Goal: Task Accomplishment & Management: Manage account settings

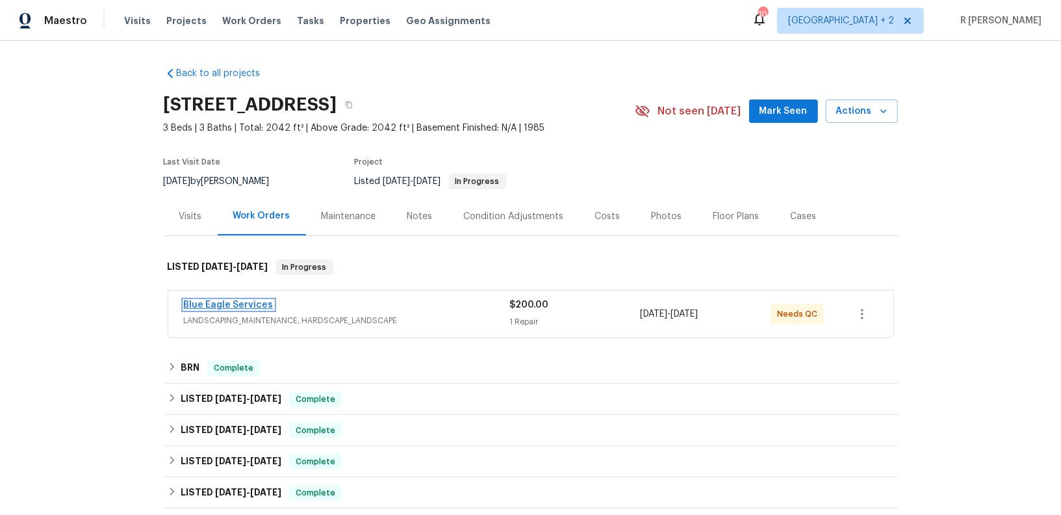
click at [224, 302] on link "Blue Eagle Services" at bounding box center [229, 304] width 90 height 9
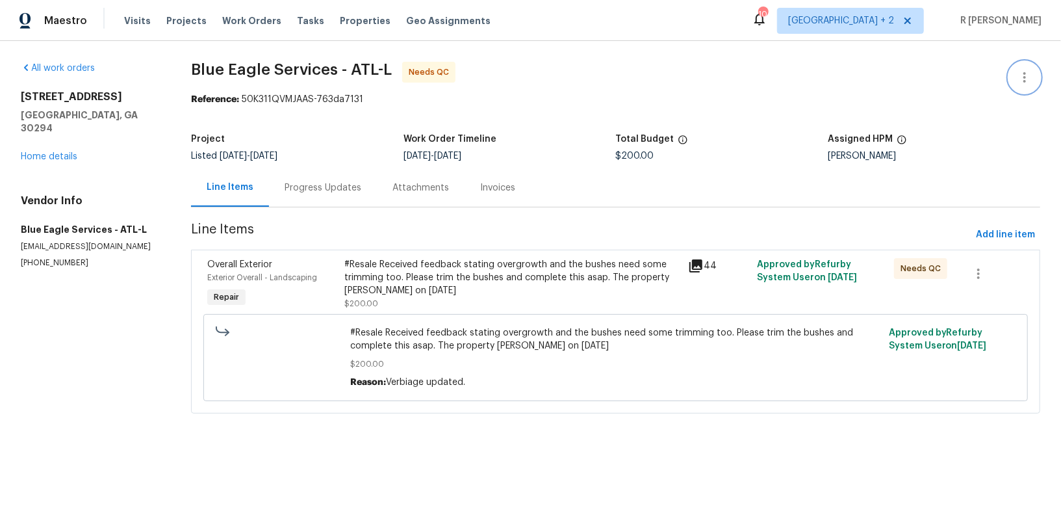
click at [1024, 91] on button "button" at bounding box center [1024, 77] width 31 height 31
click at [965, 80] on li "Edit" at bounding box center [982, 76] width 140 height 21
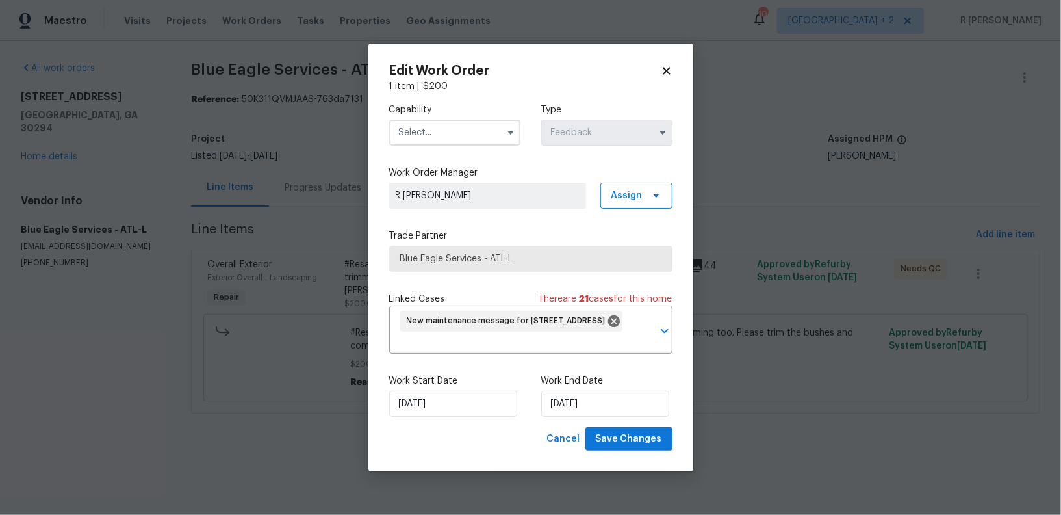
click at [498, 104] on label "Capability" at bounding box center [454, 109] width 131 height 13
click at [463, 122] on input "text" at bounding box center [454, 133] width 131 height 26
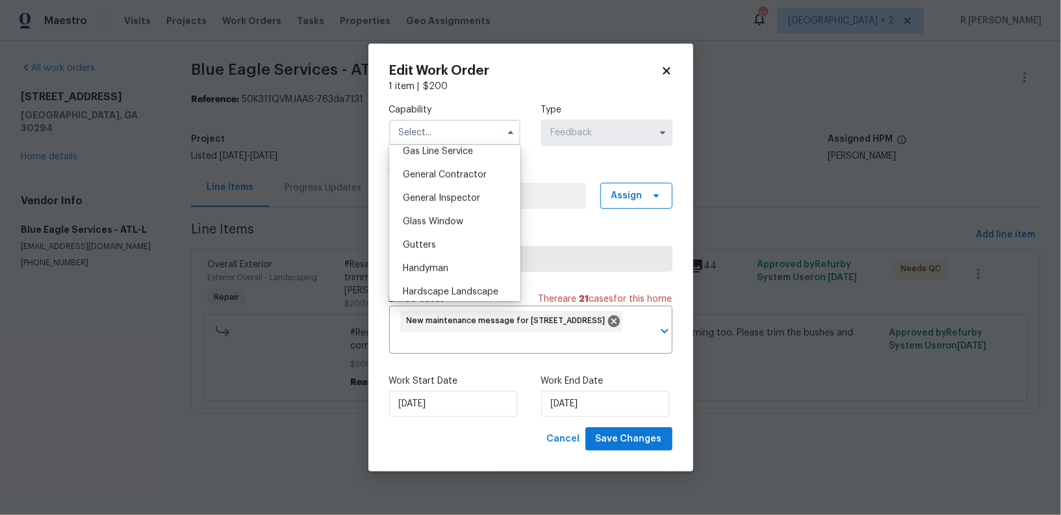
scroll to position [683, 0]
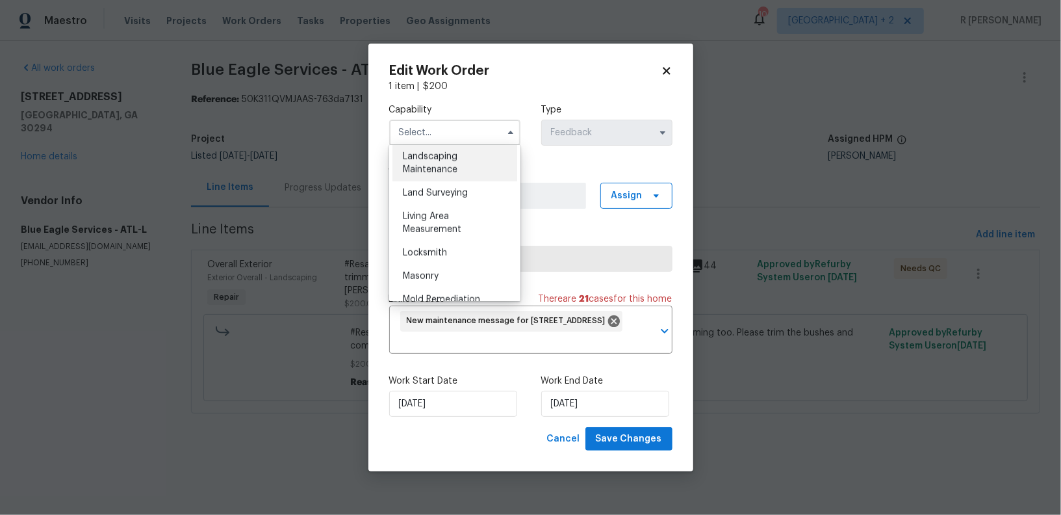
click at [438, 171] on span "Landscaping Maintenance" at bounding box center [430, 163] width 55 height 22
type input "Landscaping Maintenance"
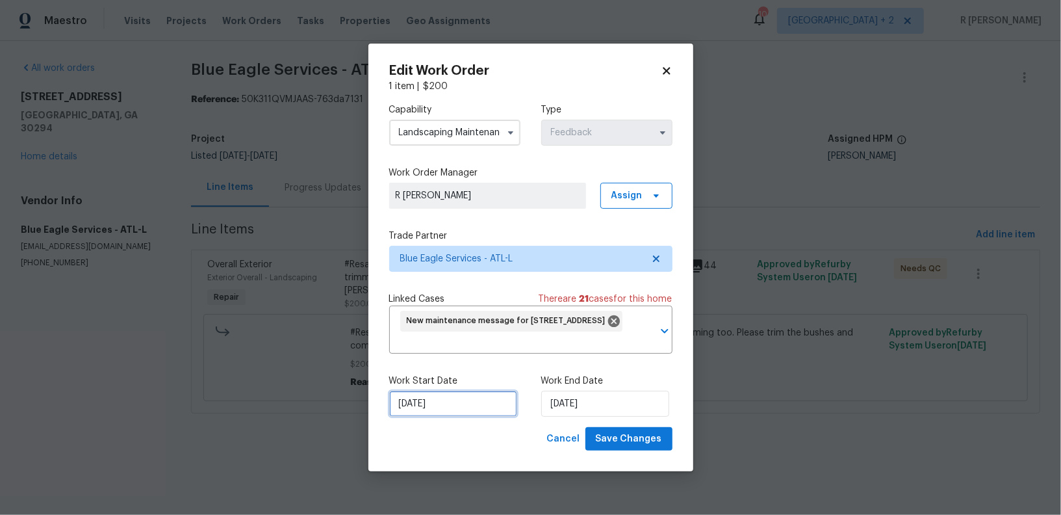
click at [433, 405] on input "02/09/2025" at bounding box center [453, 403] width 128 height 26
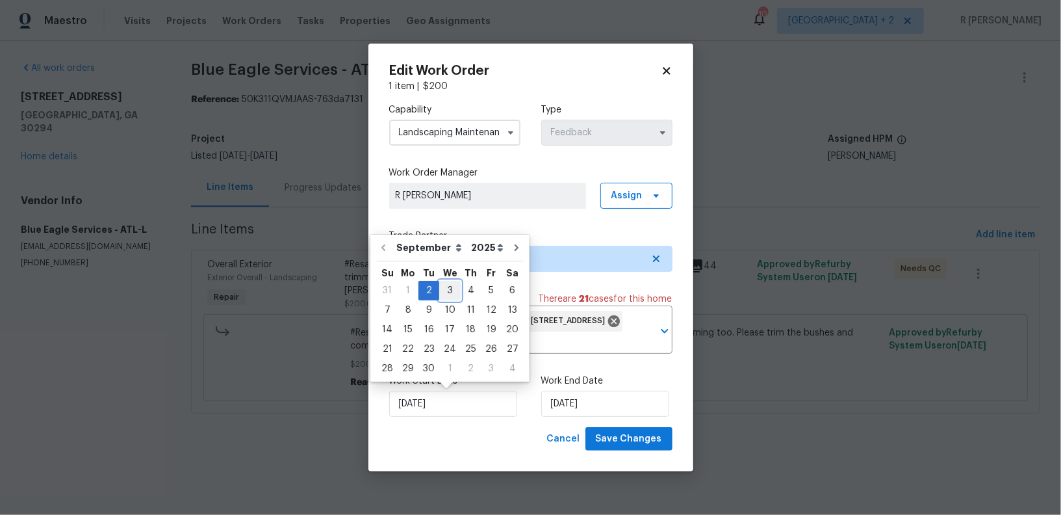
click at [452, 287] on div "3" at bounding box center [449, 290] width 21 height 18
type input "03/09/2025"
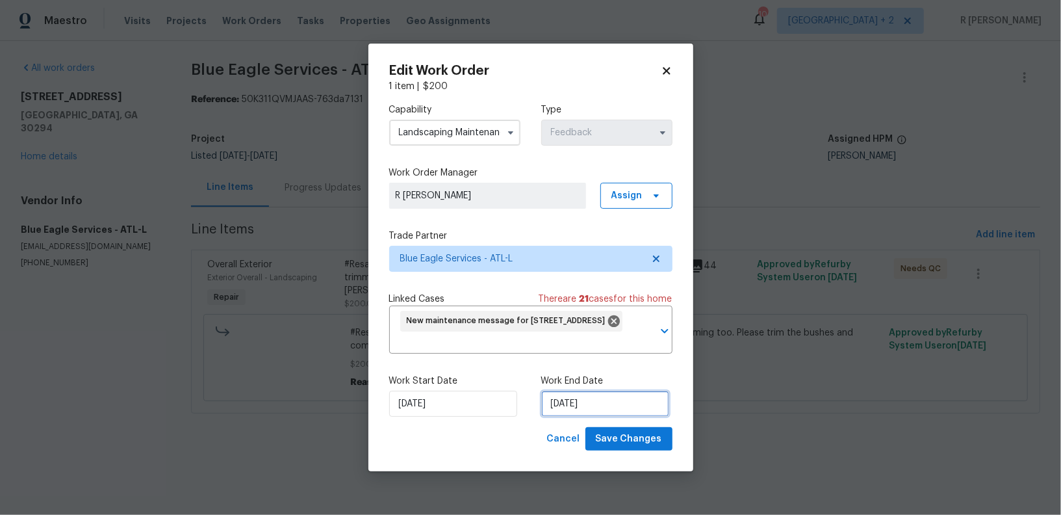
click at [582, 402] on input "04/09/2025" at bounding box center [605, 403] width 128 height 26
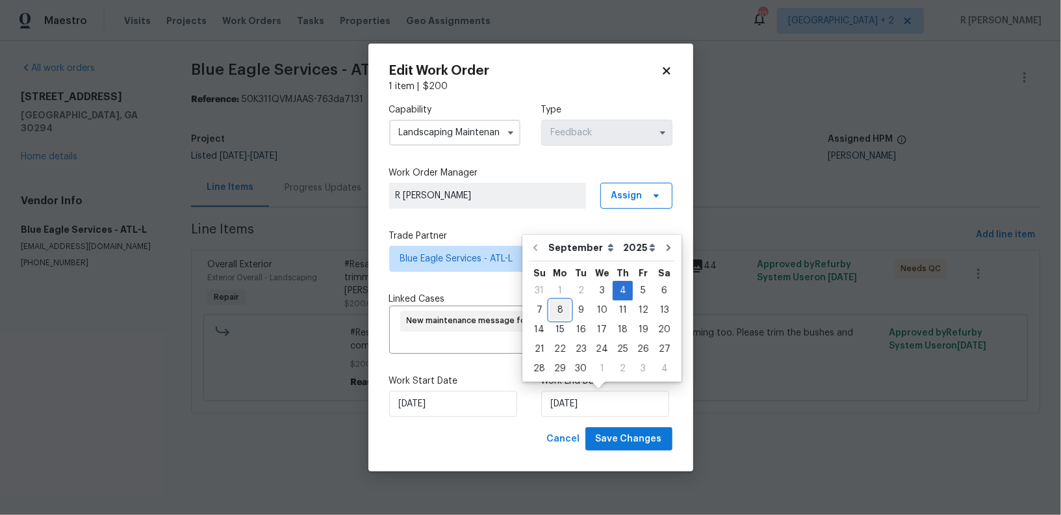
click at [556, 304] on div "8" at bounding box center [560, 310] width 21 height 18
type input "08/09/2025"
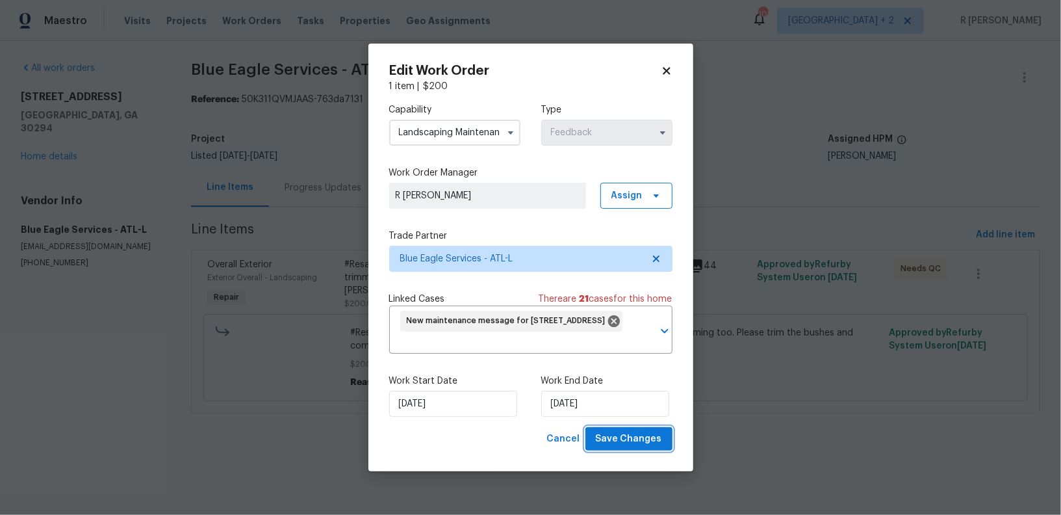
click at [622, 430] on button "Save Changes" at bounding box center [628, 439] width 87 height 24
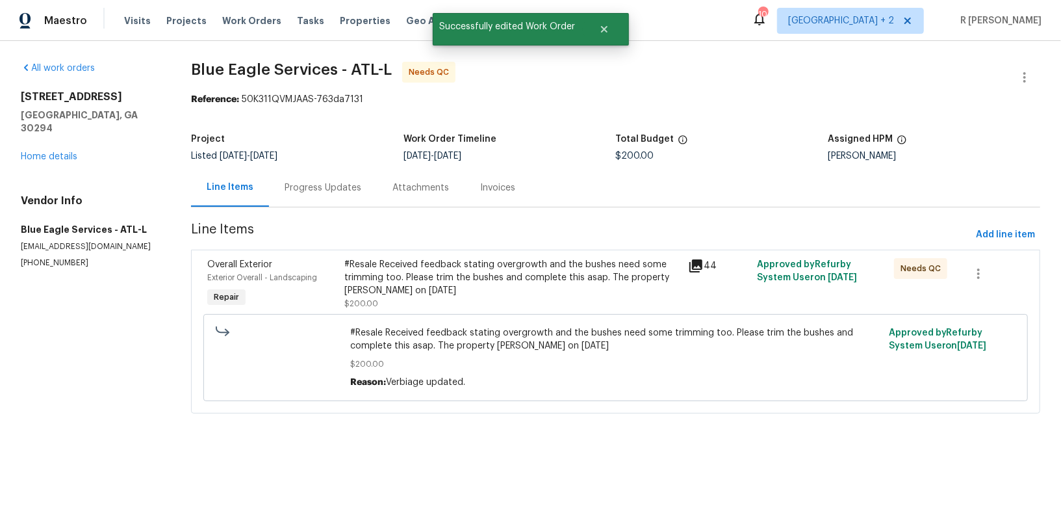
click at [442, 280] on div "#Resale Received feedback stating overgrowth and the bushes need some trimming …" at bounding box center [512, 277] width 336 height 39
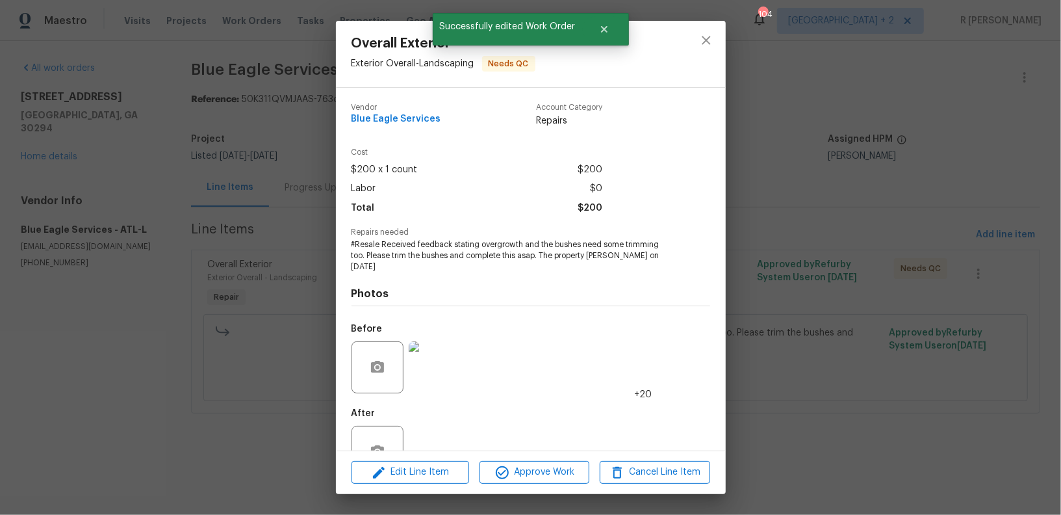
scroll to position [30, 0]
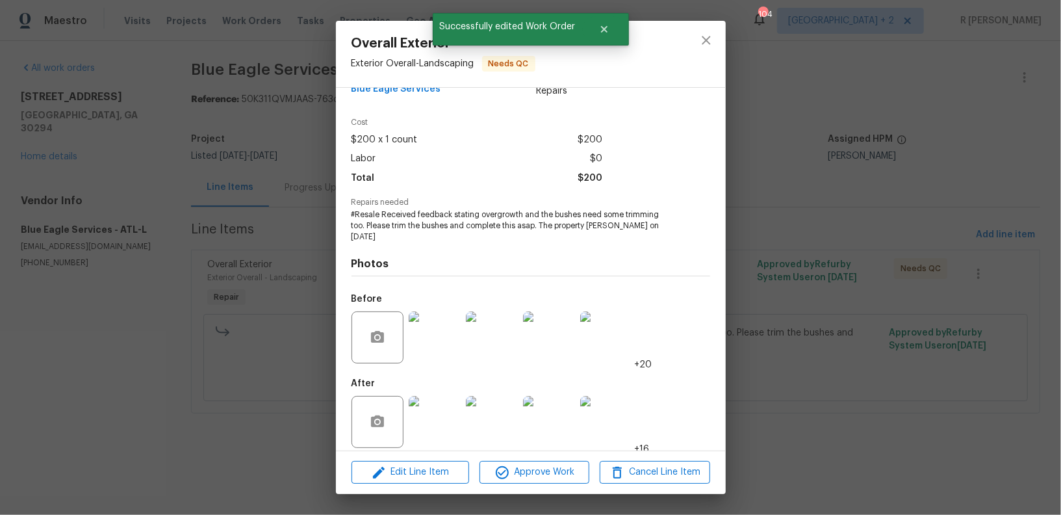
click at [548, 502] on div "Overall Exterior Exterior Overall - Landscaping Needs QC Vendor Blue Eagle Serv…" at bounding box center [530, 257] width 1061 height 515
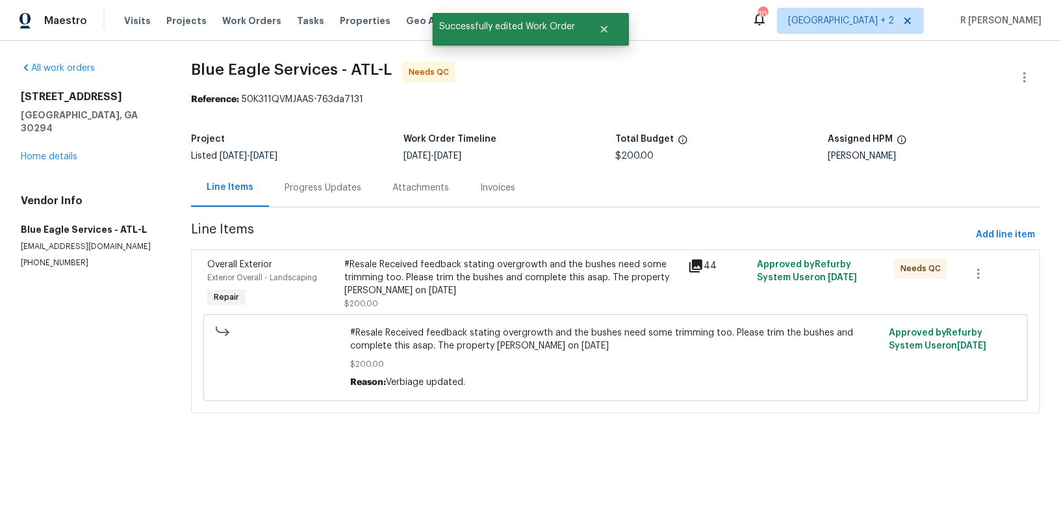
click at [440, 283] on div "#Resale Received feedback stating overgrowth and the bushes need some trimming …" at bounding box center [512, 277] width 336 height 39
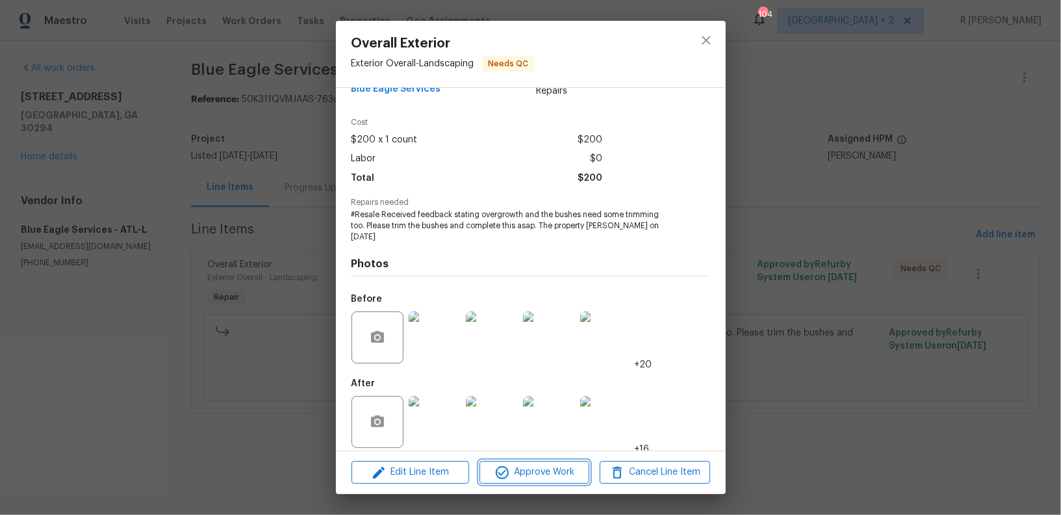
click at [554, 477] on span "Approve Work" at bounding box center [534, 472] width 102 height 16
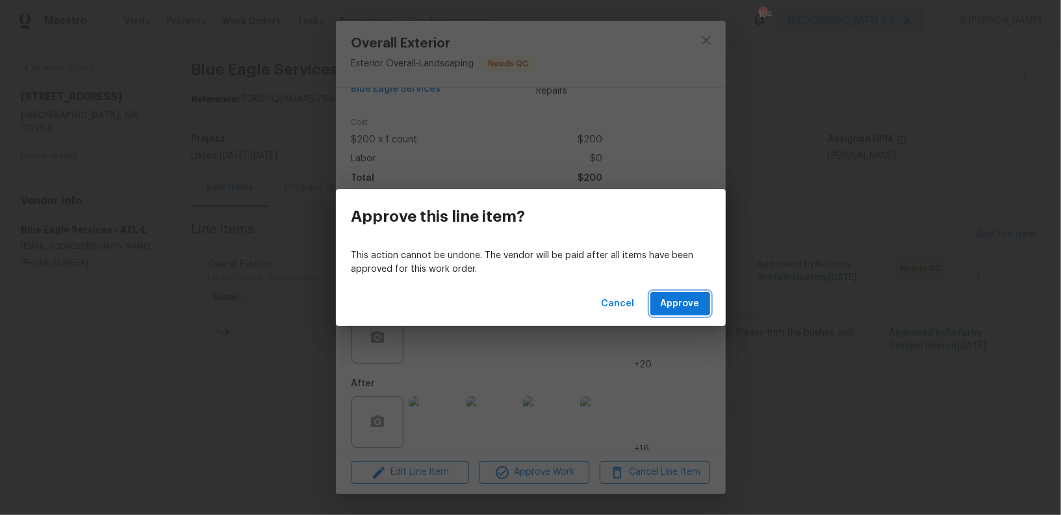
click at [675, 309] on span "Approve" at bounding box center [680, 304] width 39 height 16
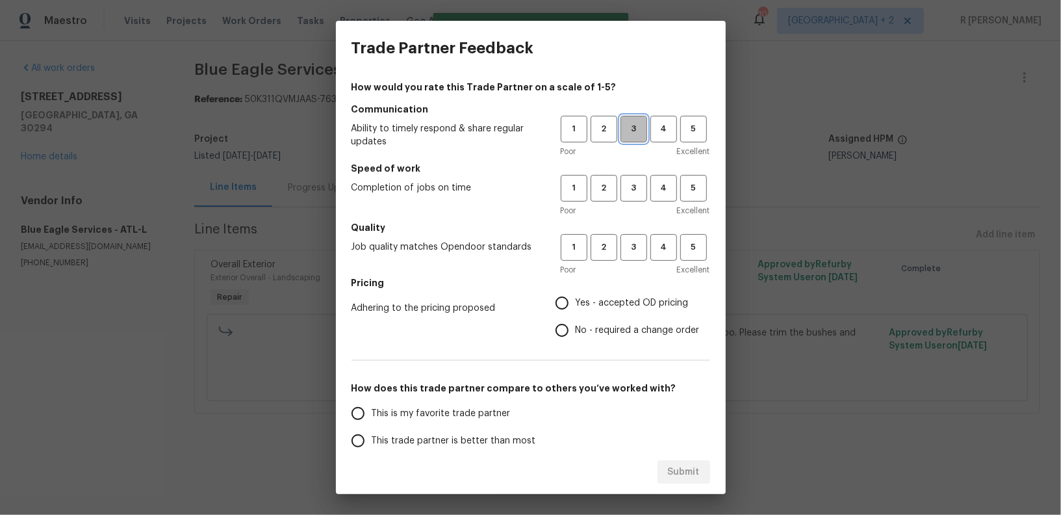
click at [637, 134] on span "3" at bounding box center [634, 128] width 24 height 15
click at [632, 175] on button "3" at bounding box center [633, 188] width 27 height 27
click at [634, 236] on button "3" at bounding box center [633, 247] width 27 height 27
click at [613, 333] on span "No - required a change order" at bounding box center [638, 331] width 124 height 14
click at [576, 333] on input "No - required a change order" at bounding box center [561, 329] width 27 height 27
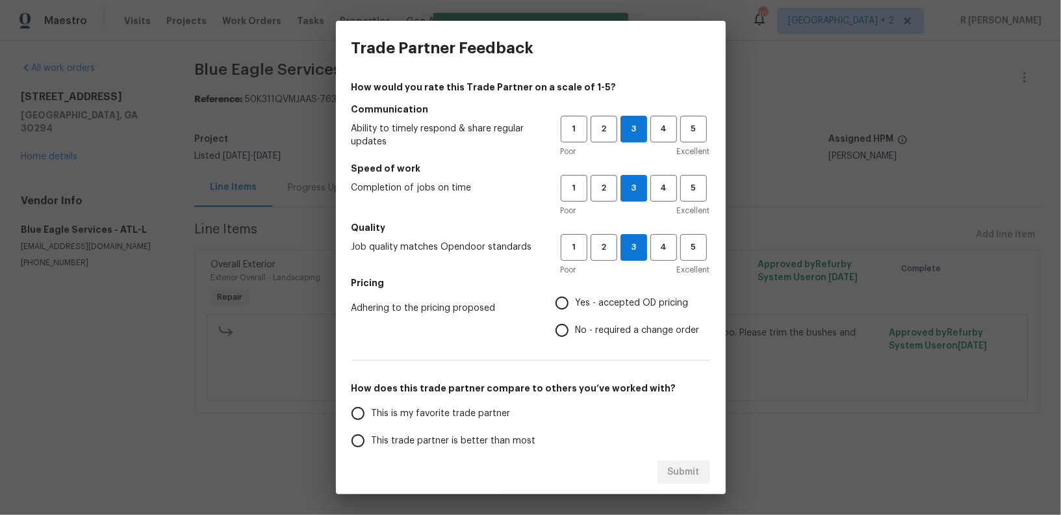
radio input "true"
click at [596, 298] on span "Yes - accepted OD pricing" at bounding box center [632, 303] width 113 height 14
click at [576, 298] on input "Yes - accepted OD pricing" at bounding box center [561, 302] width 27 height 27
radio input "true"
click at [478, 424] on label "This is my favorite trade partner" at bounding box center [446, 413] width 205 height 27
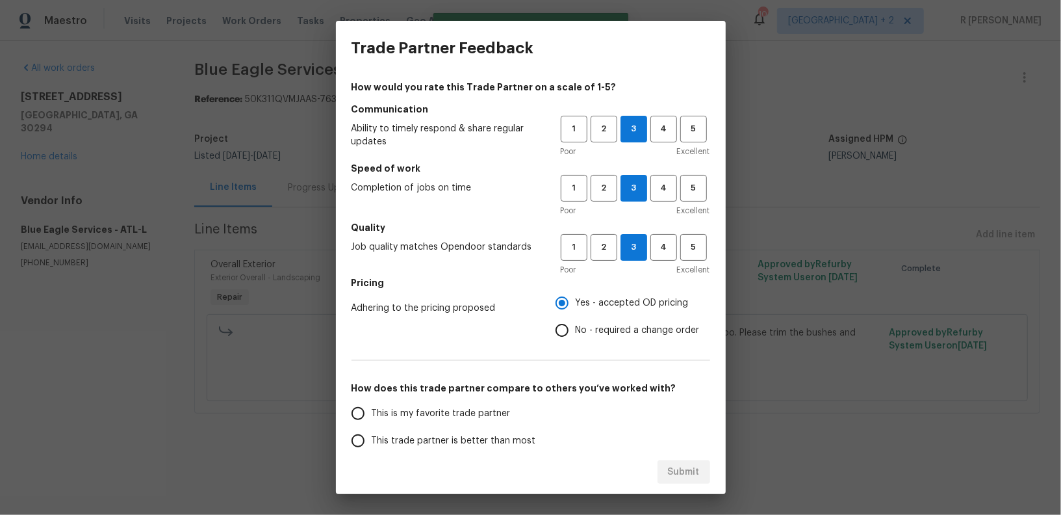
click at [372, 424] on input "This is my favorite trade partner" at bounding box center [357, 413] width 27 height 27
radio input "false"
click at [482, 440] on span "This trade partner is better than most" at bounding box center [454, 441] width 164 height 14
click at [372, 440] on input "This trade partner is better than most" at bounding box center [357, 440] width 27 height 27
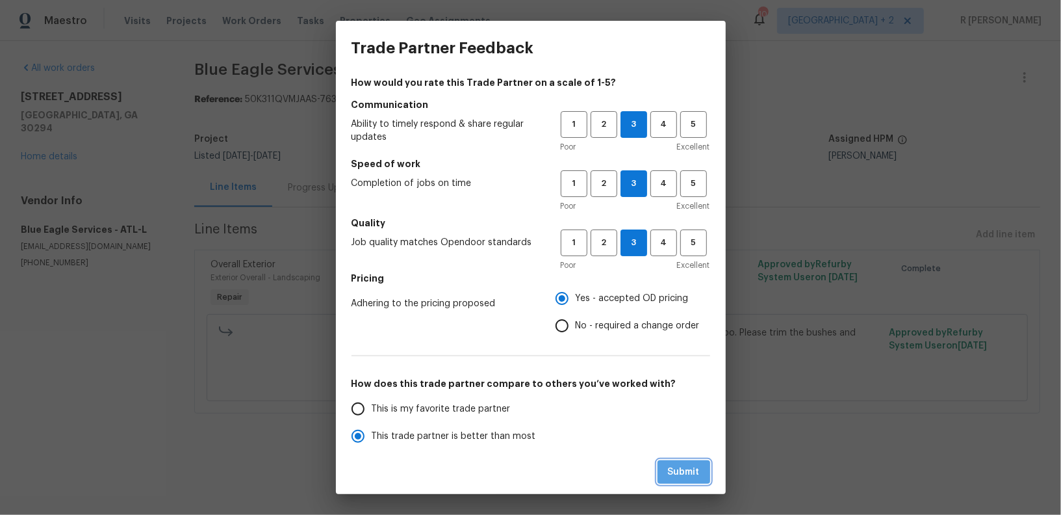
click at [670, 463] on button "Submit" at bounding box center [683, 472] width 53 height 24
radio input "true"
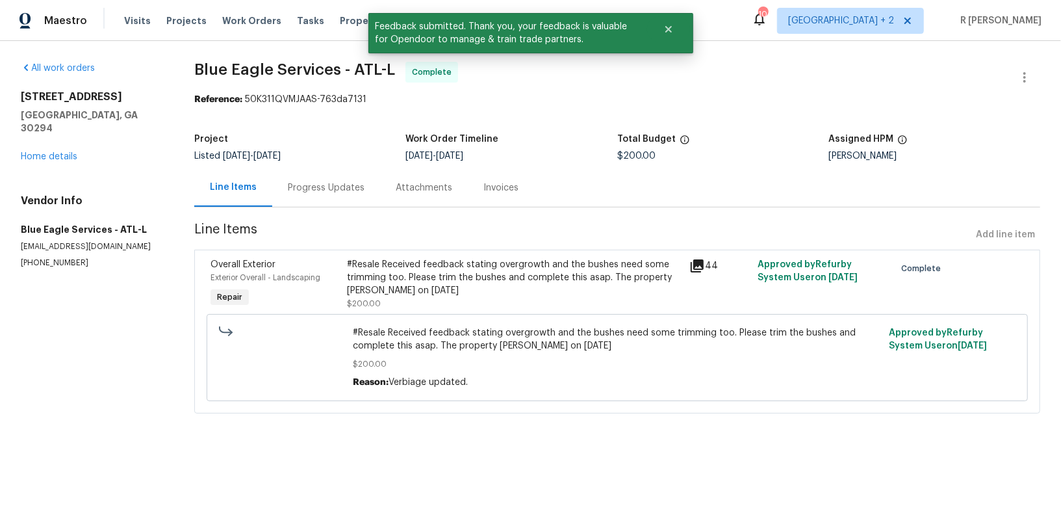
click at [312, 183] on div "Progress Updates" at bounding box center [326, 187] width 77 height 13
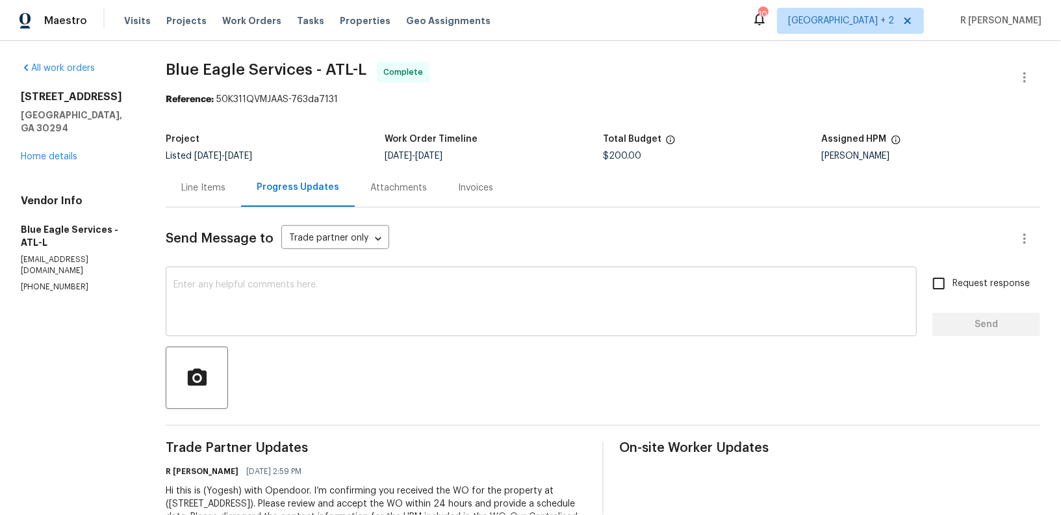
click at [441, 311] on textarea at bounding box center [540, 302] width 735 height 45
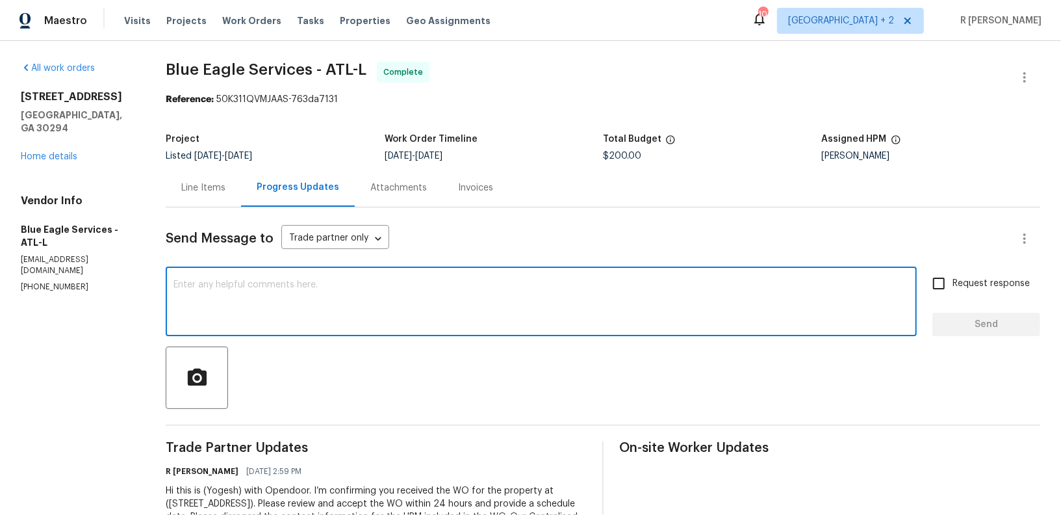
paste textarea "Hi Team, the work order has been approved. Kindly upload the detailed invoice. …"
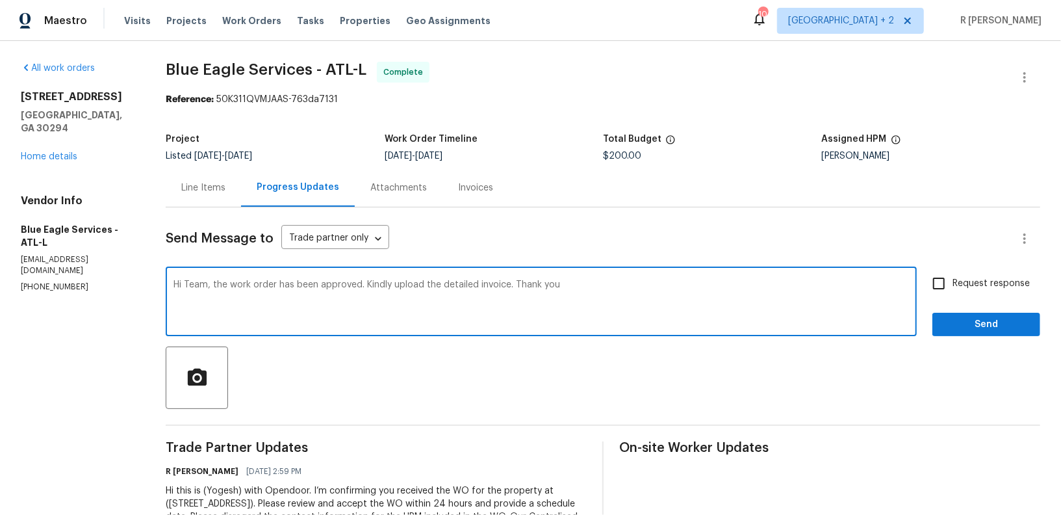
type textarea "Hi Team, the work order has been approved. Kindly upload the detailed invoice. …"
click at [978, 319] on span "Send" at bounding box center [986, 324] width 87 height 16
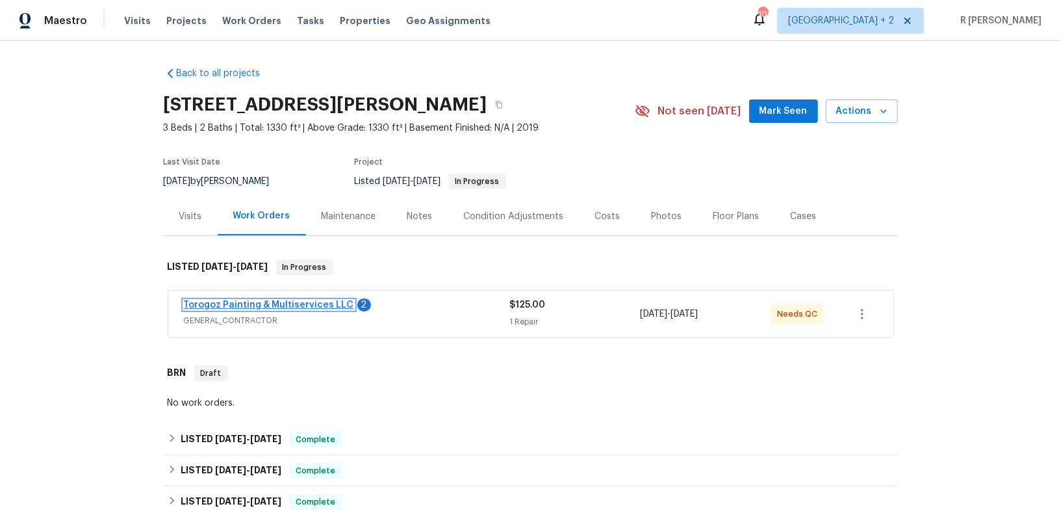
click at [309, 300] on link "Torogoz Painting & Multiservices LLC" at bounding box center [269, 304] width 170 height 9
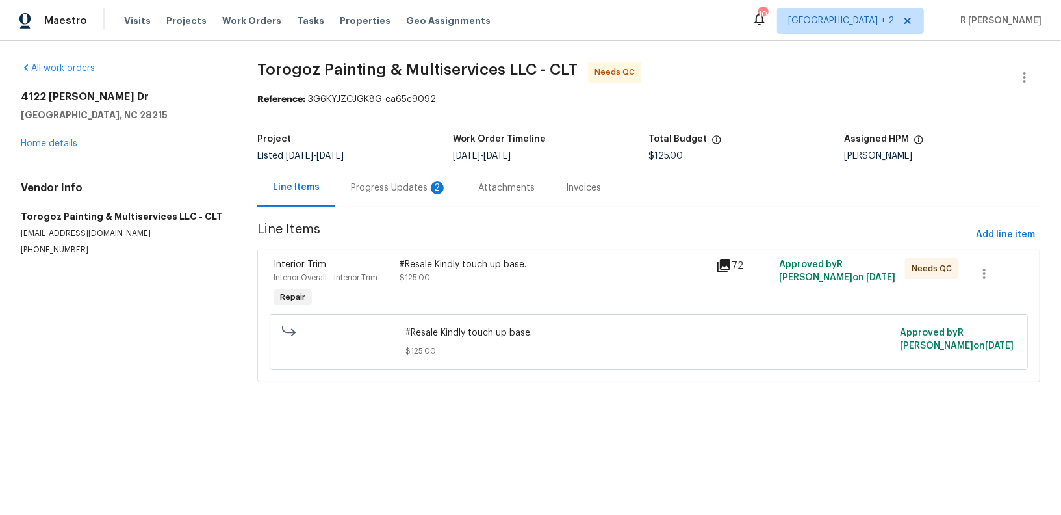
click at [385, 186] on div "Progress Updates 2" at bounding box center [399, 187] width 96 height 13
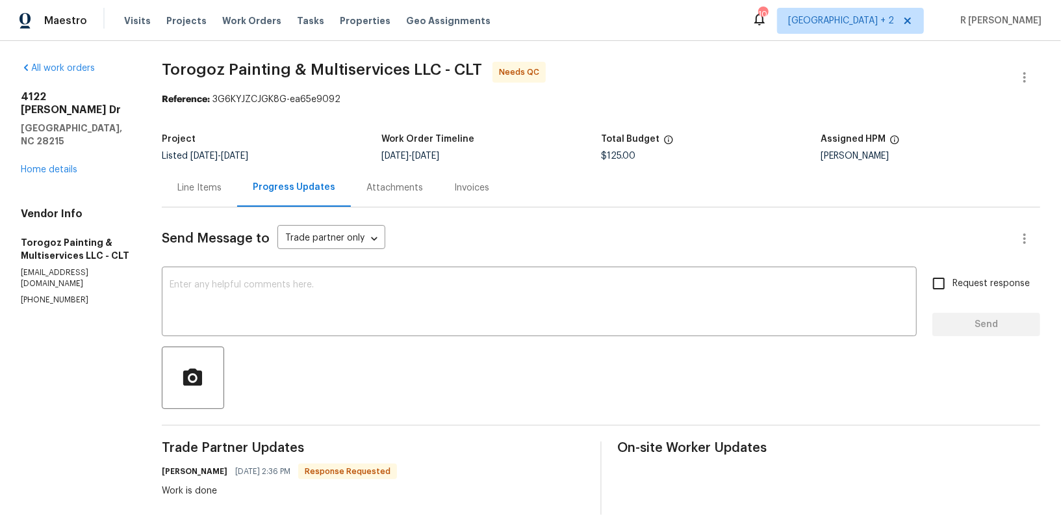
click at [214, 190] on div "Line Items" at bounding box center [199, 187] width 44 height 13
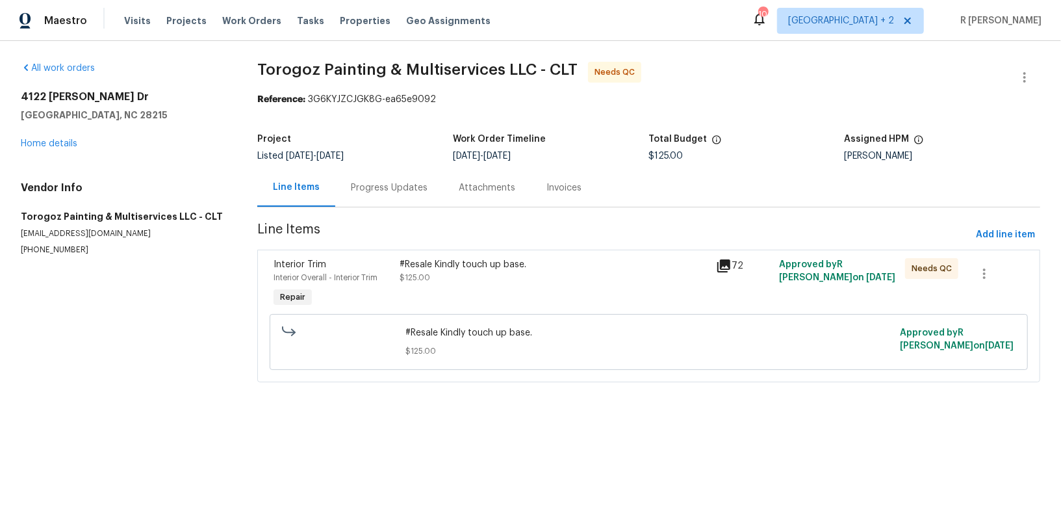
click at [495, 305] on div "#Resale Kindly touch up base. $125.00" at bounding box center [554, 284] width 316 height 60
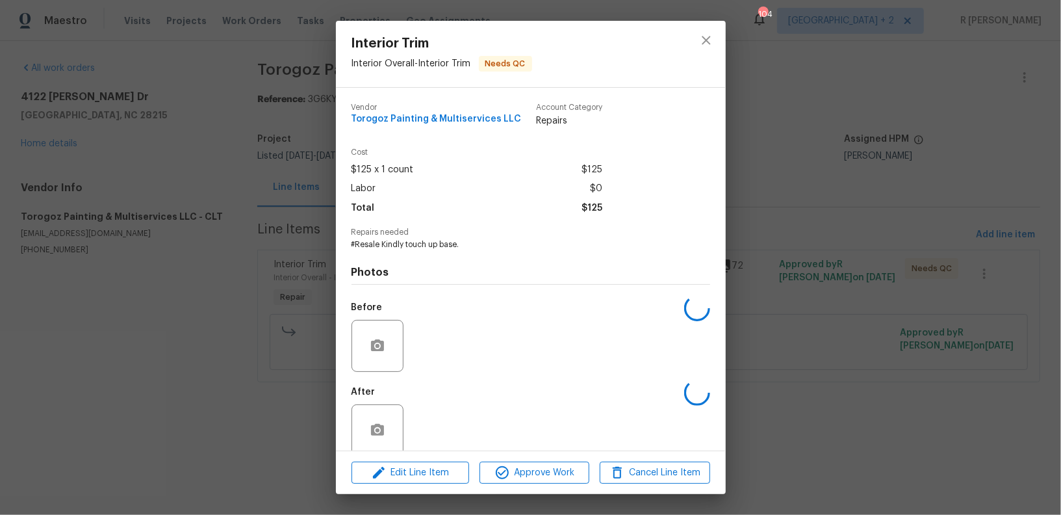
scroll to position [19, 0]
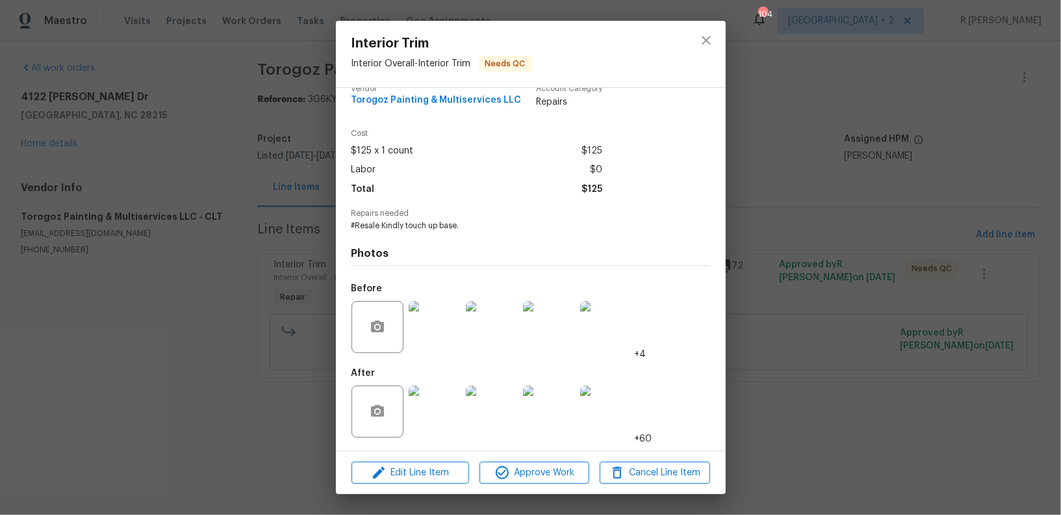
click at [428, 427] on img at bounding box center [435, 411] width 52 height 52
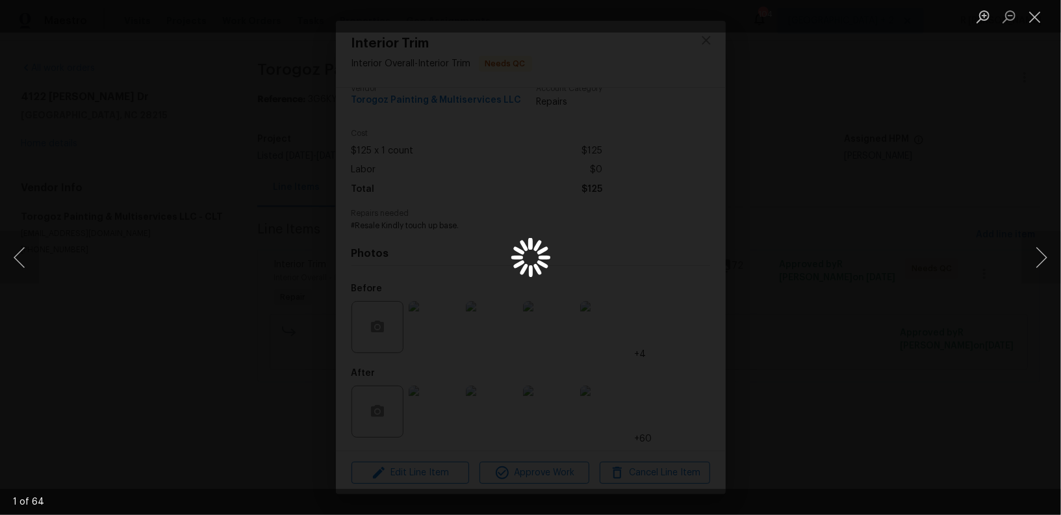
click at [428, 427] on div "Lightbox" at bounding box center [530, 257] width 1061 height 515
click at [1043, 265] on button "Next image" at bounding box center [1041, 257] width 39 height 52
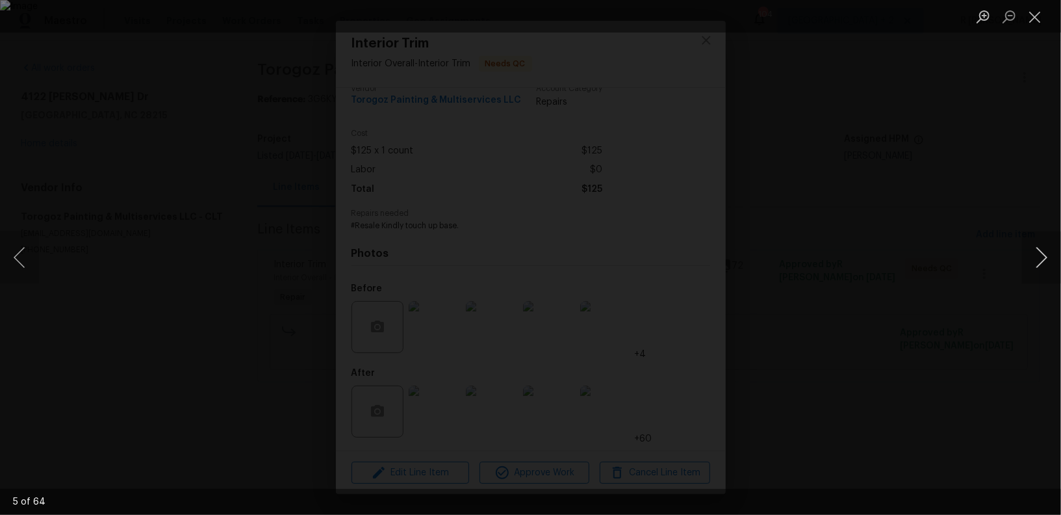
click at [1043, 265] on button "Next image" at bounding box center [1041, 257] width 39 height 52
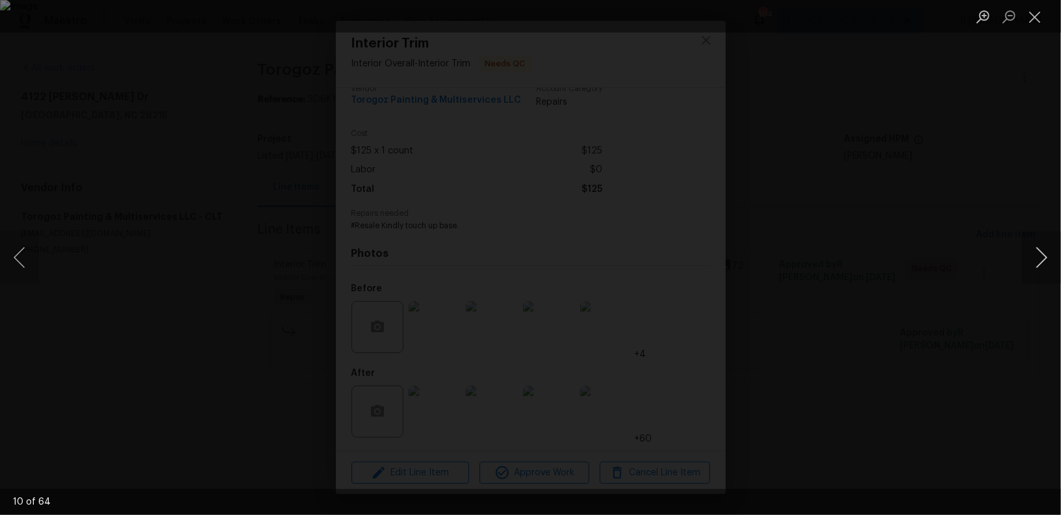
click at [1043, 265] on button "Next image" at bounding box center [1041, 257] width 39 height 52
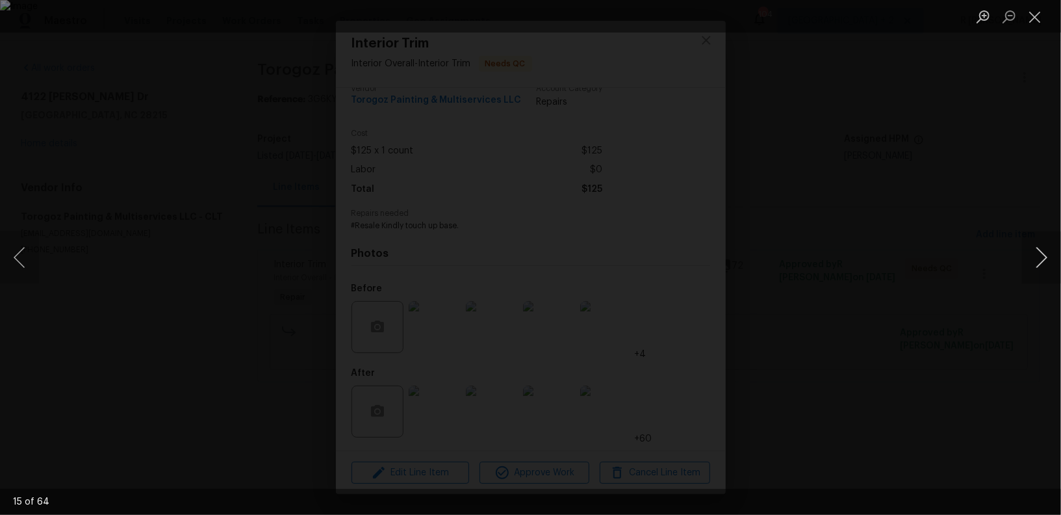
click at [1043, 265] on button "Next image" at bounding box center [1041, 257] width 39 height 52
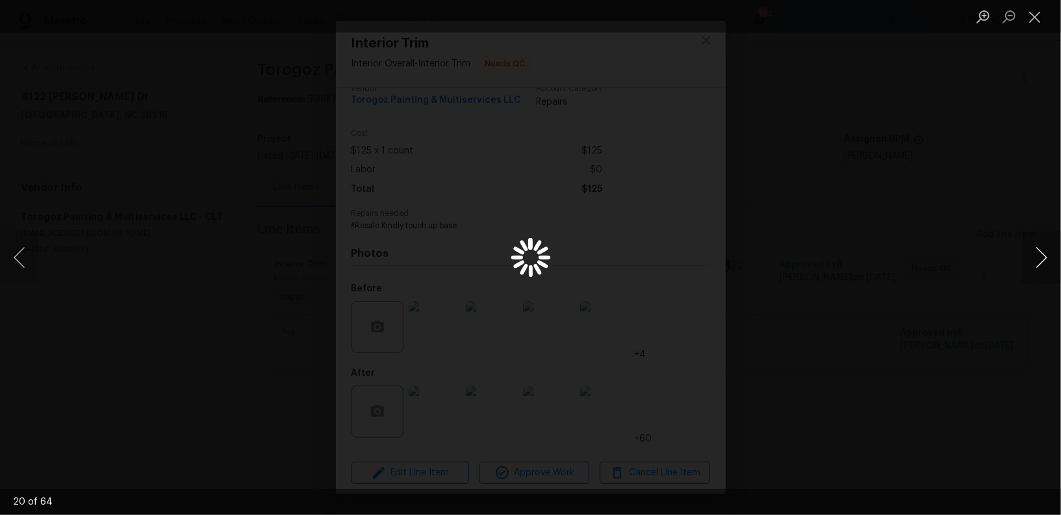
click at [1043, 265] on button "Next image" at bounding box center [1041, 257] width 39 height 52
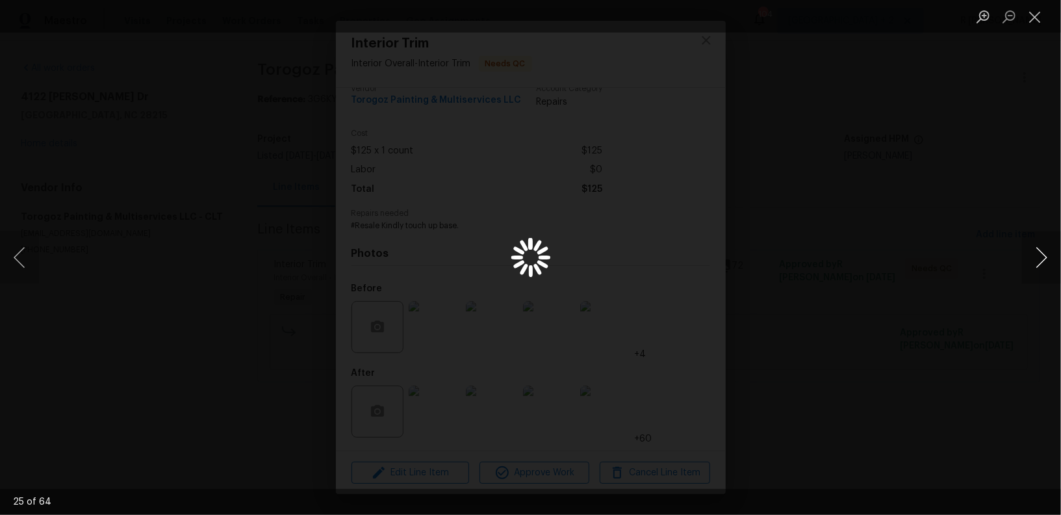
click at [1043, 265] on button "Next image" at bounding box center [1041, 257] width 39 height 52
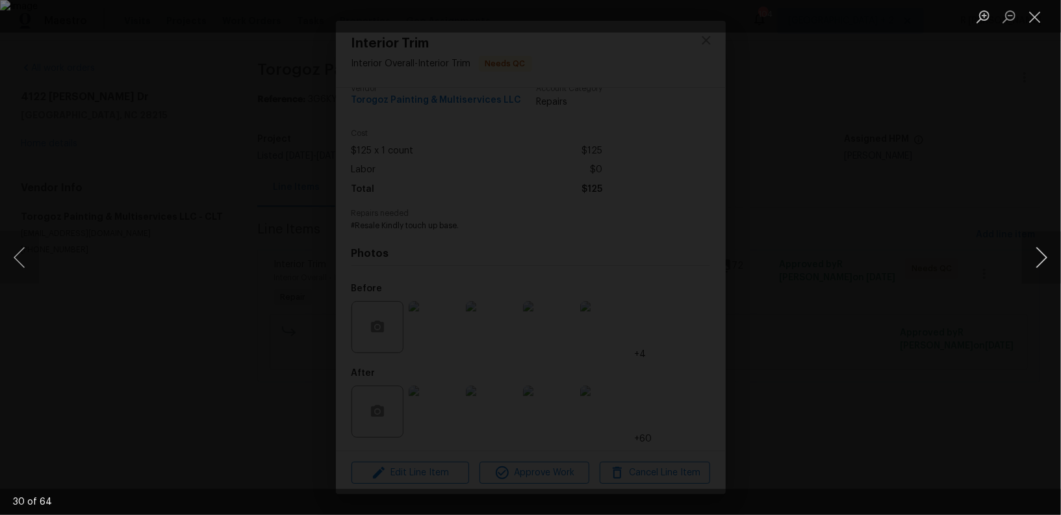
click at [1043, 265] on button "Next image" at bounding box center [1041, 257] width 39 height 52
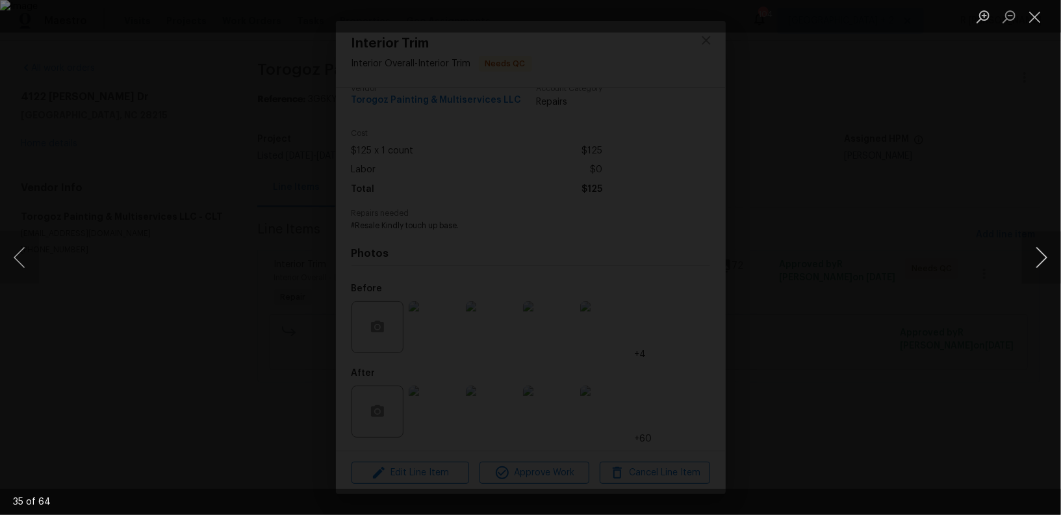
click at [1043, 265] on button "Next image" at bounding box center [1041, 257] width 39 height 52
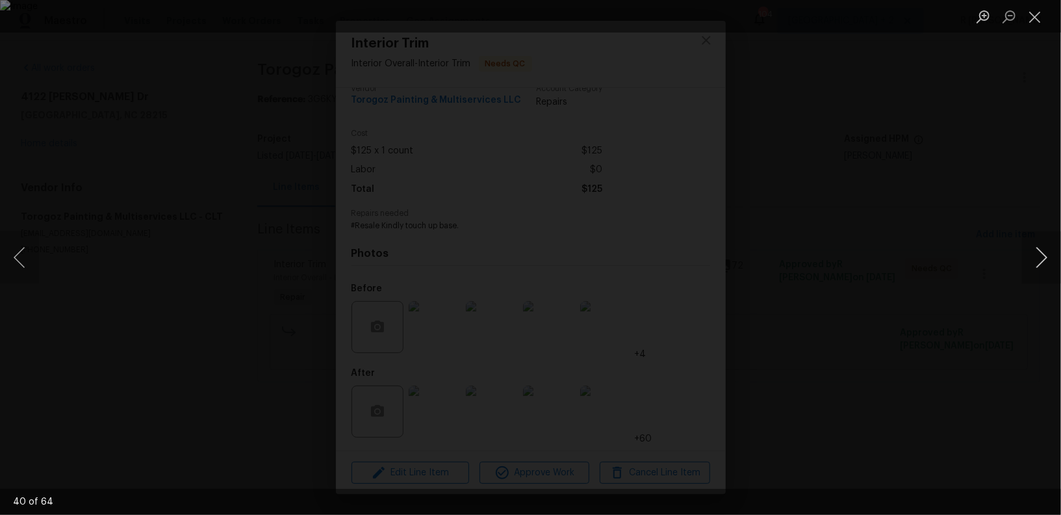
click at [1043, 265] on button "Next image" at bounding box center [1041, 257] width 39 height 52
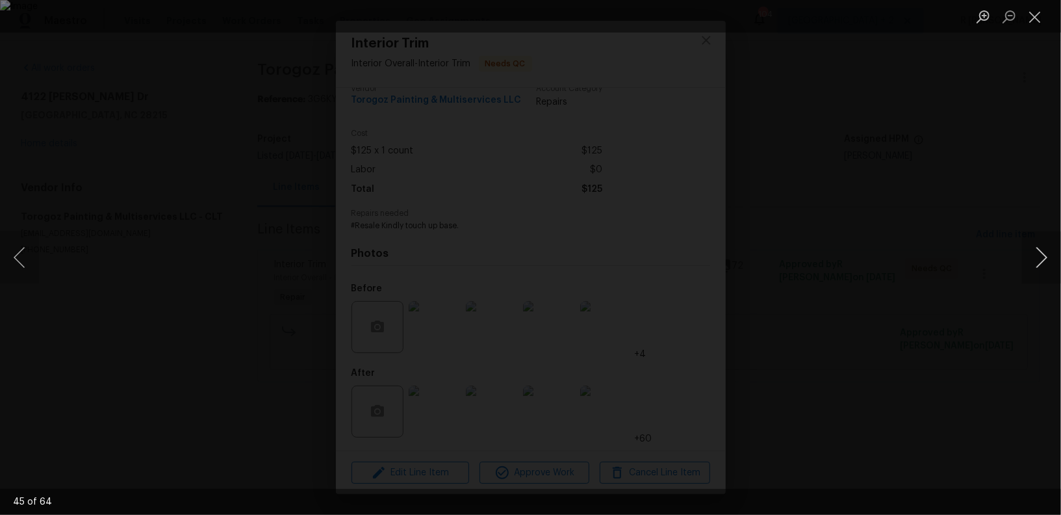
click at [1043, 265] on button "Next image" at bounding box center [1041, 257] width 39 height 52
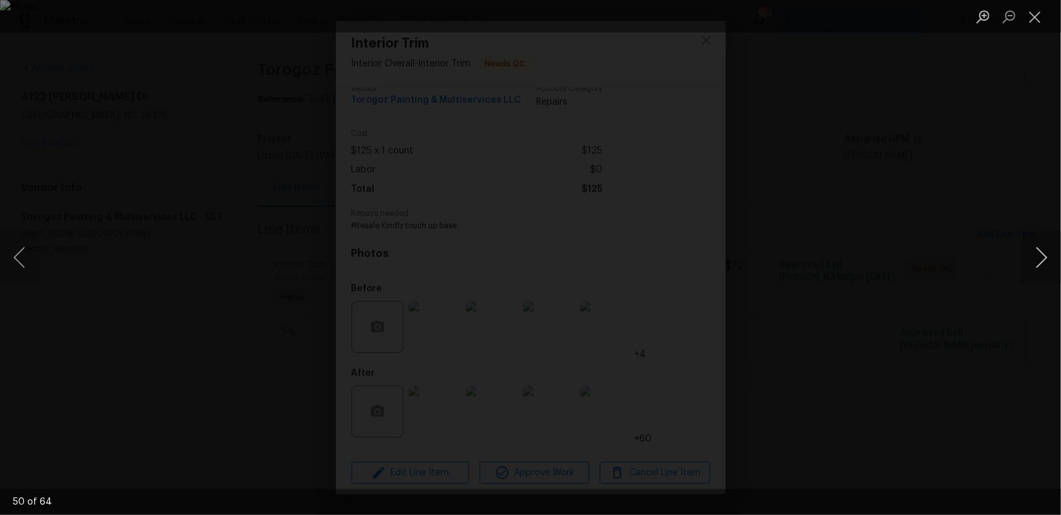
click at [1043, 265] on button "Next image" at bounding box center [1041, 257] width 39 height 52
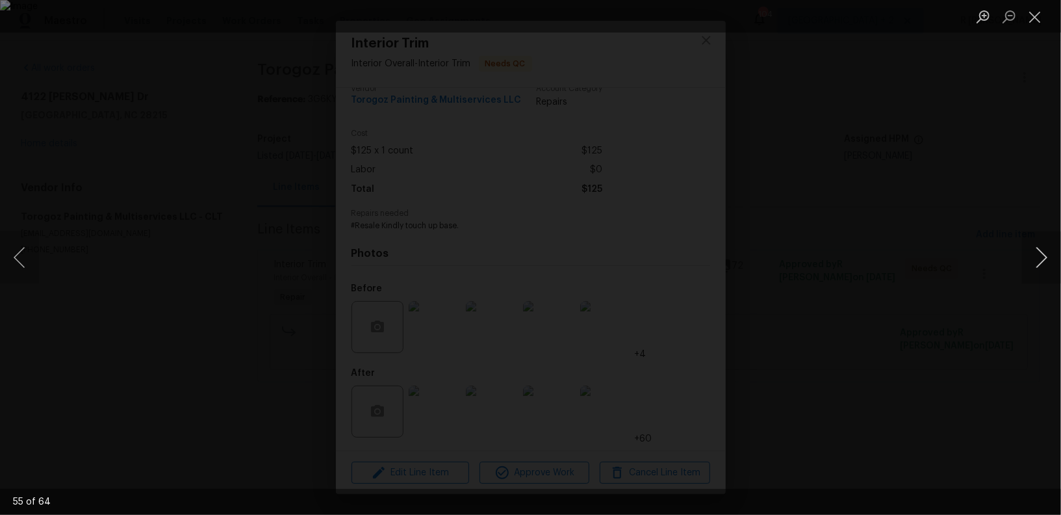
click at [1043, 265] on button "Next image" at bounding box center [1041, 257] width 39 height 52
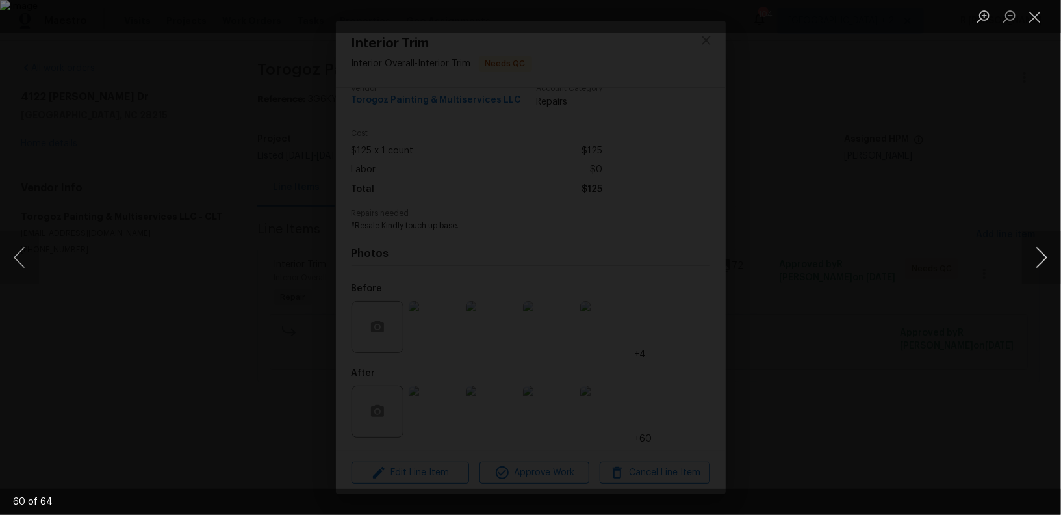
click at [1043, 265] on button "Next image" at bounding box center [1041, 257] width 39 height 52
click at [1033, 19] on button "Close lightbox" at bounding box center [1035, 16] width 26 height 23
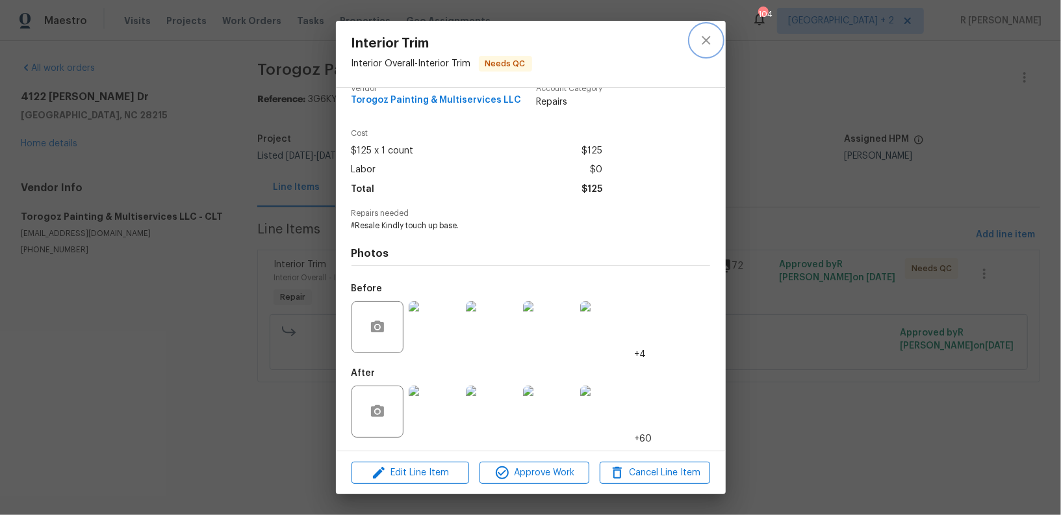
click at [714, 44] on button "close" at bounding box center [706, 40] width 31 height 31
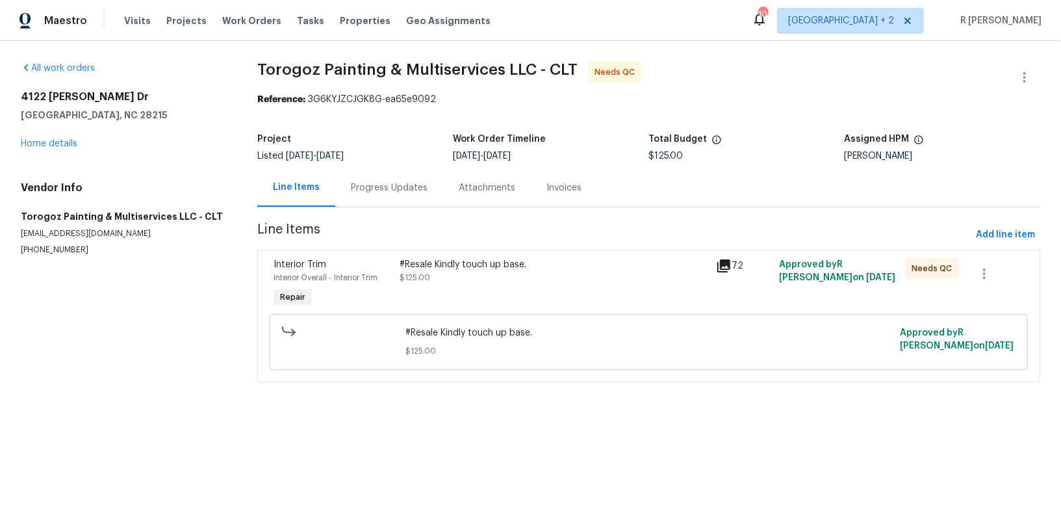
click at [414, 190] on div "Progress Updates" at bounding box center [389, 187] width 77 height 13
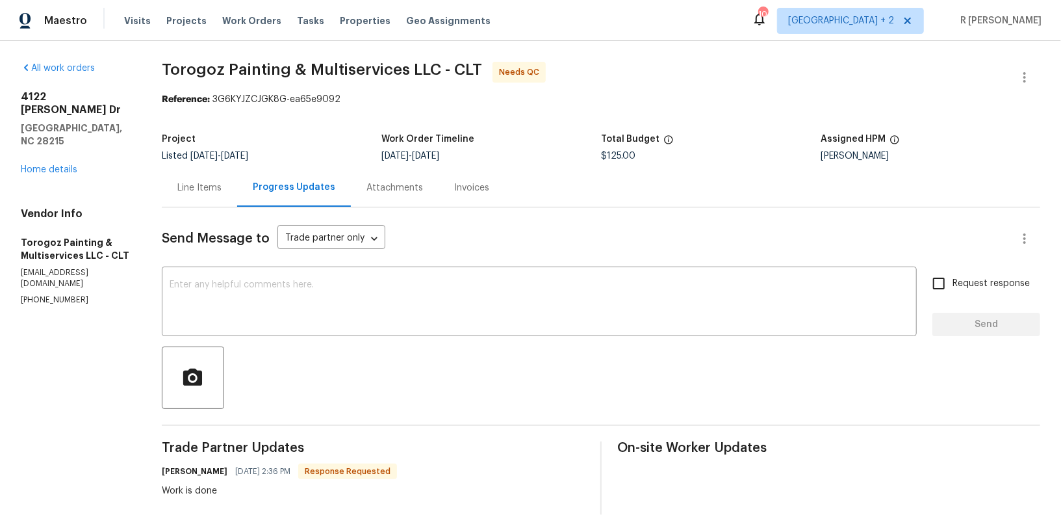
click at [205, 197] on div "Line Items" at bounding box center [199, 187] width 75 height 38
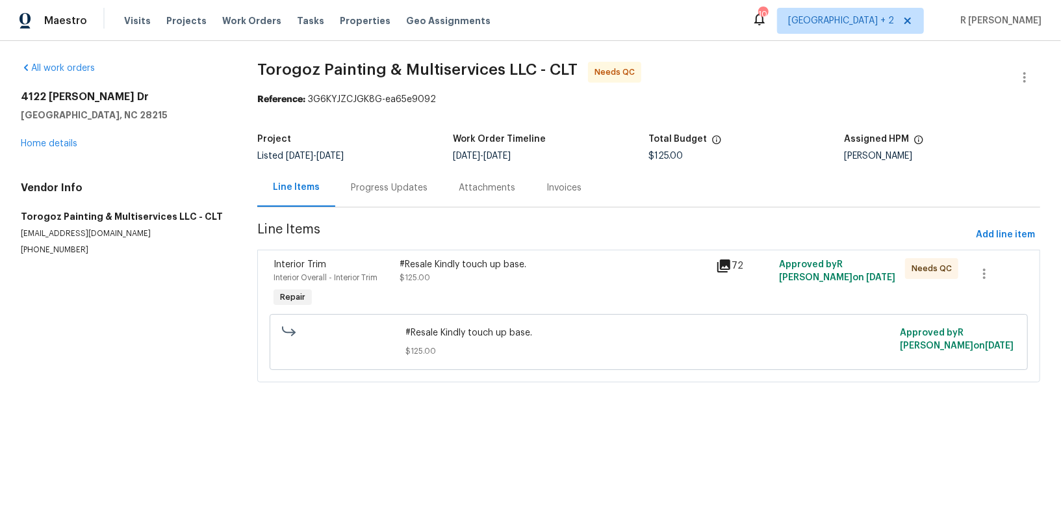
click at [500, 300] on div "#Resale Kindly touch up base. $125.00" at bounding box center [554, 284] width 316 height 60
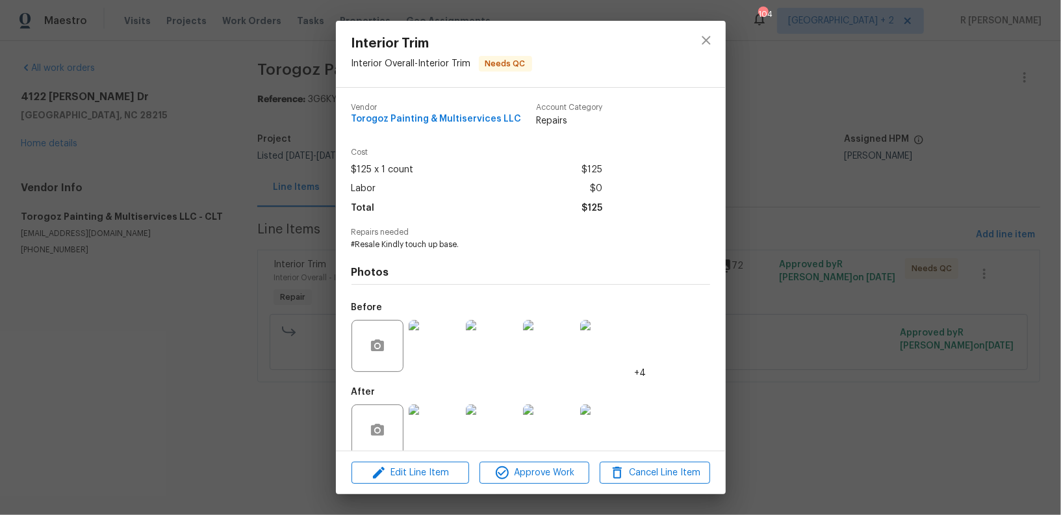
scroll to position [19, 0]
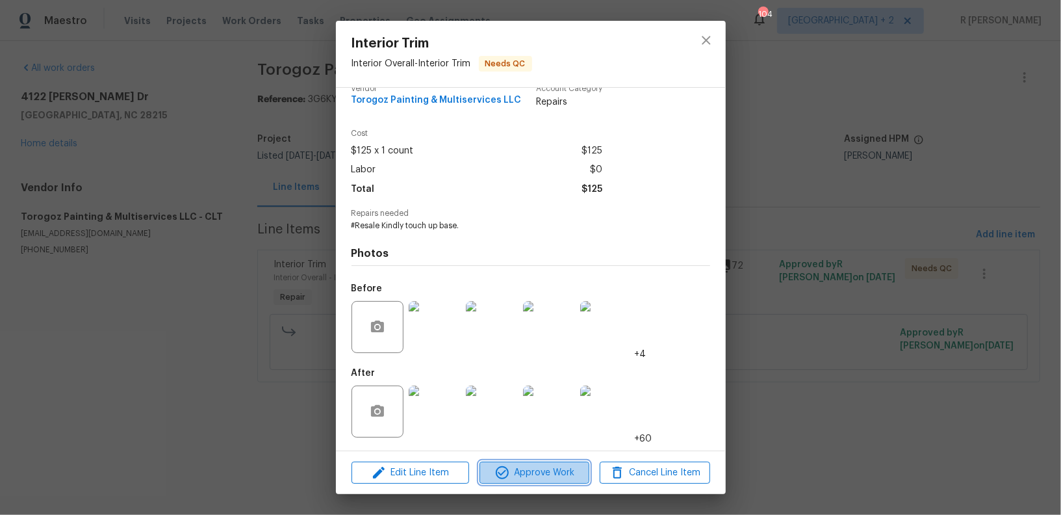
click at [537, 470] on span "Approve Work" at bounding box center [534, 473] width 102 height 16
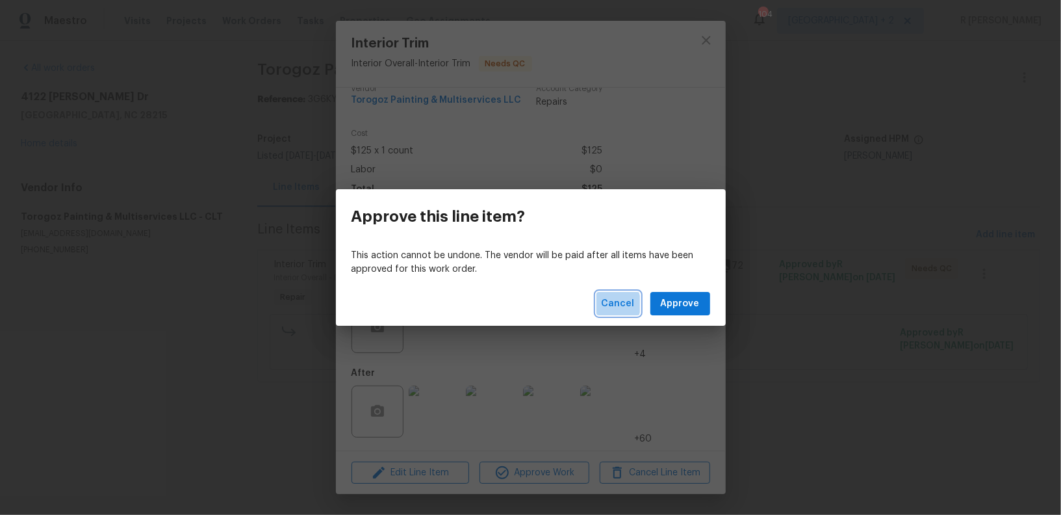
click at [615, 304] on span "Cancel" at bounding box center [618, 304] width 33 height 16
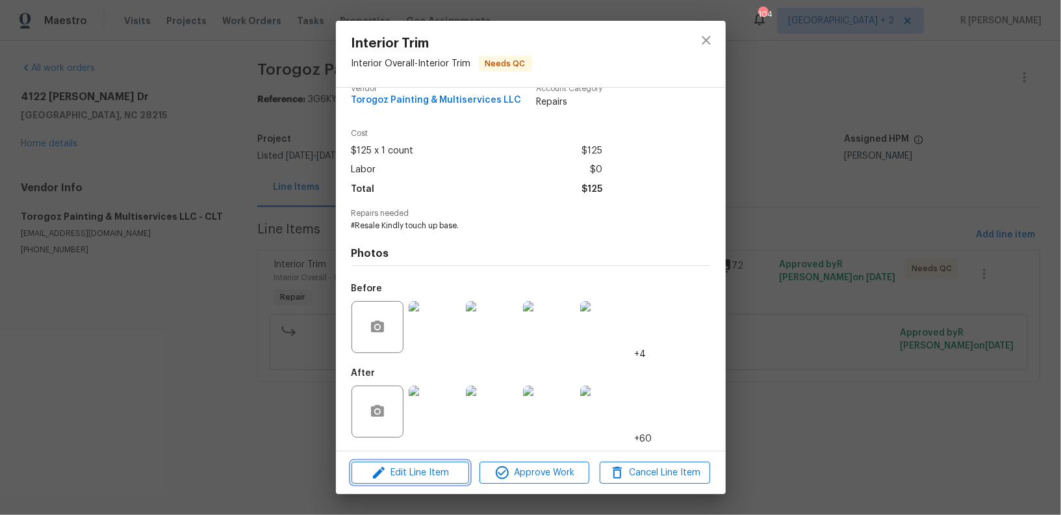
click at [419, 474] on span "Edit Line Item" at bounding box center [410, 473] width 110 height 16
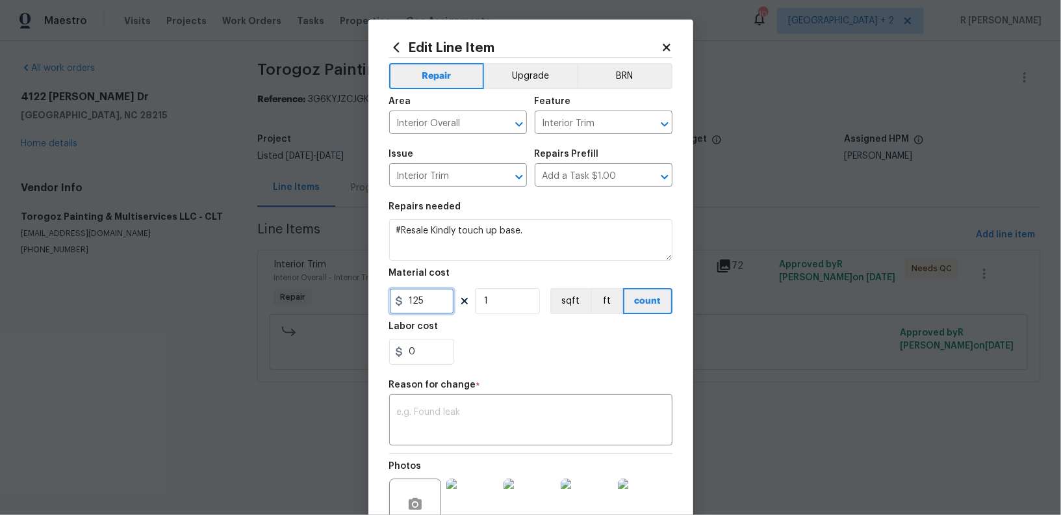
click at [427, 303] on input "125" at bounding box center [421, 301] width 65 height 26
type input "300"
click at [481, 412] on textarea at bounding box center [531, 420] width 268 height 27
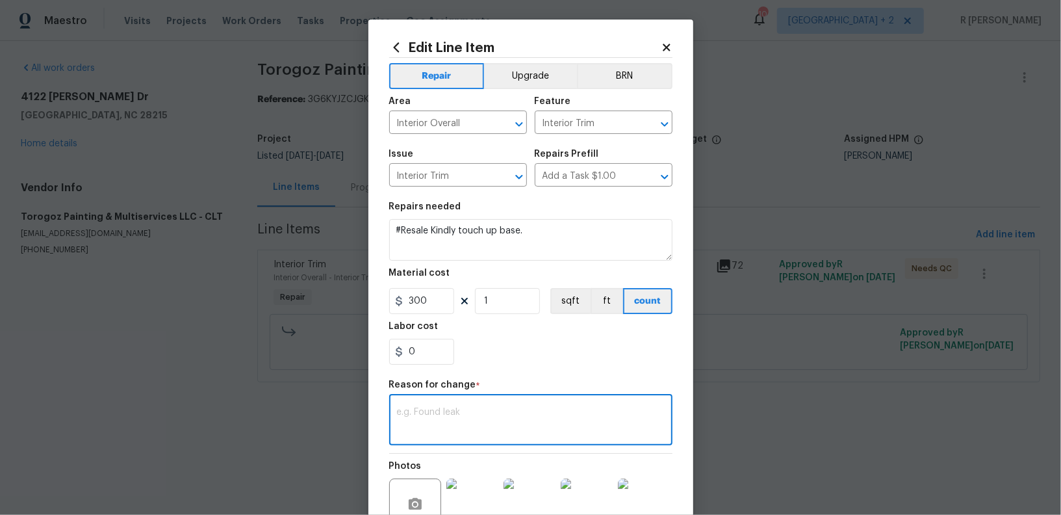
paste textarea "(YK) Updated per vendor’s final cost."
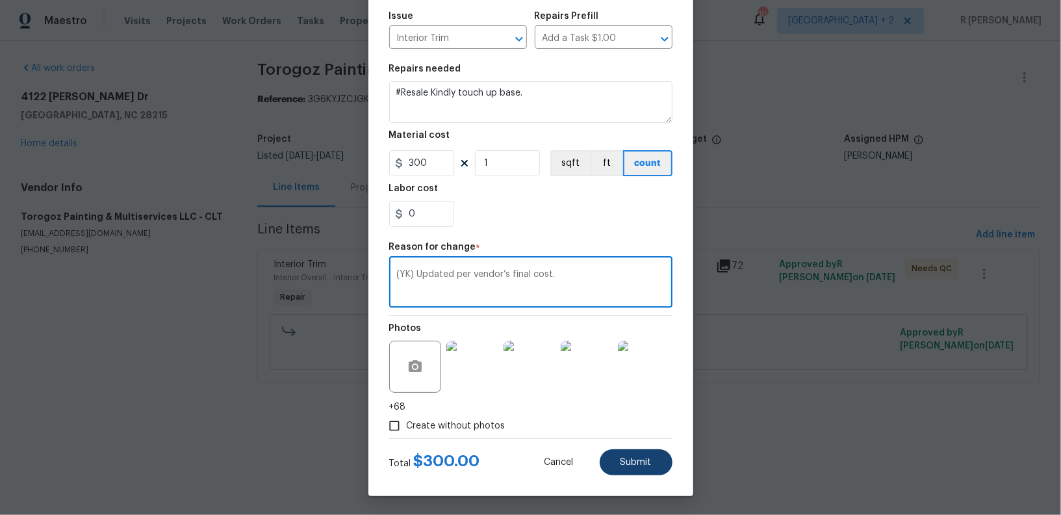
type textarea "(YK) Updated per vendor’s final cost."
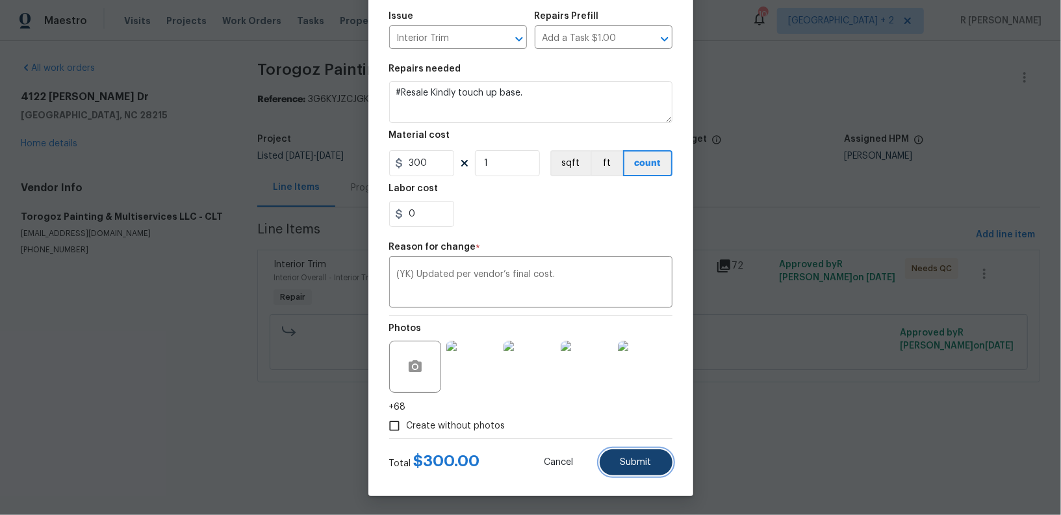
click at [630, 474] on button "Submit" at bounding box center [636, 462] width 73 height 26
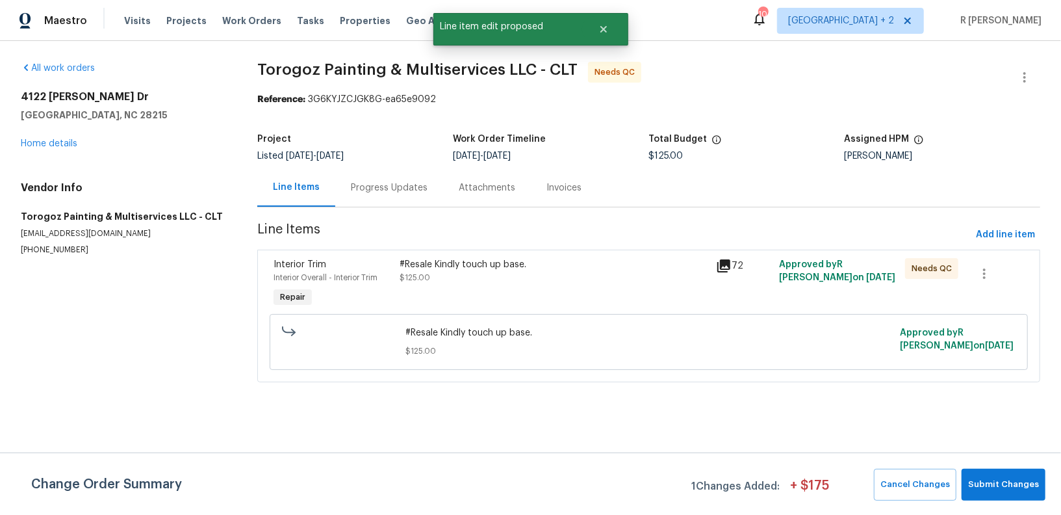
scroll to position [0, 0]
click at [995, 487] on span "Submit Changes" at bounding box center [1003, 484] width 71 height 15
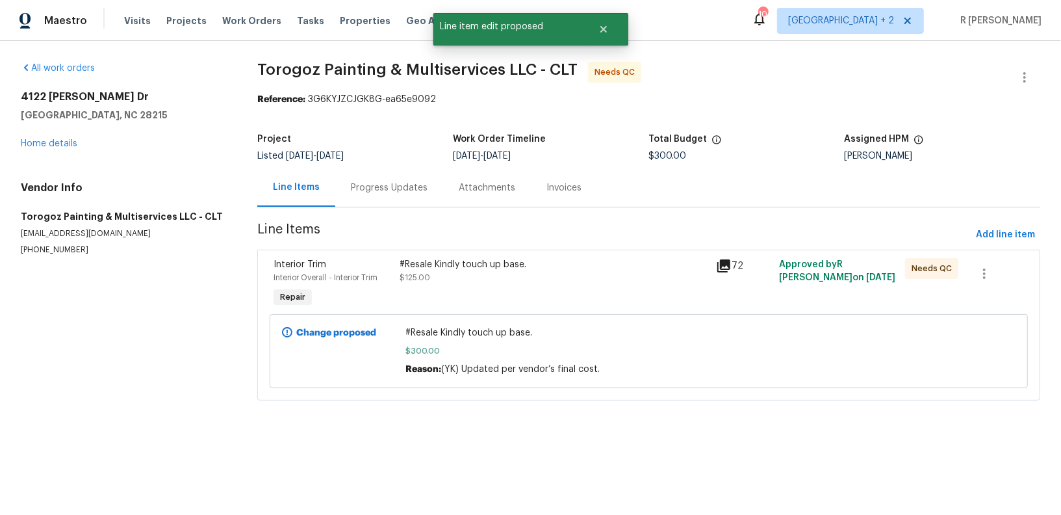
click at [390, 190] on div "Progress Updates" at bounding box center [389, 187] width 77 height 13
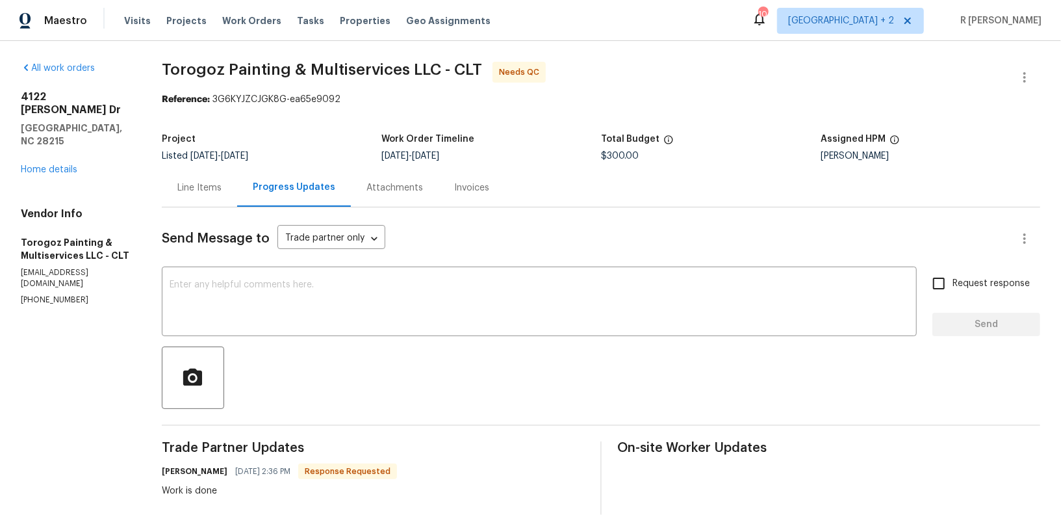
click at [219, 180] on div "Line Items" at bounding box center [199, 187] width 75 height 38
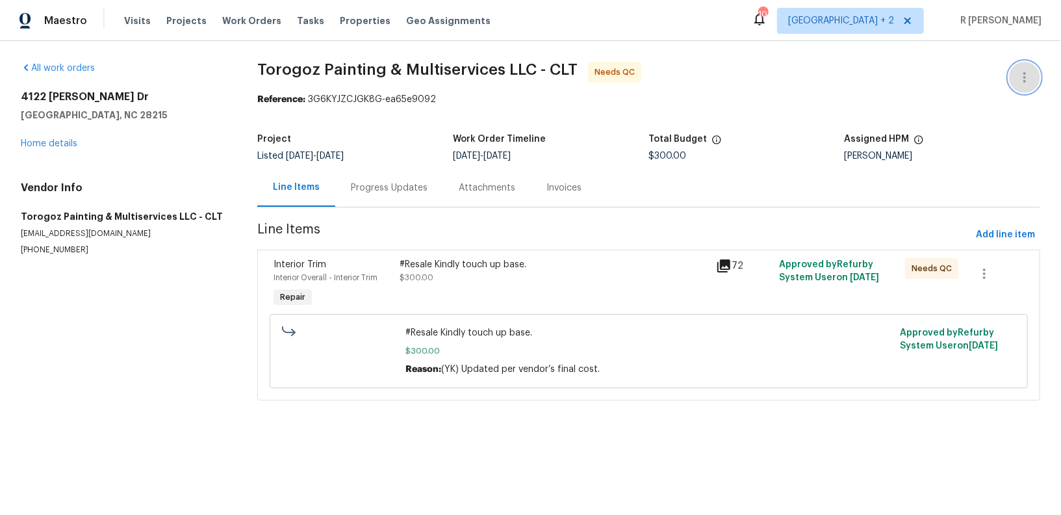
click at [1027, 71] on icon "button" at bounding box center [1025, 78] width 16 height 16
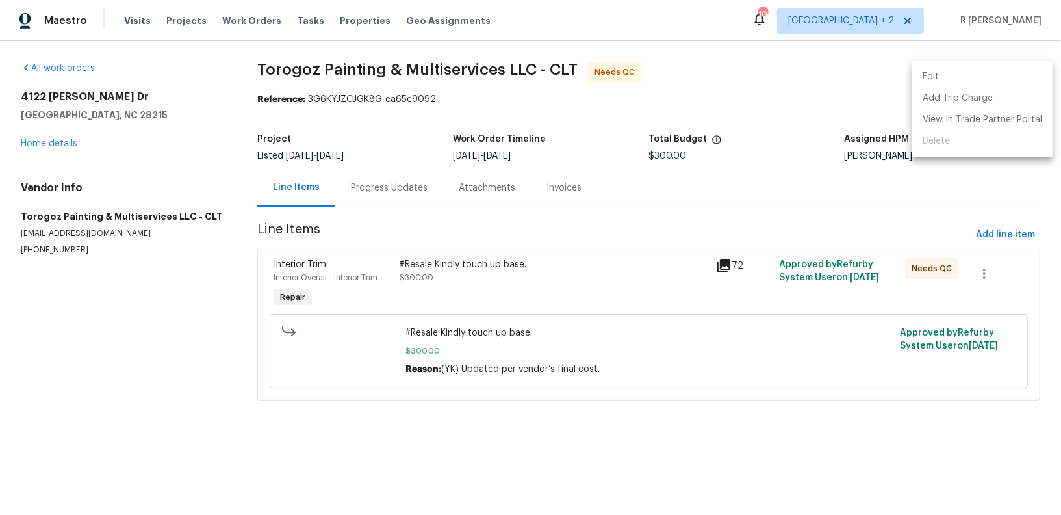
click at [971, 84] on li "Edit" at bounding box center [982, 76] width 140 height 21
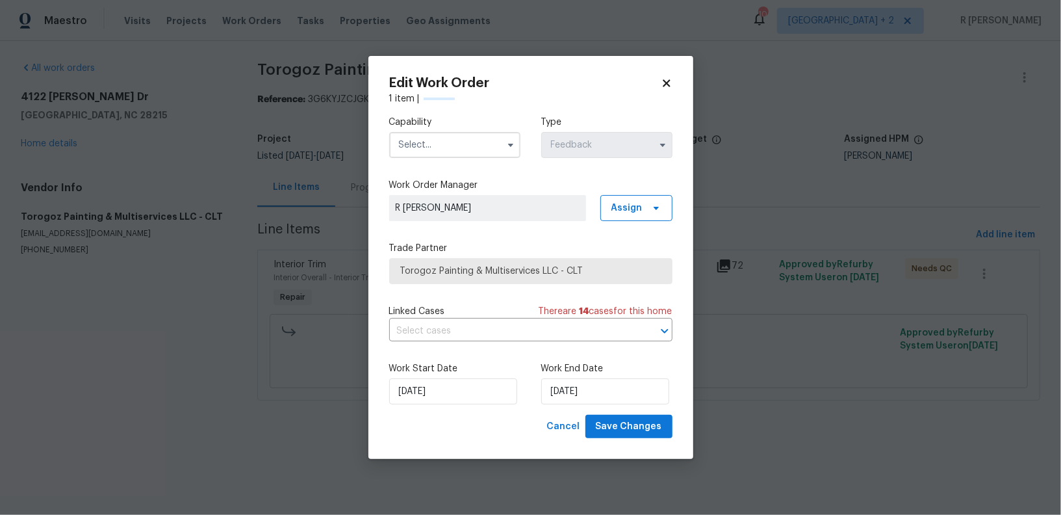
click at [429, 134] on input "text" at bounding box center [454, 145] width 131 height 26
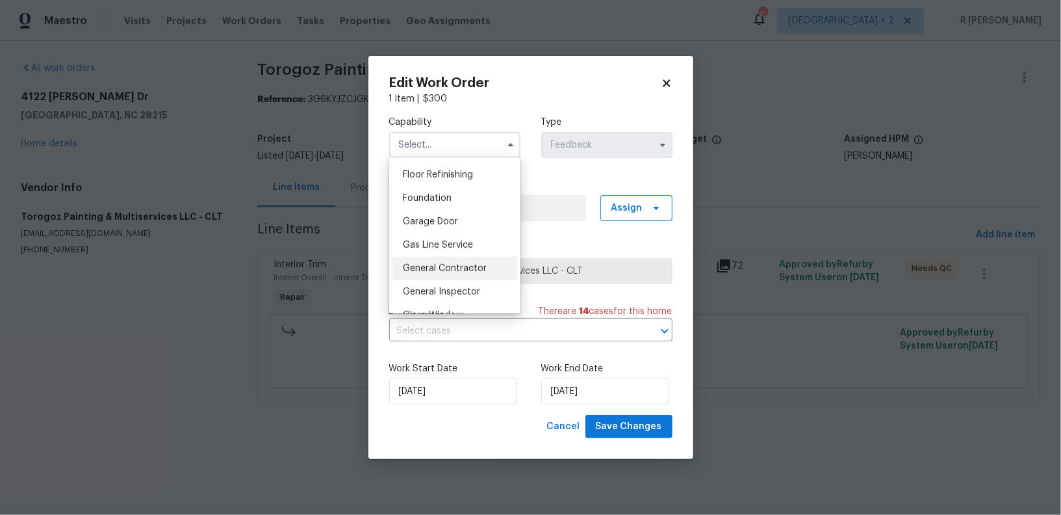
scroll to position [526, 0]
click at [421, 272] on div "General Contractor" at bounding box center [454, 266] width 125 height 23
type input "General Contractor"
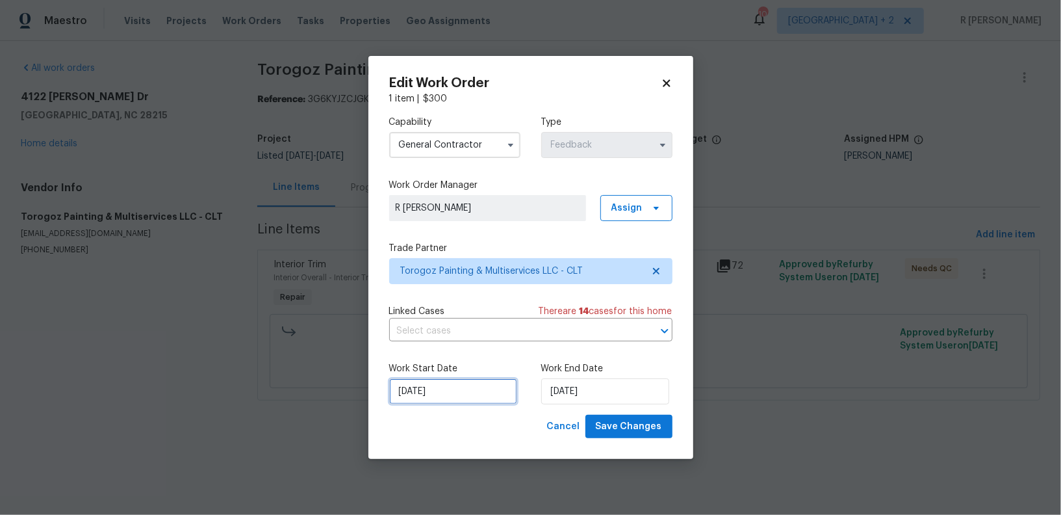
click at [424, 391] on input "02/09/2025" at bounding box center [453, 391] width 128 height 26
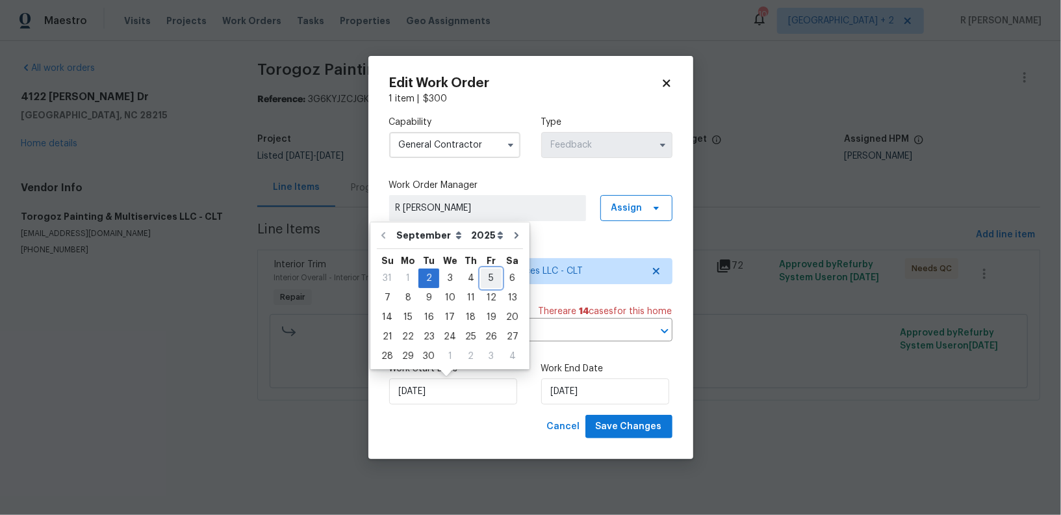
click at [485, 279] on div "5" at bounding box center [491, 278] width 21 height 18
type input "05/09/2025"
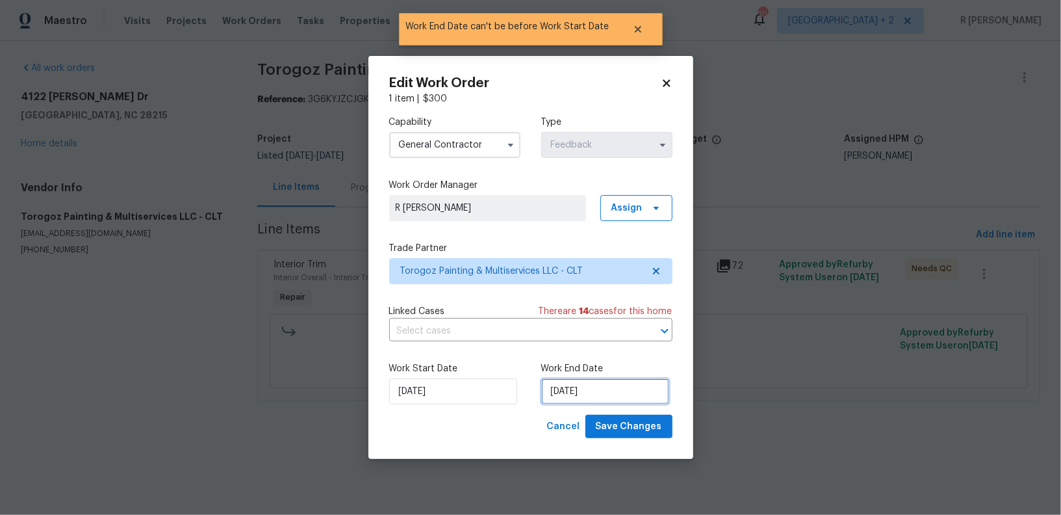
click at [573, 380] on input "05/09/2025" at bounding box center [605, 391] width 128 height 26
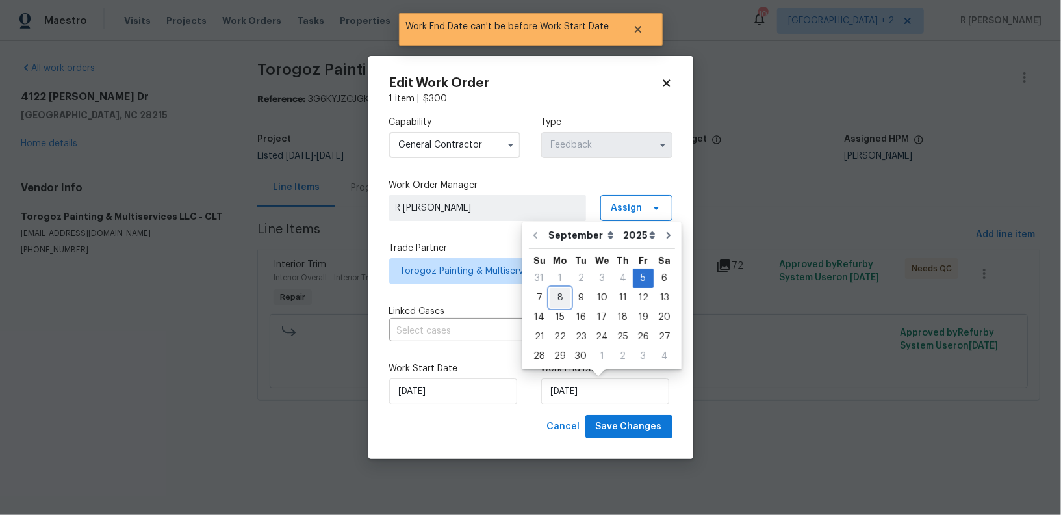
click at [562, 296] on div "8" at bounding box center [560, 297] width 21 height 18
type input "[DATE]"
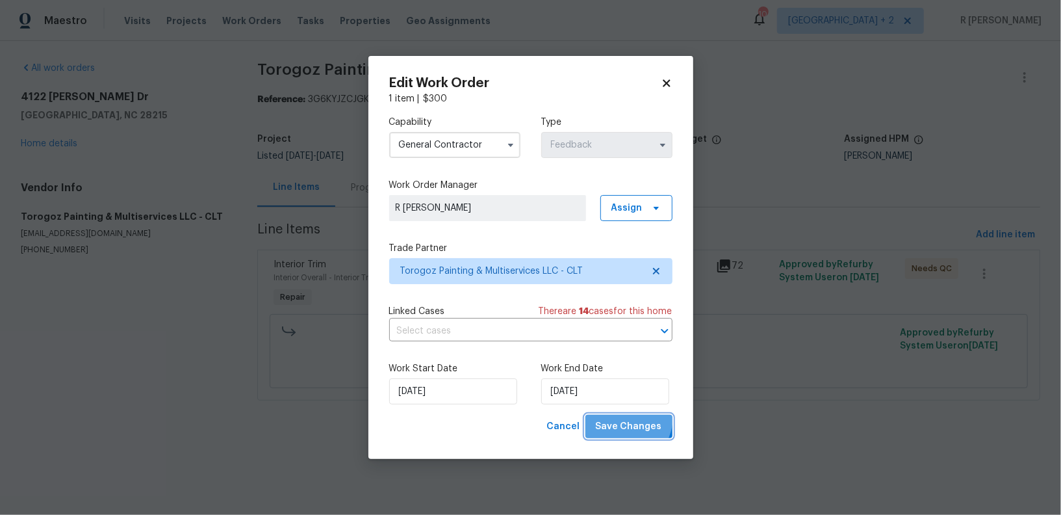
click at [623, 417] on button "Save Changes" at bounding box center [628, 426] width 87 height 24
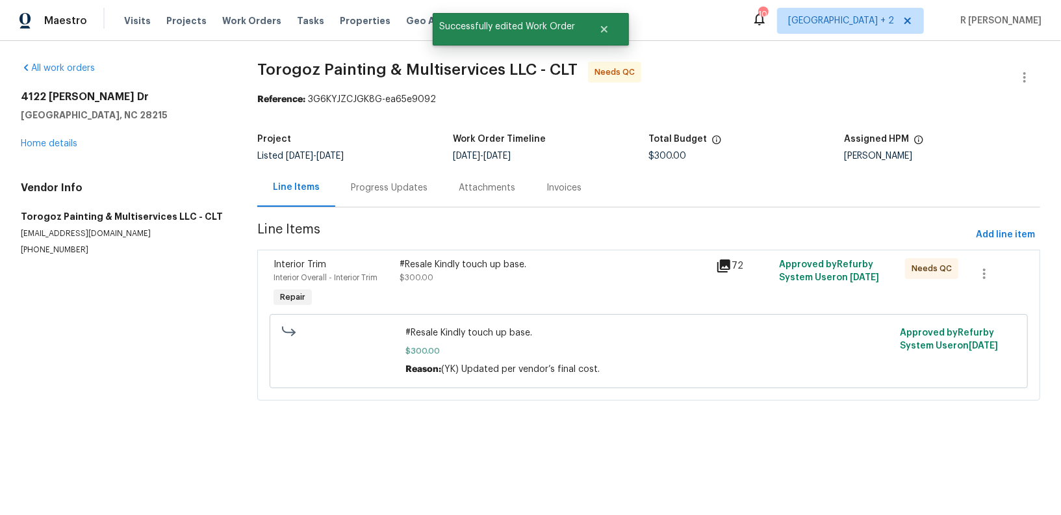
click at [441, 264] on div "#Resale Kindly touch up base." at bounding box center [554, 264] width 308 height 13
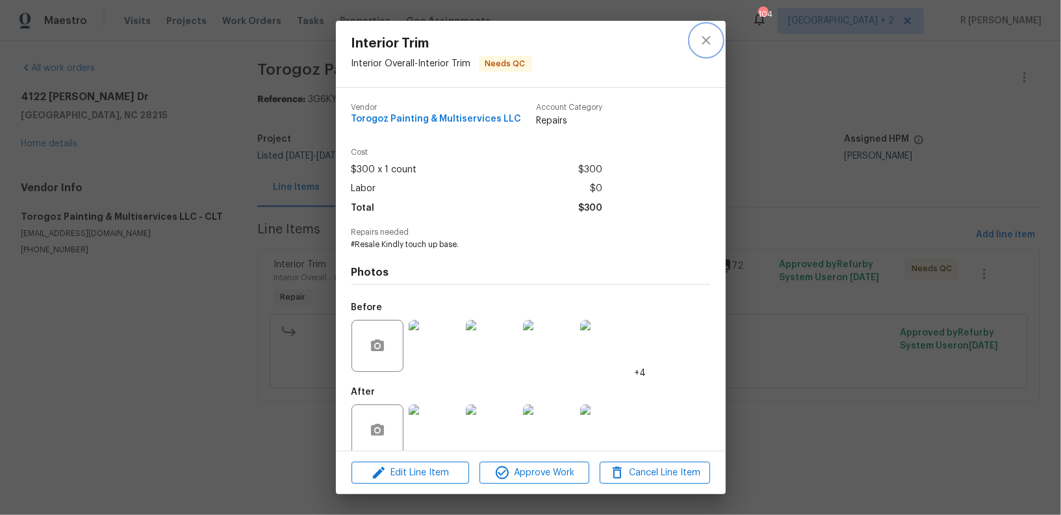
click at [700, 44] on icon "close" at bounding box center [706, 40] width 16 height 16
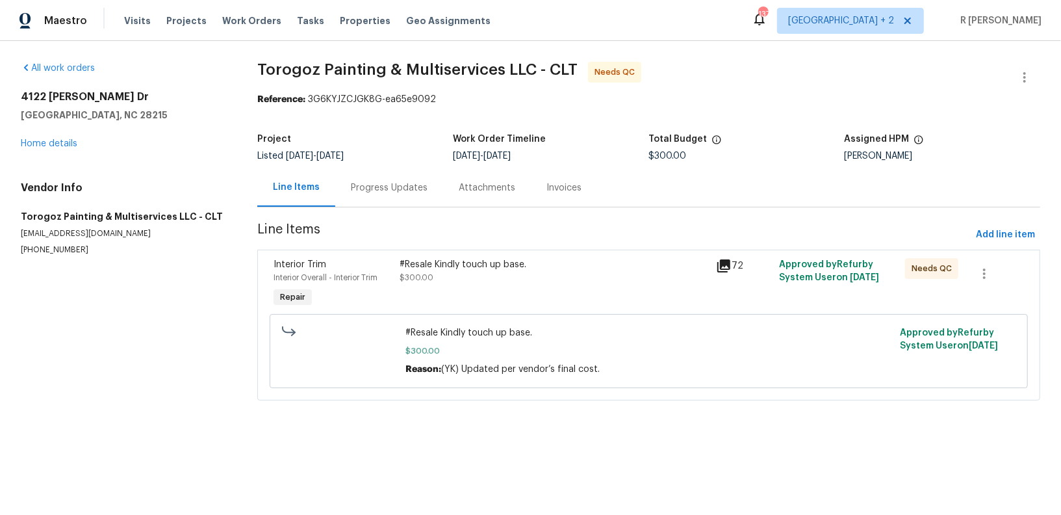
click at [451, 314] on div "#Resale Kindly touch up base. $300.00 Reason: (YK) Updated per vendor’s final c…" at bounding box center [649, 351] width 758 height 74
click at [406, 261] on div "#Resale Kindly touch up base." at bounding box center [554, 264] width 308 height 13
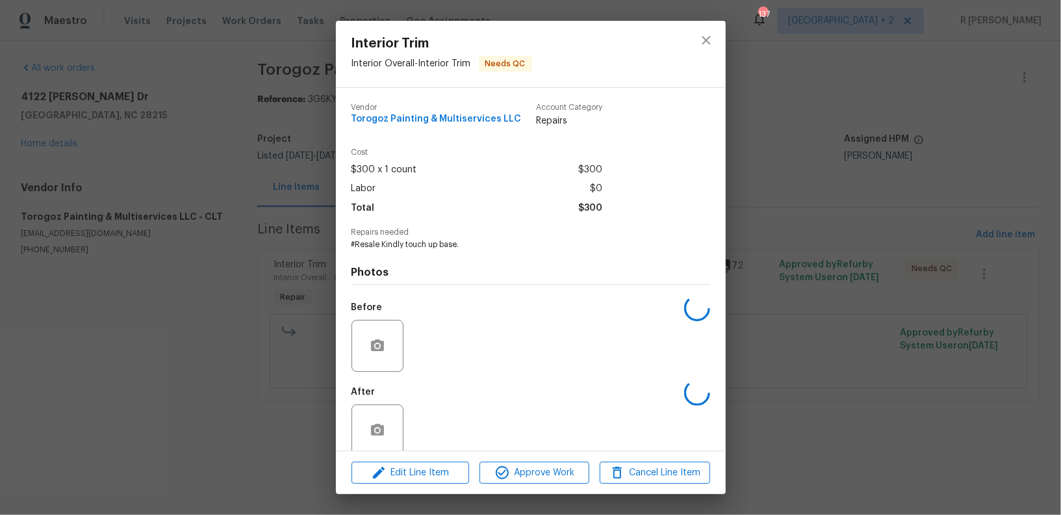
scroll to position [19, 0]
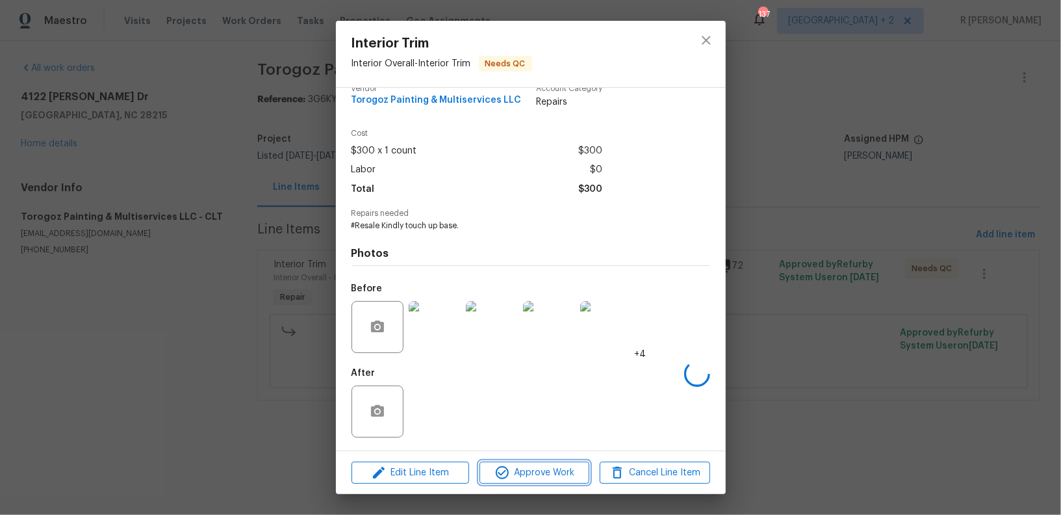
click at [515, 462] on button "Approve Work" at bounding box center [534, 472] width 110 height 23
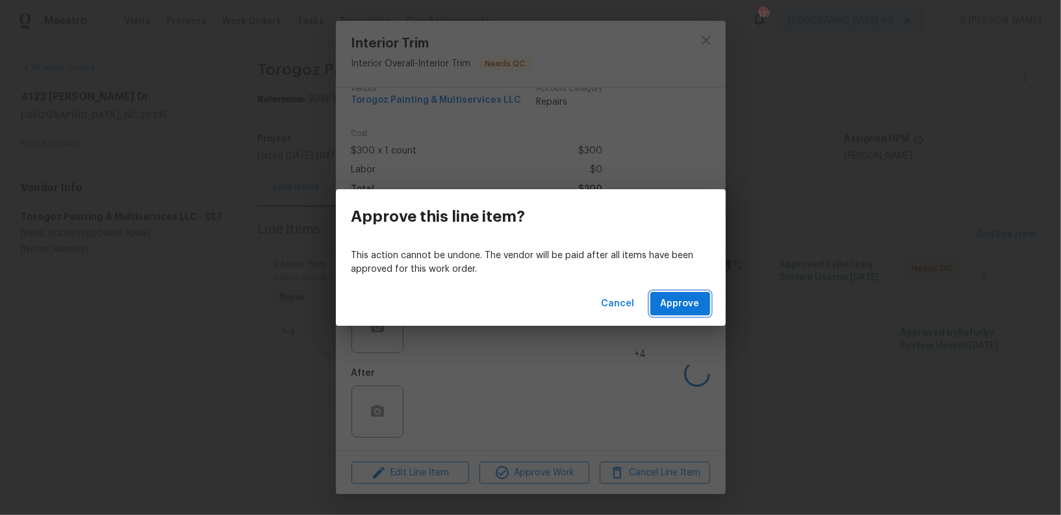
click at [669, 296] on span "Approve" at bounding box center [680, 304] width 39 height 16
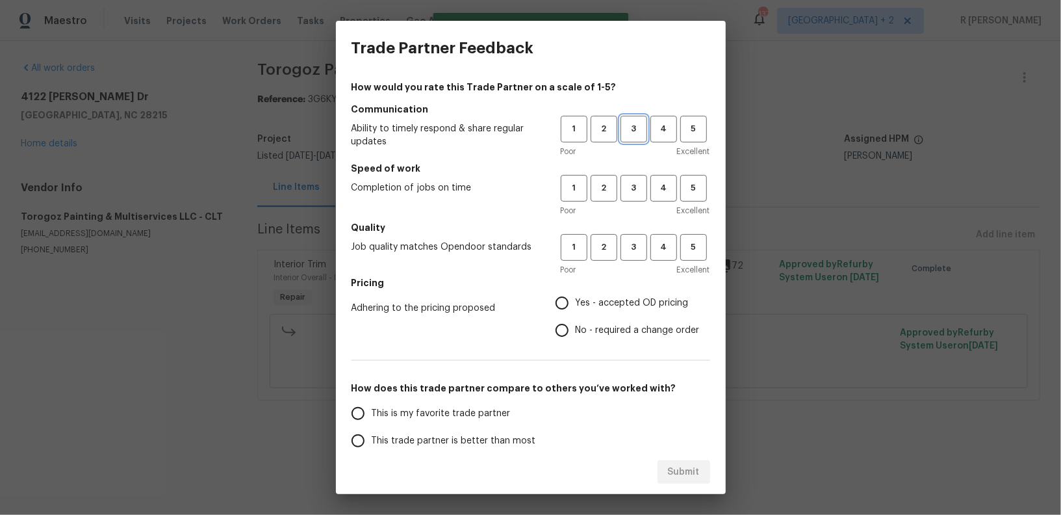
click at [636, 129] on span "3" at bounding box center [634, 128] width 24 height 15
click at [639, 207] on div "Poor Excellent" at bounding box center [635, 210] width 149 height 13
click at [633, 190] on span "3" at bounding box center [634, 188] width 24 height 15
click at [634, 256] on button "3" at bounding box center [633, 247] width 27 height 27
click at [594, 325] on span "No - required a change order" at bounding box center [638, 331] width 124 height 14
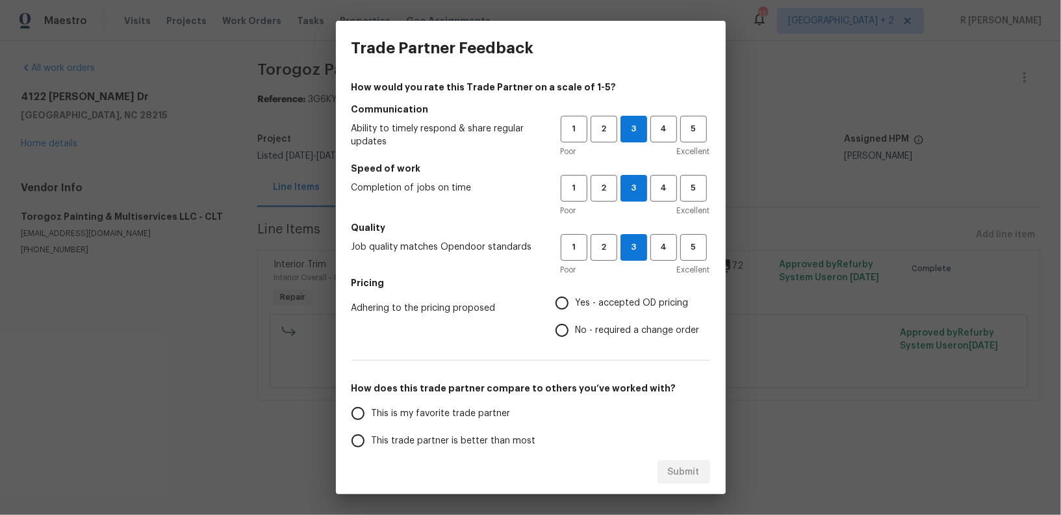
click at [576, 325] on input "No - required a change order" at bounding box center [561, 329] width 27 height 27
radio input "true"
click at [506, 430] on label "This trade partner is better than most" at bounding box center [446, 440] width 205 height 27
click at [372, 430] on input "This trade partner is better than most" at bounding box center [357, 440] width 27 height 27
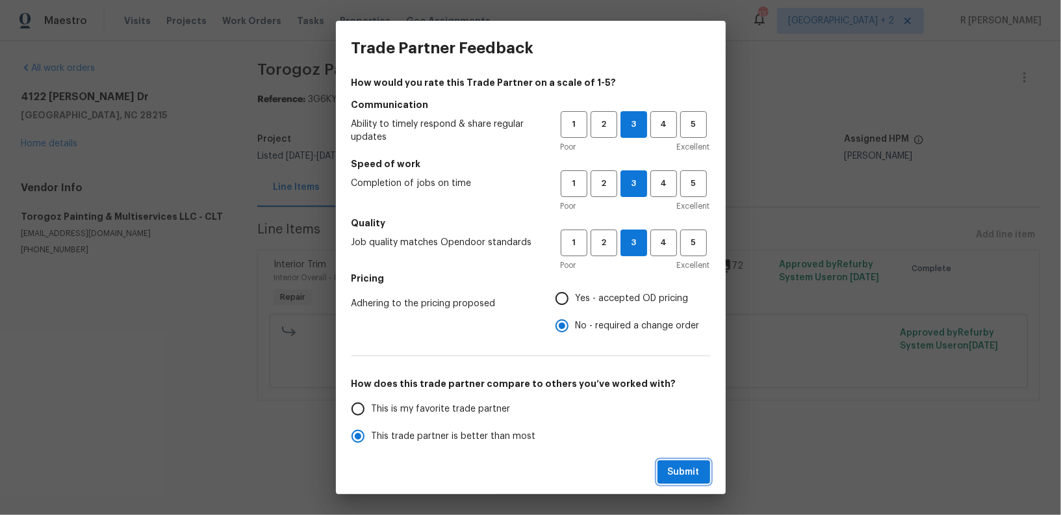
click at [682, 464] on span "Submit" at bounding box center [684, 472] width 32 height 16
radio input "true"
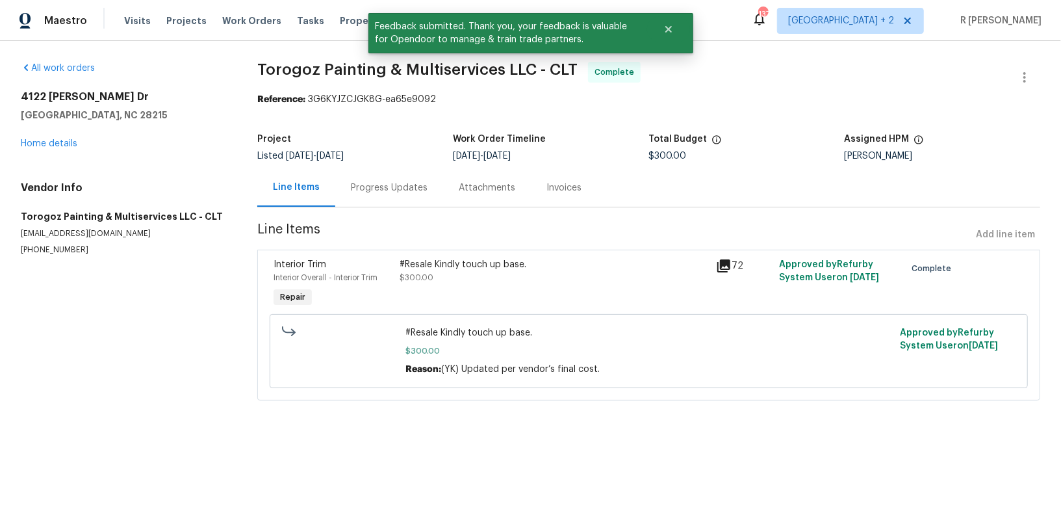
click at [376, 183] on div "Progress Updates" at bounding box center [389, 187] width 77 height 13
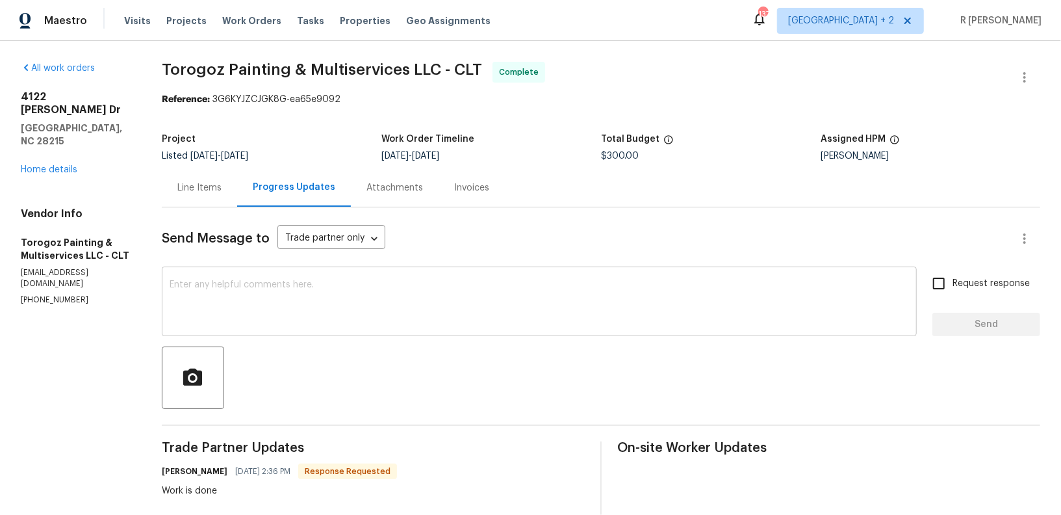
click at [471, 309] on textarea at bounding box center [539, 302] width 739 height 45
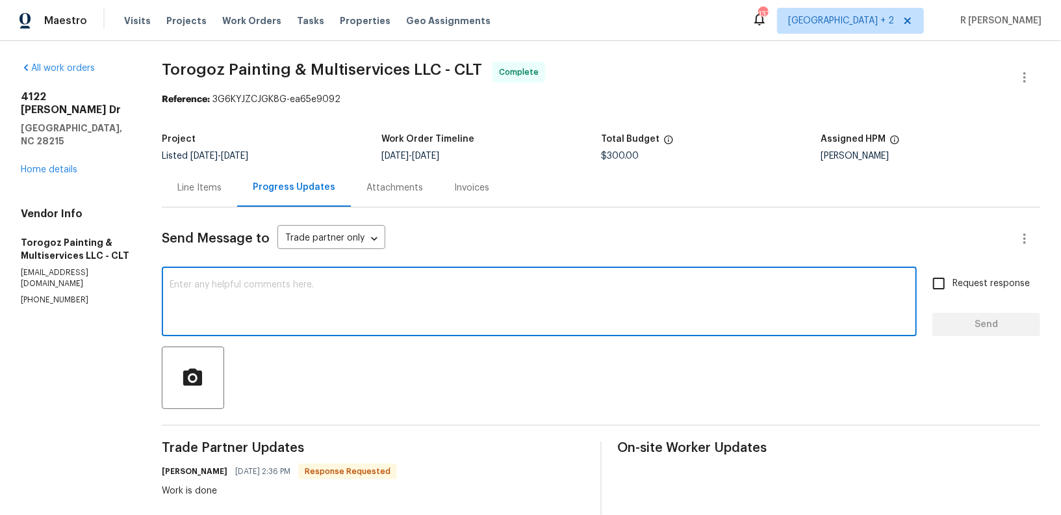
paste textarea "Final cost updated and work order approved. Kindly upload the detailed invoice.…"
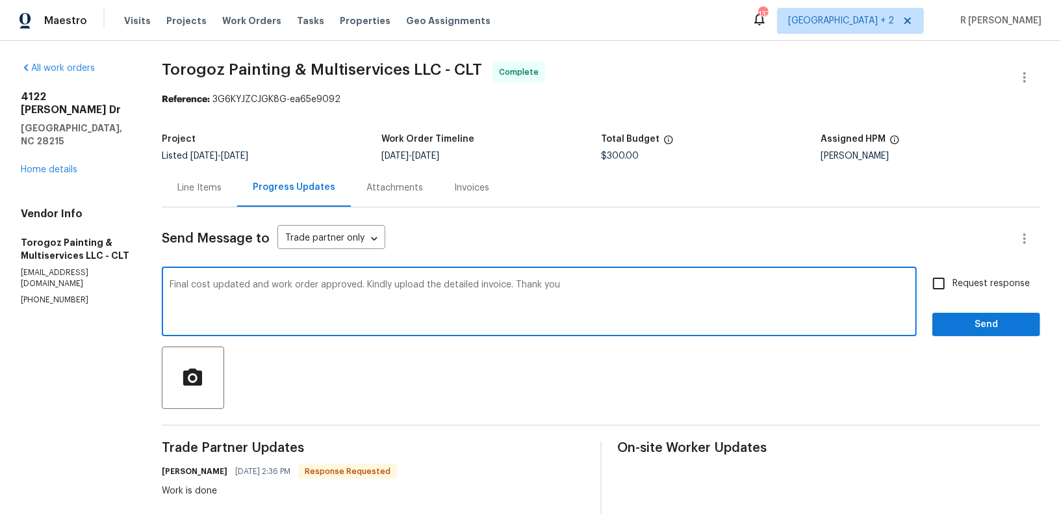
type textarea "Final cost updated and work order approved. Kindly upload the detailed invoice.…"
click at [991, 314] on button "Send" at bounding box center [986, 324] width 108 height 24
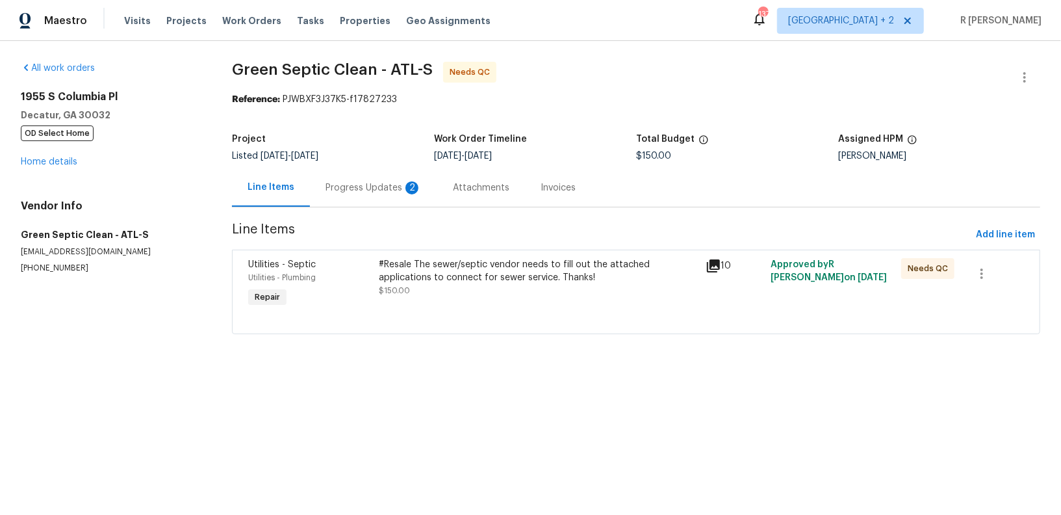
click at [354, 190] on div "Progress Updates 2" at bounding box center [373, 187] width 96 height 13
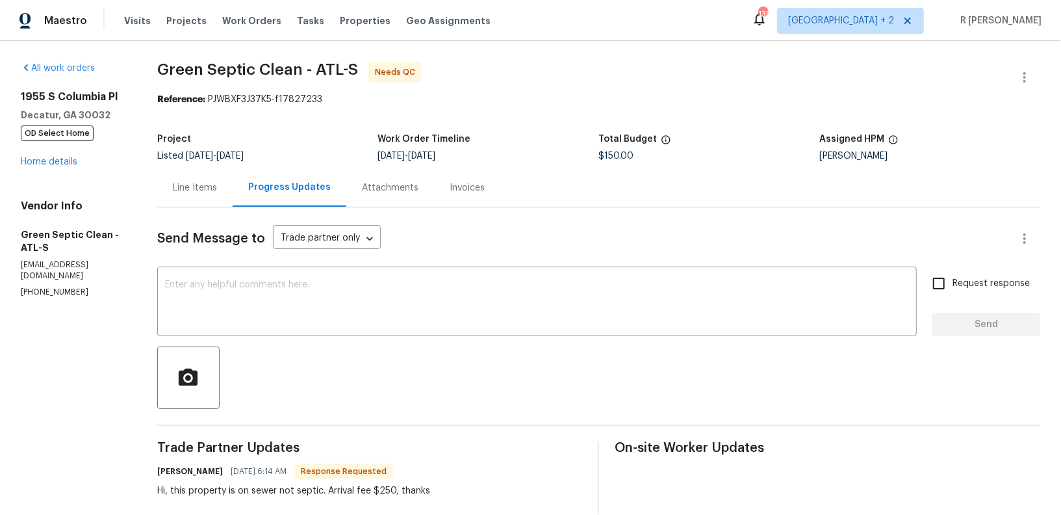
click at [206, 186] on div "Line Items" at bounding box center [195, 187] width 44 height 13
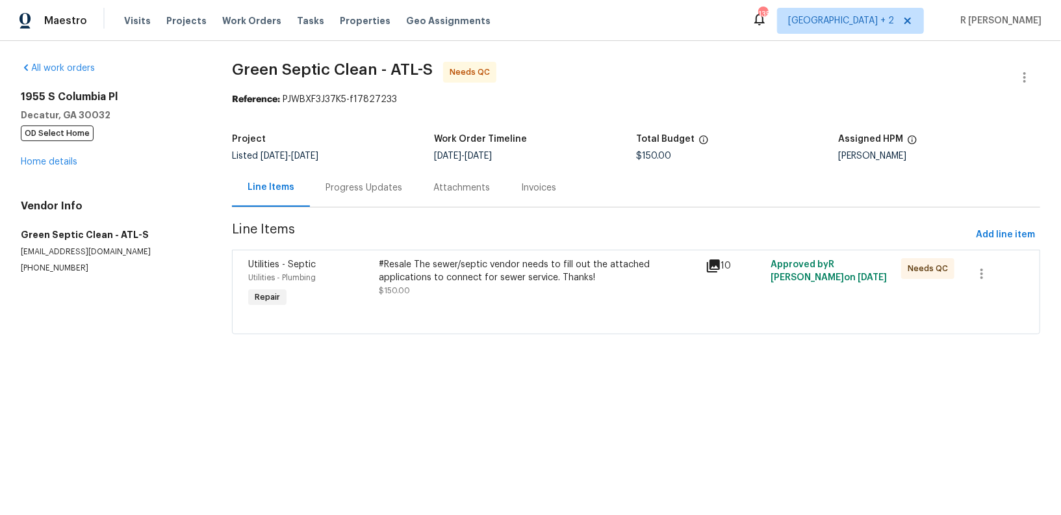
click at [472, 284] on div "#Resale The sewer/septic vendor needs to fill out the attached applications to …" at bounding box center [538, 277] width 318 height 39
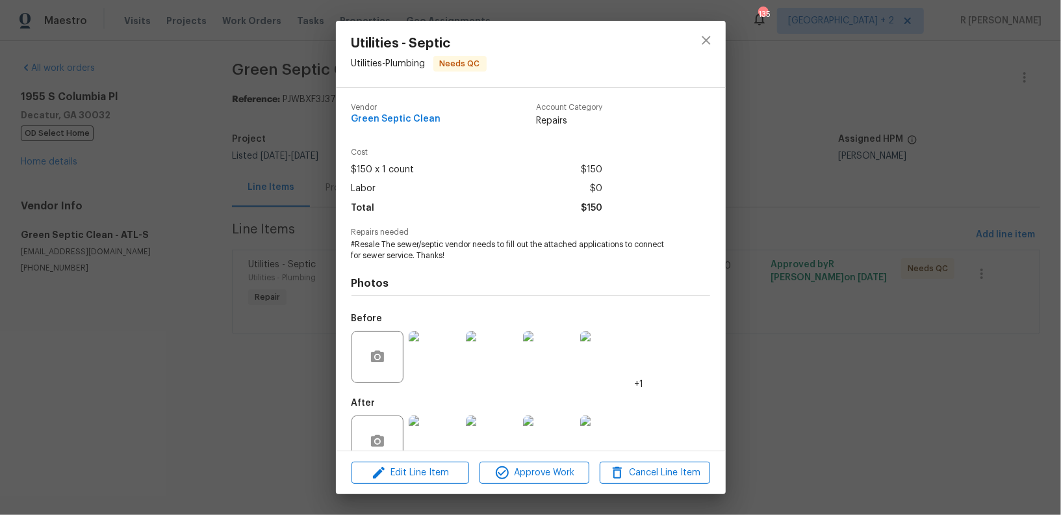
scroll to position [30, 0]
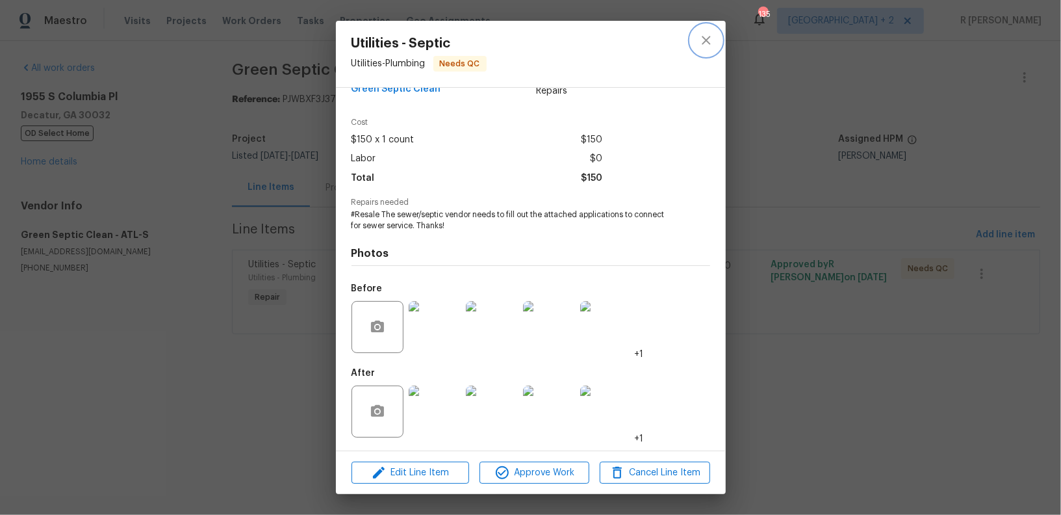
click at [714, 36] on button "close" at bounding box center [706, 40] width 31 height 31
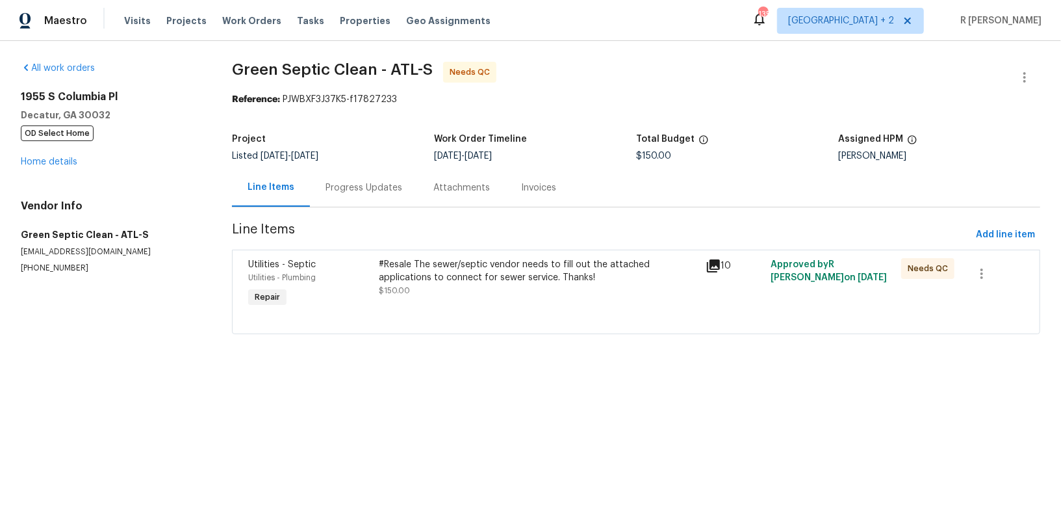
click at [351, 194] on div "Progress Updates" at bounding box center [363, 187] width 77 height 13
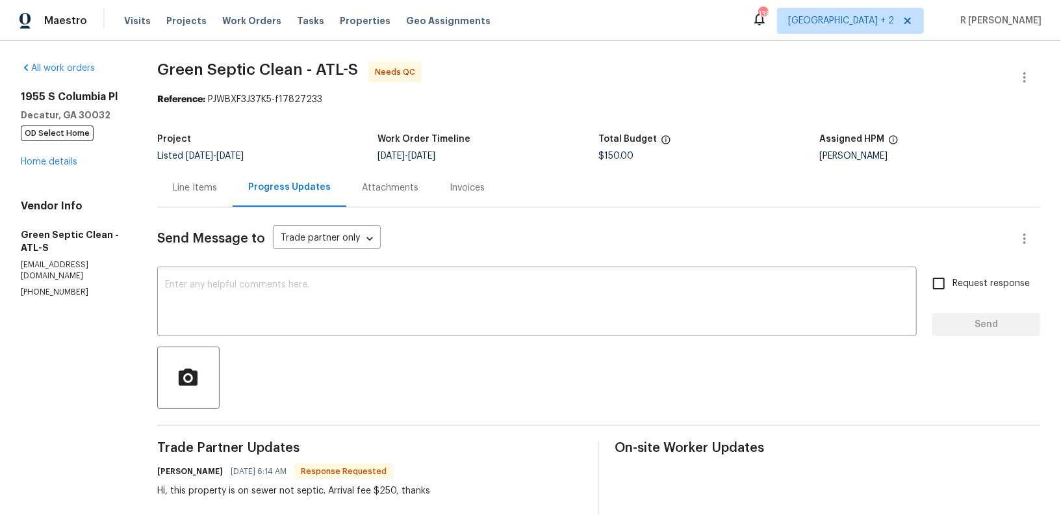
click at [183, 205] on div "Line Items" at bounding box center [194, 187] width 75 height 38
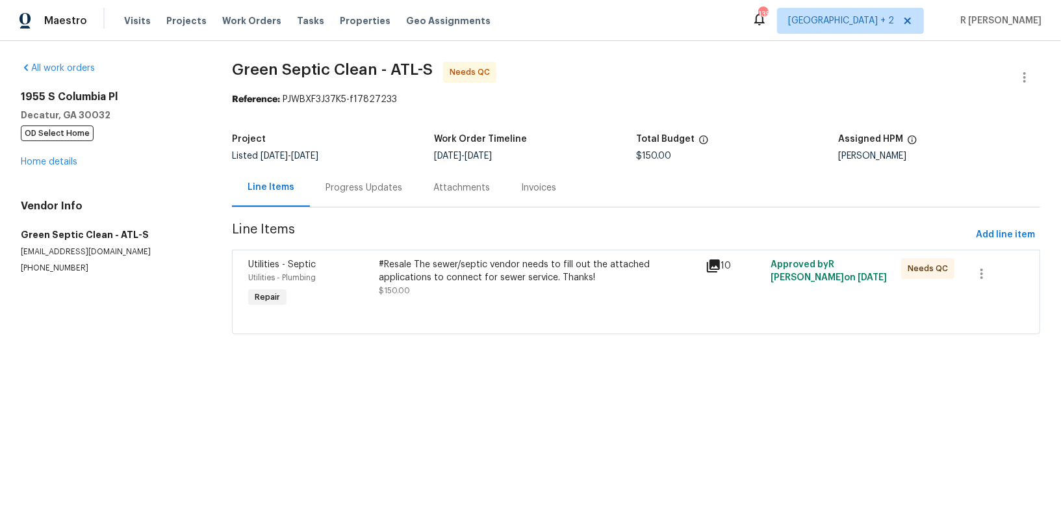
click at [355, 194] on div "Progress Updates" at bounding box center [364, 187] width 108 height 38
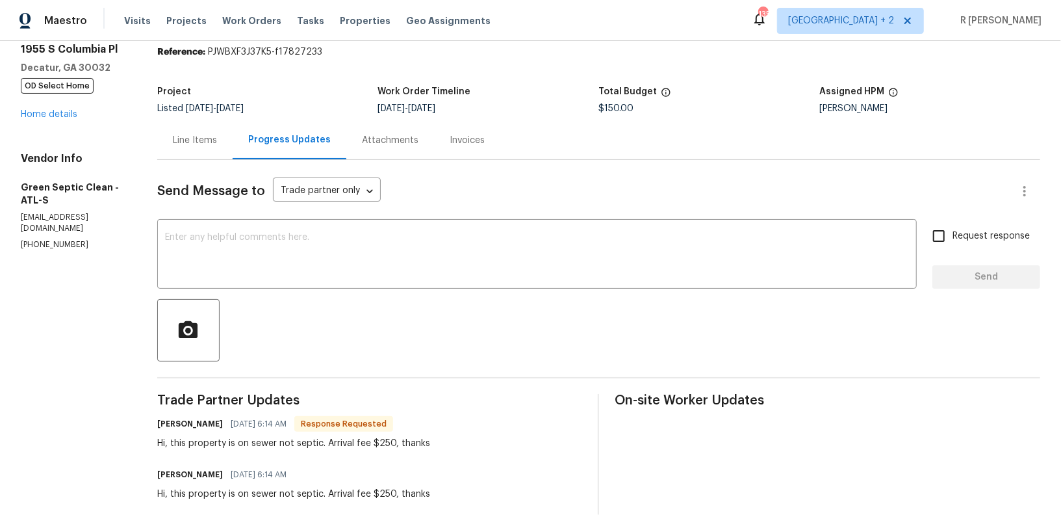
scroll to position [51, 0]
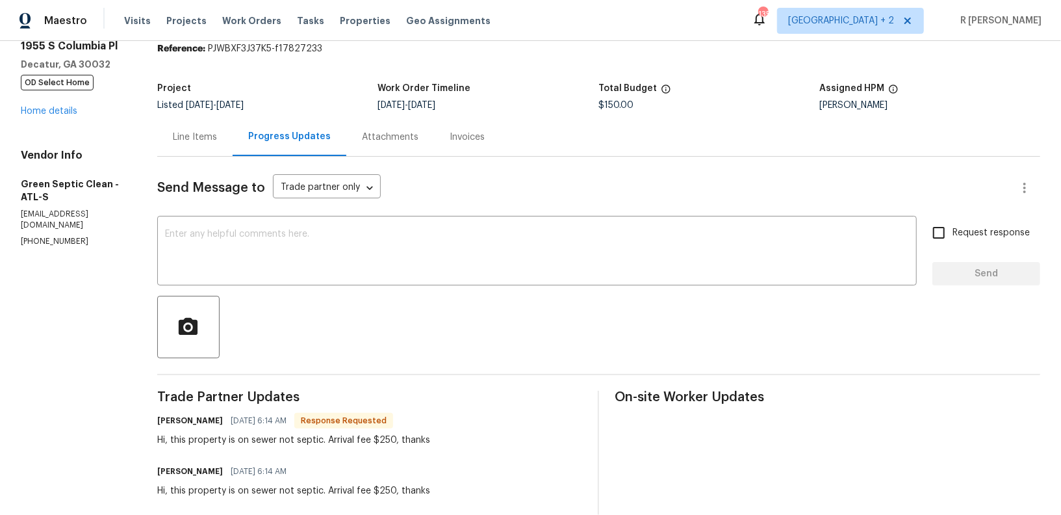
click at [57, 236] on p "[PHONE_NUMBER]" at bounding box center [73, 241] width 105 height 11
copy p "[PHONE_NUMBER]"
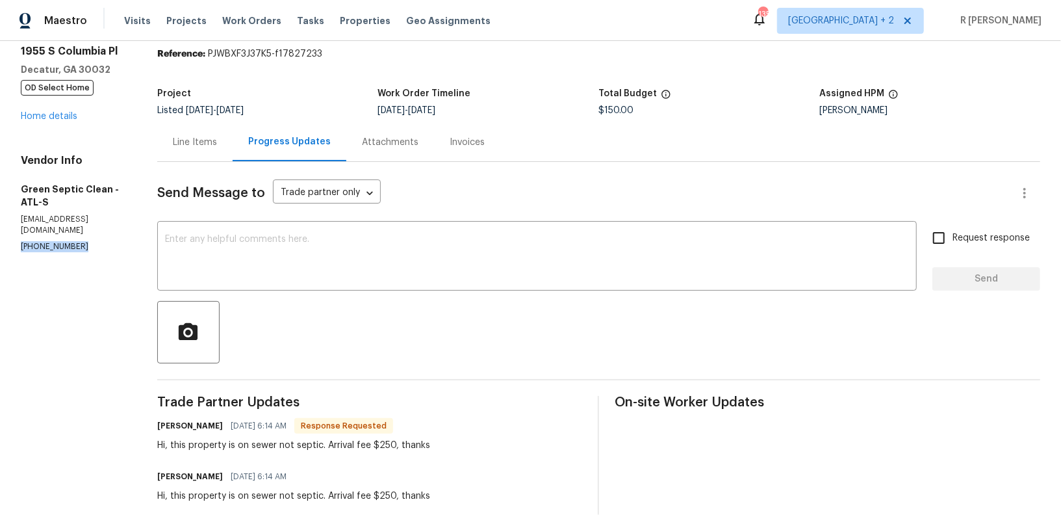
scroll to position [38, 0]
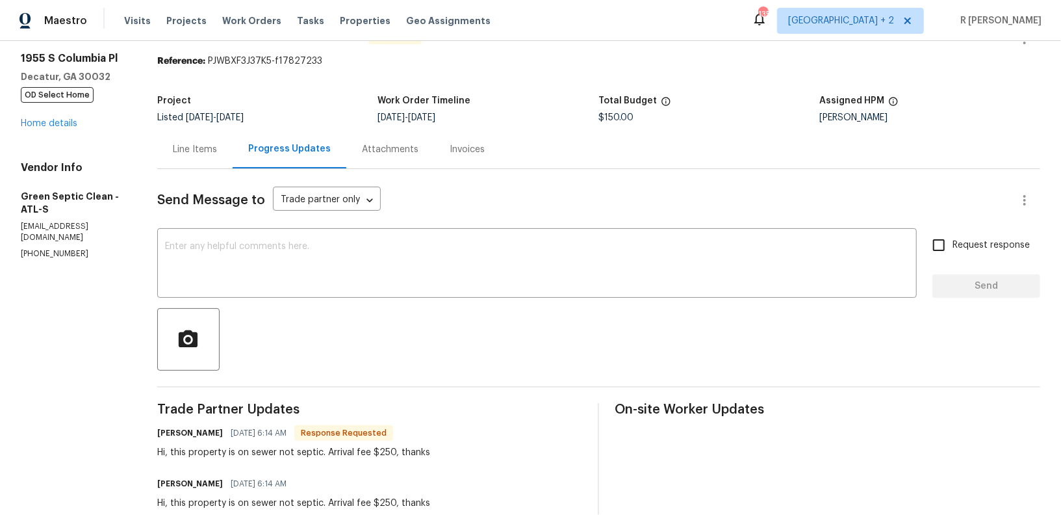
click at [206, 147] on div "Line Items" at bounding box center [195, 149] width 44 height 13
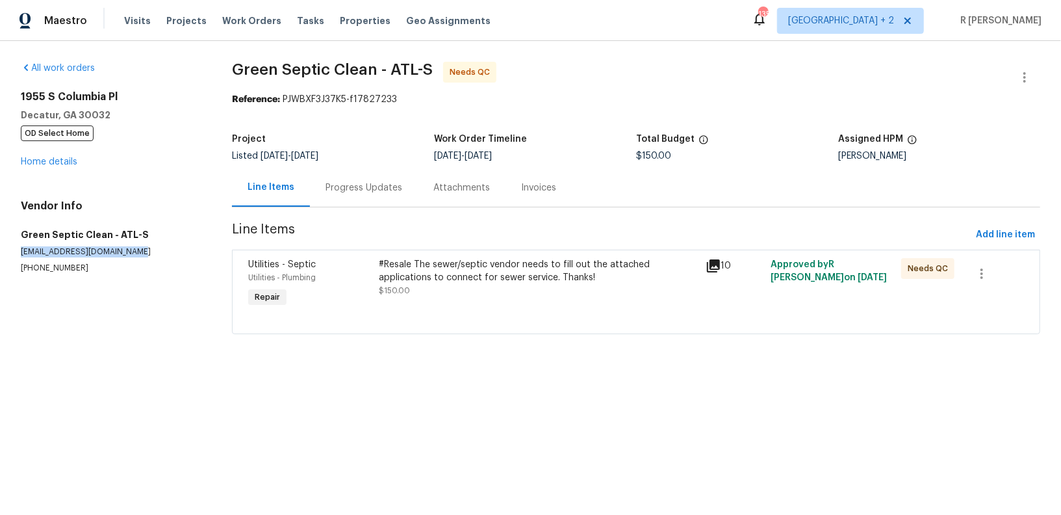
drag, startPoint x: 154, startPoint y: 251, endPoint x: 0, endPoint y: 251, distance: 154.0
click at [0, 251] on div "All work orders [STREET_ADDRESS] OD Select Home Home details Vendor Info Green …" at bounding box center [530, 205] width 1061 height 329
copy p "[EMAIL_ADDRESS][DOMAIN_NAME]"
click at [353, 186] on div "Progress Updates" at bounding box center [363, 187] width 77 height 13
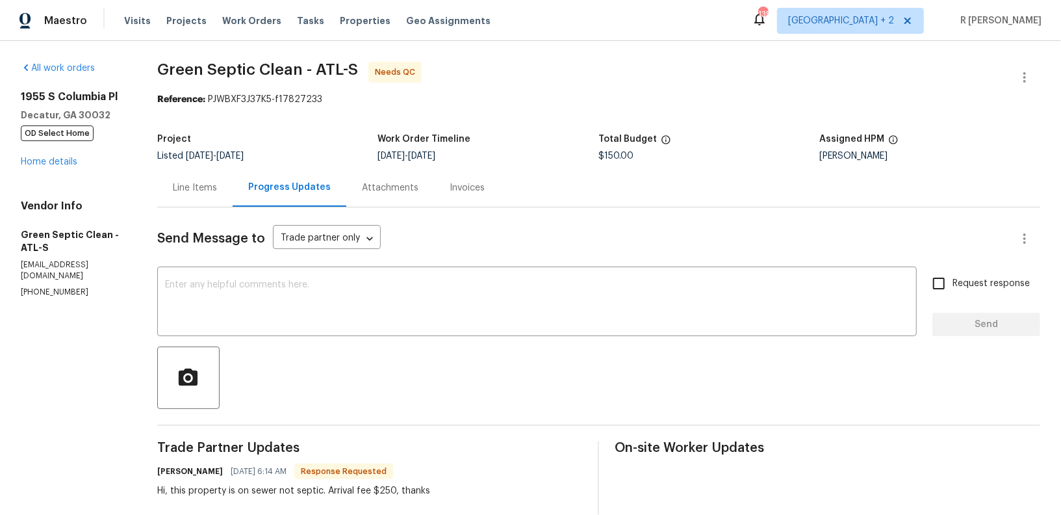
click at [190, 184] on div "Line Items" at bounding box center [195, 187] width 44 height 13
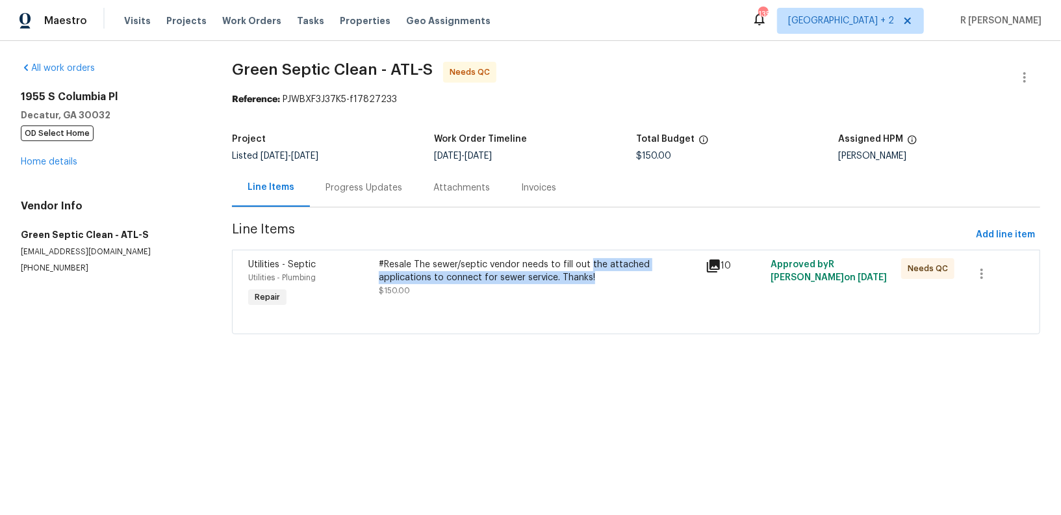
drag, startPoint x: 589, startPoint y: 262, endPoint x: 541, endPoint y: 273, distance: 49.2
click at [541, 273] on div "#Resale The sewer/septic vendor needs to fill out the attached applications to …" at bounding box center [538, 271] width 318 height 26
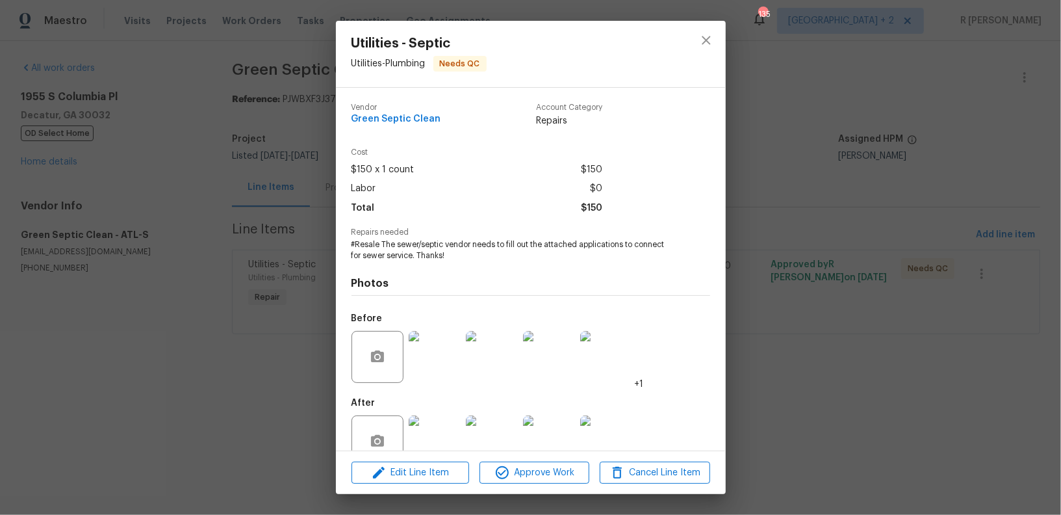
copy div "the attached applications to connect for sewer service. Thanks!"
drag, startPoint x: 544, startPoint y: 244, endPoint x: 549, endPoint y: 261, distance: 17.5
click at [549, 262] on div "Vendor Green Septic Clean Account Category Repairs Cost $150 x 1 count $150 Lab…" at bounding box center [530, 284] width 359 height 382
copy span "attached applications to connect for sewer service. Thanks!"
click at [491, 151] on span "Cost" at bounding box center [476, 152] width 251 height 8
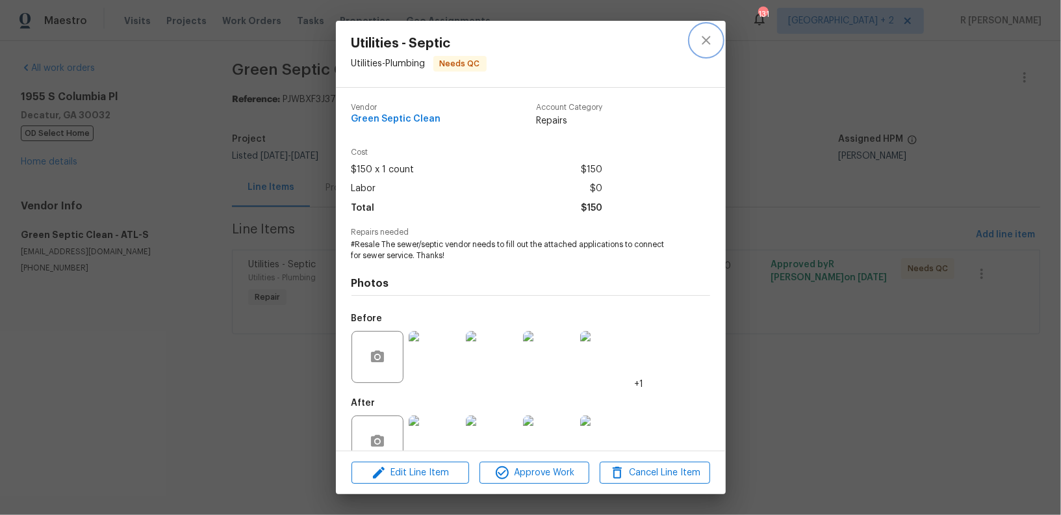
click at [708, 51] on button "close" at bounding box center [706, 40] width 31 height 31
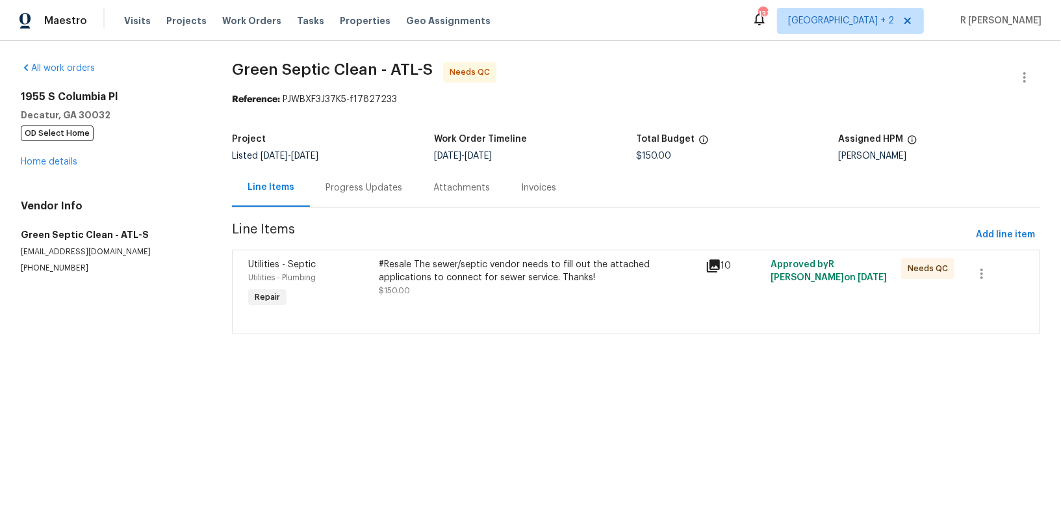
click at [333, 180] on div "Progress Updates" at bounding box center [364, 187] width 108 height 38
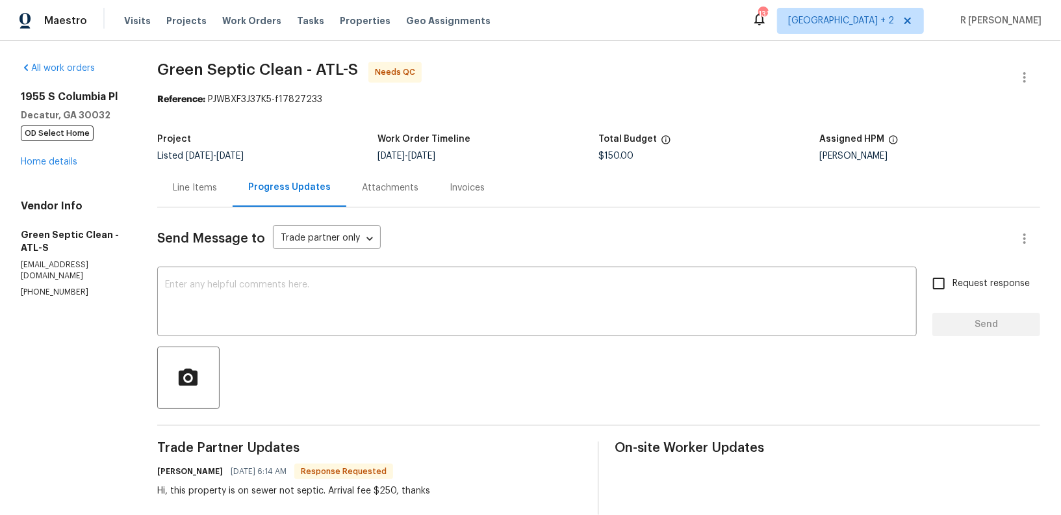
click at [439, 354] on div at bounding box center [598, 377] width 883 height 62
click at [423, 318] on textarea at bounding box center [537, 302] width 744 height 45
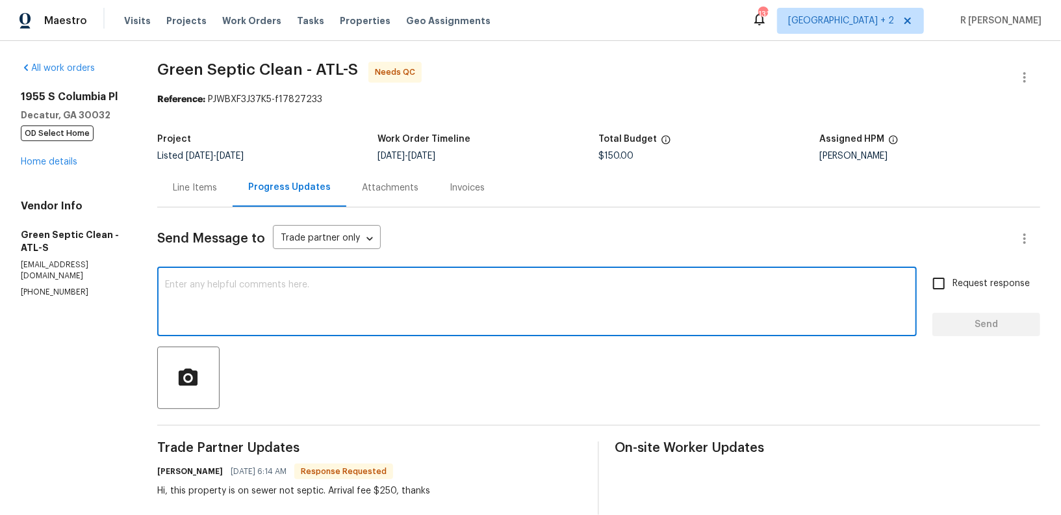
type textarea "A"
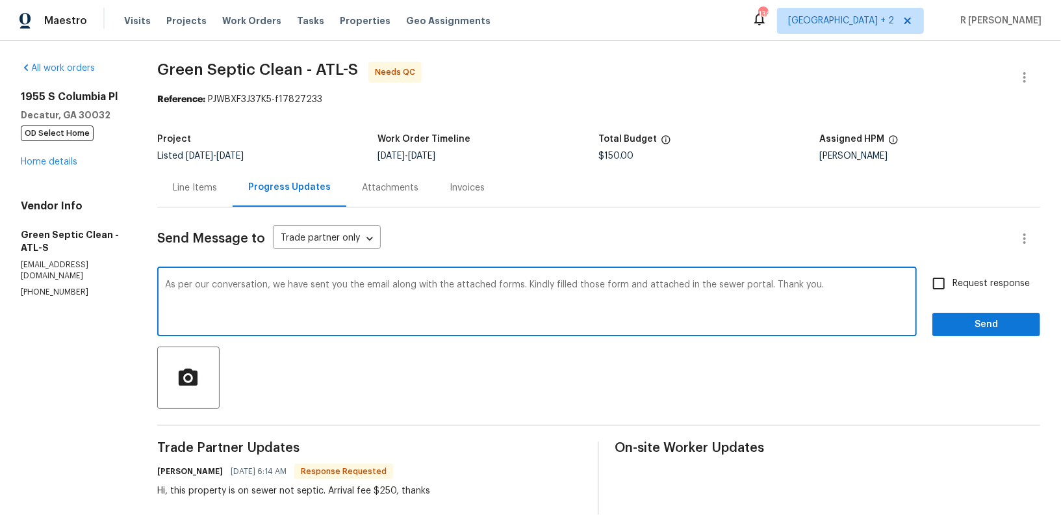
type textarea "As per our conversation, we have sent you the email along with the attached for…"
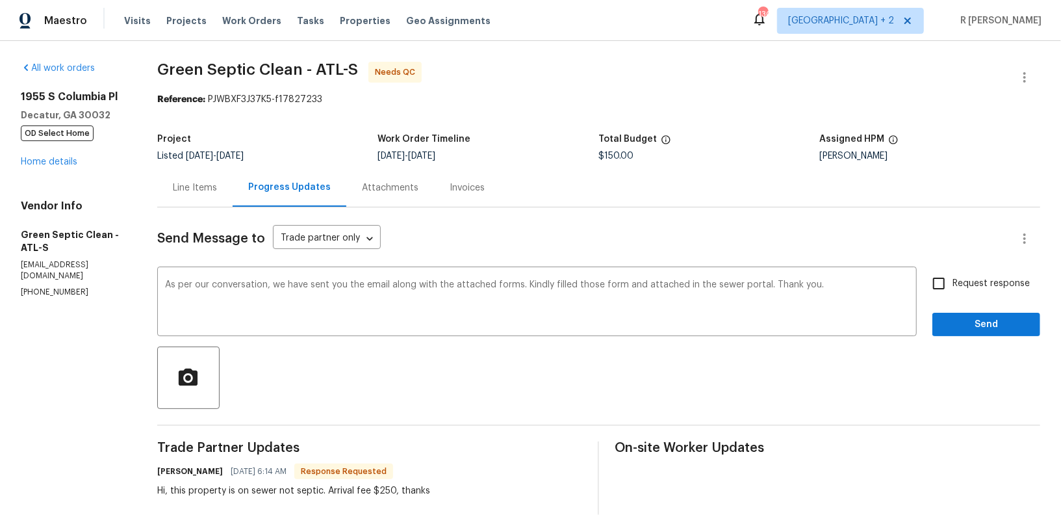
click at [966, 287] on span "Request response" at bounding box center [990, 284] width 77 height 14
click at [952, 287] on input "Request response" at bounding box center [938, 283] width 27 height 27
checkbox input "true"
click at [966, 314] on button "Send" at bounding box center [986, 324] width 108 height 24
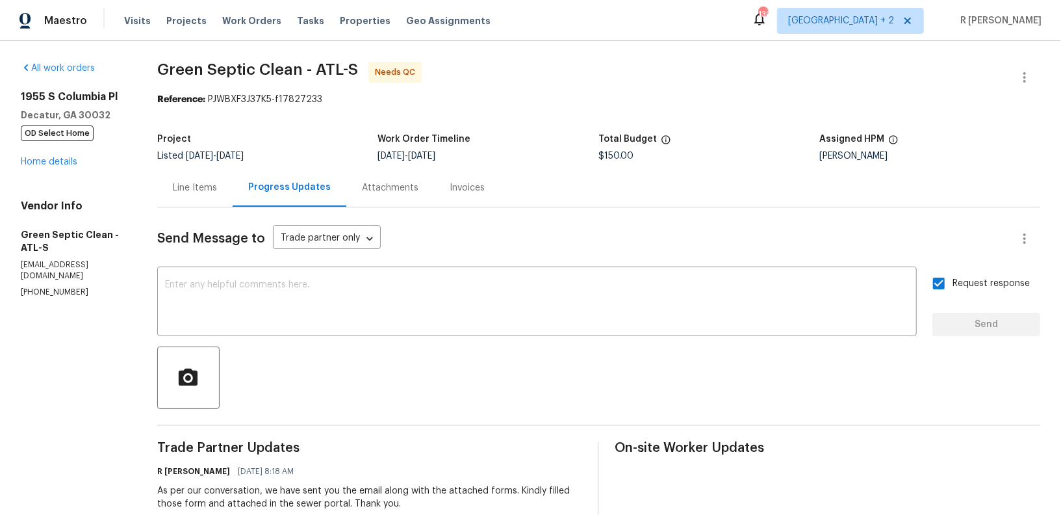
click at [217, 198] on div "Line Items" at bounding box center [194, 187] width 75 height 38
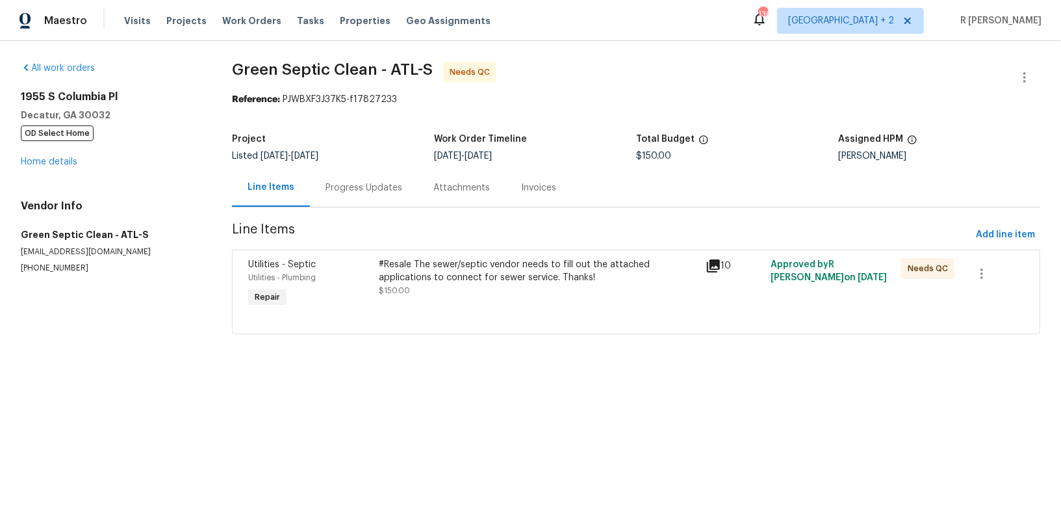
click at [443, 272] on div "#Resale The sewer/septic vendor needs to fill out the attached applications to …" at bounding box center [538, 271] width 318 height 26
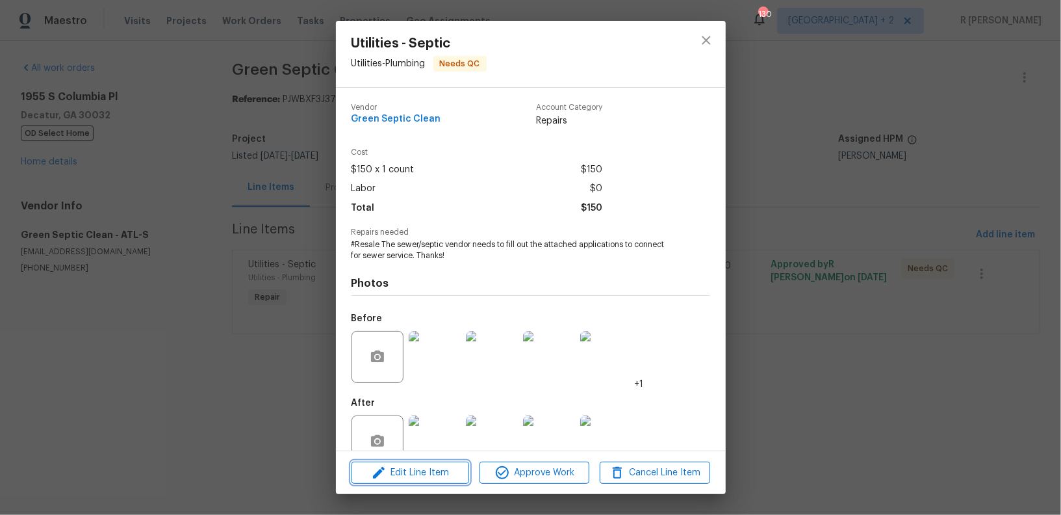
click at [422, 468] on span "Edit Line Item" at bounding box center [410, 473] width 110 height 16
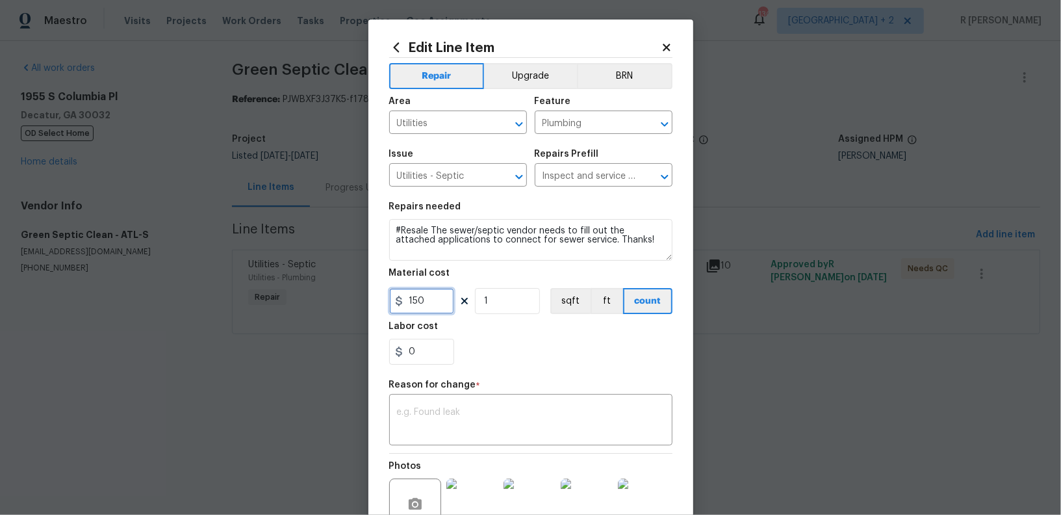
click at [412, 302] on input "150" at bounding box center [421, 301] width 65 height 26
type input "250"
click at [467, 407] on textarea at bounding box center [531, 420] width 268 height 27
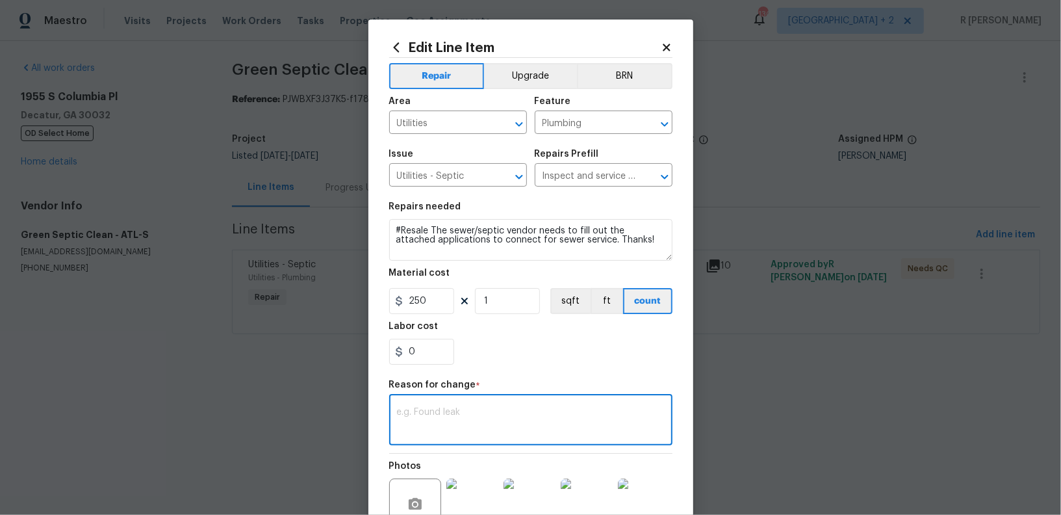
paste textarea "(YK) Updated per vendor’s final cost."
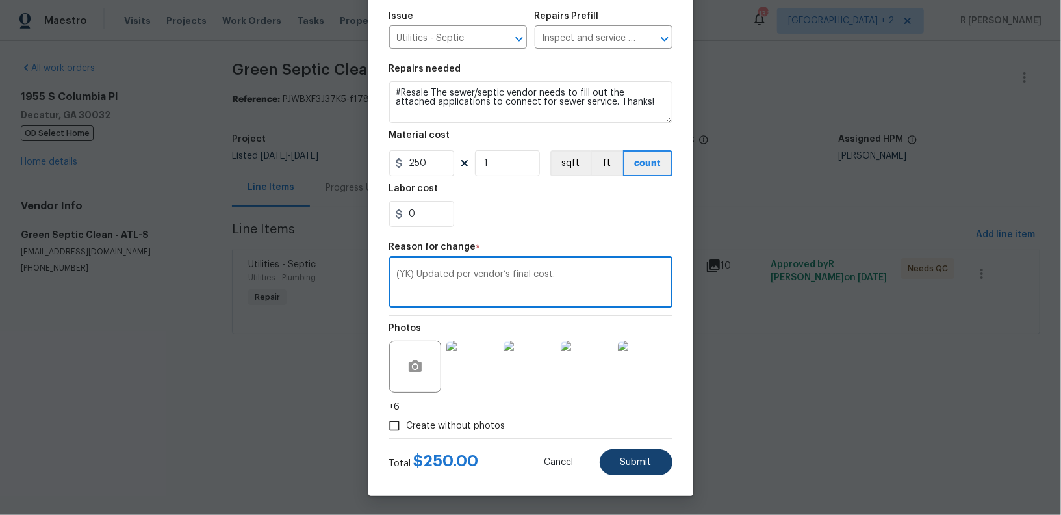
type textarea "(YK) Updated per vendor’s final cost."
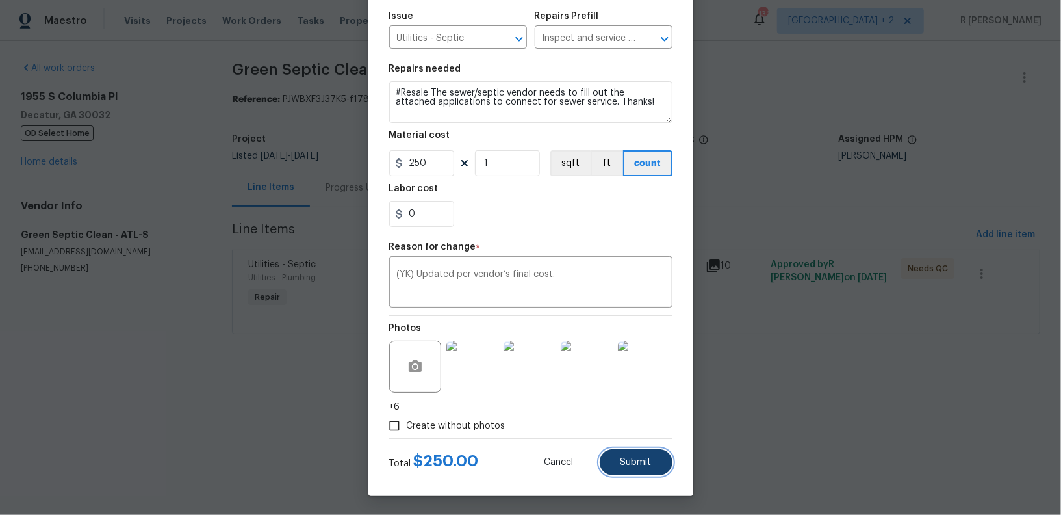
click at [628, 458] on span "Submit" at bounding box center [635, 462] width 31 height 10
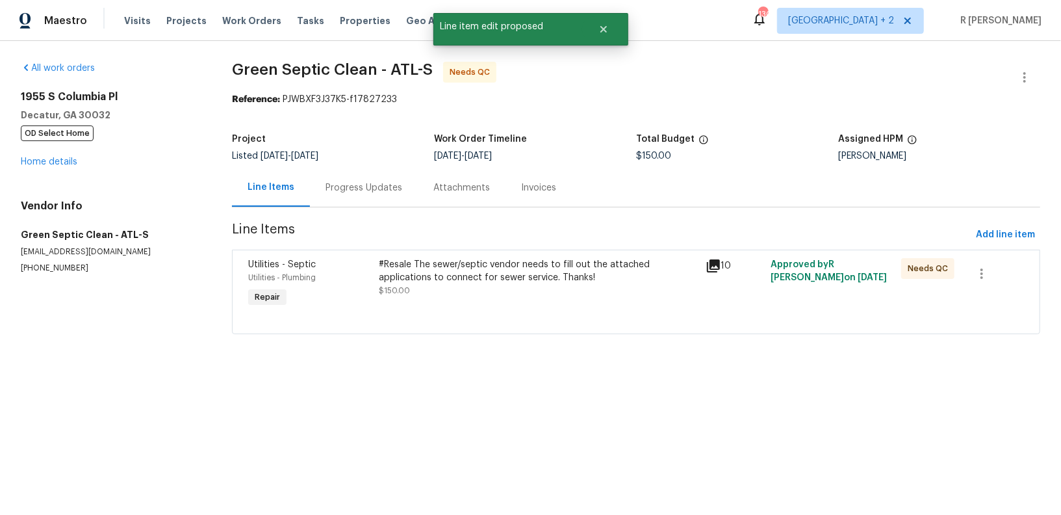
scroll to position [0, 0]
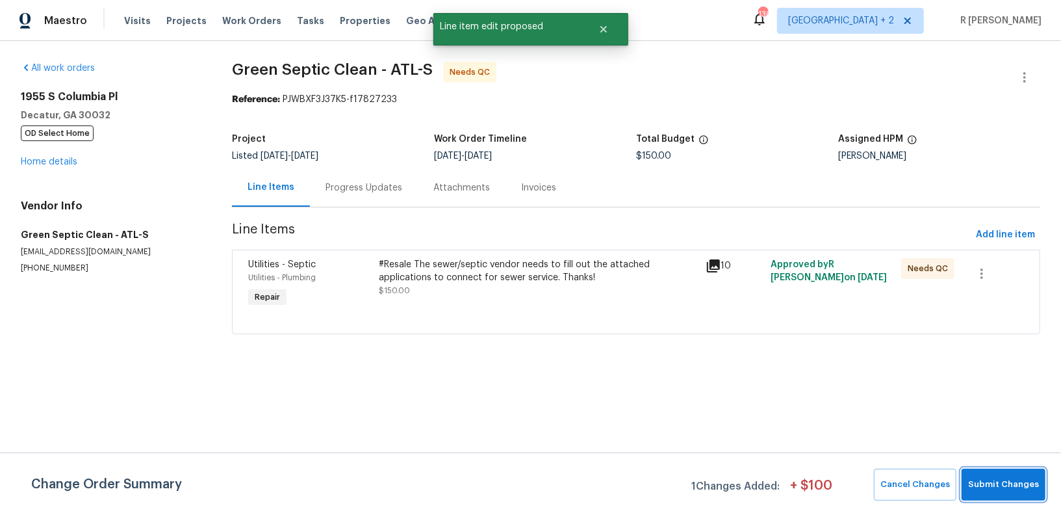
click at [995, 476] on button "Submit Changes" at bounding box center [1004, 484] width 84 height 32
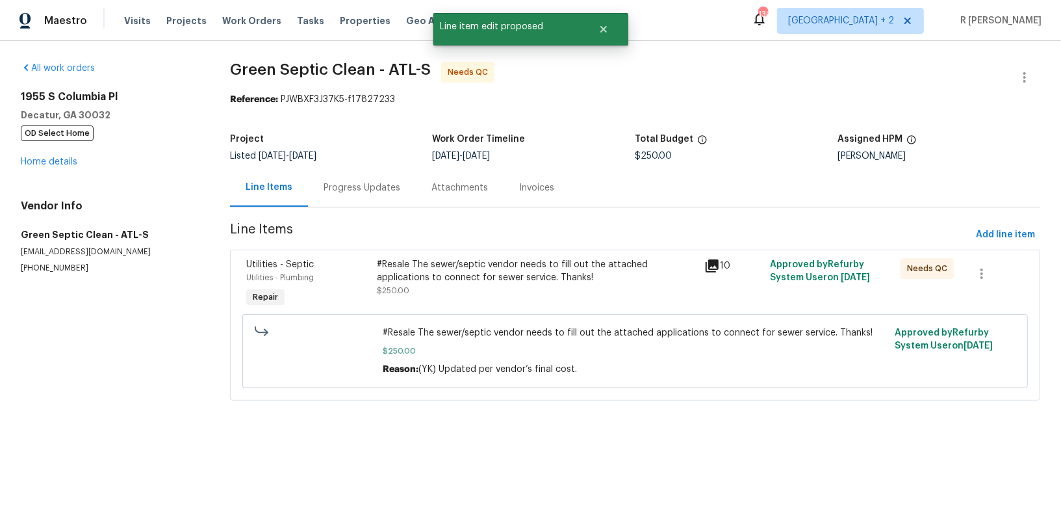
click at [379, 188] on div "Progress Updates" at bounding box center [362, 187] width 77 height 13
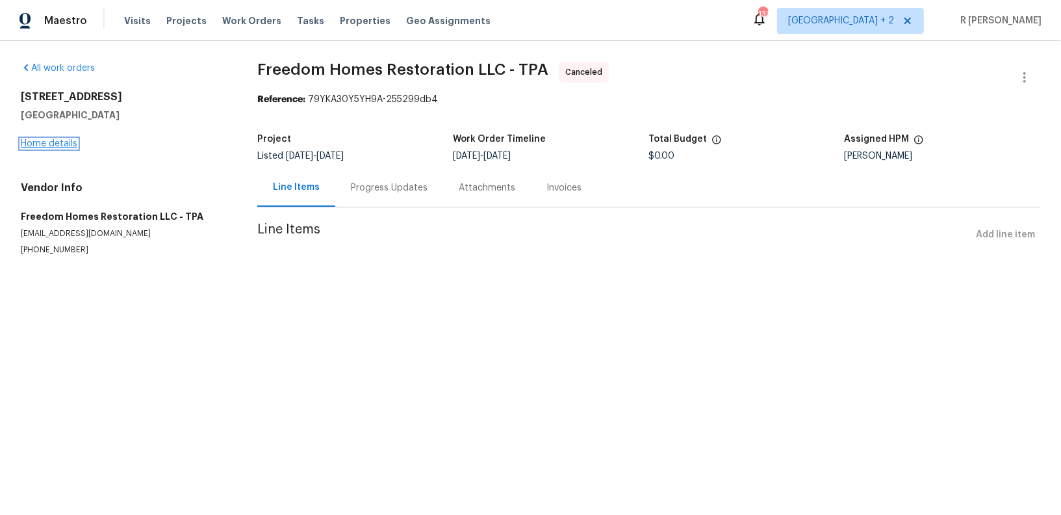
click at [43, 143] on link "Home details" at bounding box center [49, 143] width 57 height 9
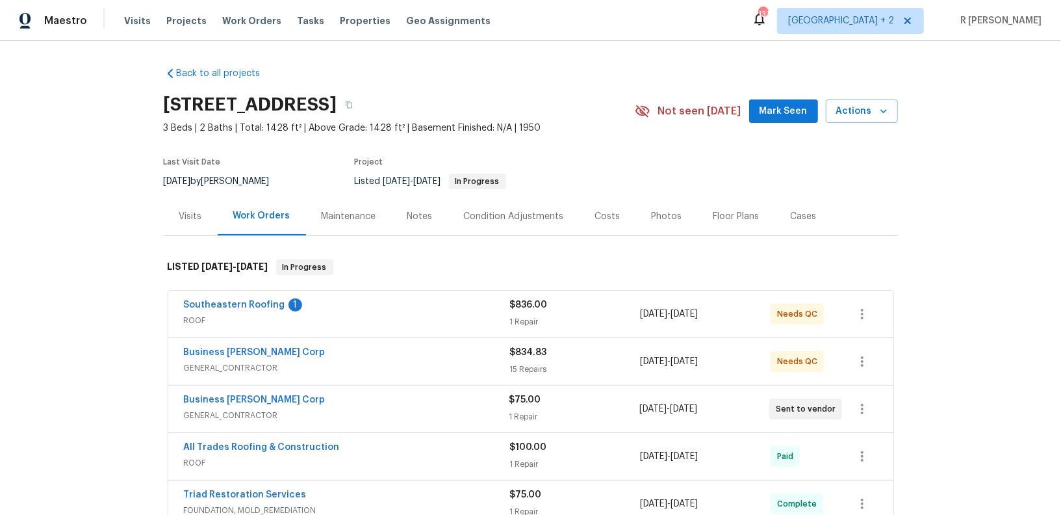
click at [396, 315] on span "ROOF" at bounding box center [347, 320] width 326 height 13
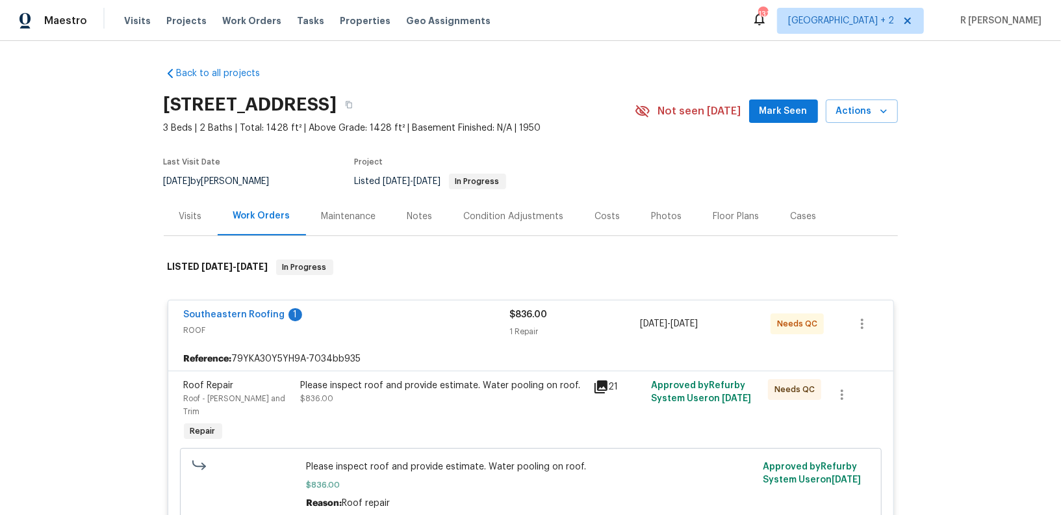
click at [428, 324] on span "ROOF" at bounding box center [347, 330] width 326 height 13
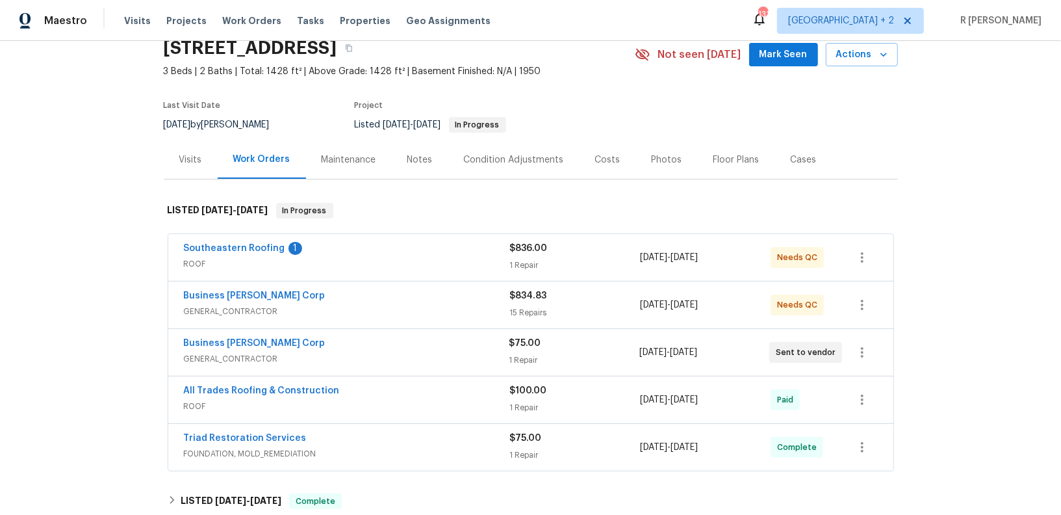
scroll to position [70, 0]
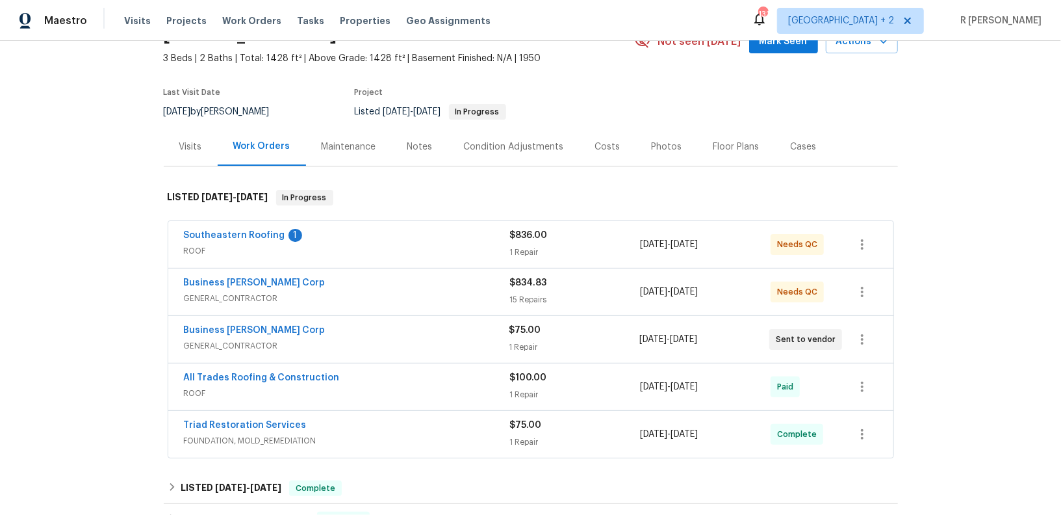
click at [403, 324] on div "Business [PERSON_NAME] Corp" at bounding box center [346, 332] width 325 height 16
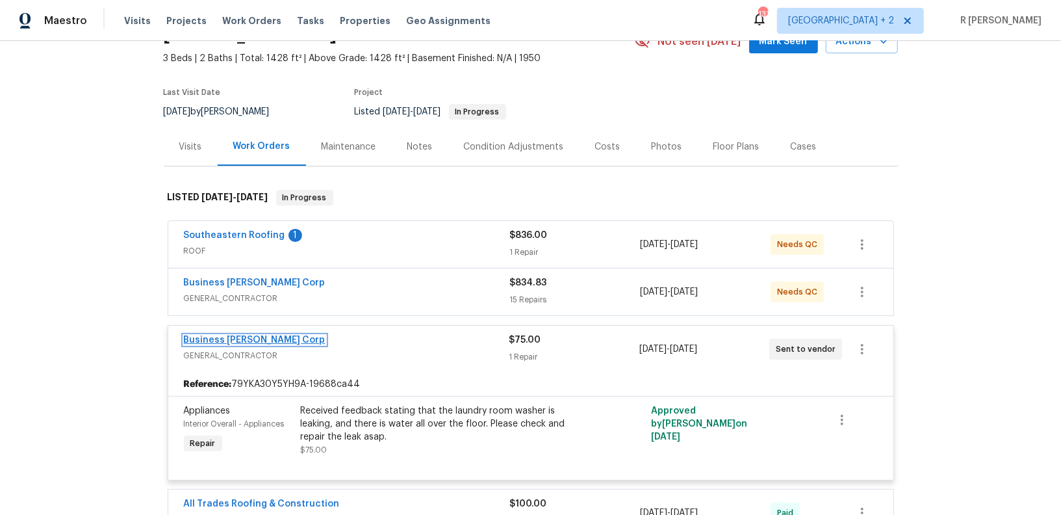
click at [232, 338] on link "Business [PERSON_NAME] Corp" at bounding box center [255, 339] width 142 height 9
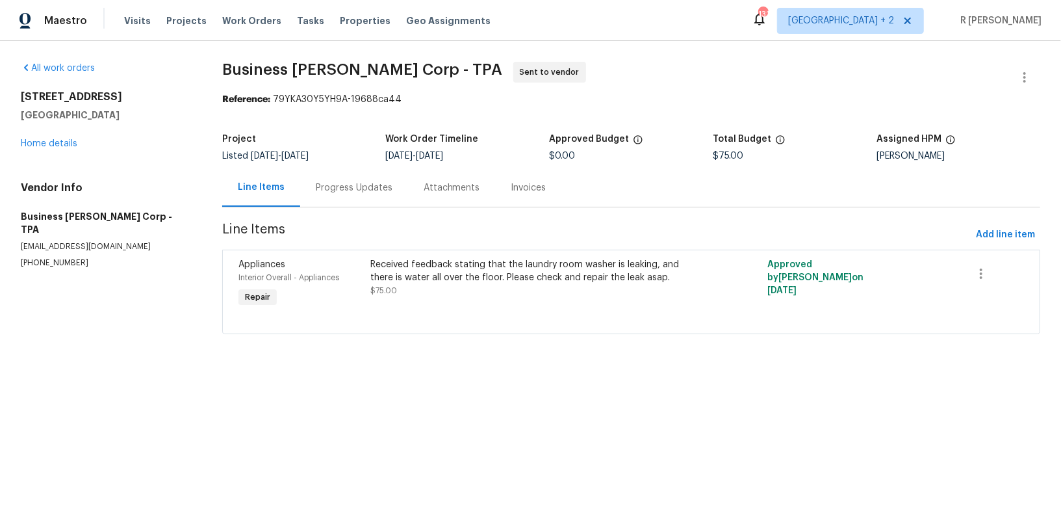
click at [344, 178] on div "Progress Updates" at bounding box center [354, 187] width 108 height 38
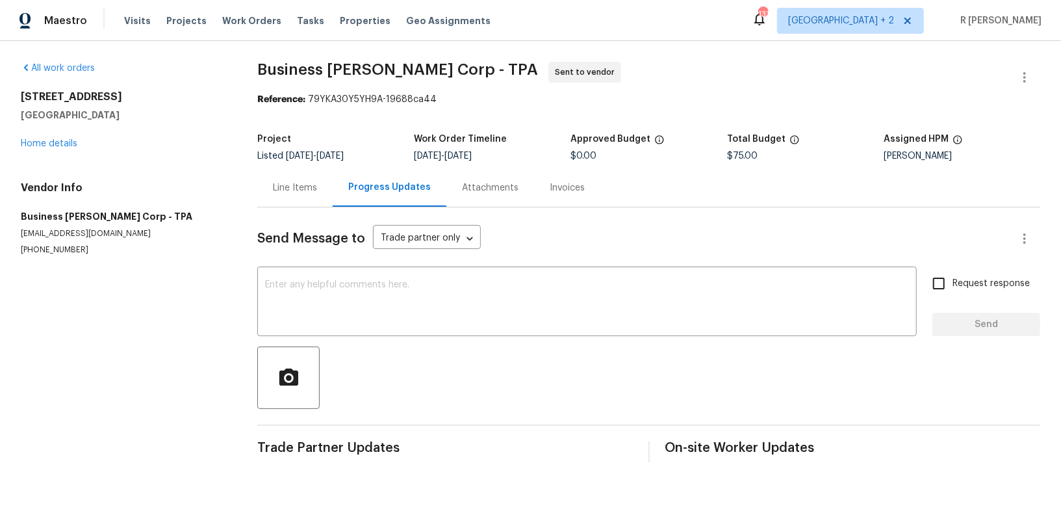
click at [303, 181] on div "Line Items" at bounding box center [295, 187] width 44 height 13
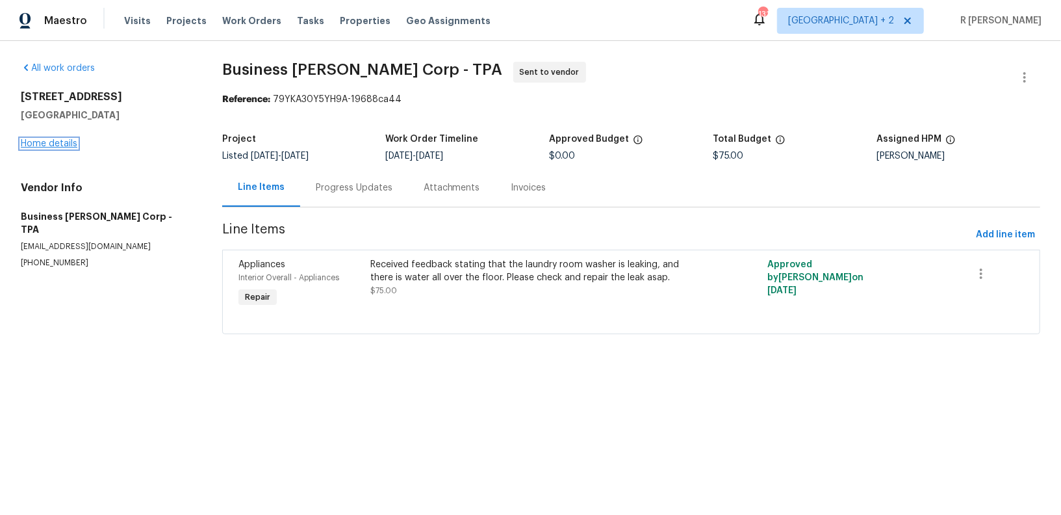
click at [53, 142] on link "Home details" at bounding box center [49, 143] width 57 height 9
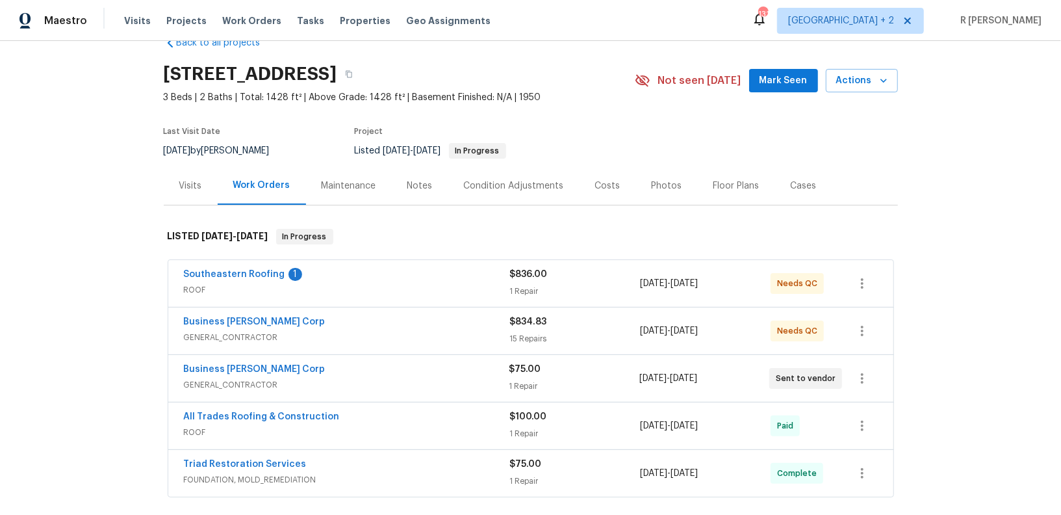
scroll to position [62, 0]
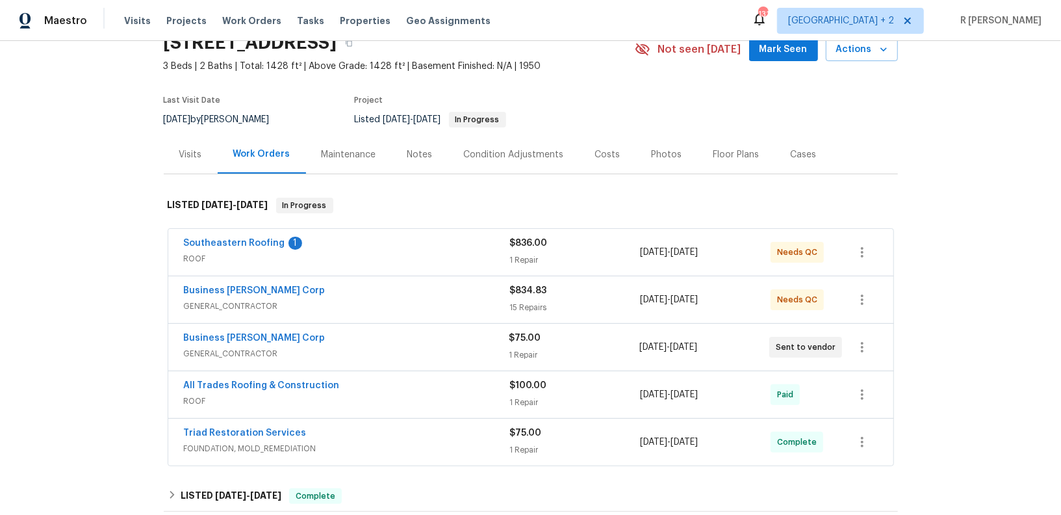
click at [363, 293] on div "Business [PERSON_NAME] Corp" at bounding box center [347, 292] width 326 height 16
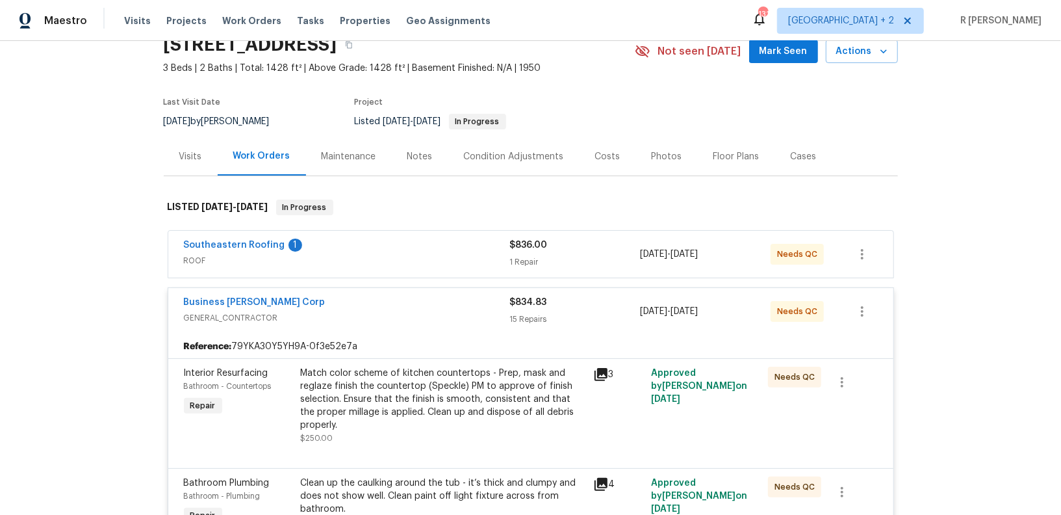
scroll to position [31, 0]
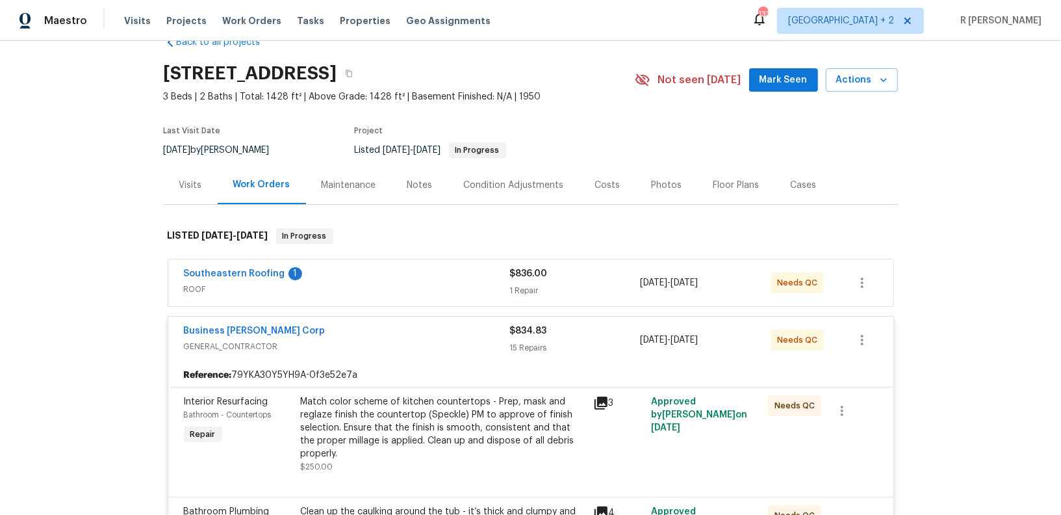
click at [358, 342] on span "GENERAL_CONTRACTOR" at bounding box center [347, 346] width 326 height 13
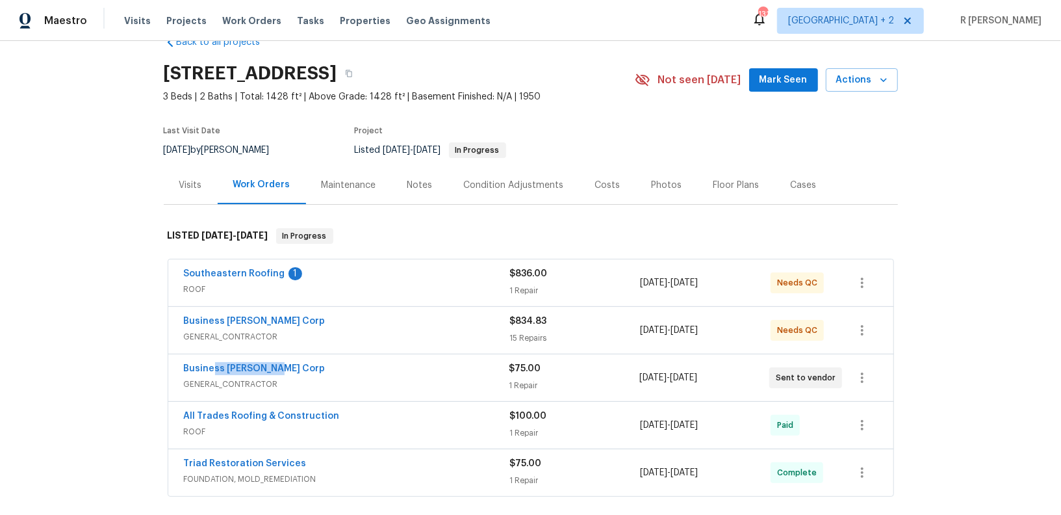
drag, startPoint x: 296, startPoint y: 363, endPoint x: 144, endPoint y: 363, distance: 151.4
click at [144, 363] on div "Back to all projects [STREET_ADDRESS] 3 Beds | 2 Baths | Total: 1428 ft² | Abov…" at bounding box center [530, 278] width 1061 height 474
copy link "Business [PERSON_NAME] Corp"
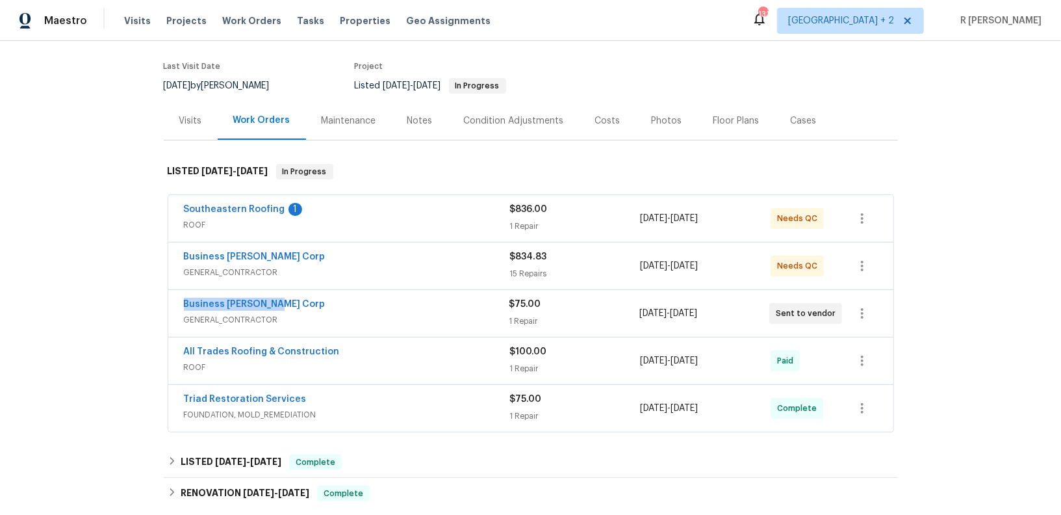
scroll to position [0, 0]
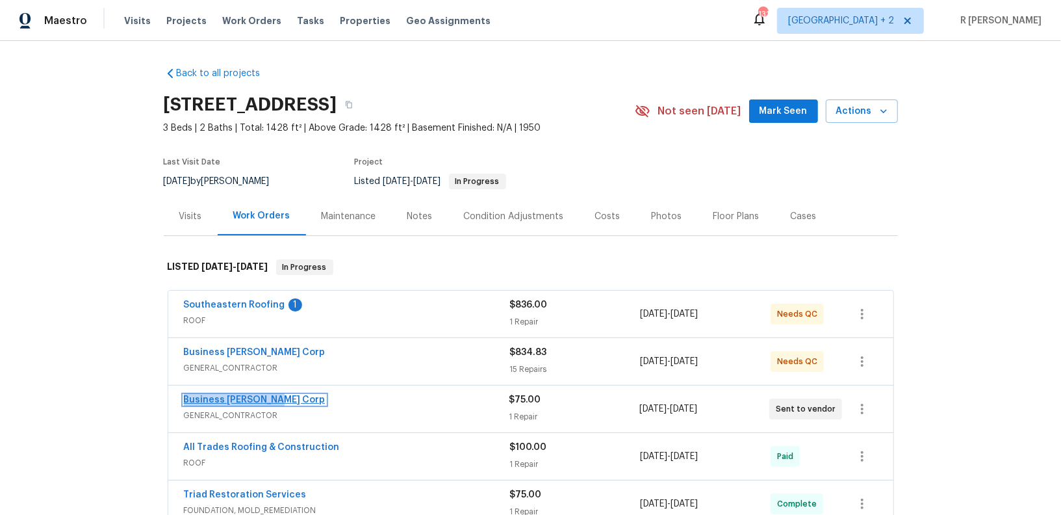
click at [227, 398] on link "Business [PERSON_NAME] Corp" at bounding box center [255, 399] width 142 height 9
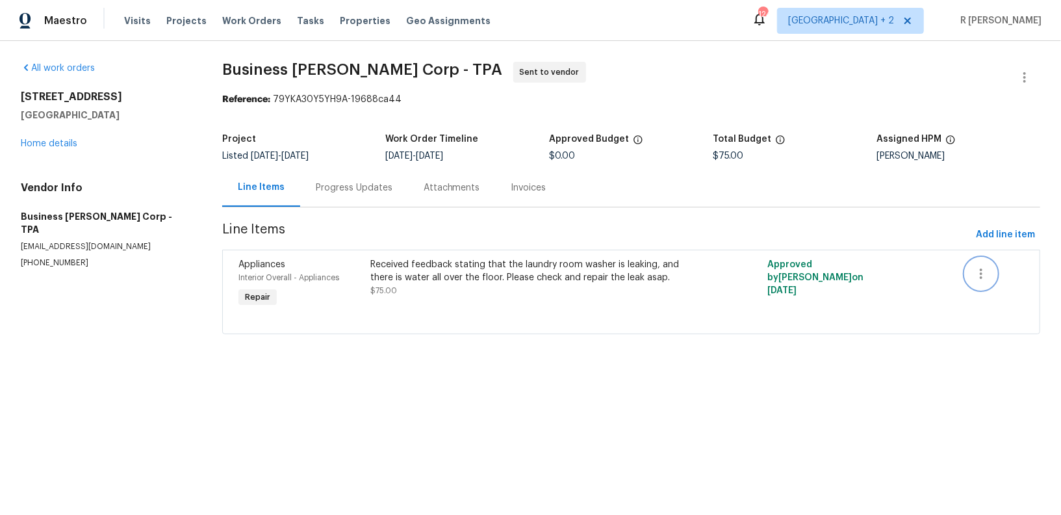
click at [981, 270] on icon "button" at bounding box center [981, 274] width 16 height 16
click at [974, 273] on li "Cancel" at bounding box center [991, 272] width 50 height 21
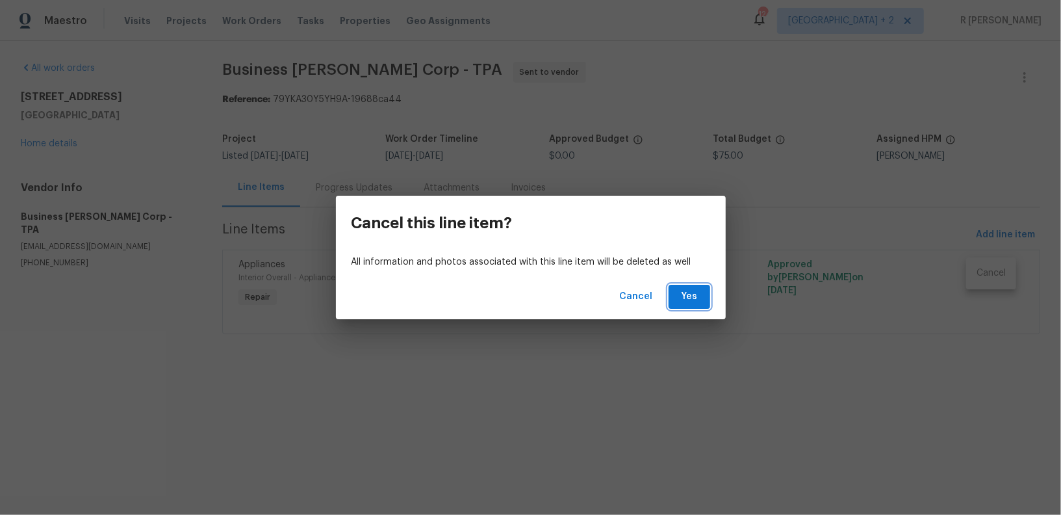
click at [689, 290] on span "Yes" at bounding box center [689, 296] width 21 height 16
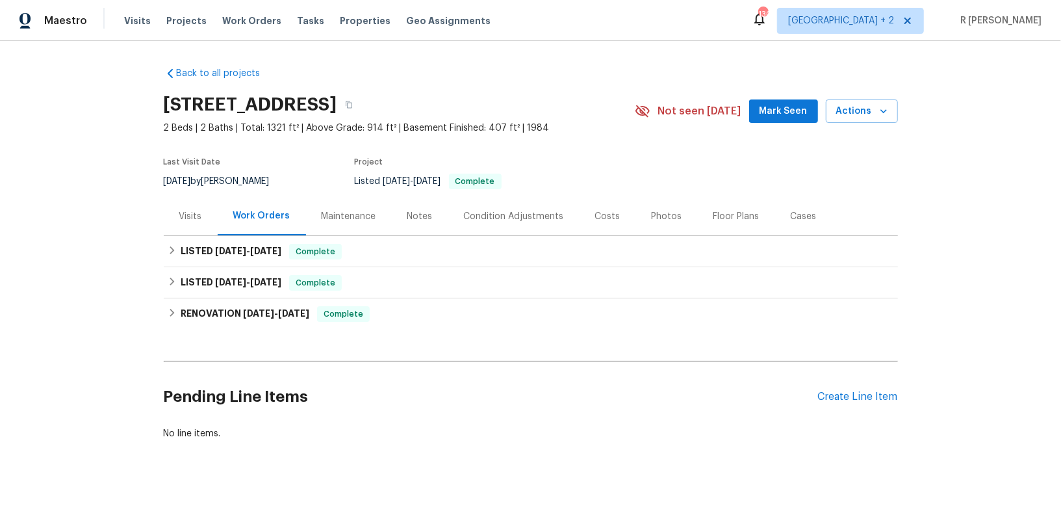
scroll to position [12, 0]
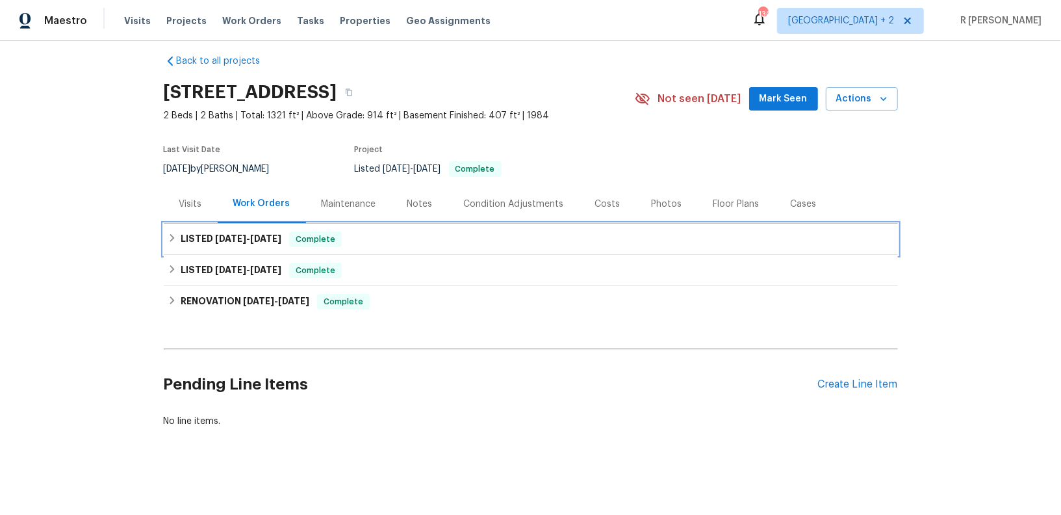
click at [246, 237] on span "[DATE]" at bounding box center [230, 238] width 31 height 9
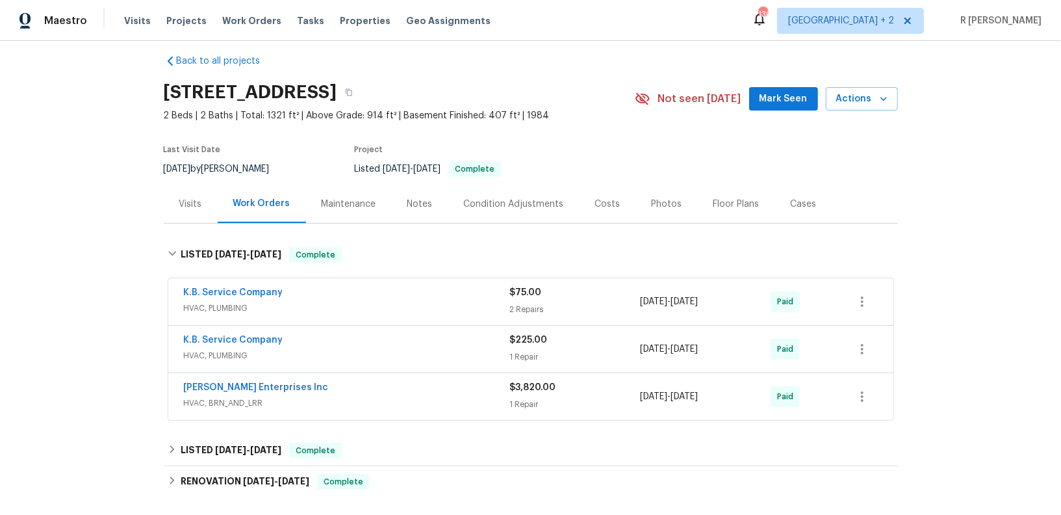
click at [349, 405] on span "HVAC, BRN_AND_LRR" at bounding box center [347, 402] width 326 height 13
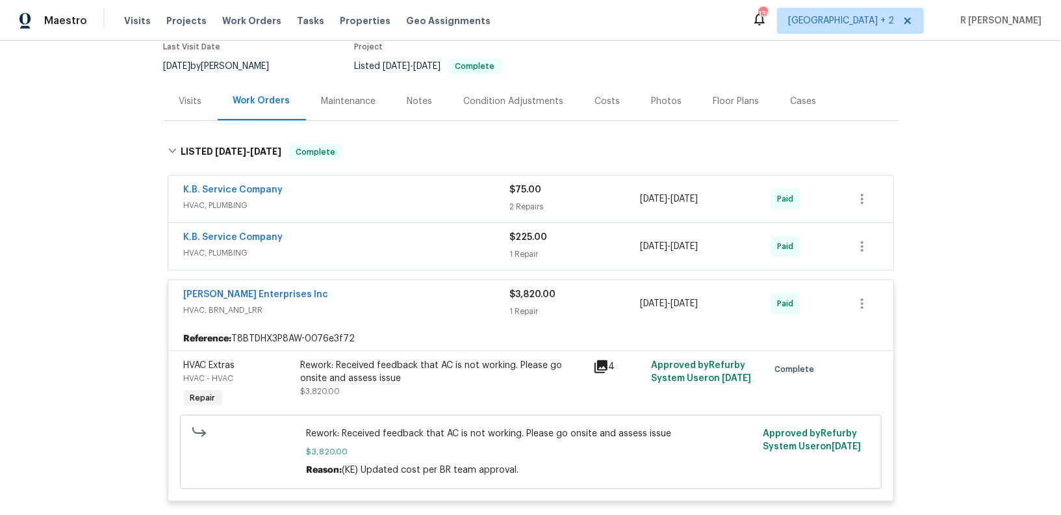
scroll to position [111, 0]
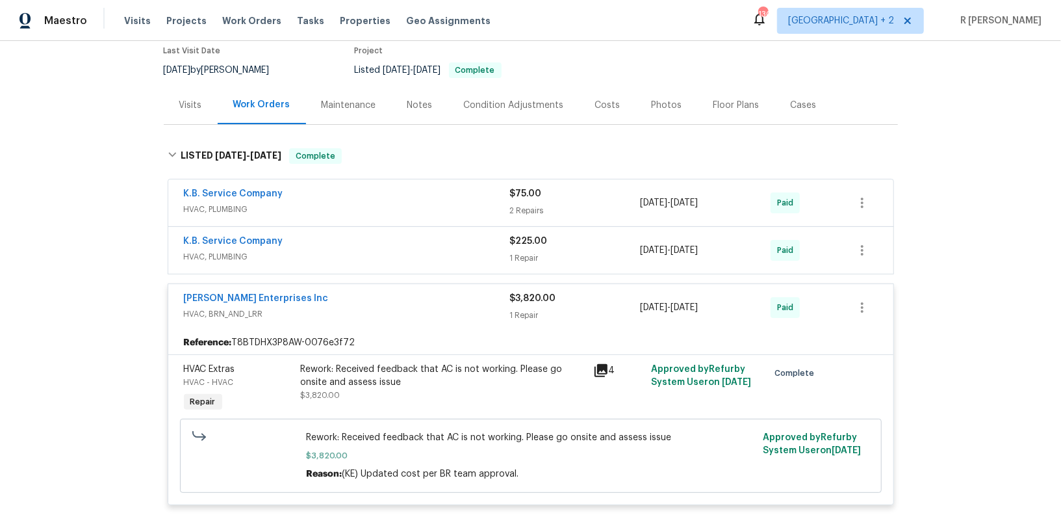
click at [378, 288] on div "[PERSON_NAME] Enterprises Inc HVAC, BRN_AND_LRR $3,820.00 1 Repair [DATE] - [DA…" at bounding box center [530, 307] width 725 height 47
click at [359, 308] on span "HVAC, BRN_AND_LRR" at bounding box center [347, 313] width 326 height 13
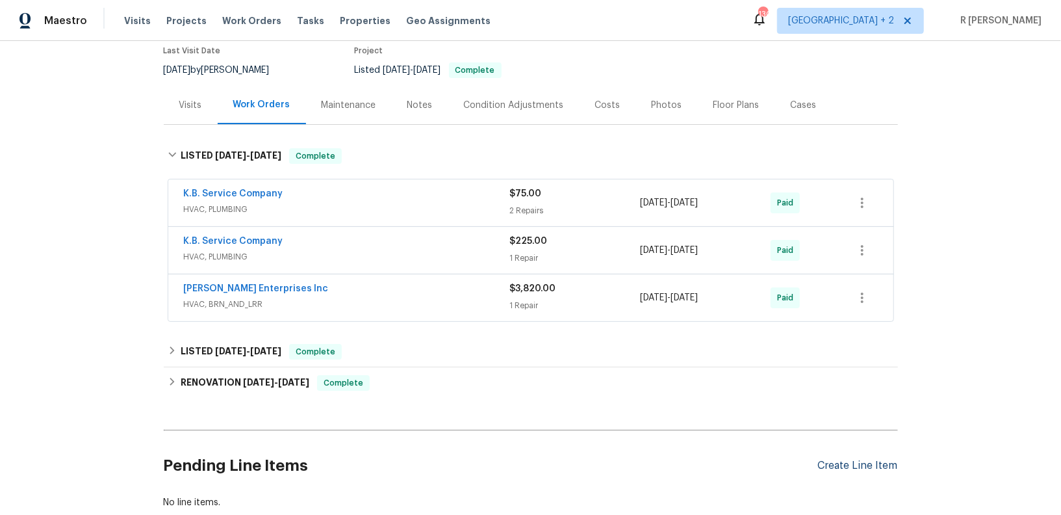
click at [854, 466] on div "Create Line Item" at bounding box center [858, 465] width 80 height 12
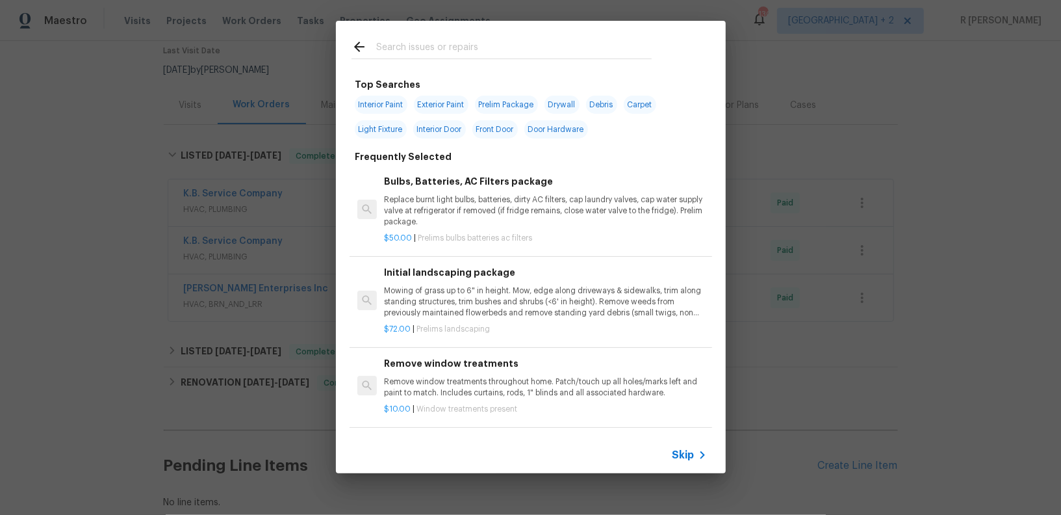
click at [509, 53] on input "text" at bounding box center [513, 48] width 275 height 19
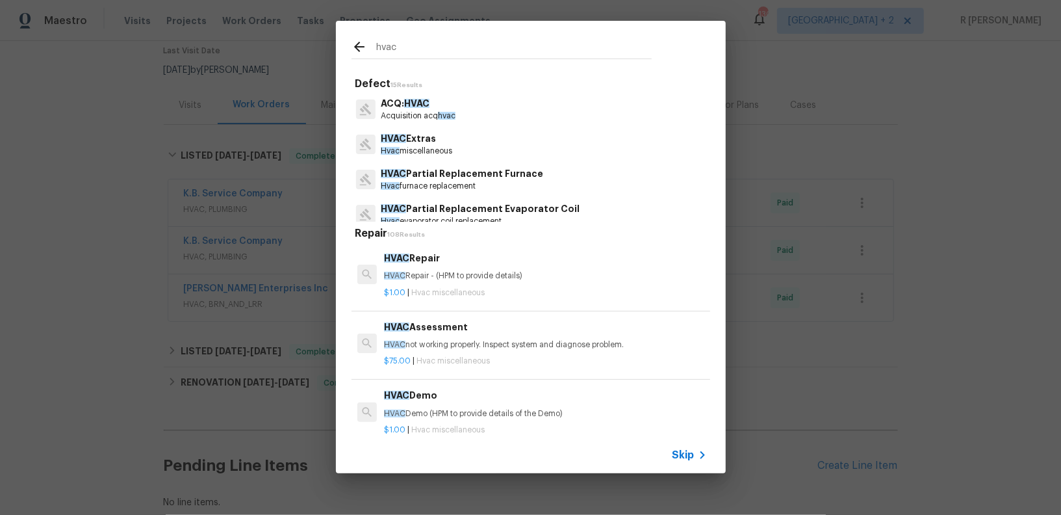
type input "hvac"
click at [447, 255] on h6 "HVAC Repair" at bounding box center [545, 258] width 322 height 14
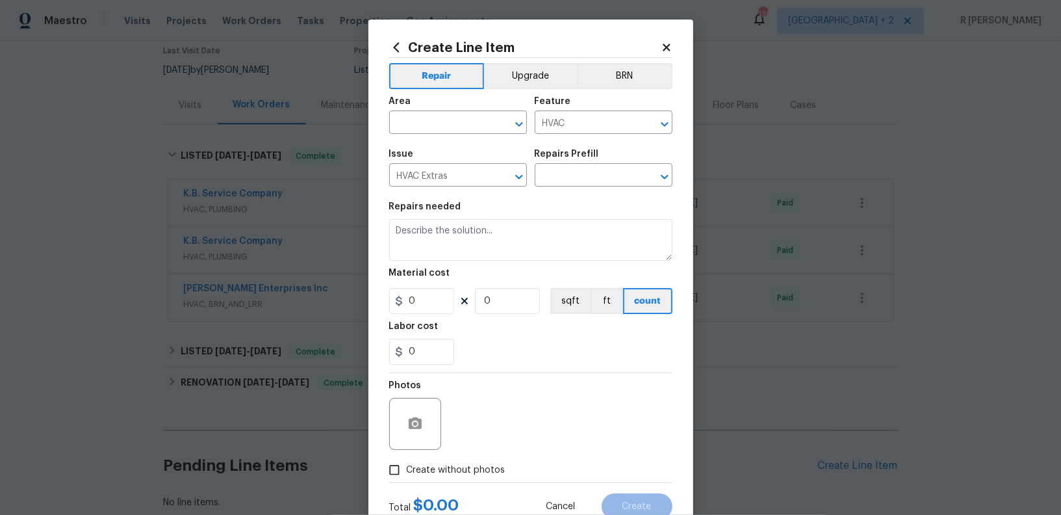
type input "HVAC Repair $1.00"
type textarea "HVAC Repair - (HPM to provide details)"
type input "1"
click at [441, 122] on input "text" at bounding box center [439, 124] width 101 height 20
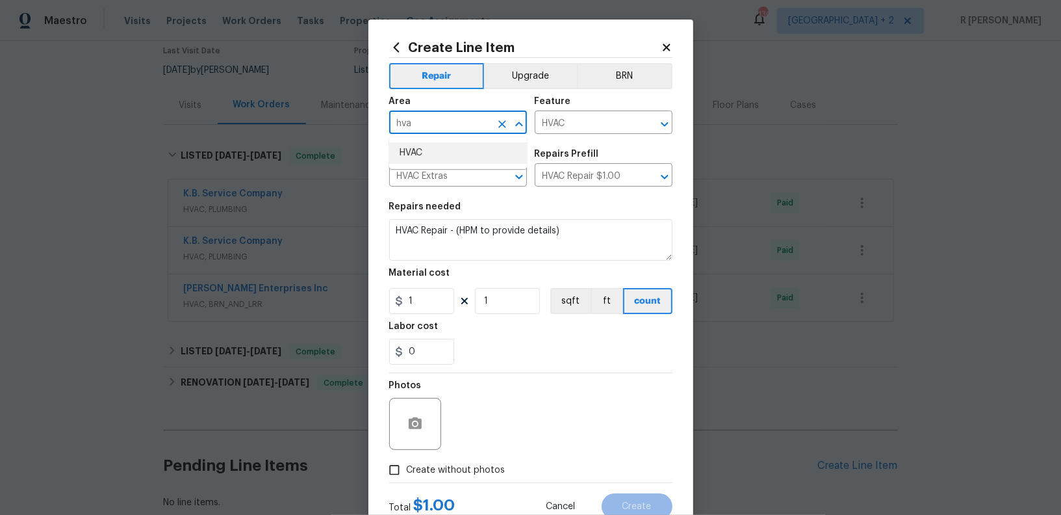
click at [453, 155] on li "HVAC" at bounding box center [458, 152] width 138 height 21
type input "HVAC"
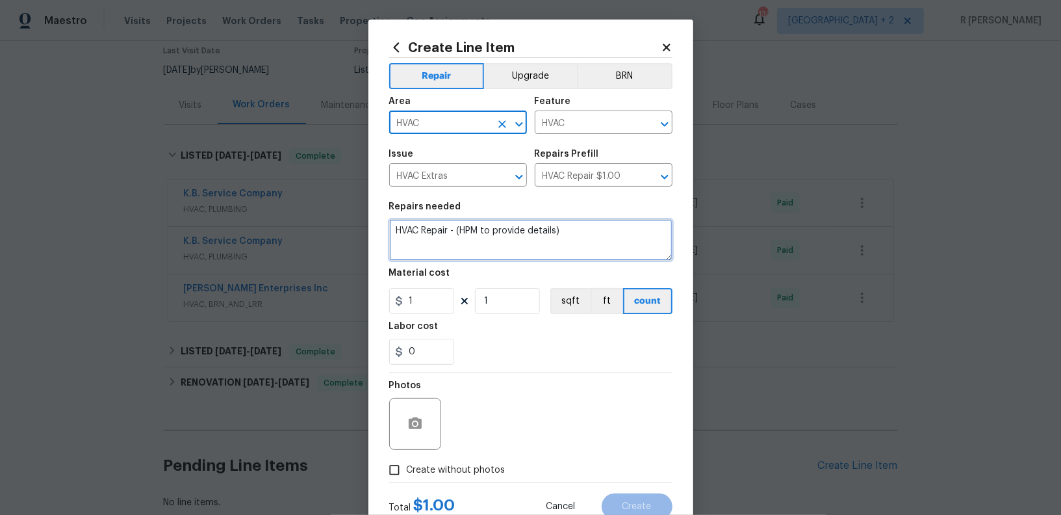
click at [468, 235] on textarea "HVAC Repair - (HPM to provide details)" at bounding box center [530, 240] width 283 height 42
paste textarea "Rework: Received feedback the HVAC coils are leaking and getting the carpet wet…"
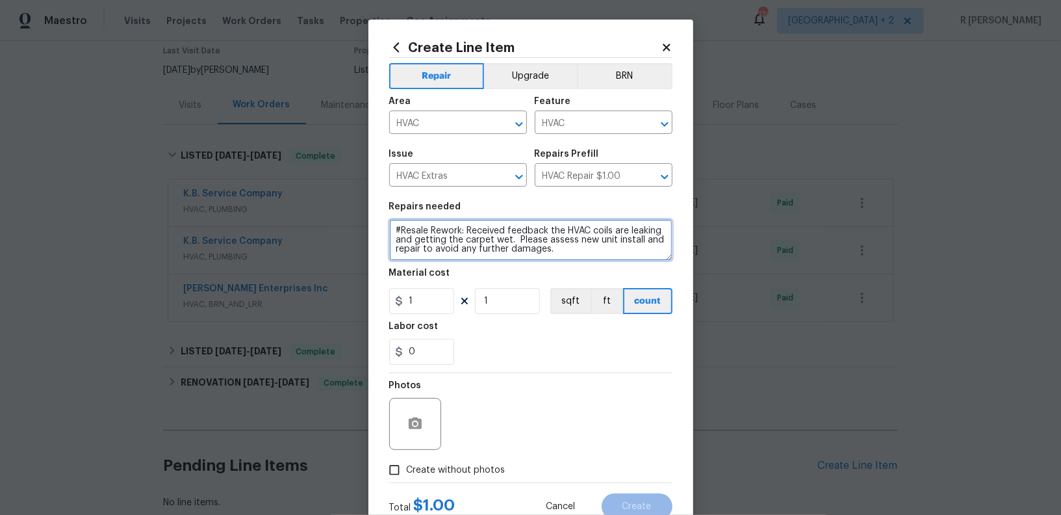
type textarea "#Resale Rework: Received feedback the HVAC coils are leaking and getting the ca…"
click at [523, 426] on div "Photos" at bounding box center [530, 415] width 283 height 84
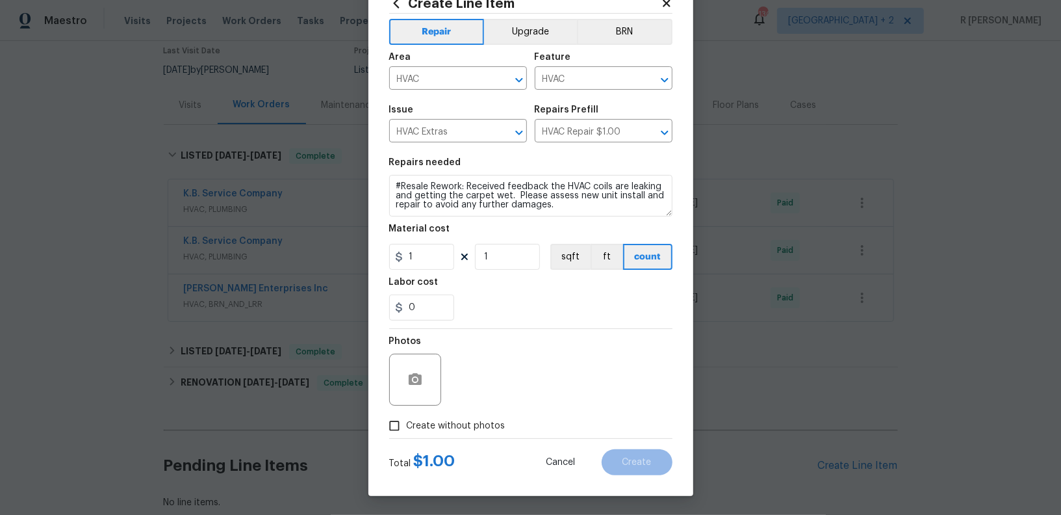
click at [477, 419] on span "Create without photos" at bounding box center [456, 426] width 99 height 14
click at [407, 419] on input "Create without photos" at bounding box center [394, 425] width 25 height 25
checkbox input "true"
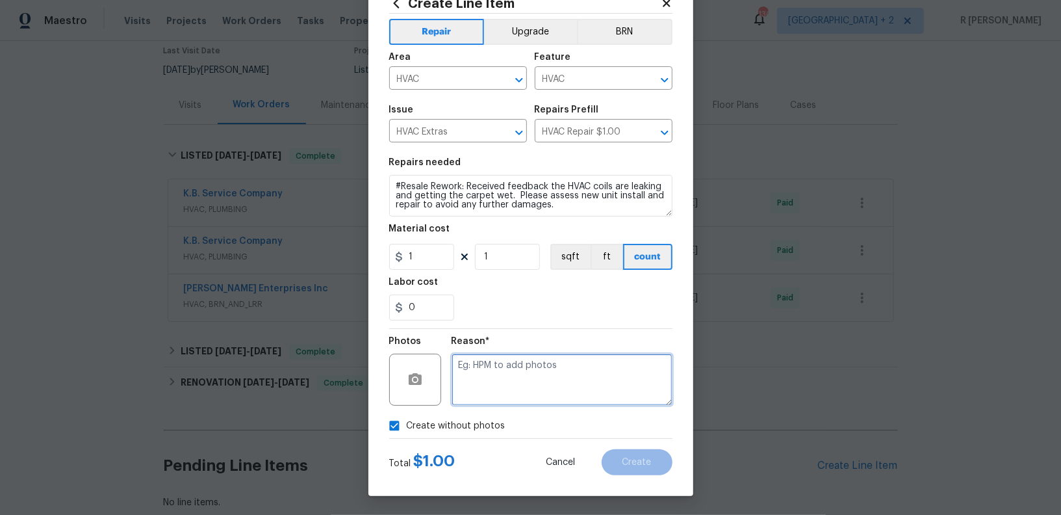
click at [546, 392] on textarea at bounding box center [562, 379] width 221 height 52
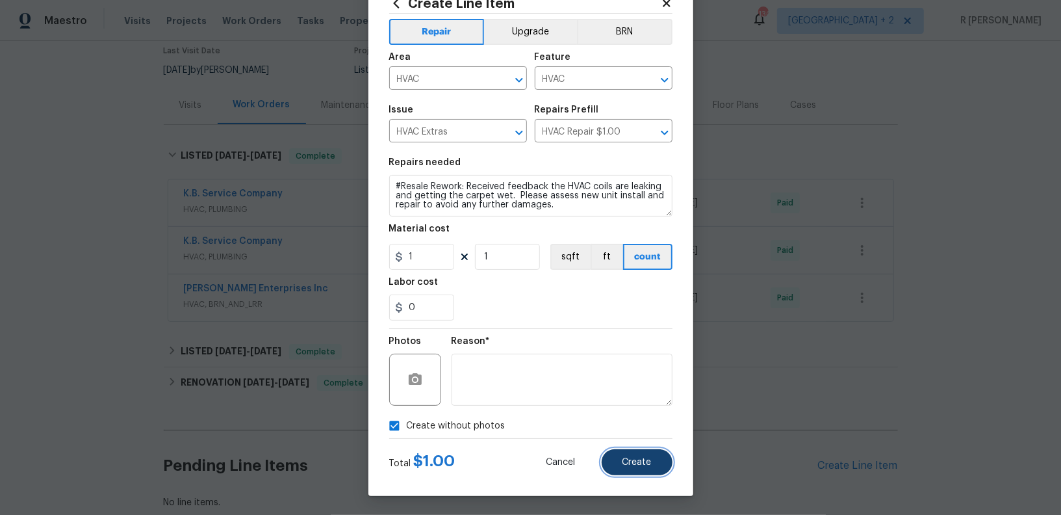
click at [648, 462] on span "Create" at bounding box center [636, 462] width 29 height 10
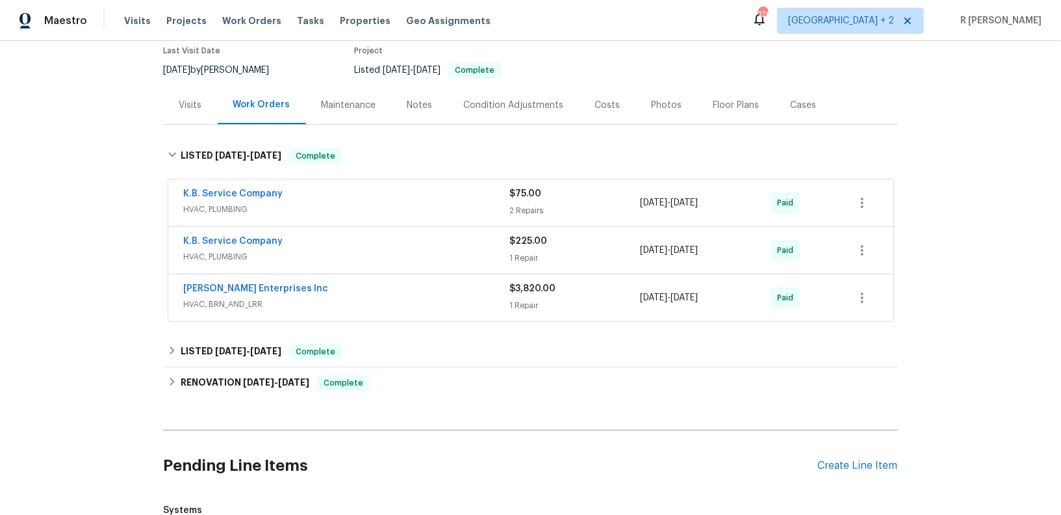
scroll to position [364, 0]
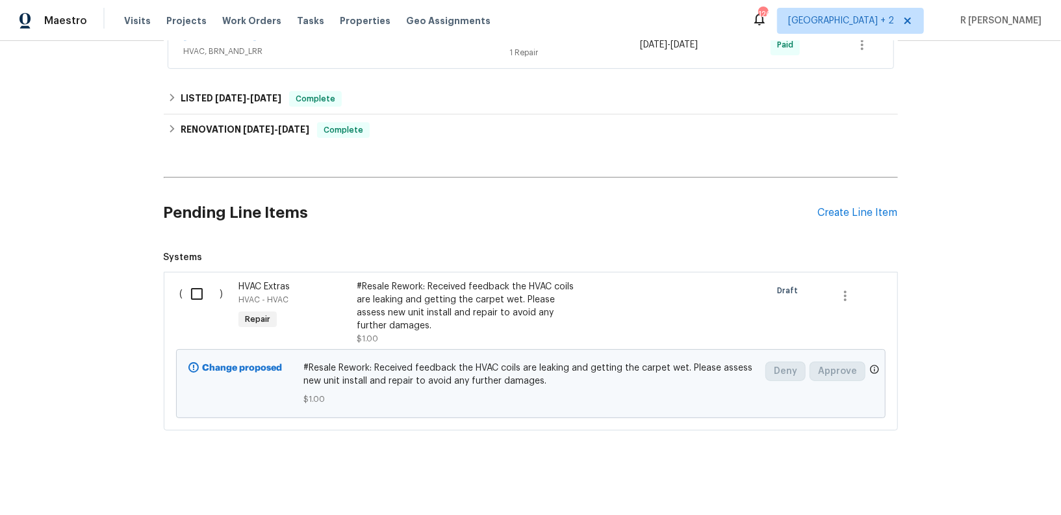
click at [191, 290] on input "checkbox" at bounding box center [201, 293] width 37 height 27
checkbox input "true"
click at [972, 481] on span "Create Work Order" at bounding box center [986, 482] width 86 height 16
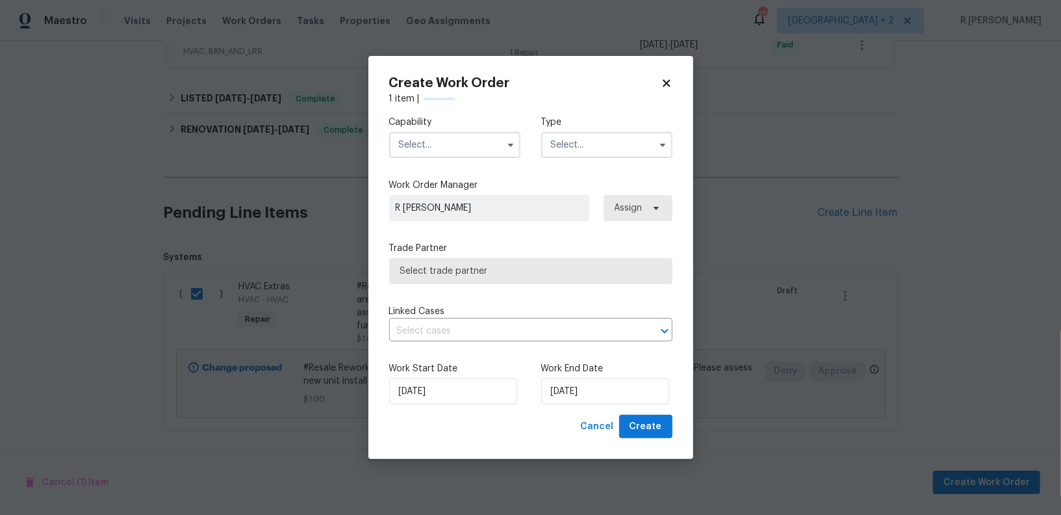
click at [455, 153] on input "text" at bounding box center [454, 145] width 131 height 26
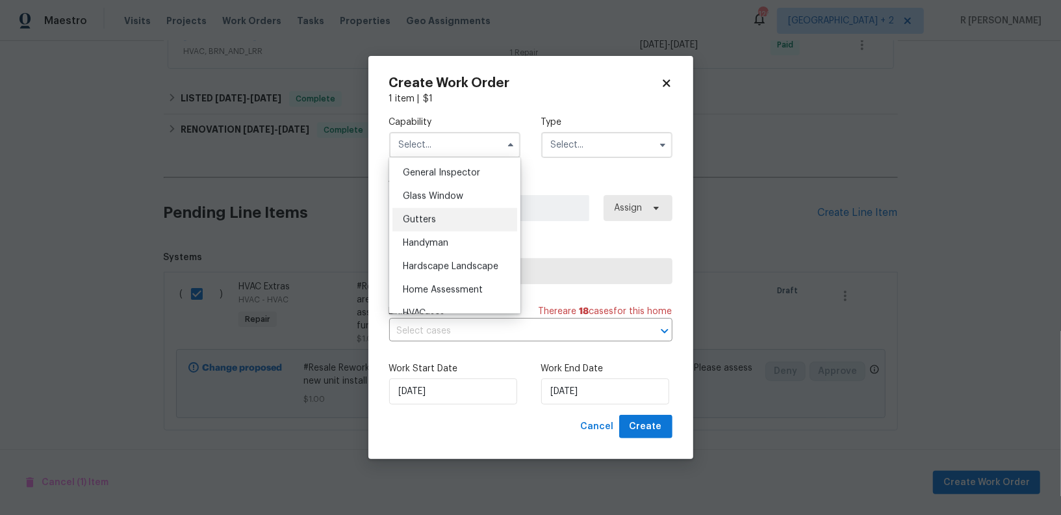
scroll to position [691, 0]
click at [431, 265] on div "HVAC" at bounding box center [454, 265] width 125 height 23
type input "HVAC"
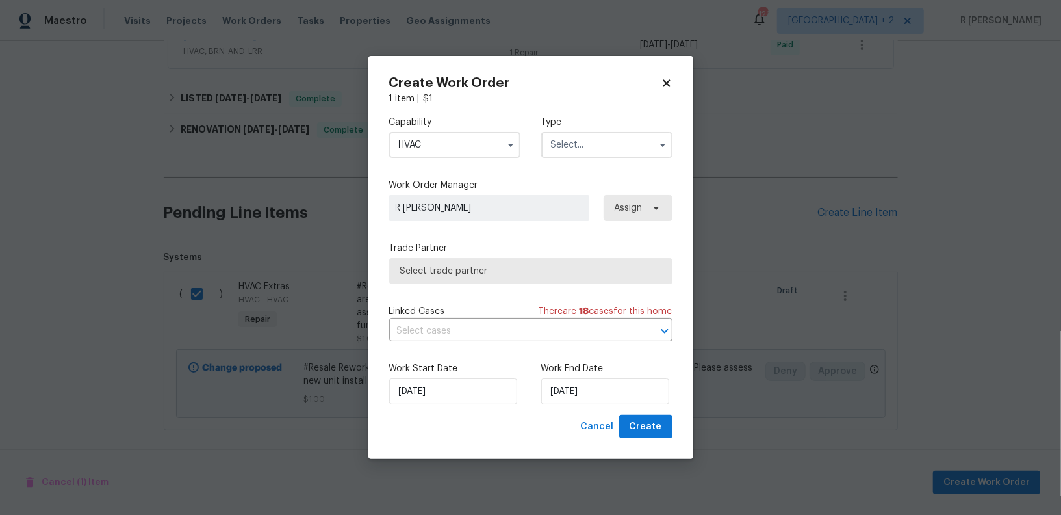
click at [601, 148] on input "text" at bounding box center [606, 145] width 131 height 26
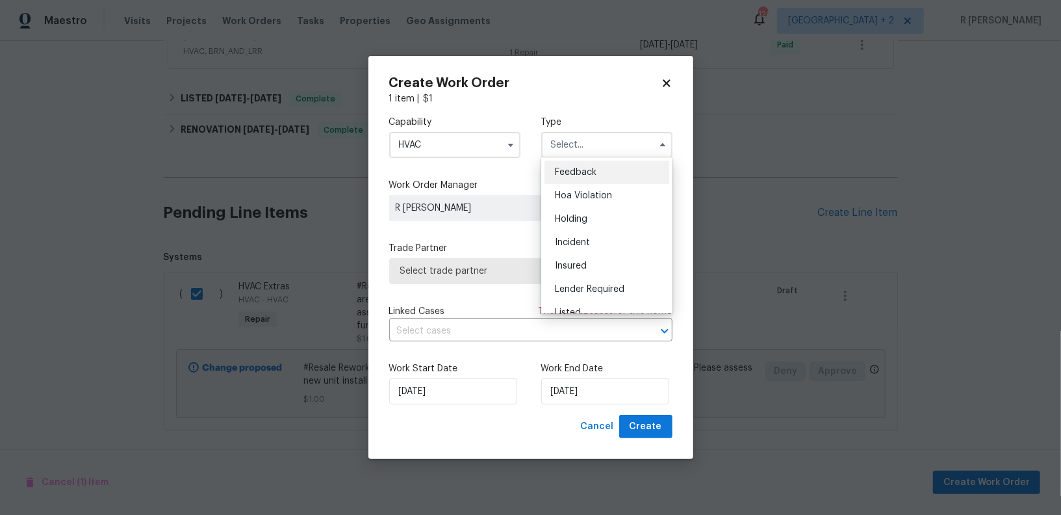
click at [593, 168] on span "Feedback" at bounding box center [576, 172] width 42 height 9
type input "Feedback"
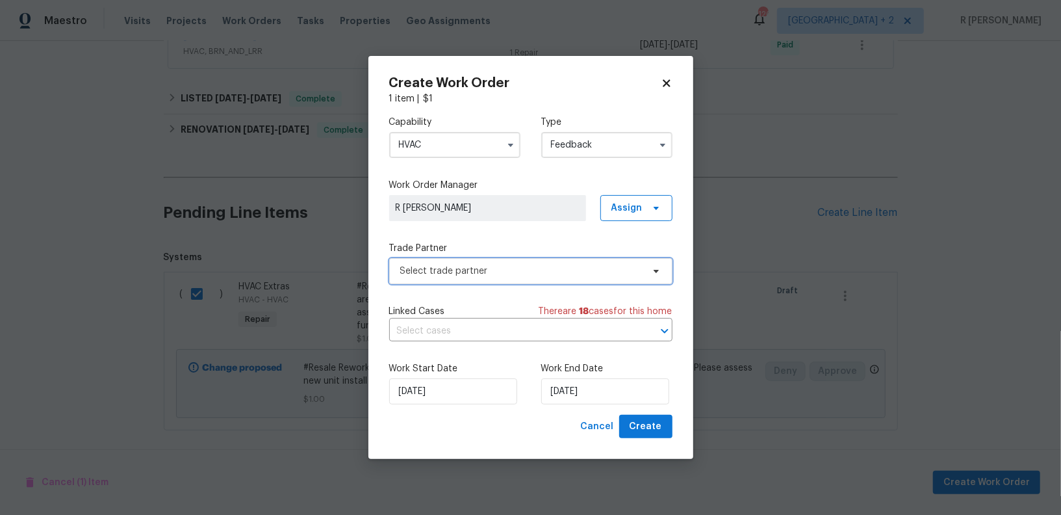
click at [507, 262] on span "Select trade partner" at bounding box center [530, 271] width 283 height 26
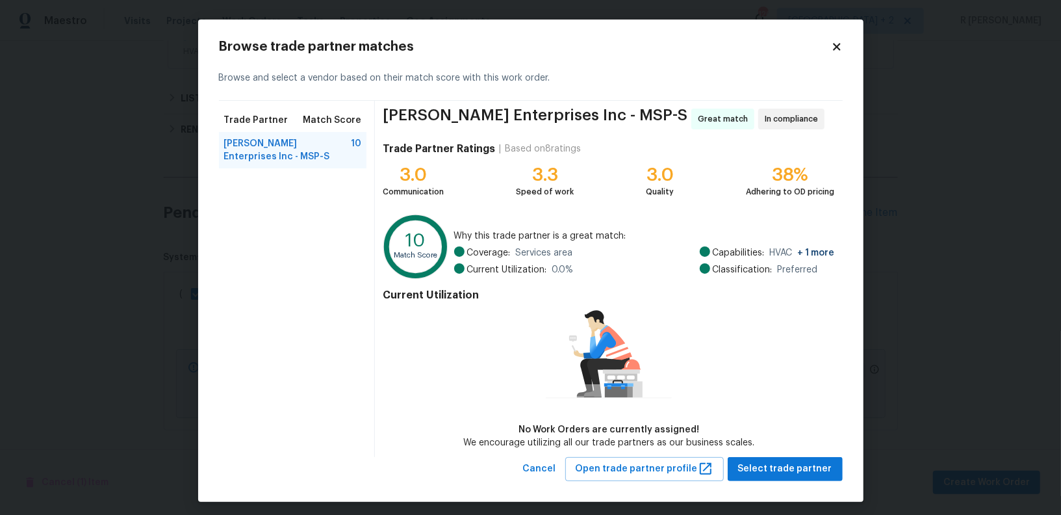
scroll to position [5, 0]
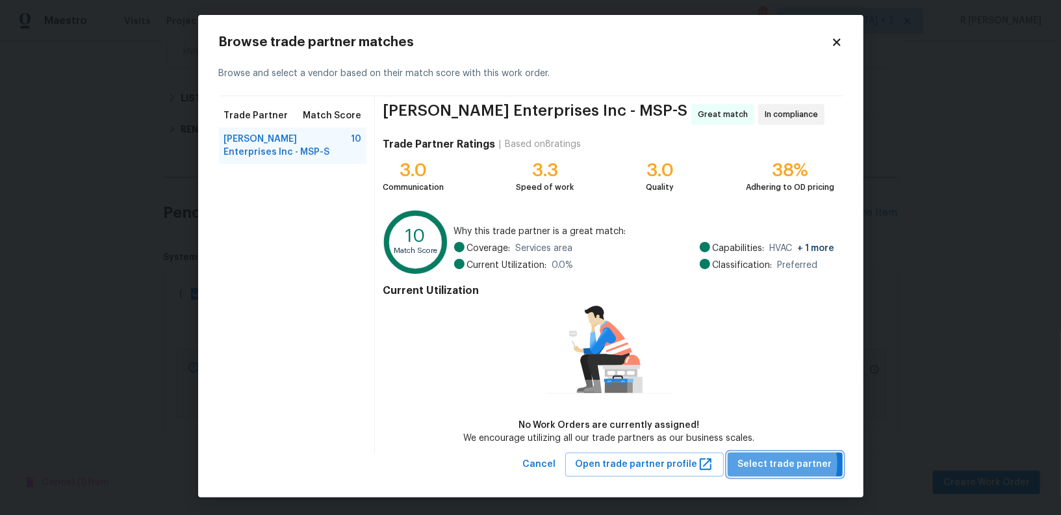
click at [781, 462] on span "Select trade partner" at bounding box center [785, 464] width 94 height 16
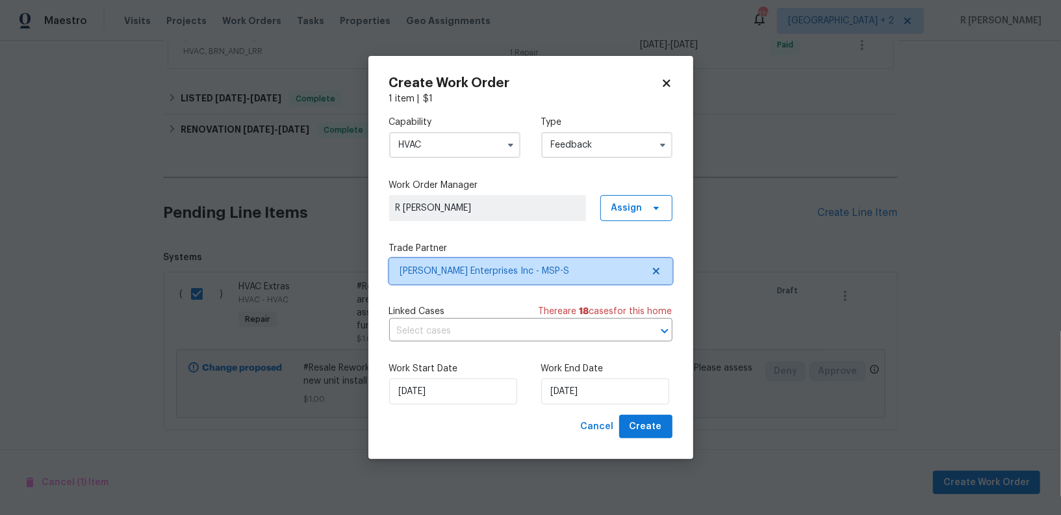
scroll to position [0, 0]
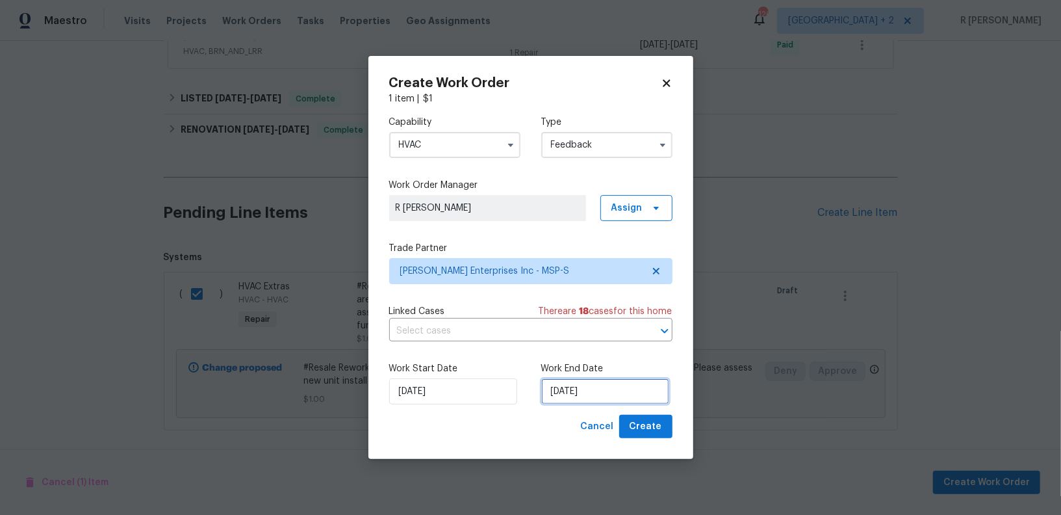
click at [561, 396] on input "08/09/2025" at bounding box center [605, 391] width 128 height 26
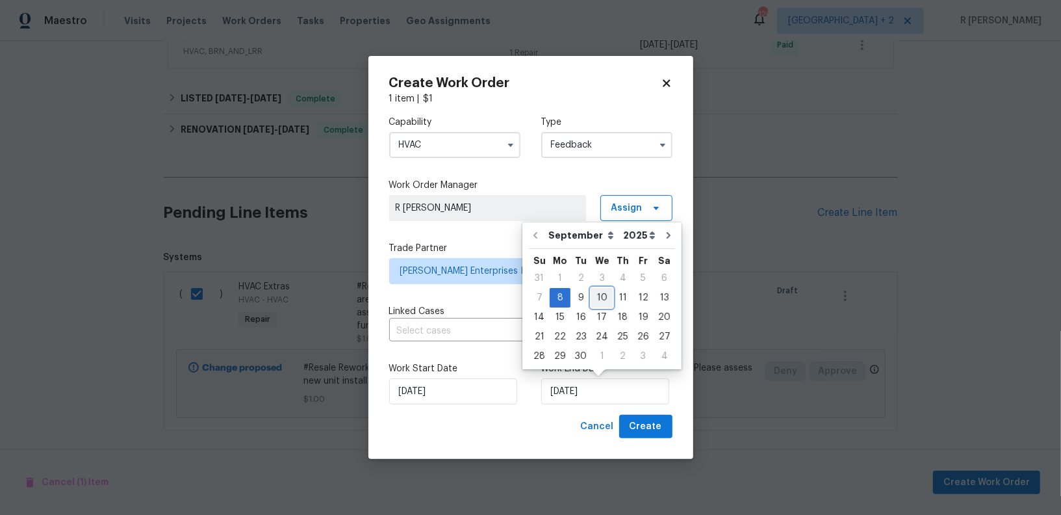
click at [605, 293] on div "10" at bounding box center [601, 297] width 21 height 18
type input "10/09/2025"
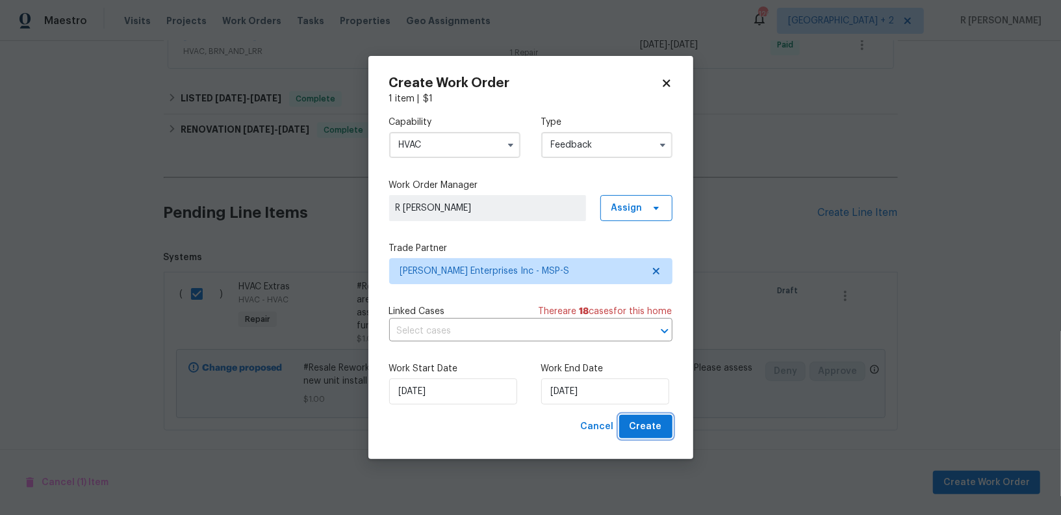
click at [643, 420] on span "Create" at bounding box center [646, 426] width 32 height 16
checkbox input "false"
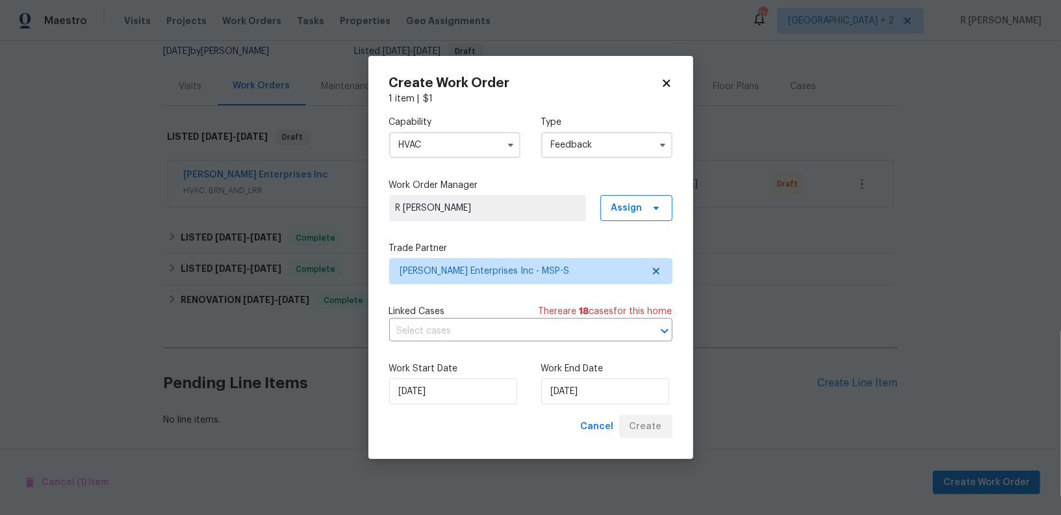
scroll to position [128, 0]
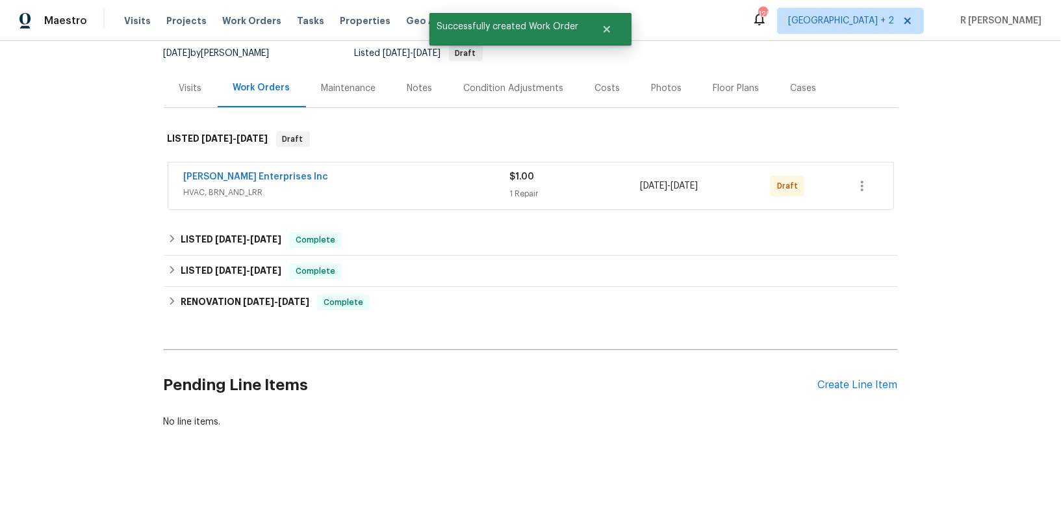
drag, startPoint x: 311, startPoint y: 173, endPoint x: 11, endPoint y: 162, distance: 300.4
click at [11, 162] on div "Back to all projects 800 125th Ln NE, Blaine, MN 55434 2 Beds | 2 Baths | Total…" at bounding box center [530, 278] width 1061 height 474
copy link "Deschene Enterprises Inc"
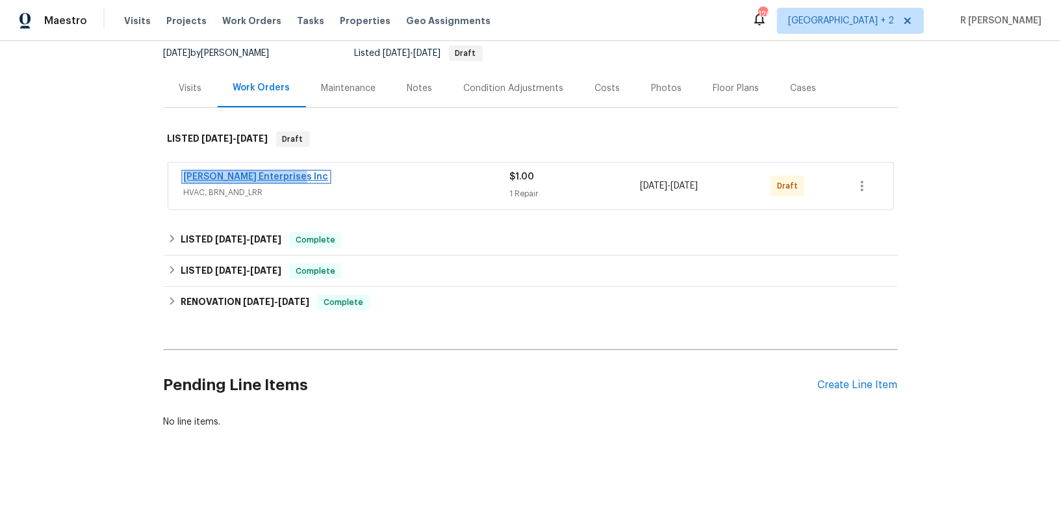
click at [248, 175] on link "Deschene Enterprises Inc" at bounding box center [256, 176] width 145 height 9
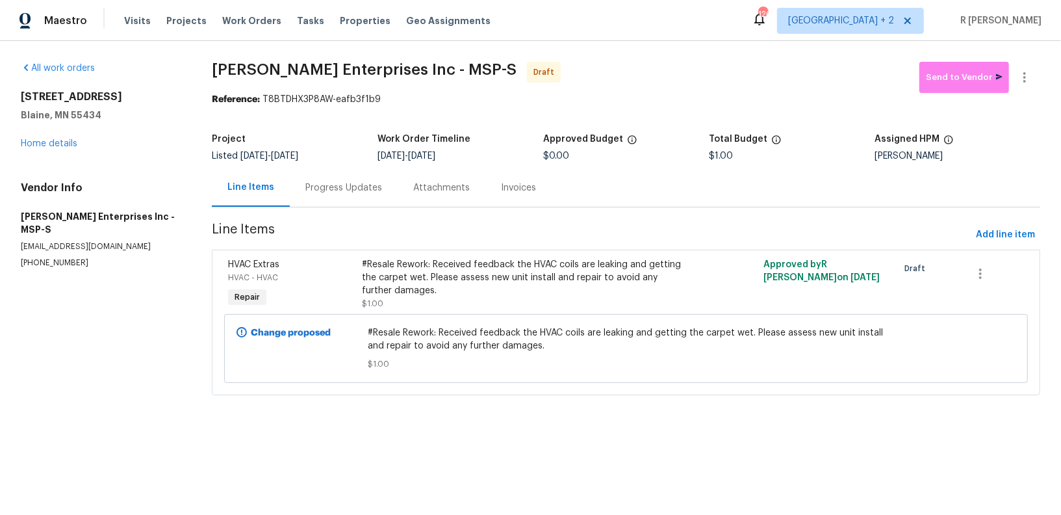
click at [327, 192] on div "Progress Updates" at bounding box center [343, 187] width 77 height 13
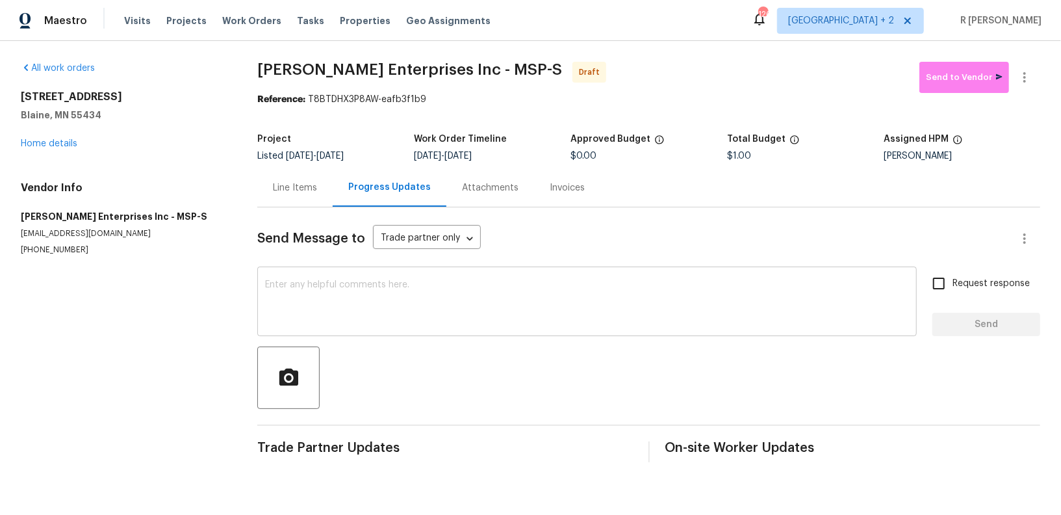
click at [451, 324] on textarea at bounding box center [587, 302] width 644 height 45
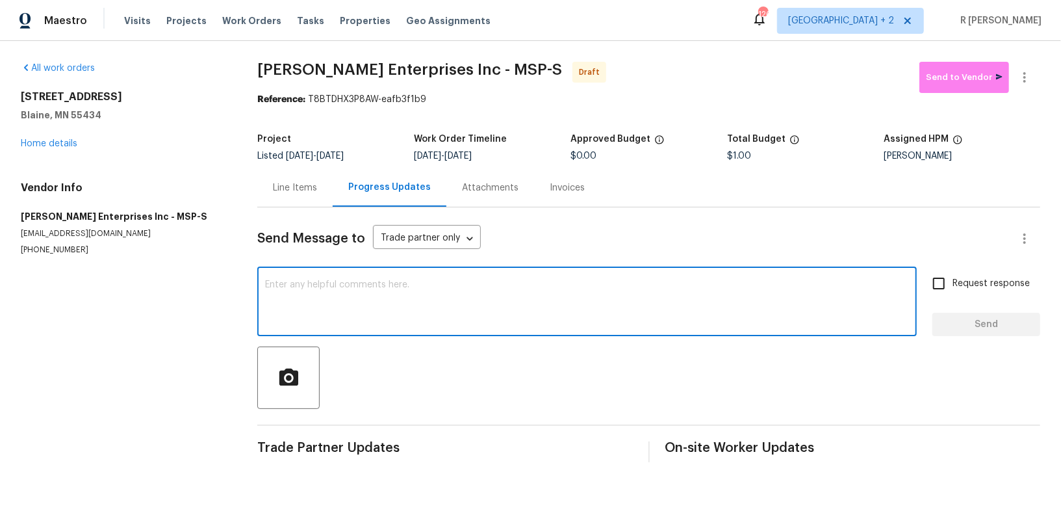
paste textarea "Hey, this is Yogesh from Opendoor. I’m confirming you received the WO for the p…"
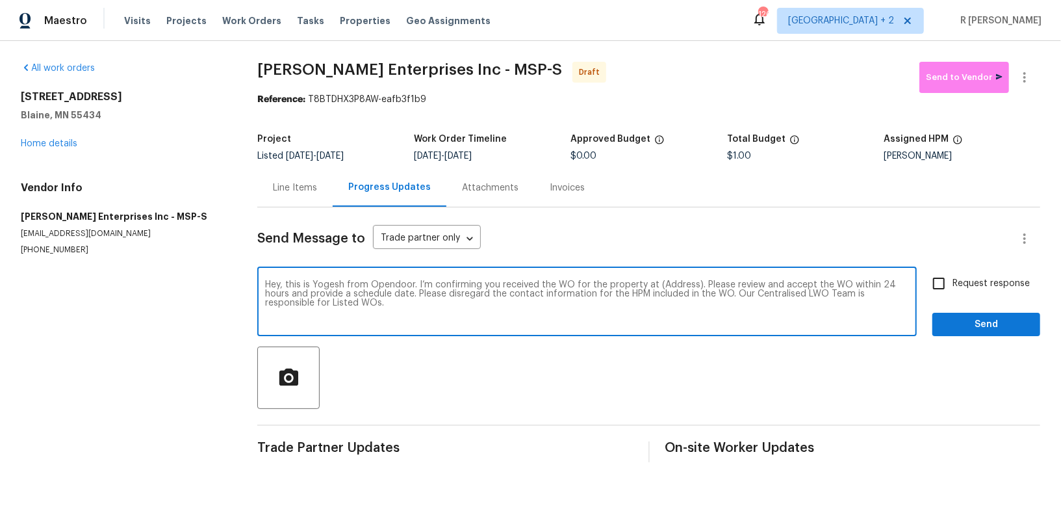
click at [663, 282] on textarea "Hey, this is Yogesh from Opendoor. I’m confirming you received the WO for the p…" at bounding box center [587, 302] width 644 height 45
paste textarea "800 125th Ln NE, Blaine, MN 55434"
click at [671, 281] on textarea "Hey, this is Yogesh from Opendoor. I’m confirming you received the WO for the p…" at bounding box center [587, 302] width 644 height 45
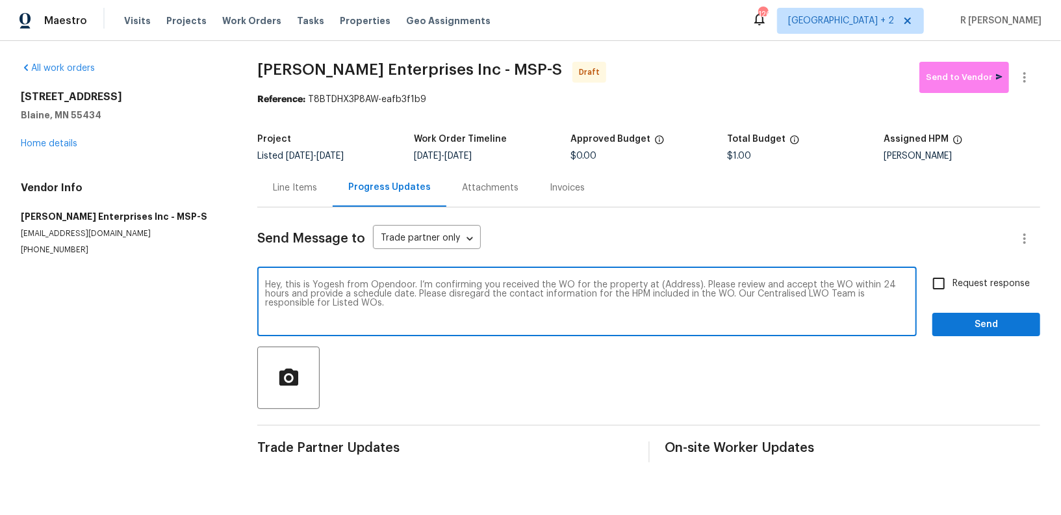
paste textarea "800 125th Ln NE, Blaine, MN 55434"
type textarea "Hey, this is Yogesh from Opendoor. I’m confirming you received the WO for the p…"
click at [1001, 283] on span "Request response" at bounding box center [990, 284] width 77 height 14
click at [952, 283] on input "Request response" at bounding box center [938, 283] width 27 height 27
checkbox input "true"
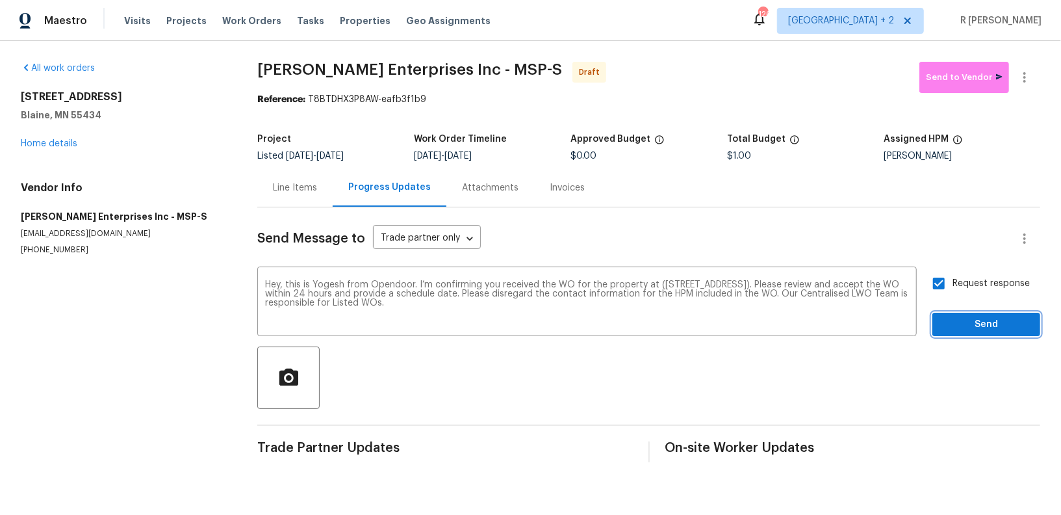
click at [981, 318] on span "Send" at bounding box center [986, 324] width 87 height 16
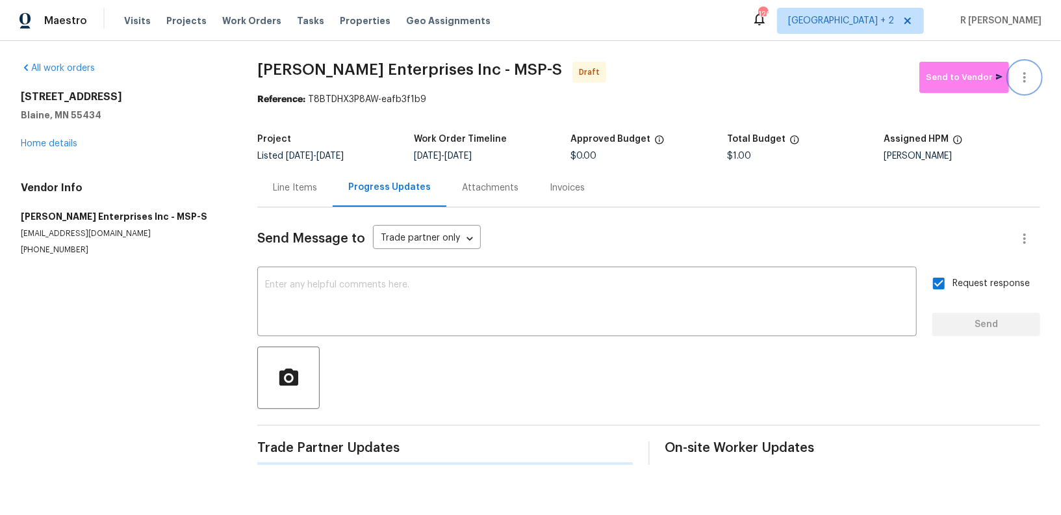
click at [1028, 76] on icon "button" at bounding box center [1025, 78] width 16 height 16
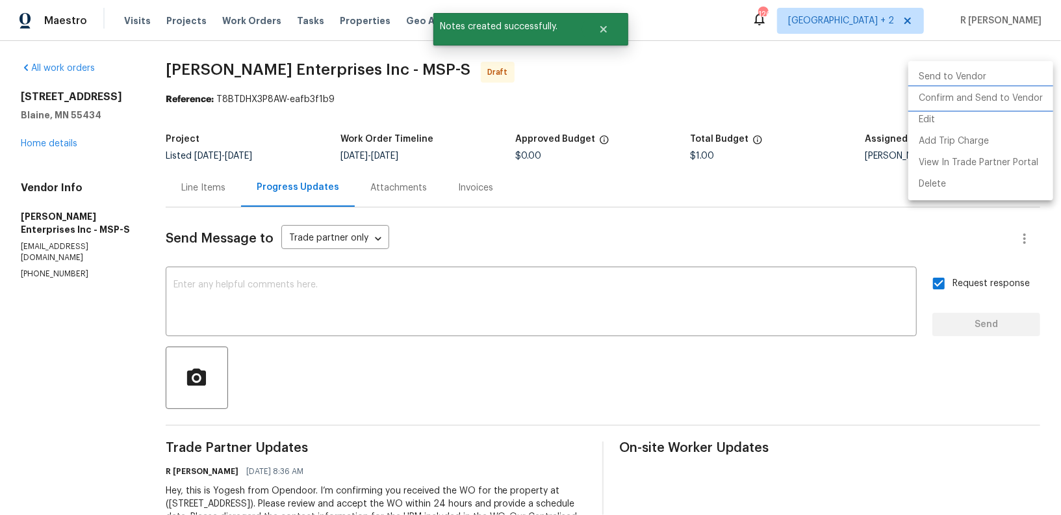
click at [967, 94] on li "Confirm and Send to Vendor" at bounding box center [980, 98] width 145 height 21
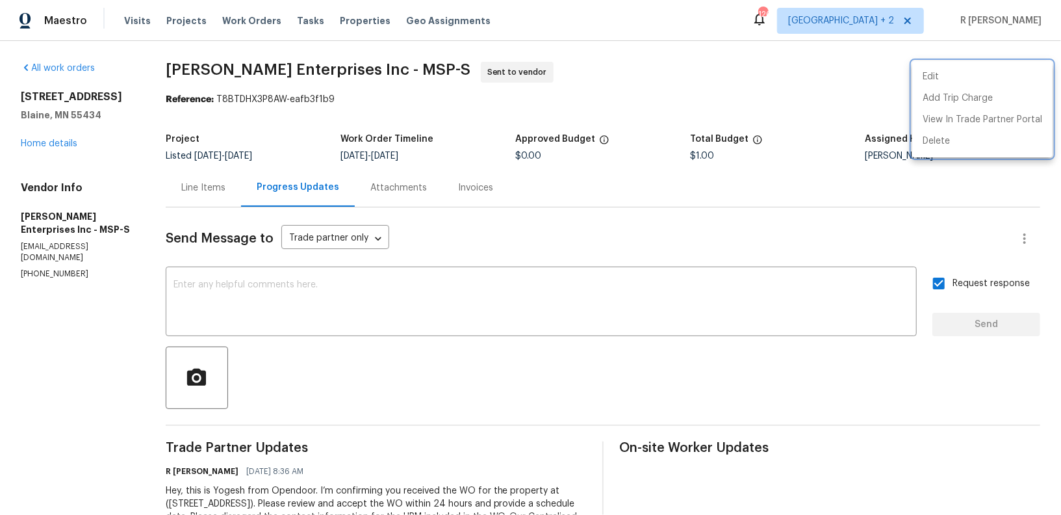
click at [433, 309] on div at bounding box center [530, 257] width 1061 height 515
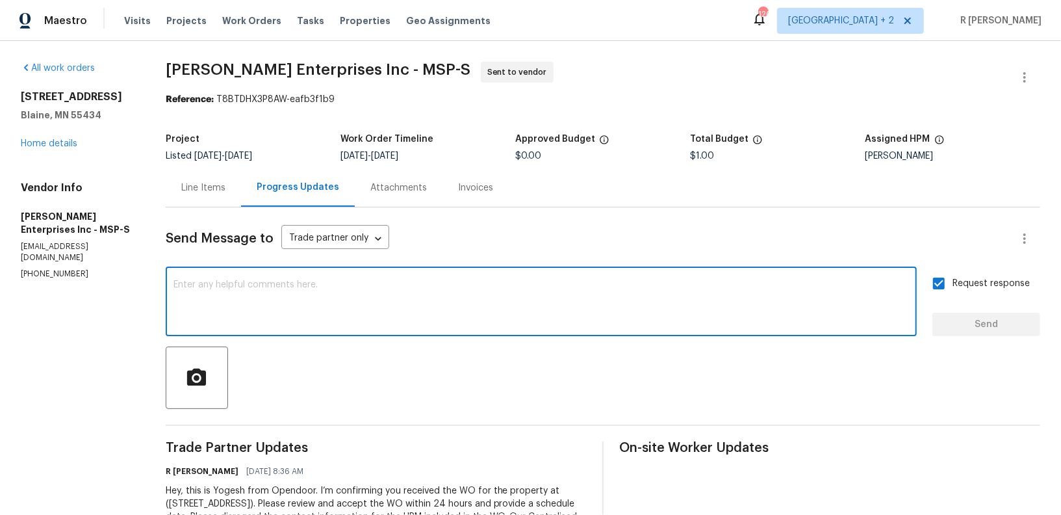
click at [433, 309] on textarea at bounding box center [540, 302] width 735 height 45
paste textarea "Attention All Work Orders must include before-photos (both close-up and wide-an…"
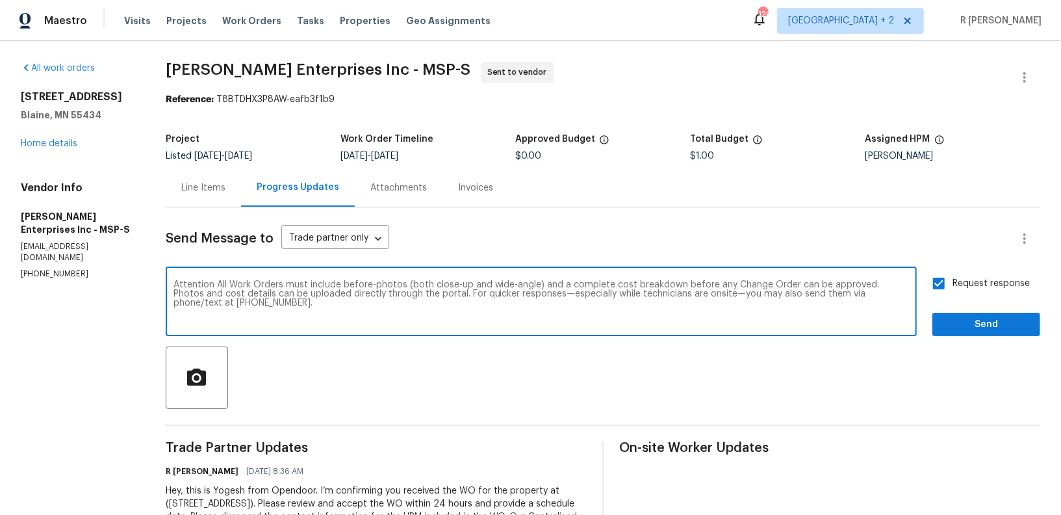
type textarea "Attention All Work Orders must include before-photos (both close-up and wide-an…"
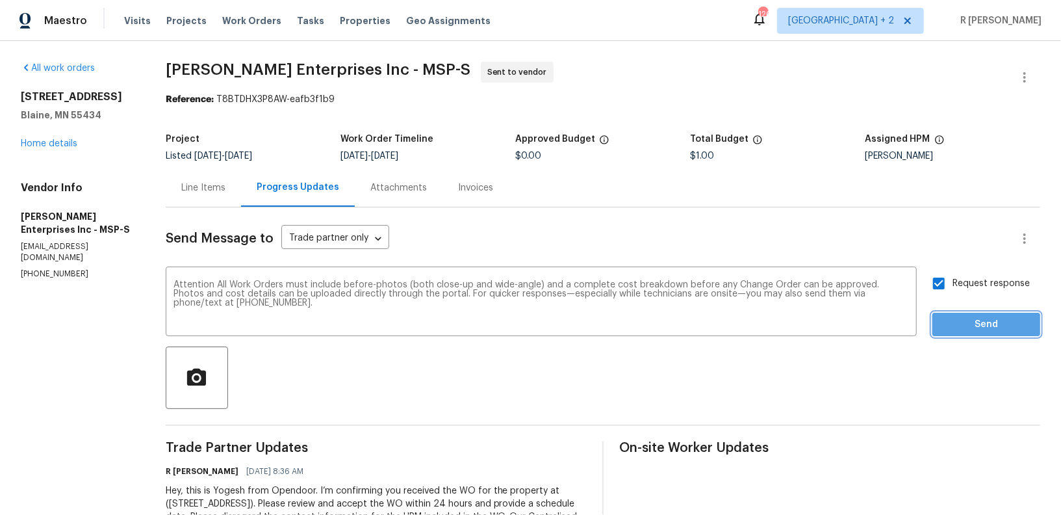
click at [973, 325] on span "Send" at bounding box center [986, 324] width 87 height 16
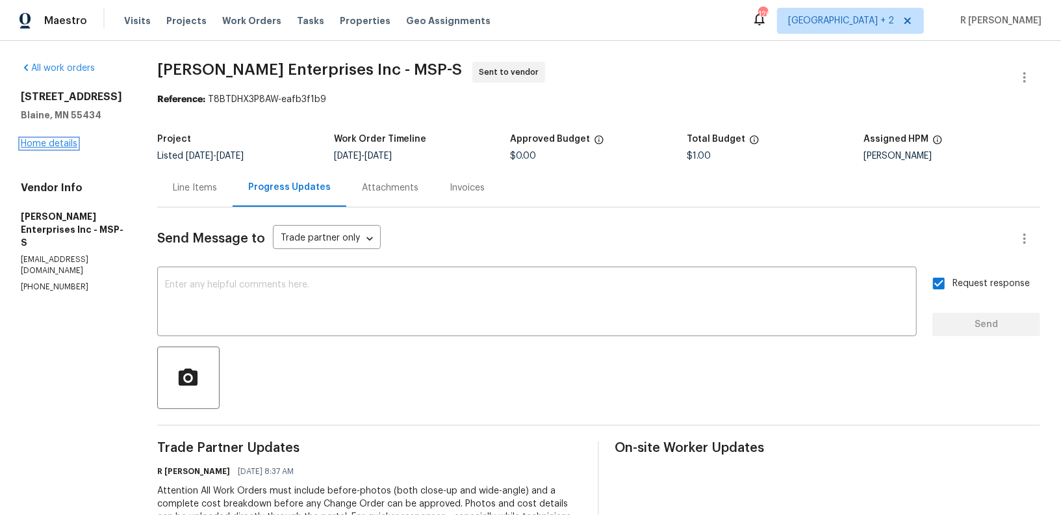
click at [66, 143] on link "Home details" at bounding box center [49, 143] width 57 height 9
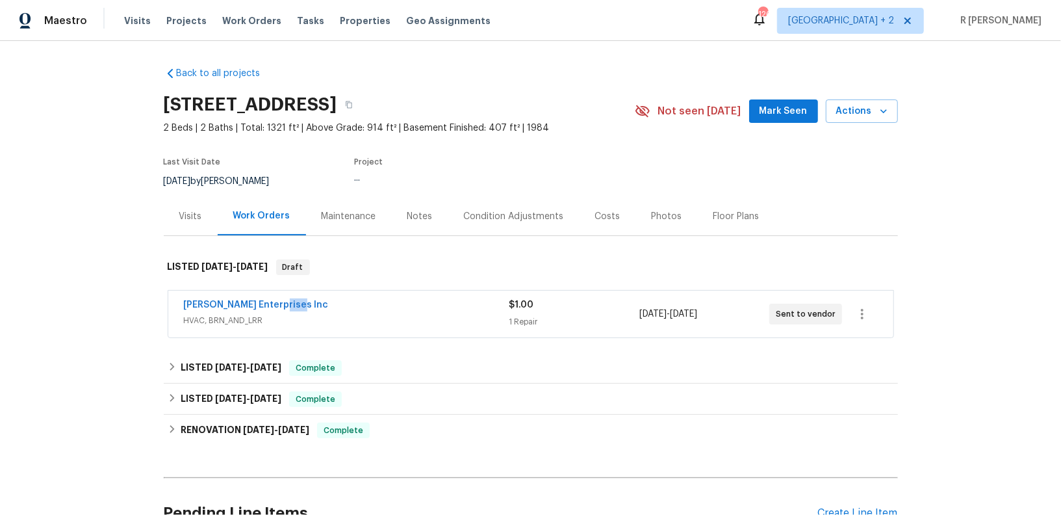
drag, startPoint x: 316, startPoint y: 304, endPoint x: 94, endPoint y: 304, distance: 222.2
click at [94, 304] on div "Back to all projects 800 125th Ln NE, Blaine, MN 55434 2 Beds | 2 Baths | Total…" at bounding box center [530, 278] width 1061 height 474
copy link "Deschene Enterprises Inc"
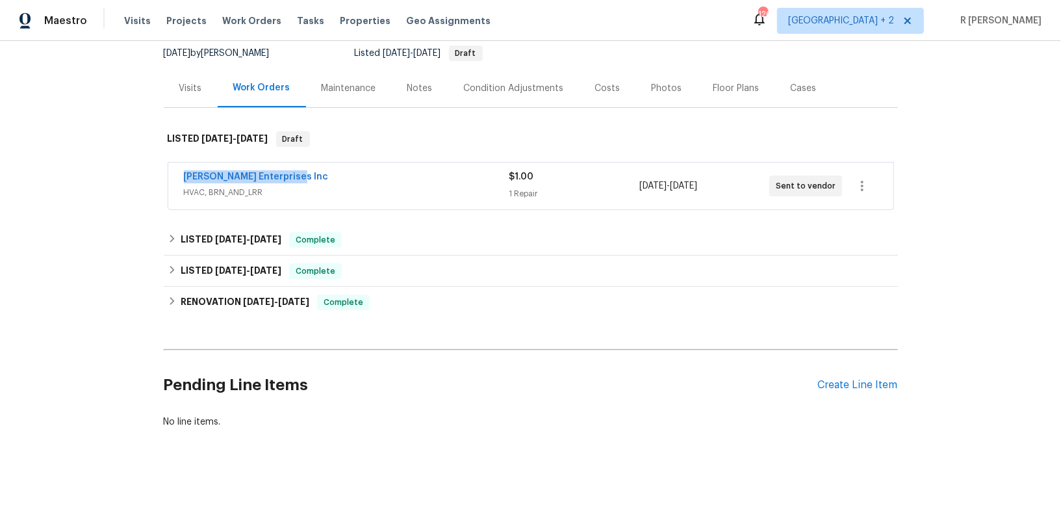
copy link "Deschene Enterprises Inc"
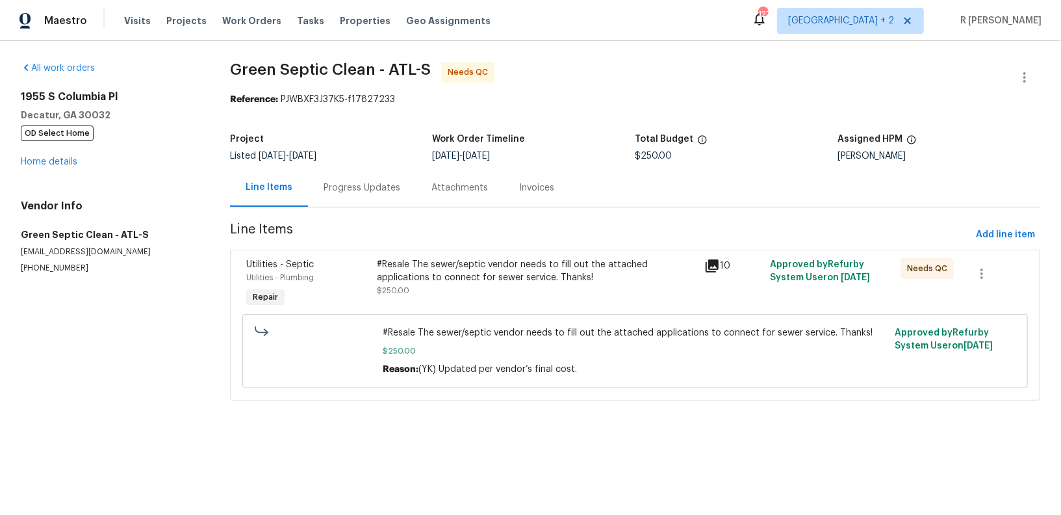
click at [708, 264] on icon at bounding box center [712, 266] width 16 height 16
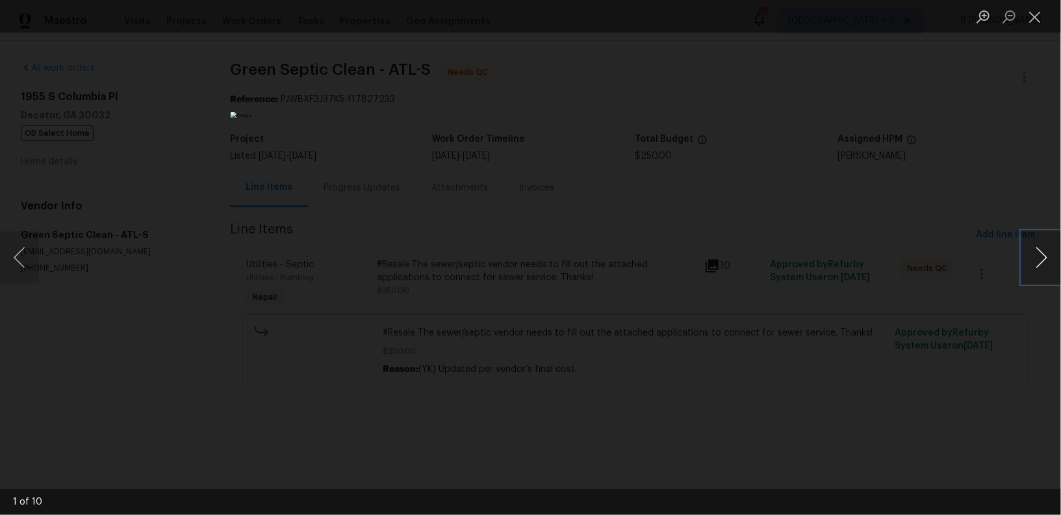
click at [1032, 259] on button "Next image" at bounding box center [1041, 257] width 39 height 52
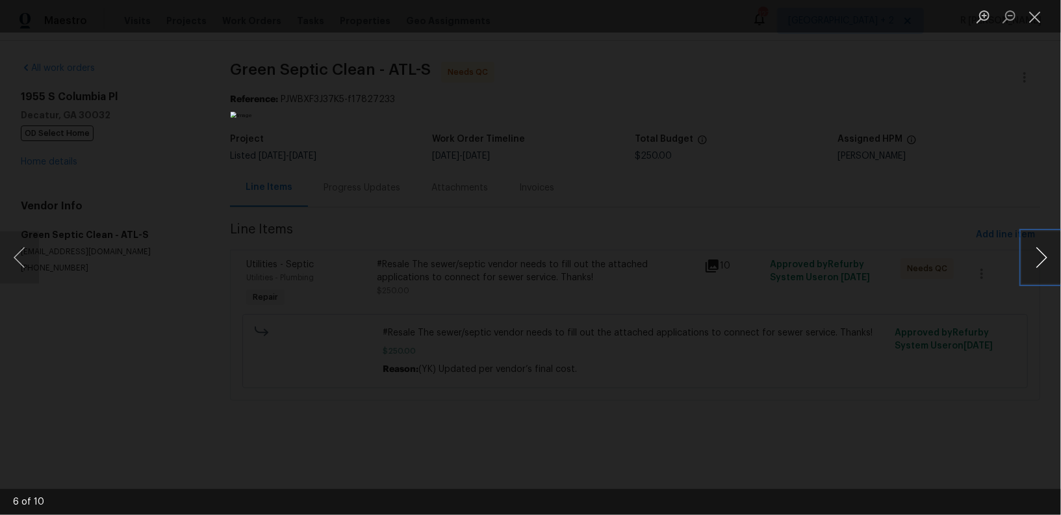
click at [1032, 259] on button "Next image" at bounding box center [1041, 257] width 39 height 52
click at [1050, 274] on button "Next image" at bounding box center [1041, 257] width 39 height 52
click at [1039, 15] on button "Close lightbox" at bounding box center [1035, 16] width 26 height 23
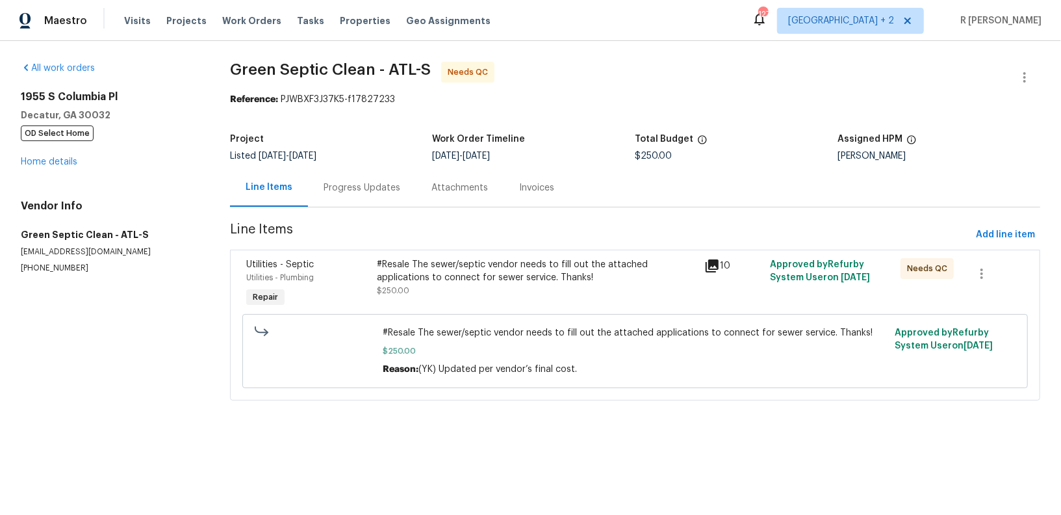
click at [363, 184] on div "Progress Updates" at bounding box center [362, 187] width 77 height 13
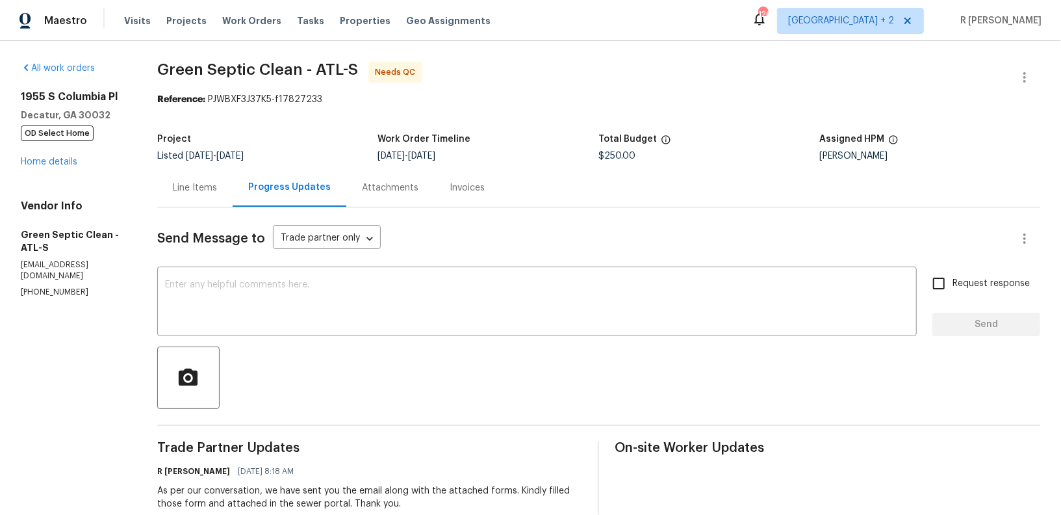
click at [203, 191] on div "Line Items" at bounding box center [195, 187] width 44 height 13
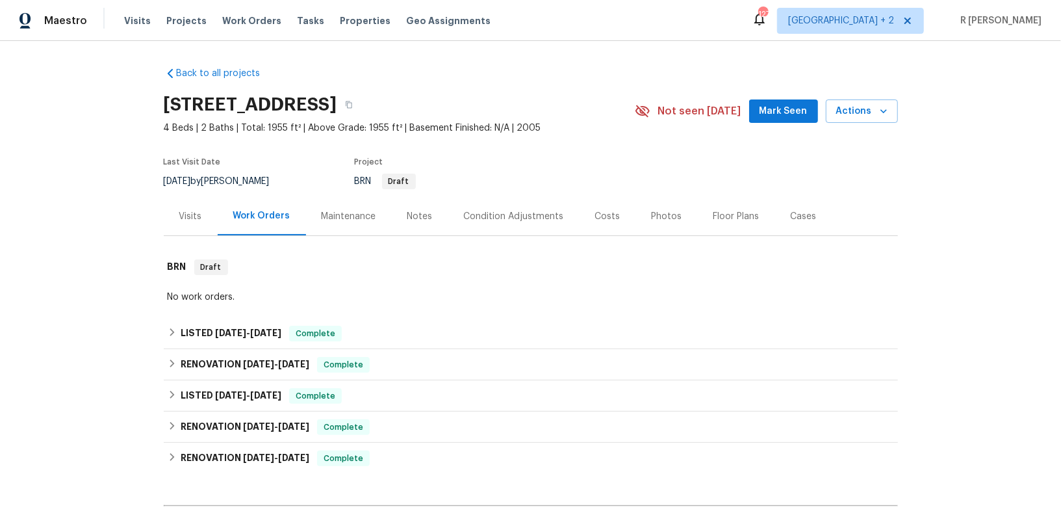
scroll to position [3, 0]
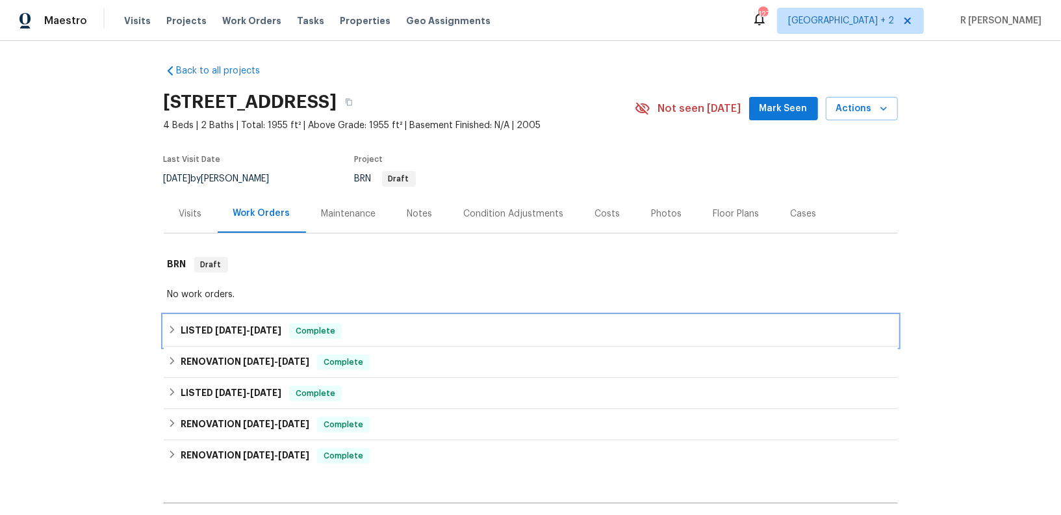
click at [574, 325] on div "LISTED [DATE] - [DATE] Complete" at bounding box center [531, 331] width 726 height 16
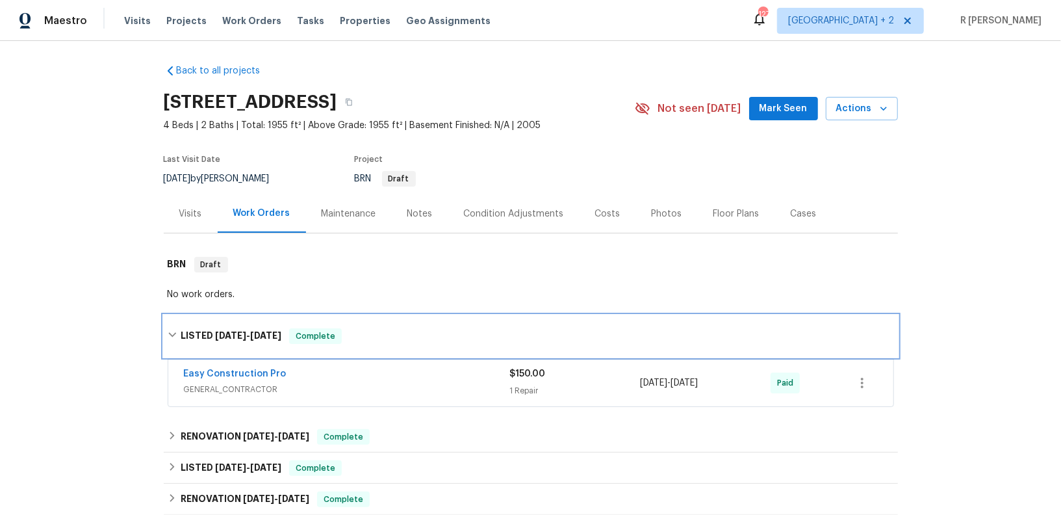
scroll to position [231, 0]
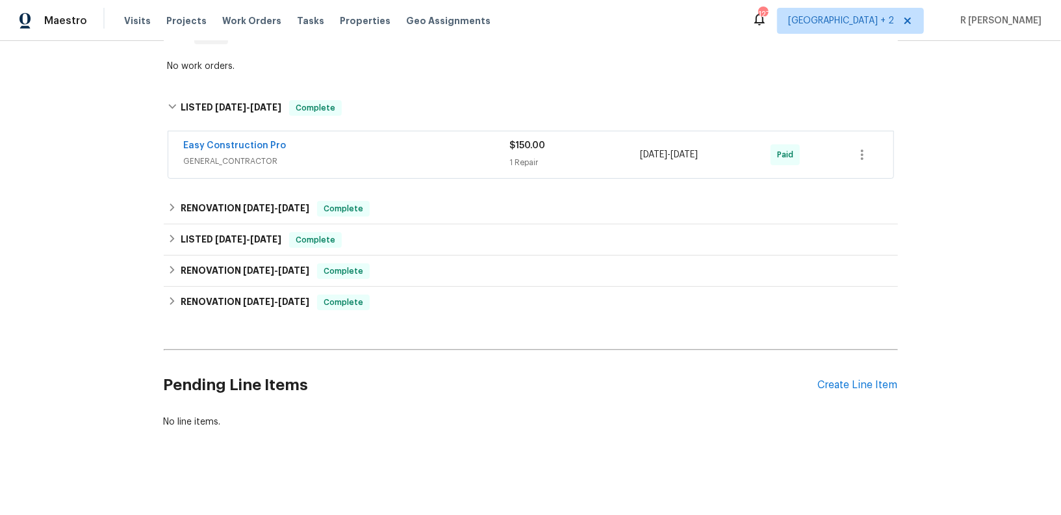
click at [813, 385] on h2 "Pending Line Items" at bounding box center [491, 385] width 654 height 60
click at [861, 375] on div "Pending Line Items Create Line Item" at bounding box center [531, 385] width 734 height 60
click at [835, 382] on div "Create Line Item" at bounding box center [858, 385] width 80 height 12
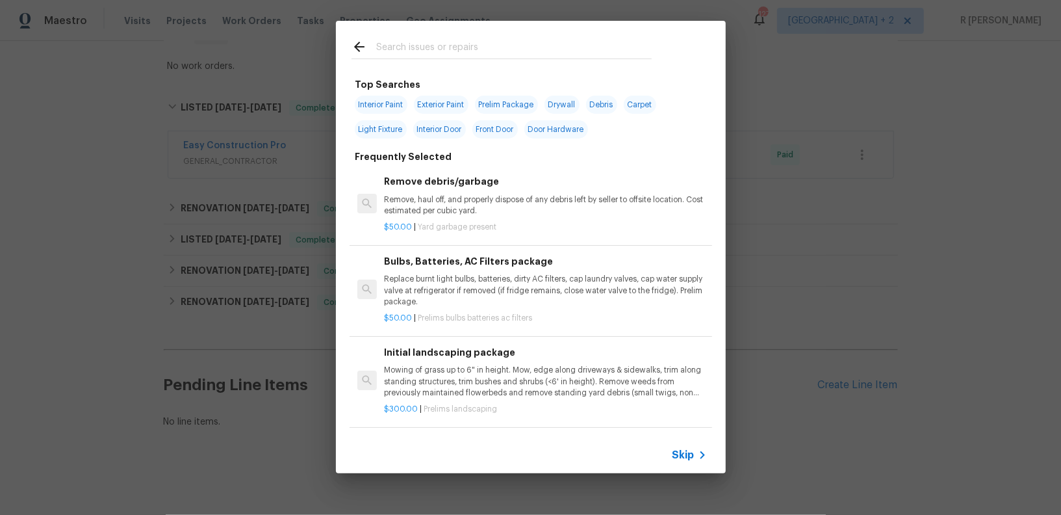
click at [424, 46] on input "text" at bounding box center [513, 48] width 275 height 19
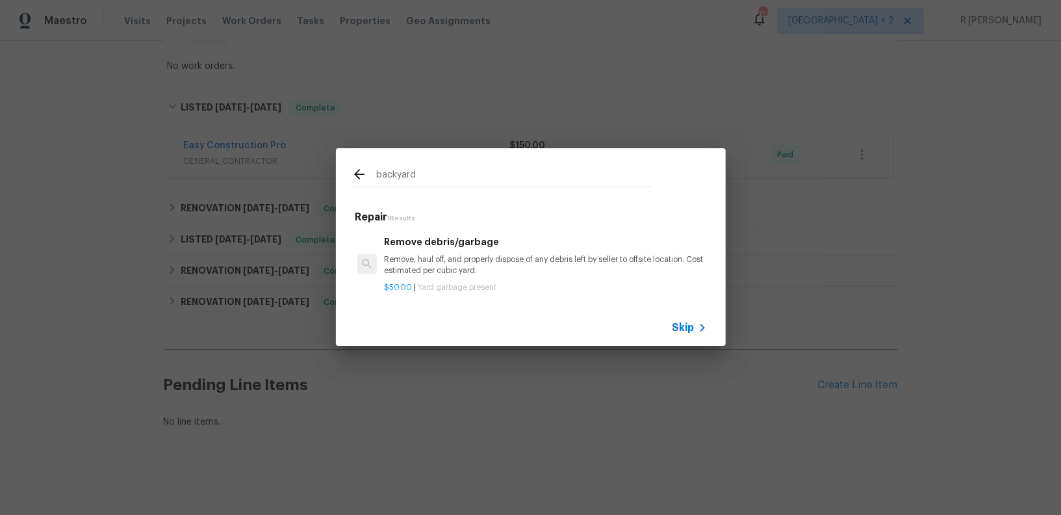
scroll to position [1, 0]
click at [437, 167] on input "backyard" at bounding box center [513, 175] width 275 height 19
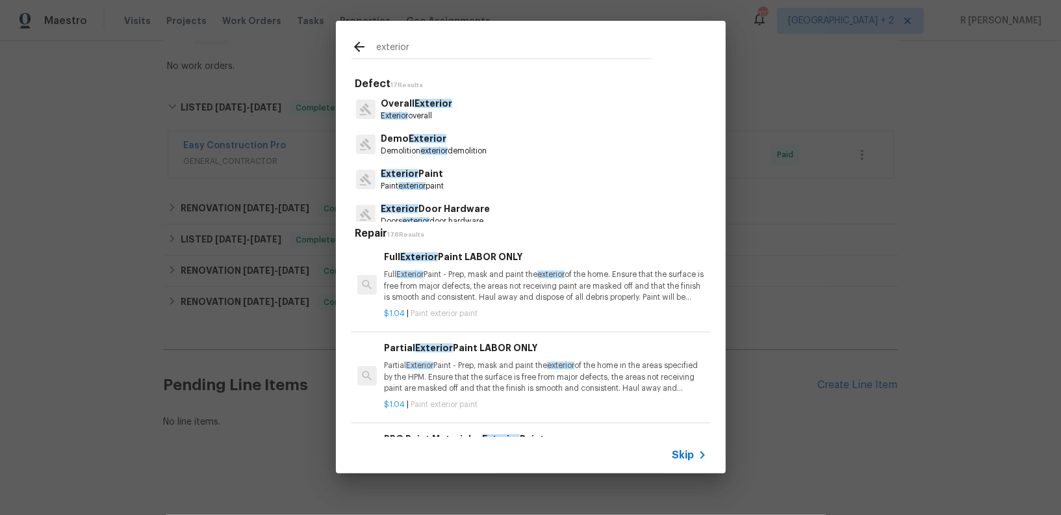
type input "exterior"
click at [409, 111] on p "Exterior overall" at bounding box center [416, 115] width 71 height 11
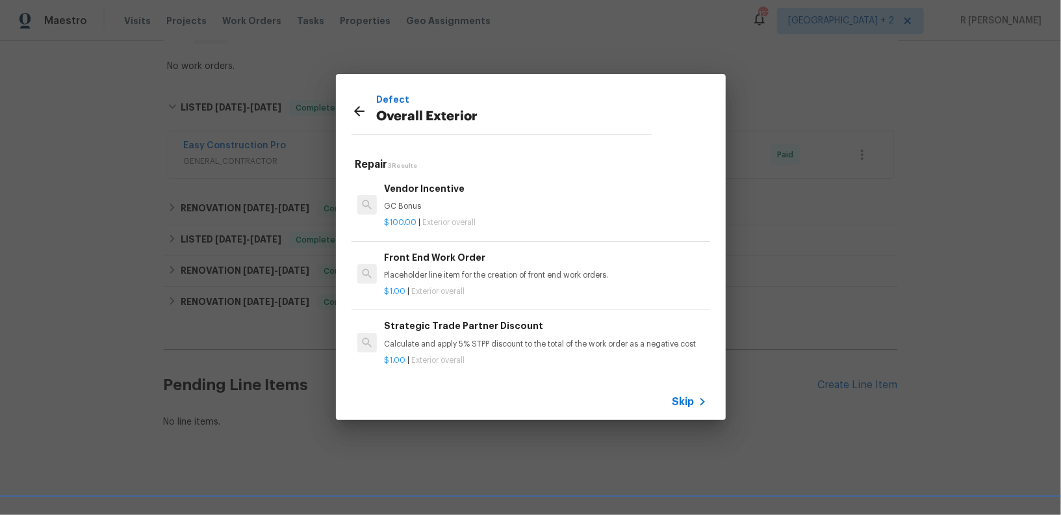
click at [432, 194] on h6 "Vendor Incentive" at bounding box center [545, 188] width 322 height 14
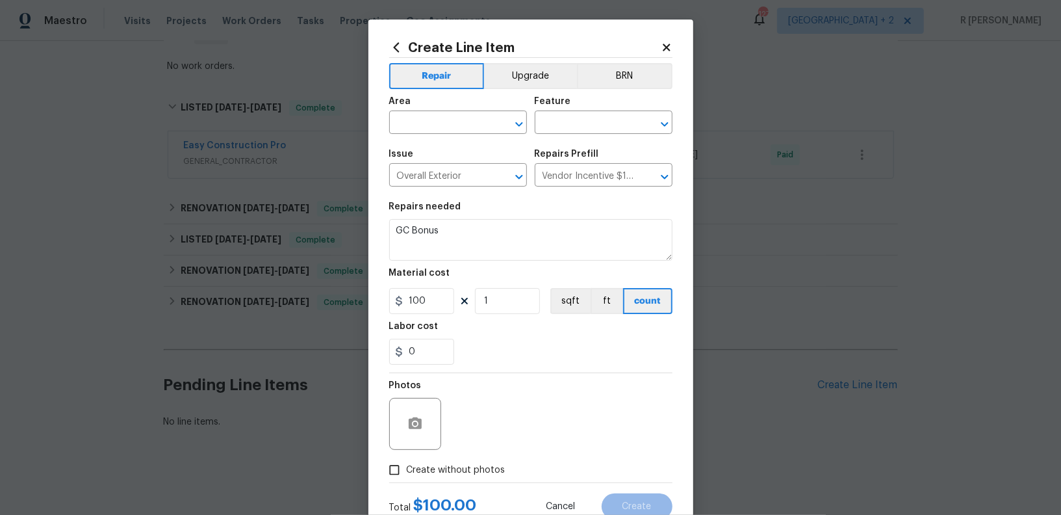
click at [471, 140] on span "Area ​" at bounding box center [458, 115] width 138 height 53
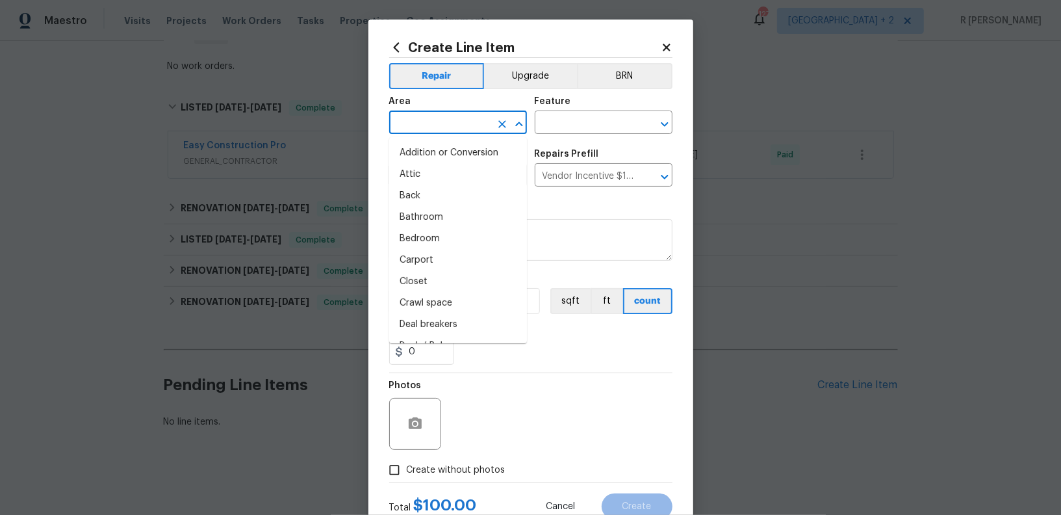
click at [442, 123] on input "text" at bounding box center [439, 124] width 101 height 20
type input "exter"
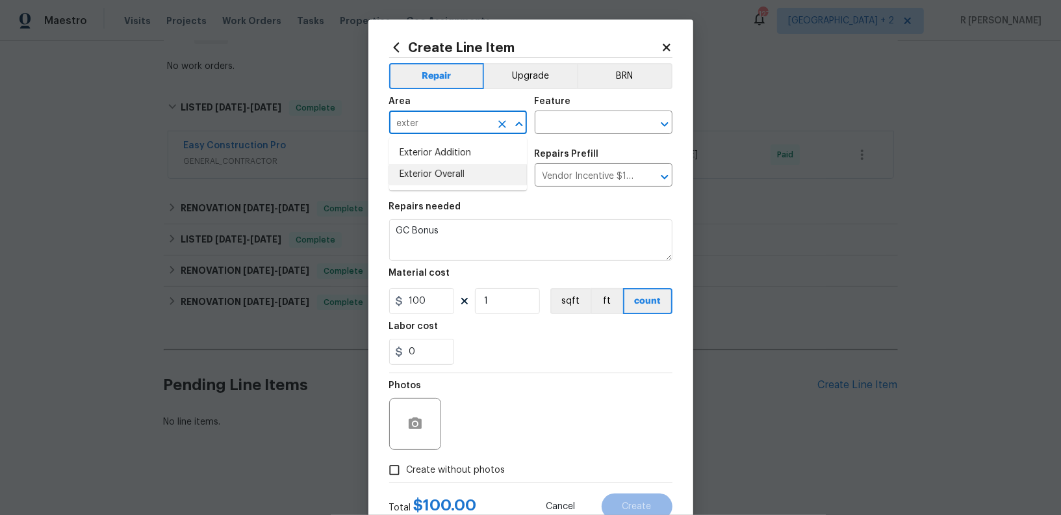
click at [446, 170] on li "Exterior Overall" at bounding box center [458, 174] width 138 height 21
type input "Exterior Overall"
click at [563, 132] on input "text" at bounding box center [585, 124] width 101 height 20
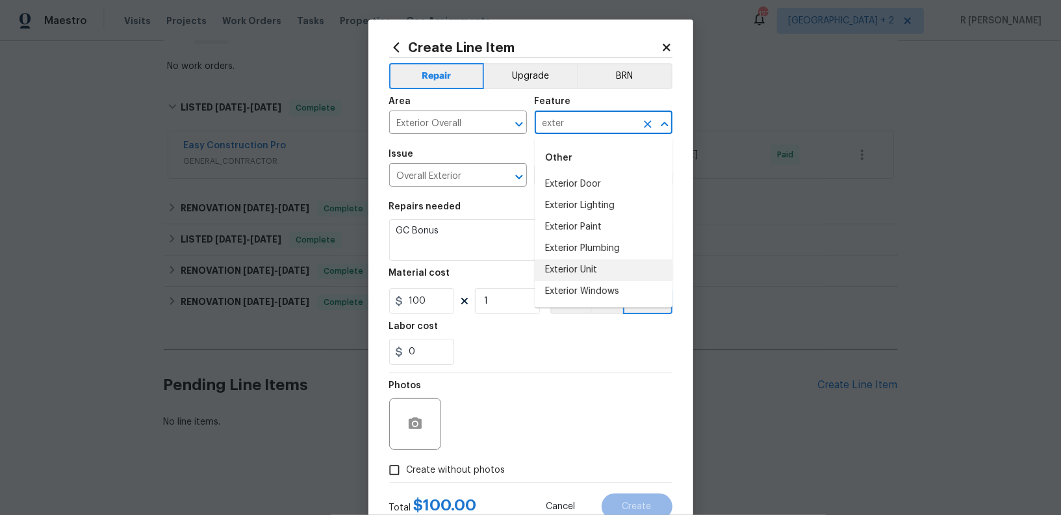
click at [588, 264] on li "Exterior Unit" at bounding box center [604, 269] width 138 height 21
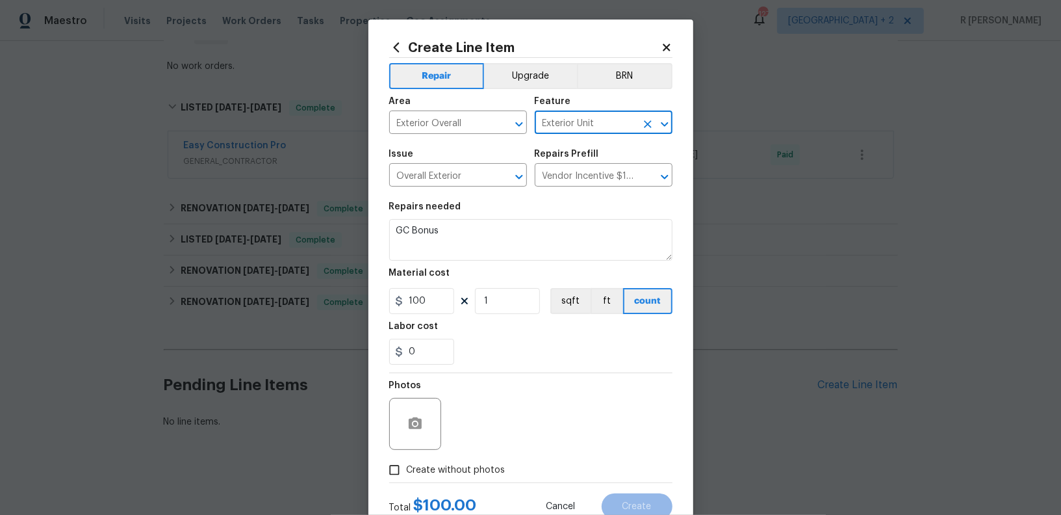
type input "Exterior Unit"
click at [522, 231] on textarea "GC Bonus" at bounding box center [530, 240] width 283 height 42
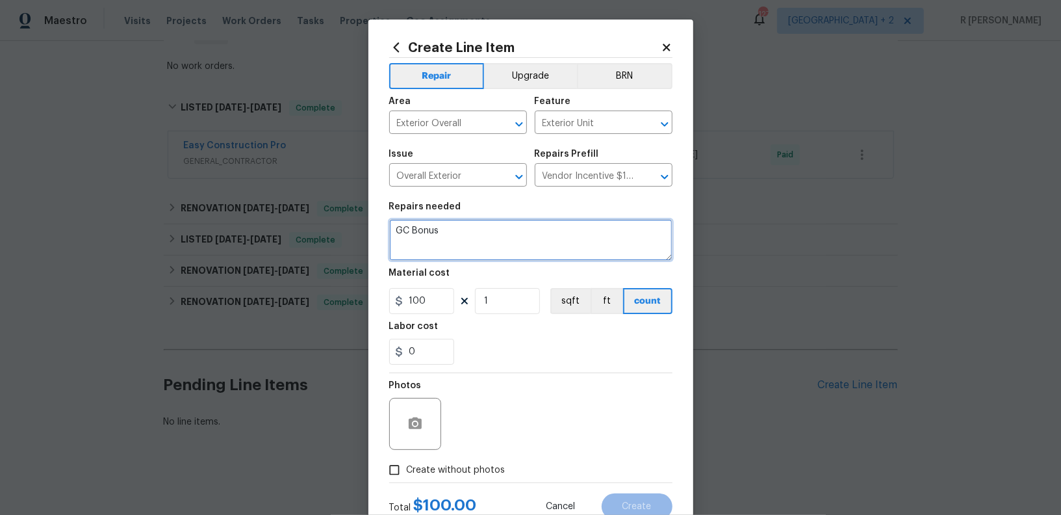
click at [522, 231] on textarea "GC Bonus" at bounding box center [530, 240] width 283 height 42
paste textarea "Received feedback that the backyard is flooding. Assess and determine source of…"
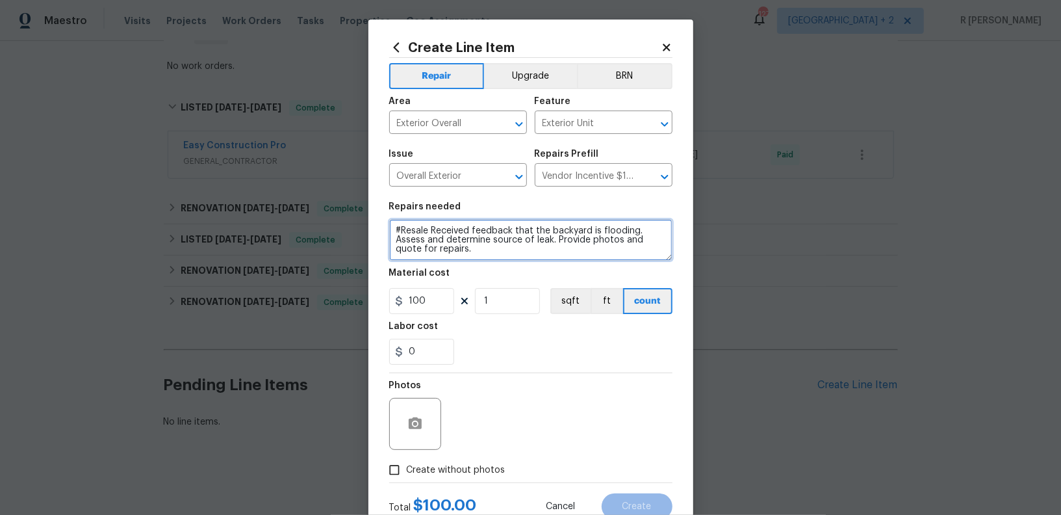
type textarea "#Resale Received feedback that the backyard is flooding. Assess and determine s…"
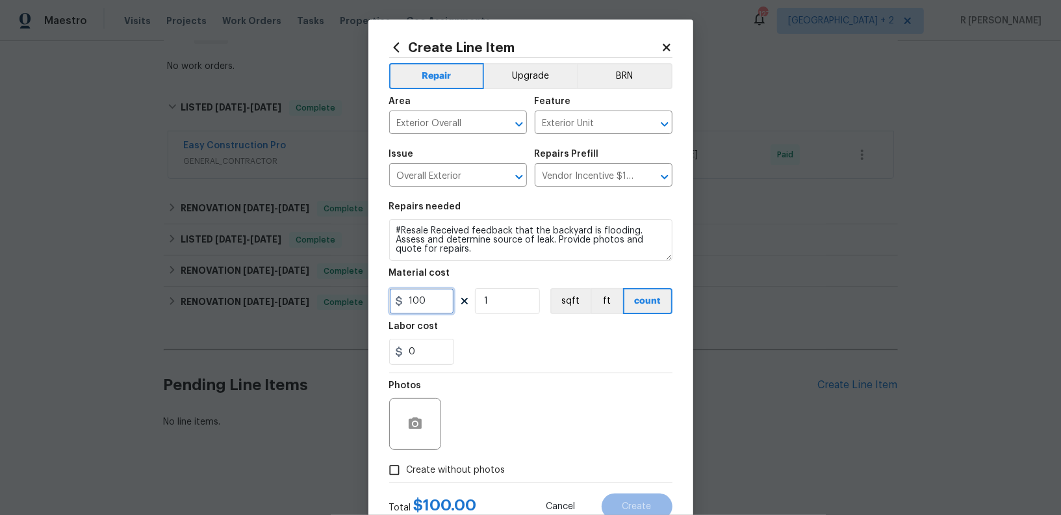
click at [448, 296] on input "100" at bounding box center [421, 301] width 65 height 26
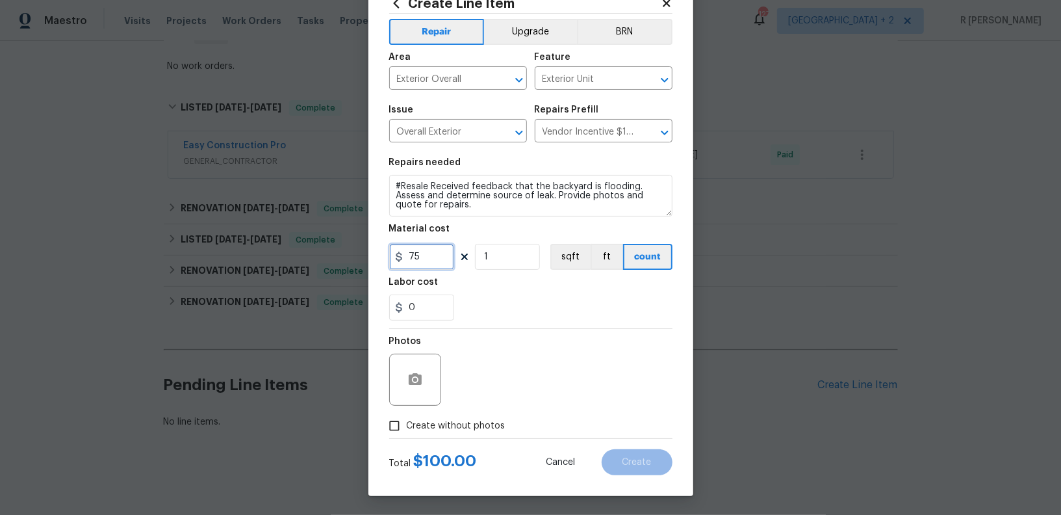
type input "75"
click at [470, 416] on label "Create without photos" at bounding box center [443, 425] width 123 height 25
click at [407, 416] on input "Create without photos" at bounding box center [394, 425] width 25 height 25
checkbox input "true"
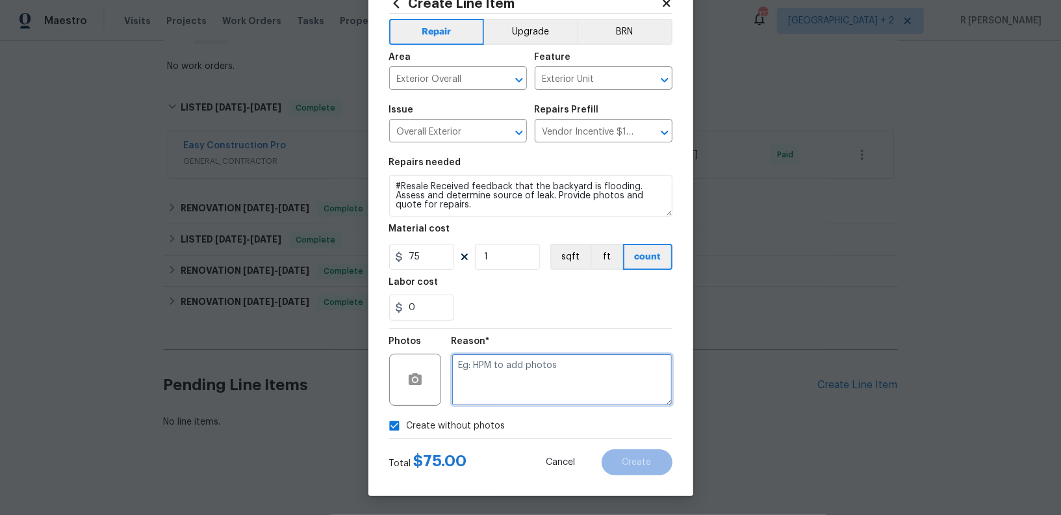
click at [529, 386] on textarea at bounding box center [562, 379] width 221 height 52
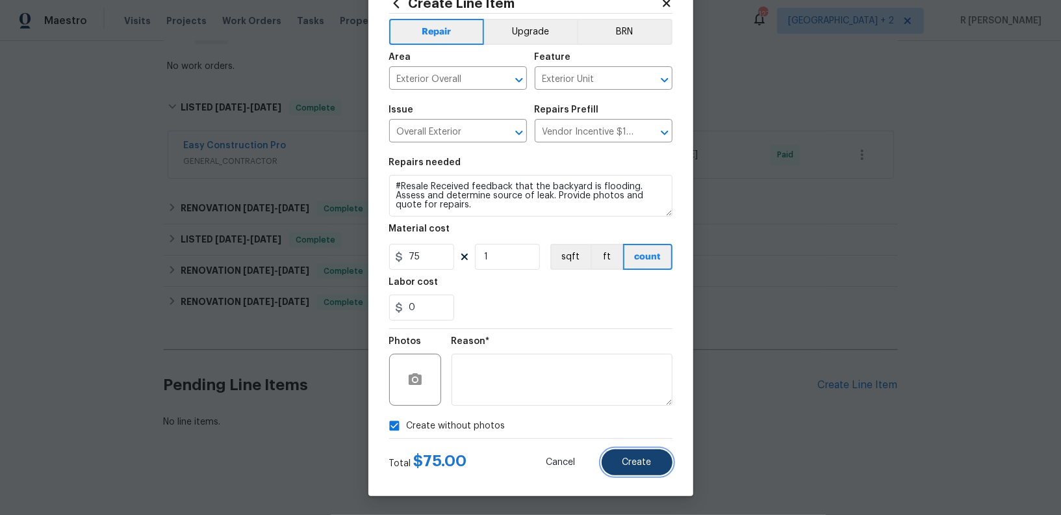
click at [640, 467] on button "Create" at bounding box center [637, 462] width 71 height 26
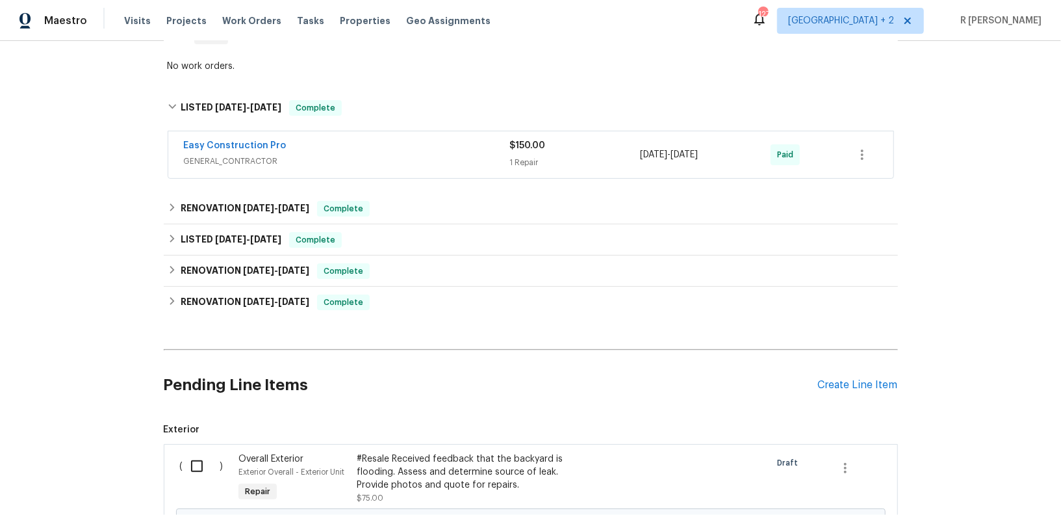
click at [201, 463] on input "checkbox" at bounding box center [201, 465] width 37 height 27
checkbox input "true"
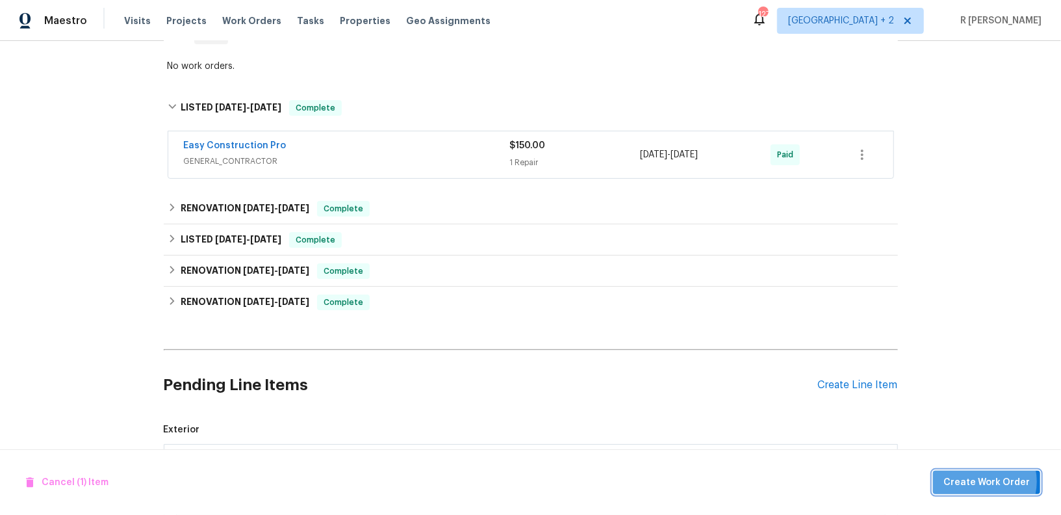
click at [984, 481] on span "Create Work Order" at bounding box center [986, 482] width 86 height 16
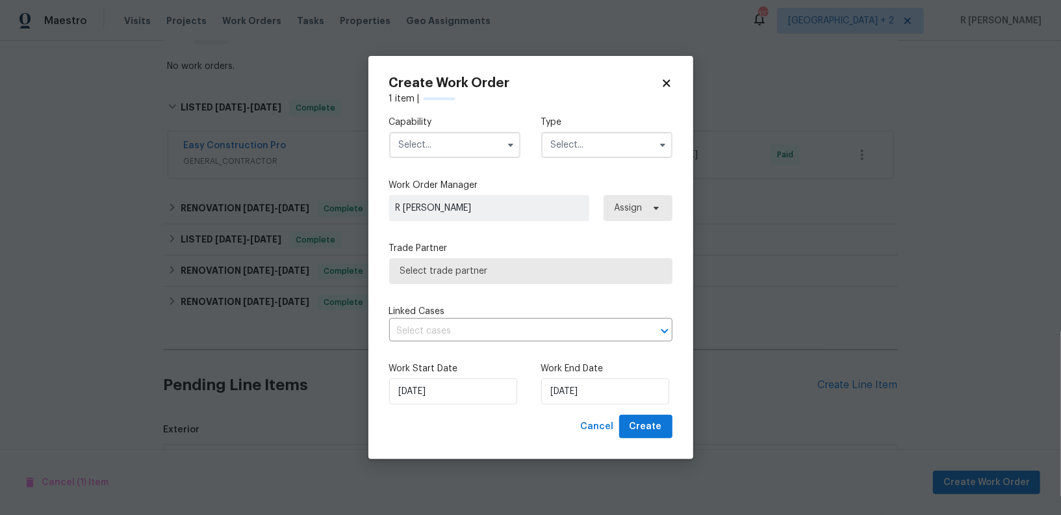
click at [435, 205] on span "R [PERSON_NAME]" at bounding box center [489, 207] width 187 height 13
click at [446, 147] on input "text" at bounding box center [454, 145] width 131 height 26
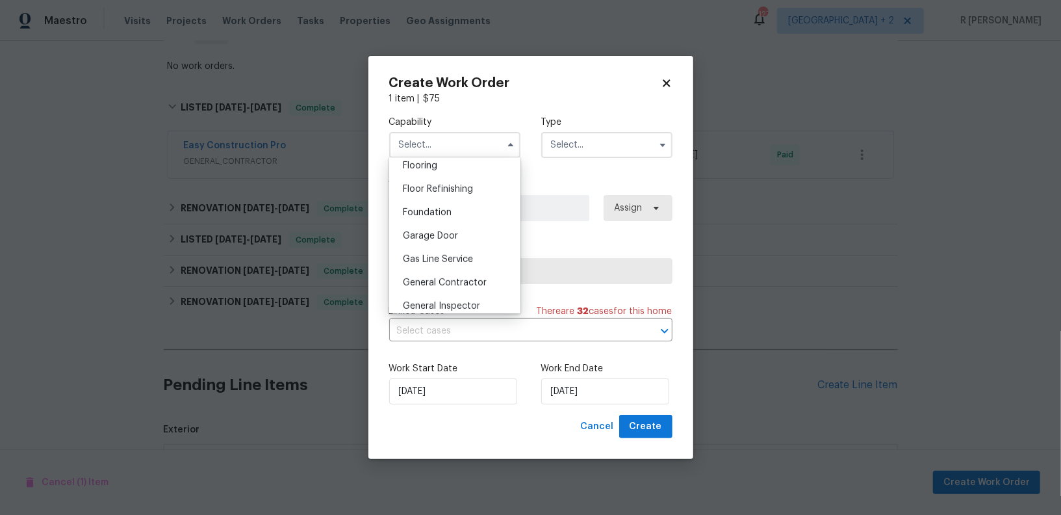
scroll to position [516, 0]
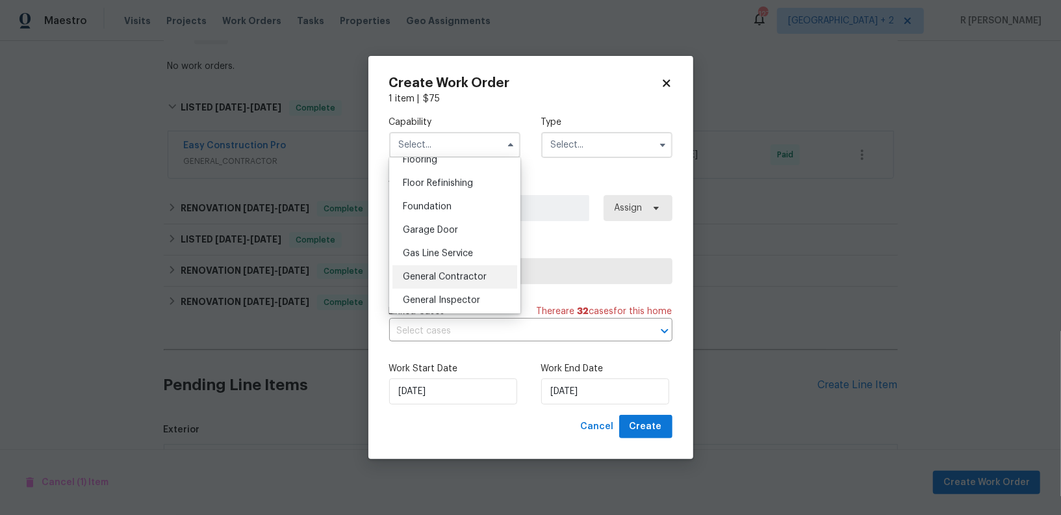
click at [452, 270] on div "General Contractor" at bounding box center [454, 276] width 125 height 23
type input "General Contractor"
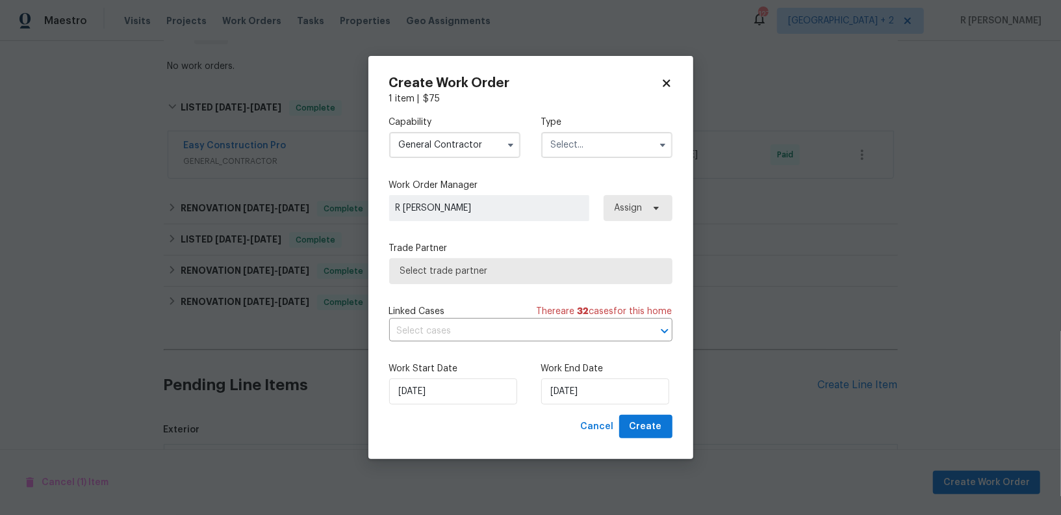
click at [561, 147] on input "text" at bounding box center [606, 145] width 131 height 26
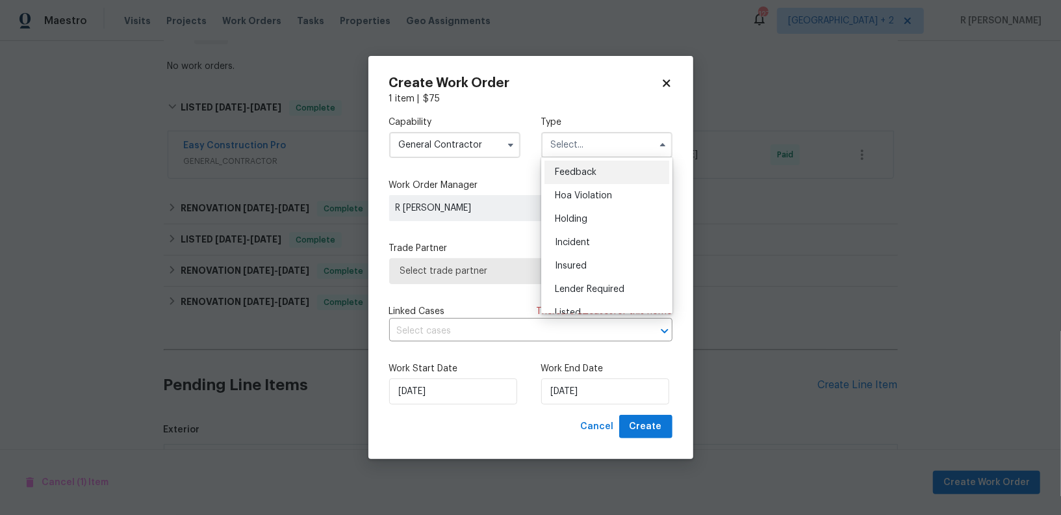
click at [576, 168] on span "Feedback" at bounding box center [576, 172] width 42 height 9
type input "Feedback"
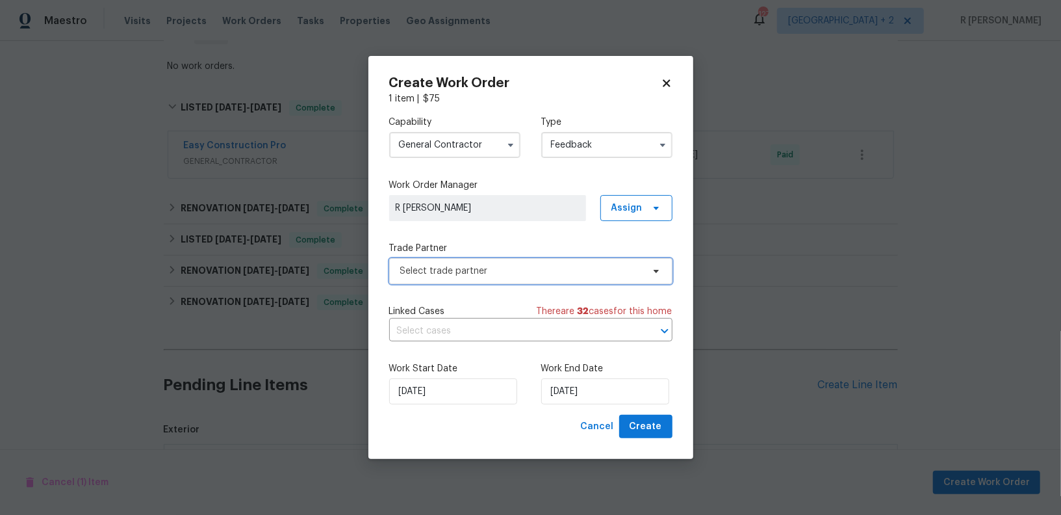
click at [491, 266] on span "Select trade partner" at bounding box center [521, 270] width 242 height 13
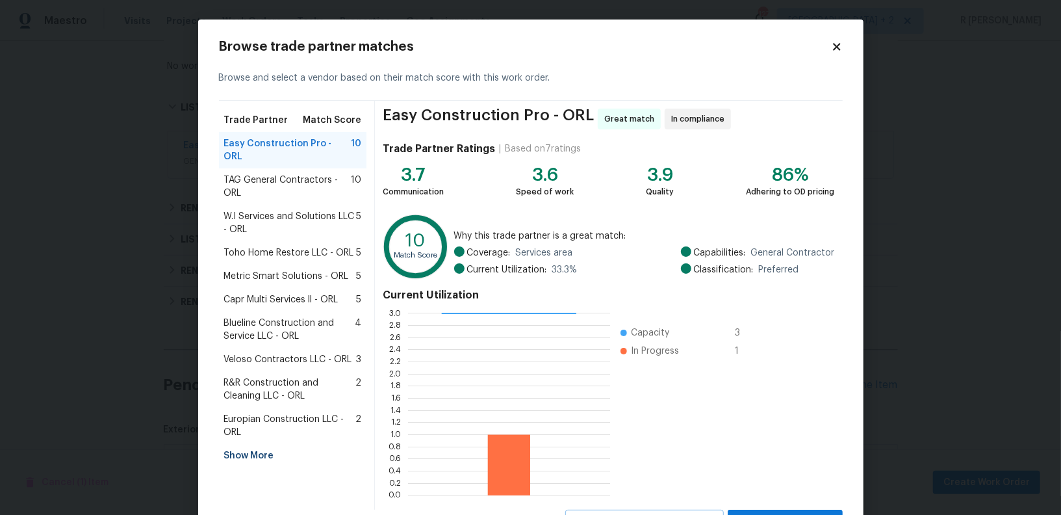
scroll to position [58, 0]
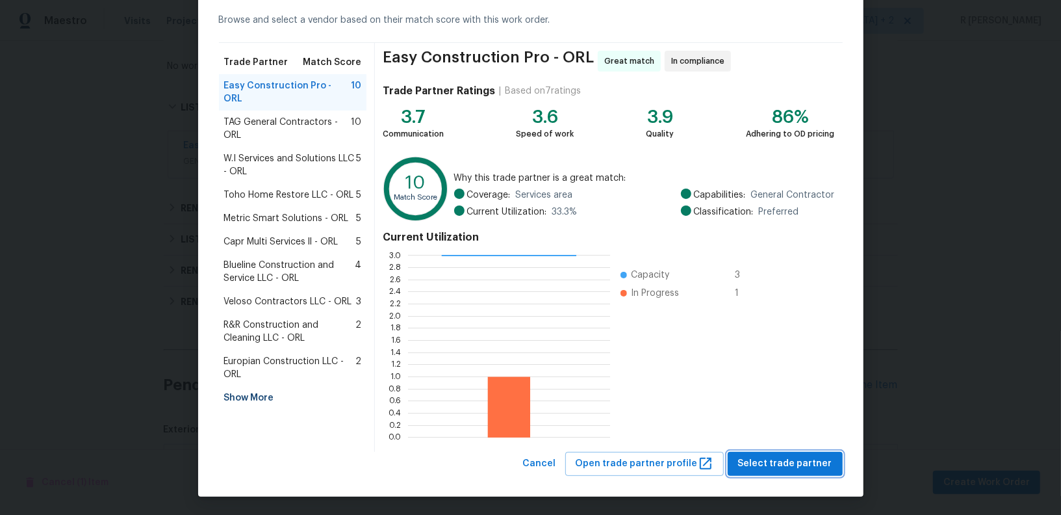
click at [750, 459] on span "Select trade partner" at bounding box center [785, 463] width 94 height 16
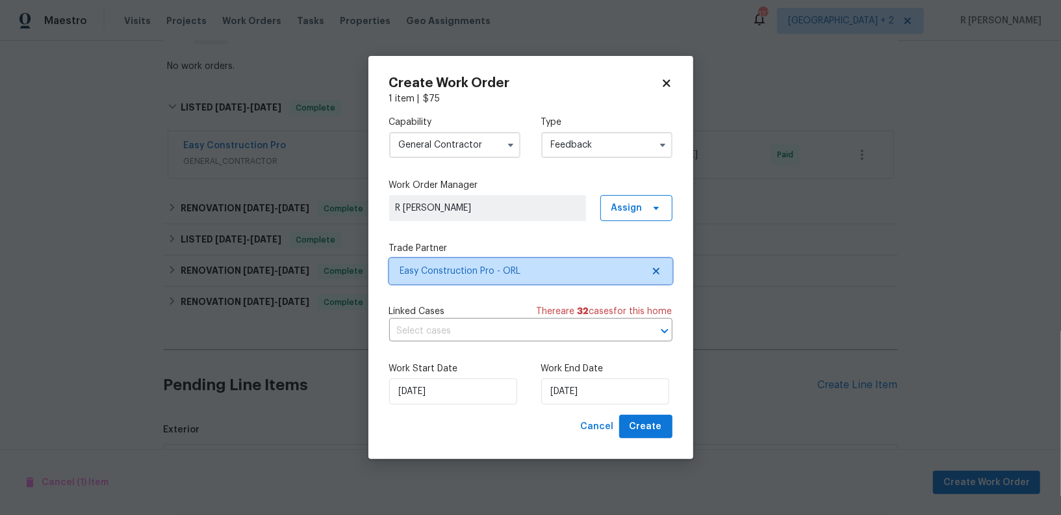
scroll to position [0, 0]
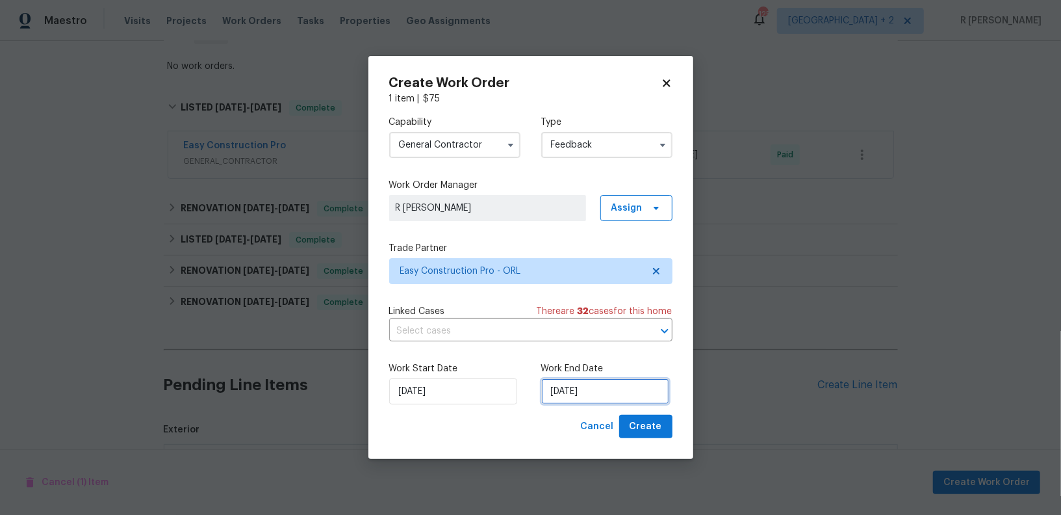
click at [573, 391] on input "08/09/2025" at bounding box center [605, 391] width 128 height 26
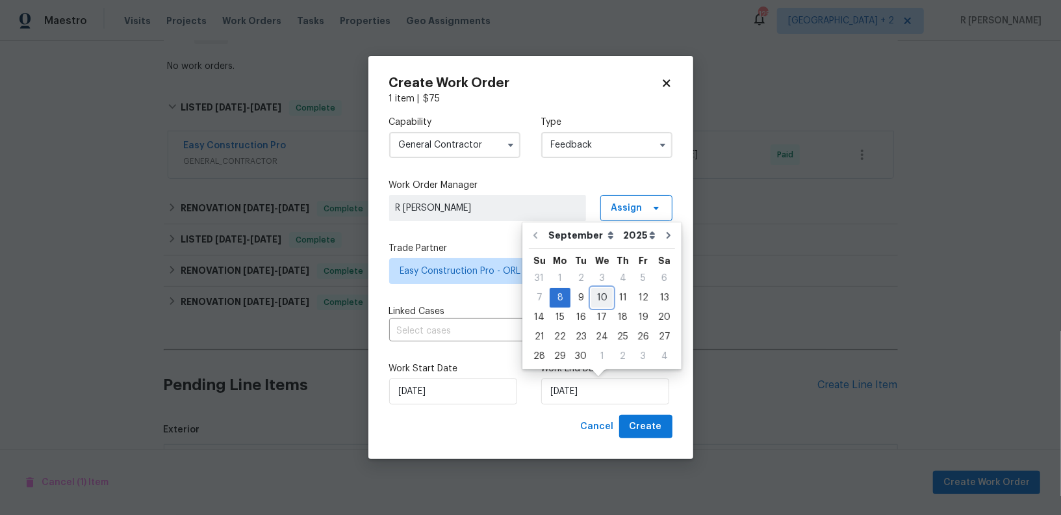
click at [600, 294] on div "10" at bounding box center [601, 297] width 21 height 18
type input "10/09/2025"
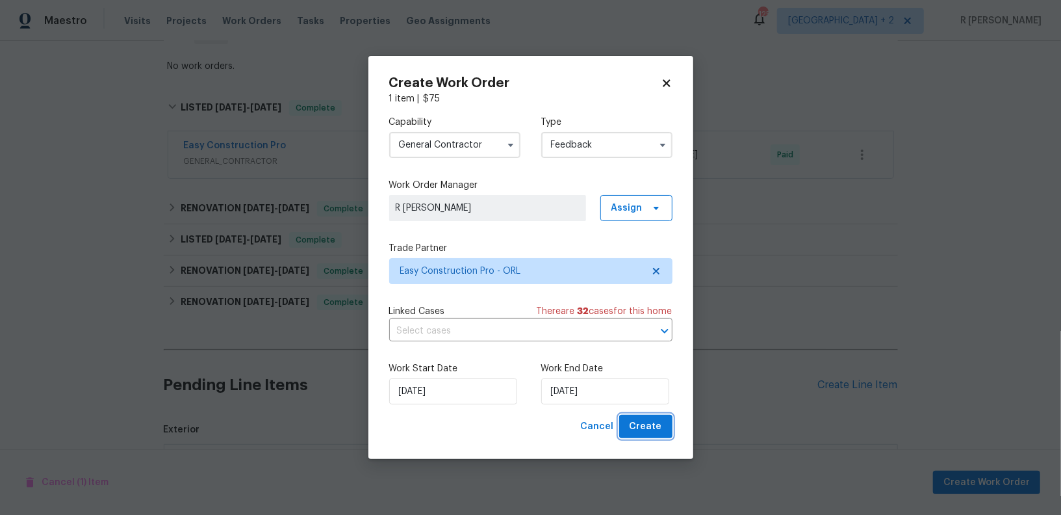
click at [655, 415] on button "Create" at bounding box center [645, 426] width 53 height 24
checkbox input "false"
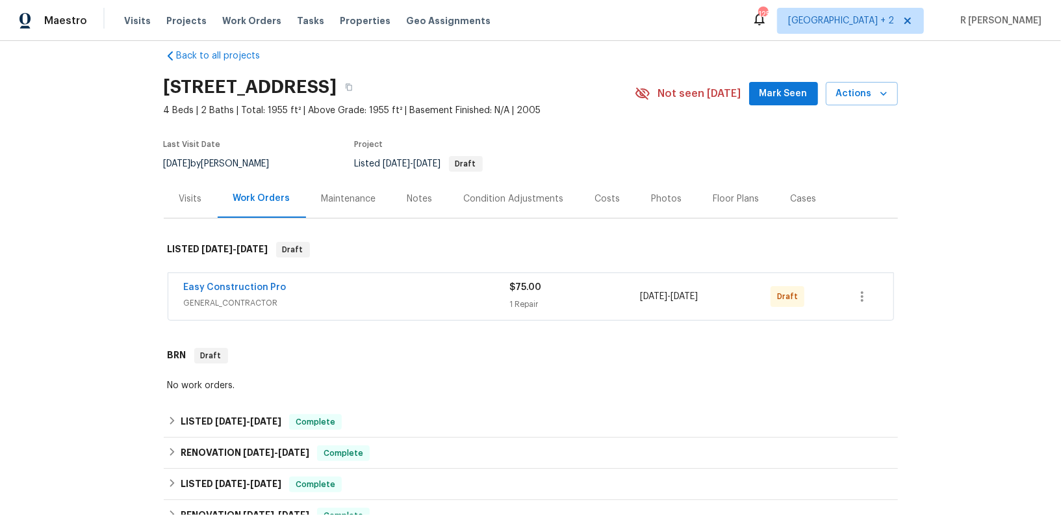
scroll to position [19, 0]
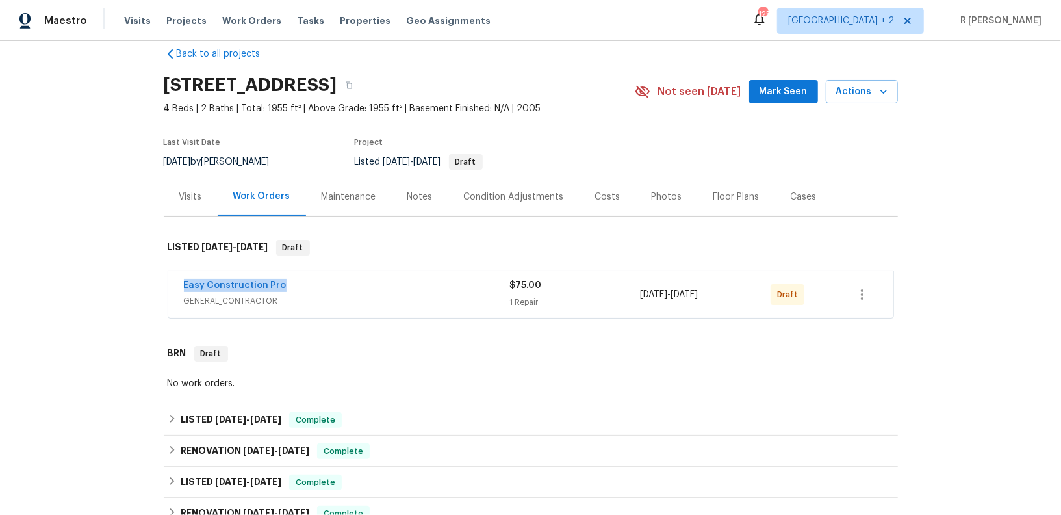
drag, startPoint x: 291, startPoint y: 291, endPoint x: 173, endPoint y: 286, distance: 118.4
click at [173, 286] on div "Easy Construction Pro GENERAL_CONTRACTOR $75.00 1 Repair 9/8/2025 - 9/10/2025 D…" at bounding box center [530, 294] width 725 height 47
copy link "Easy Construction Pro"
click at [262, 283] on link "Easy Construction Pro" at bounding box center [235, 285] width 103 height 9
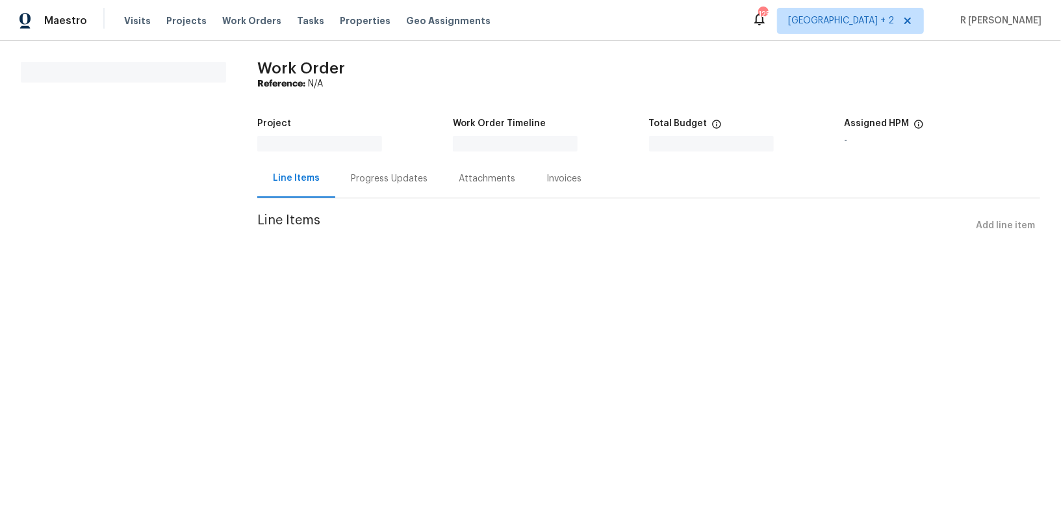
click at [375, 184] on div "Progress Updates" at bounding box center [389, 178] width 108 height 38
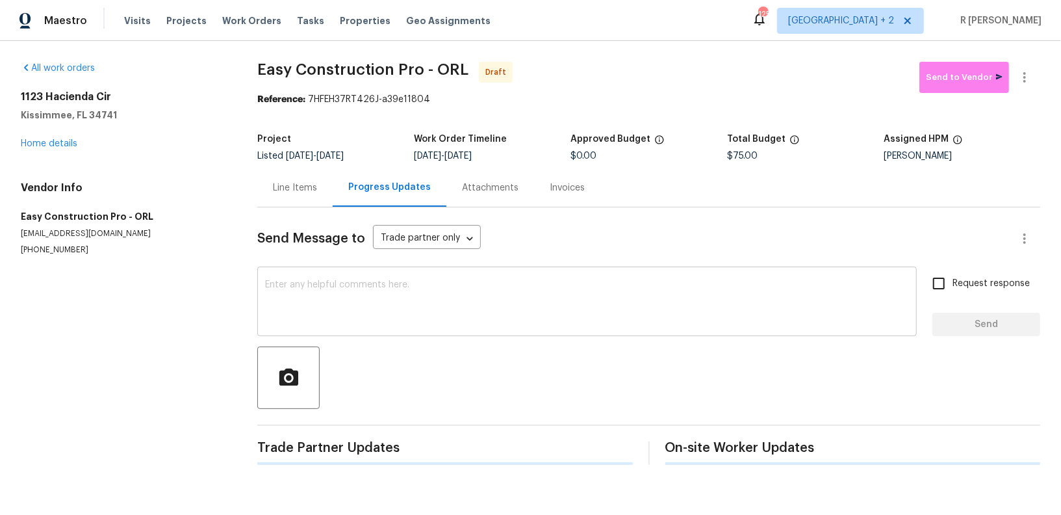
click at [383, 285] on textarea at bounding box center [587, 302] width 644 height 45
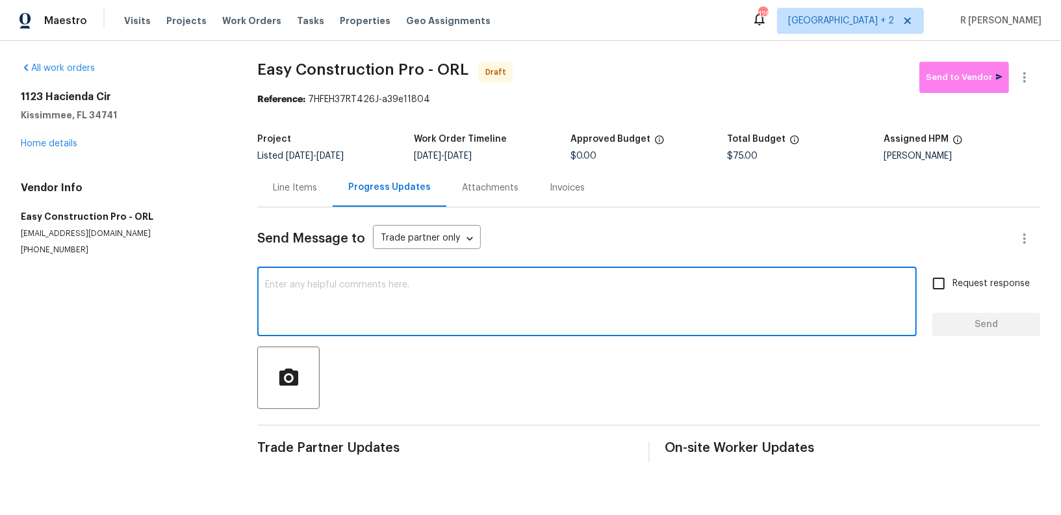
paste textarea "Hey, this is Yogesh from Opendoor. I’m confirming you received the WO for the p…"
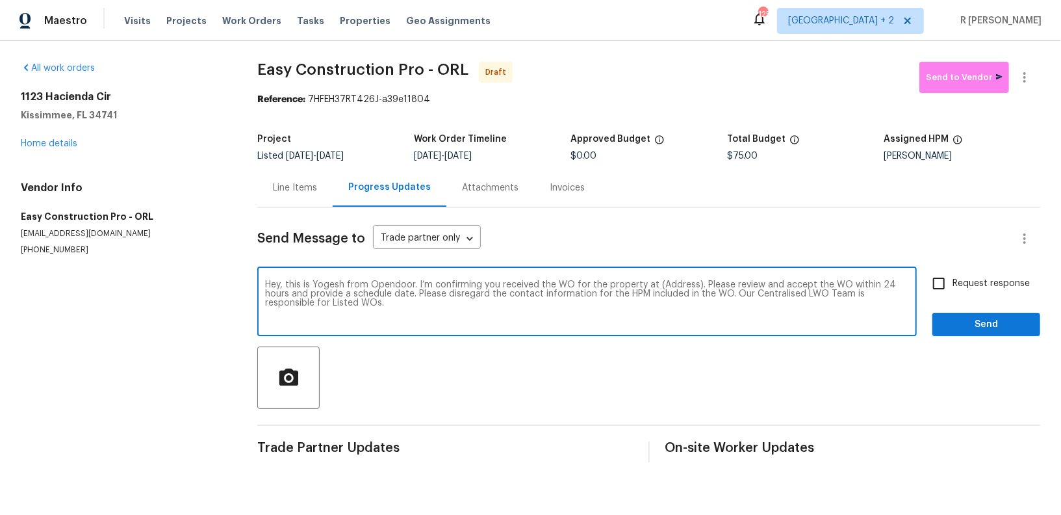
click at [674, 285] on textarea "Hey, this is Yogesh from Opendoor. I’m confirming you received the WO for the p…" at bounding box center [587, 302] width 644 height 45
paste textarea "1123 Hacienda Cir, Kissimmee, FL 34741"
type textarea "Hey, this is Yogesh from Opendoor. I’m confirming you received the WO for the p…"
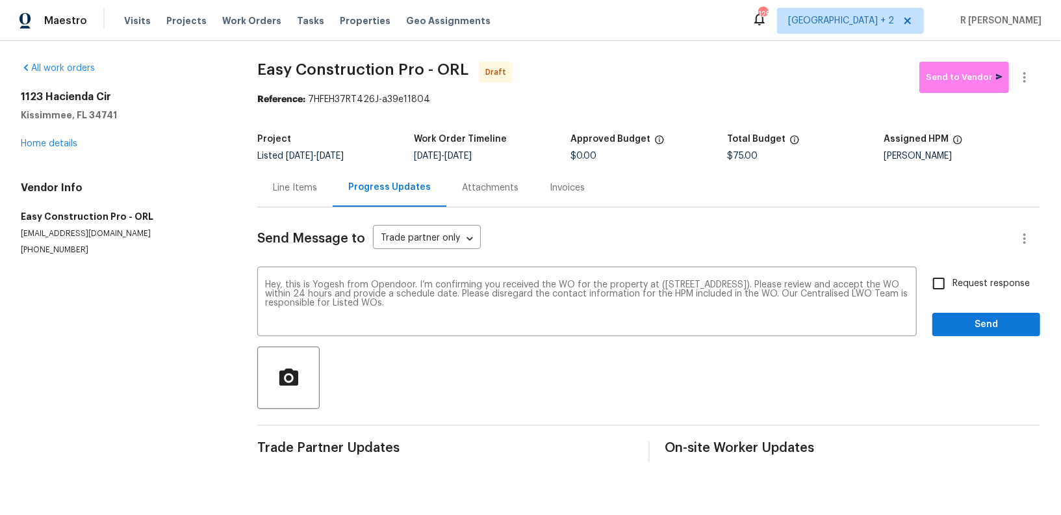
click at [980, 284] on span "Request response" at bounding box center [990, 284] width 77 height 14
click at [952, 284] on input "Request response" at bounding box center [938, 283] width 27 height 27
checkbox input "true"
click at [979, 325] on span "Send" at bounding box center [986, 324] width 87 height 16
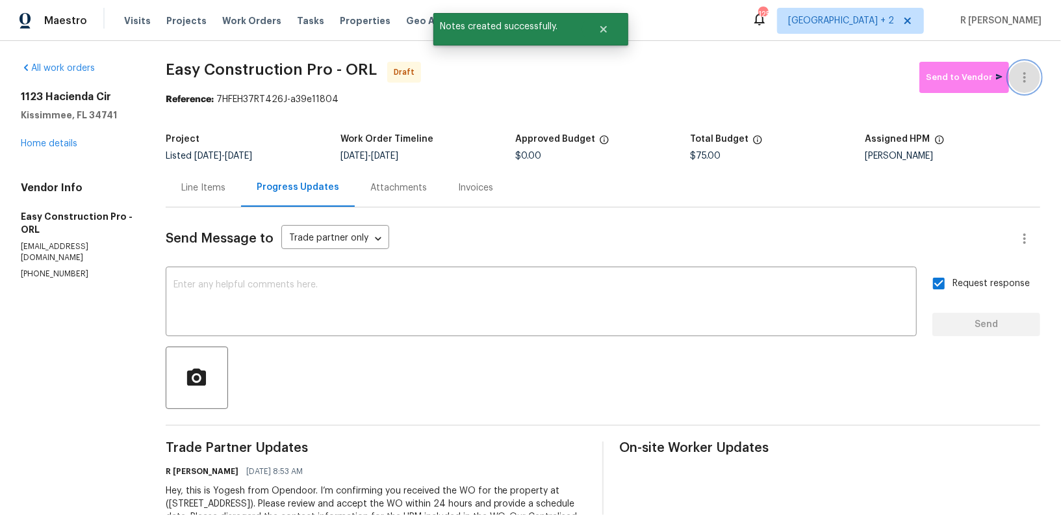
click at [1031, 77] on icon "button" at bounding box center [1025, 78] width 16 height 16
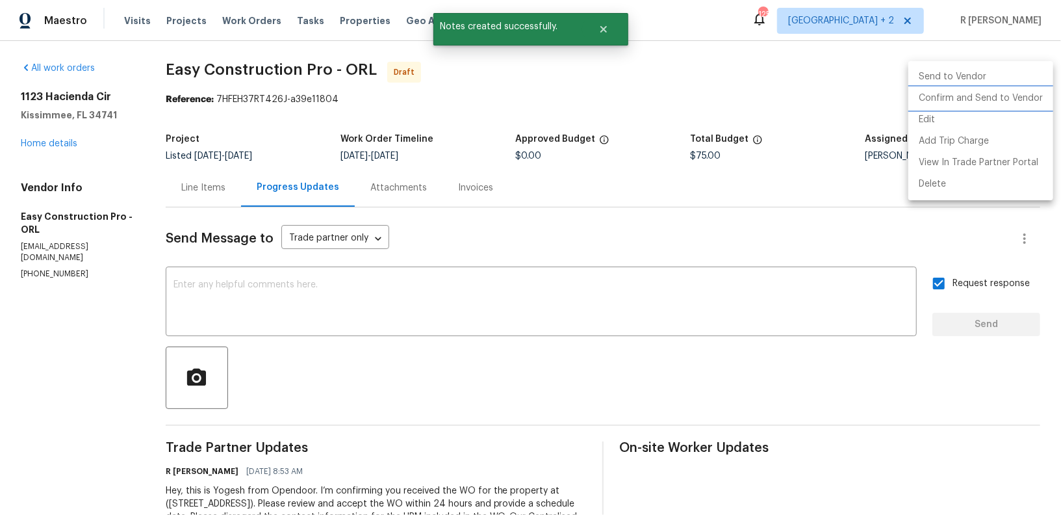
click at [991, 94] on li "Confirm and Send to Vendor" at bounding box center [980, 98] width 145 height 21
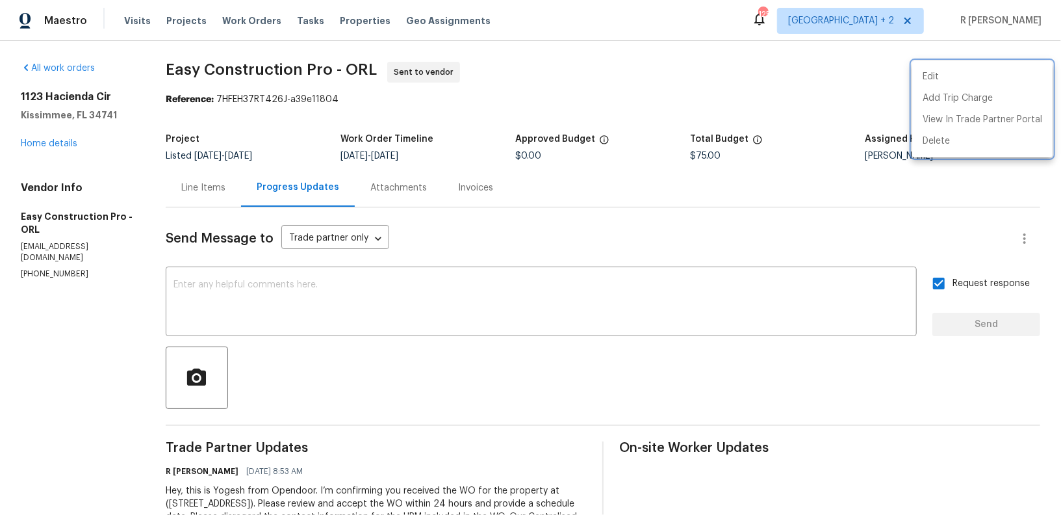
click at [461, 281] on div at bounding box center [530, 257] width 1061 height 515
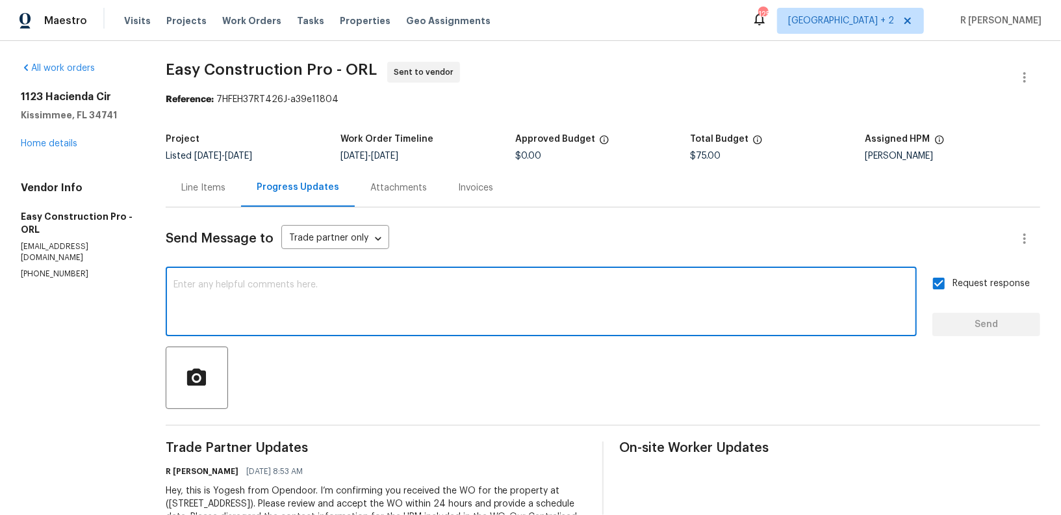
click at [439, 315] on textarea at bounding box center [540, 302] width 735 height 45
paste textarea "Attention All Work Orders must include before-photos (both close-up and wide-an…"
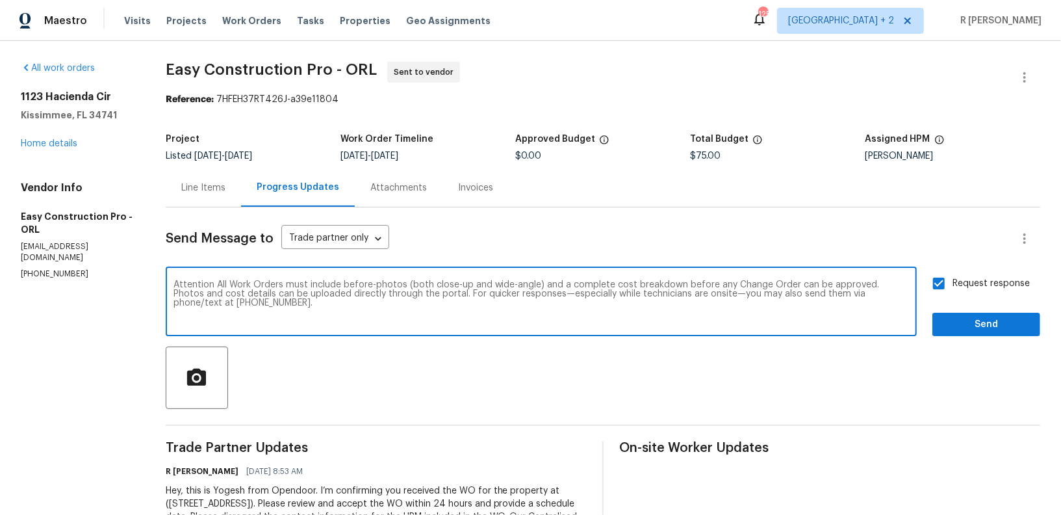
type textarea "Attention All Work Orders must include before-photos (both close-up and wide-an…"
click at [995, 306] on div "Request response Send" at bounding box center [986, 303] width 108 height 66
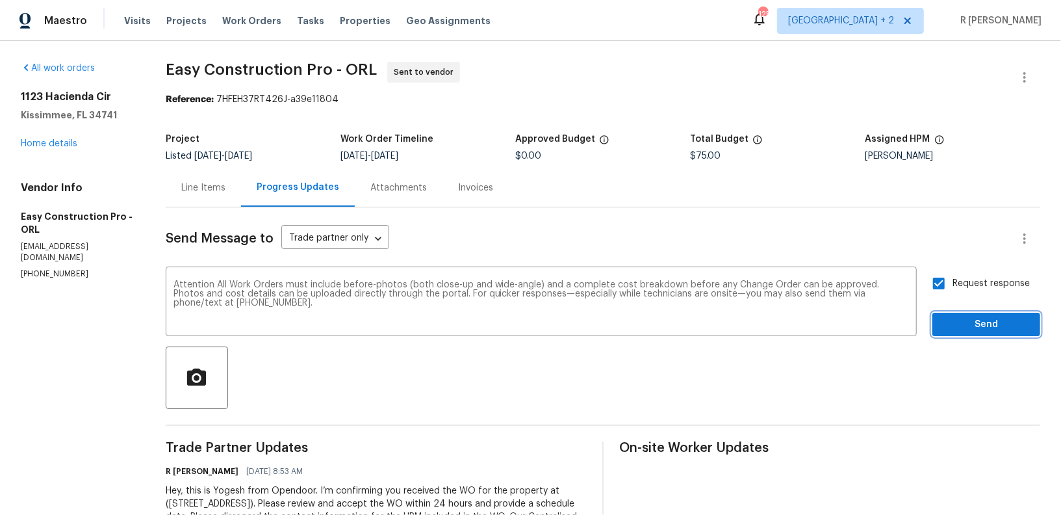
click at [991, 316] on span "Send" at bounding box center [986, 324] width 87 height 16
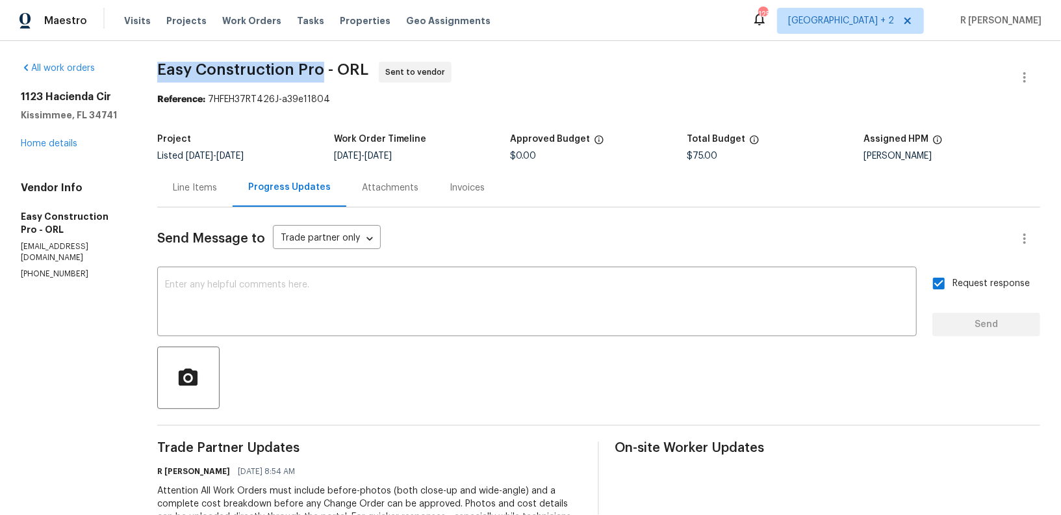
drag, startPoint x: 337, startPoint y: 73, endPoint x: 164, endPoint y: 67, distance: 172.9
click at [164, 67] on div "All work orders 1123 Hacienda Cir Kissimmee, FL 34741 Home details Vendor Info …" at bounding box center [530, 351] width 1061 height 621
copy span "Easy Construction Pro"
click at [59, 140] on link "Home details" at bounding box center [49, 143] width 57 height 9
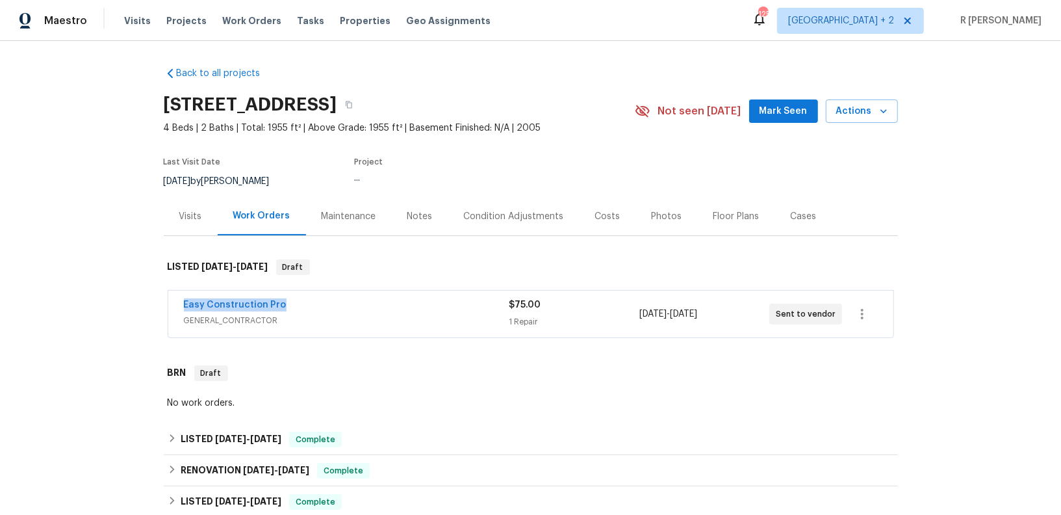
drag, startPoint x: 298, startPoint y: 303, endPoint x: 53, endPoint y: 268, distance: 247.3
click at [53, 268] on div "Back to all projects 1123 Hacienda Cir, Kissimmee, FL 34741 4 Beds | 2 Baths | …" at bounding box center [530, 278] width 1061 height 474
copy link "Easy Construction Pro"
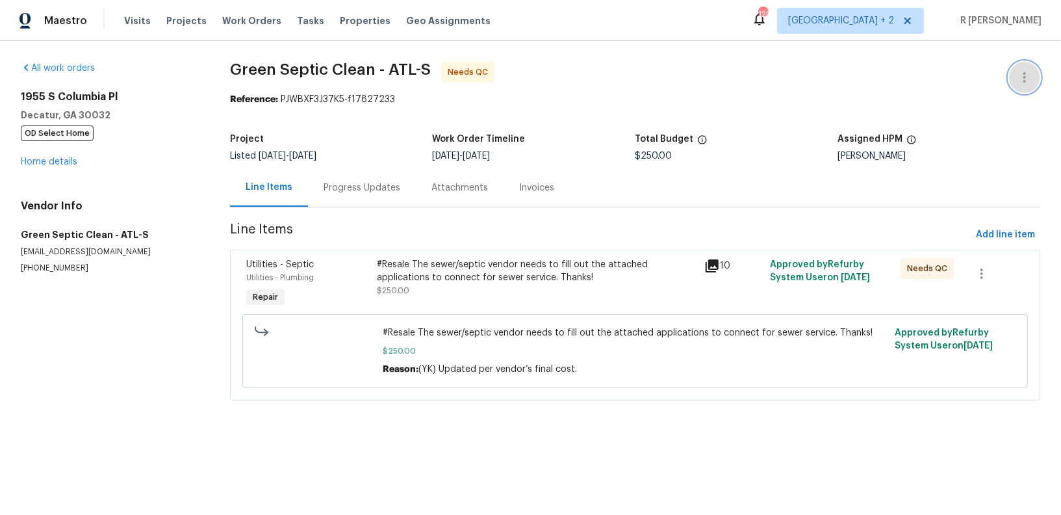
click at [1033, 79] on button "button" at bounding box center [1024, 77] width 31 height 31
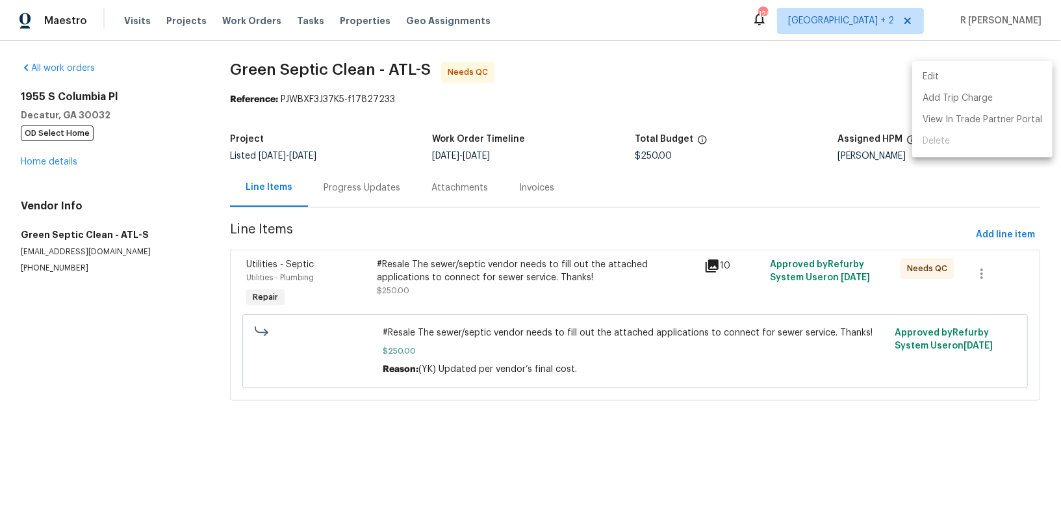
click at [950, 75] on li "Edit" at bounding box center [982, 76] width 140 height 21
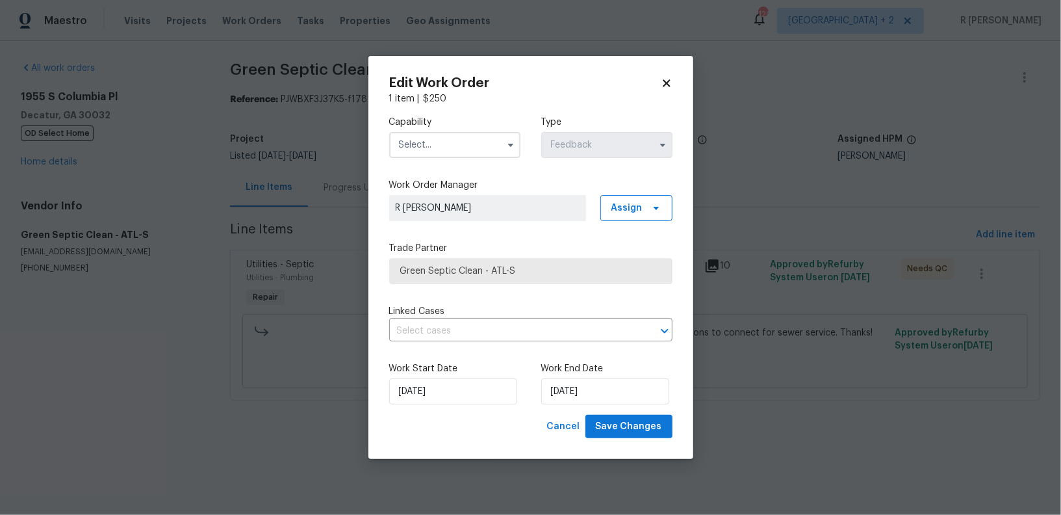
click at [457, 143] on input "text" at bounding box center [454, 145] width 131 height 26
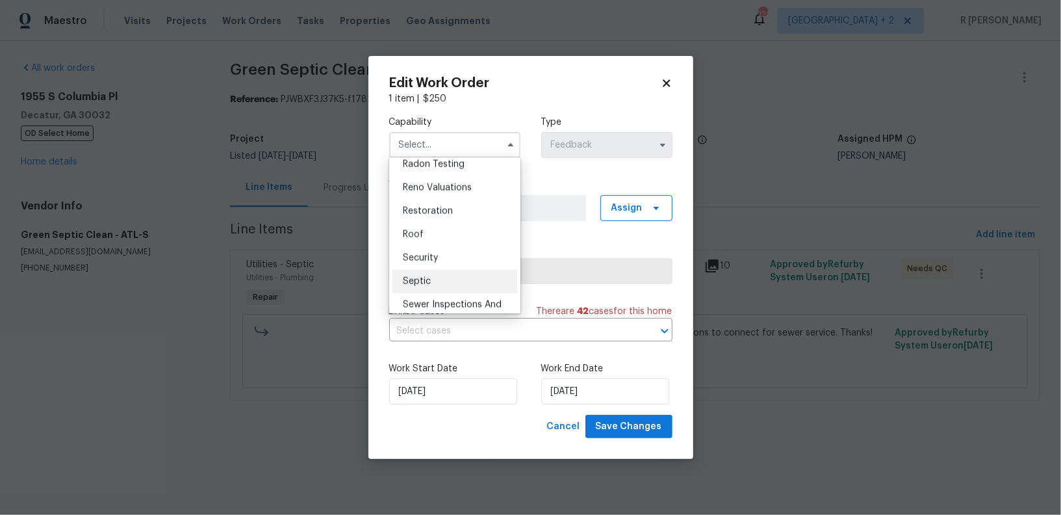
scroll to position [1266, 0]
click at [448, 273] on div "Septic" at bounding box center [454, 278] width 125 height 23
type input "Septic"
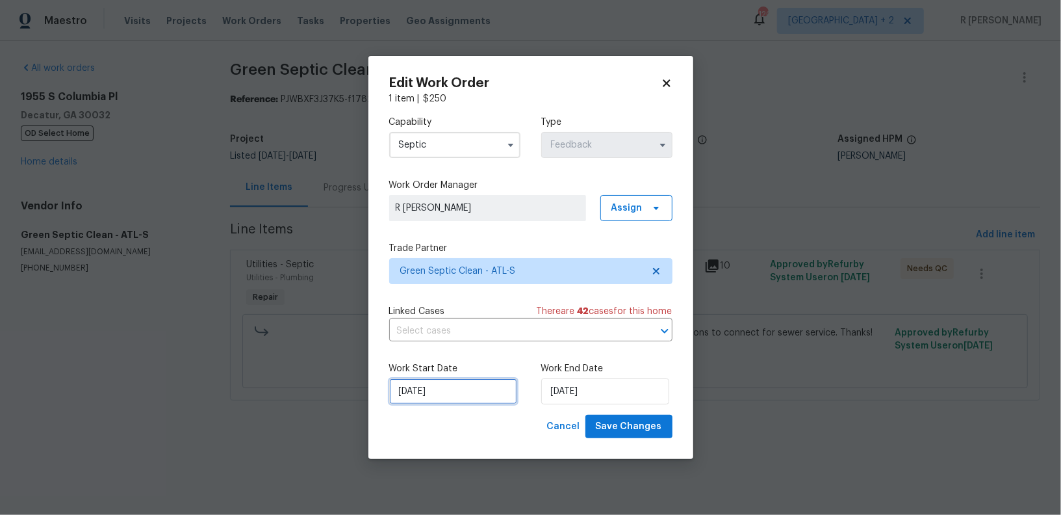
click at [433, 379] on input "04/09/2025" at bounding box center [453, 391] width 128 height 26
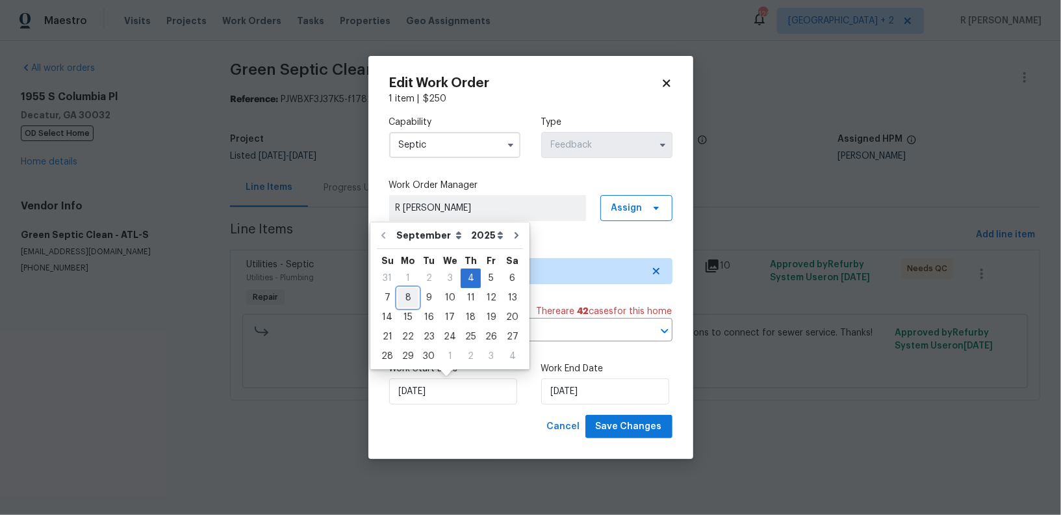
click at [403, 298] on div "8" at bounding box center [408, 297] width 21 height 18
type input "08/09/2025"
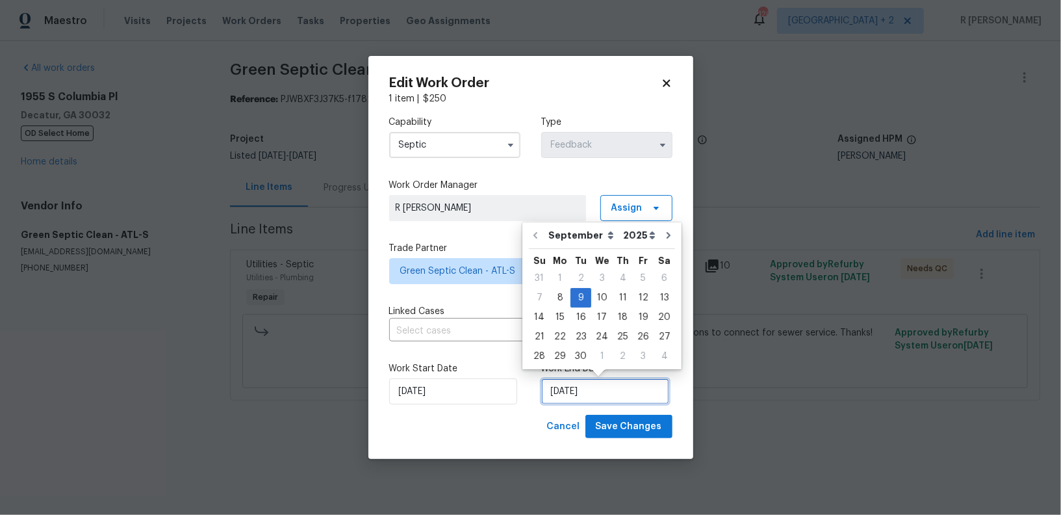
click at [576, 388] on input "09/09/2025" at bounding box center [605, 391] width 128 height 26
click at [561, 293] on div "8" at bounding box center [560, 297] width 21 height 18
type input "08/09/2025"
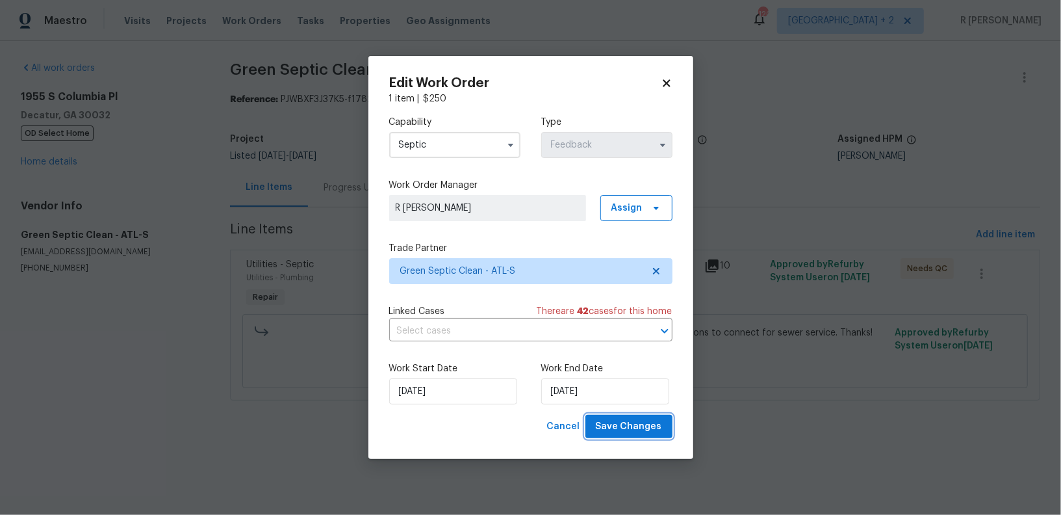
click at [633, 416] on button "Save Changes" at bounding box center [628, 426] width 87 height 24
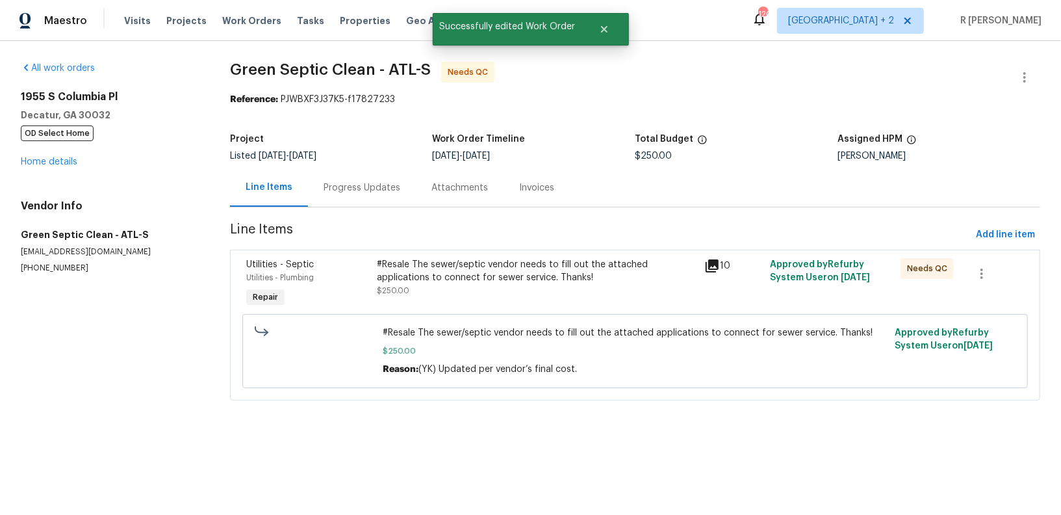
click at [425, 268] on div "#Resale The sewer/septic vendor needs to fill out the attached applications to …" at bounding box center [537, 271] width 320 height 26
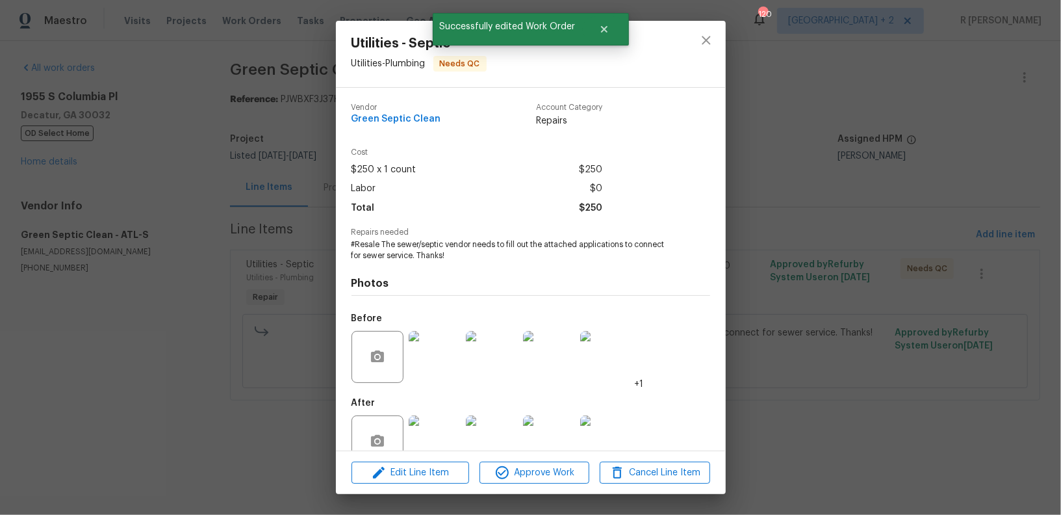
scroll to position [30, 0]
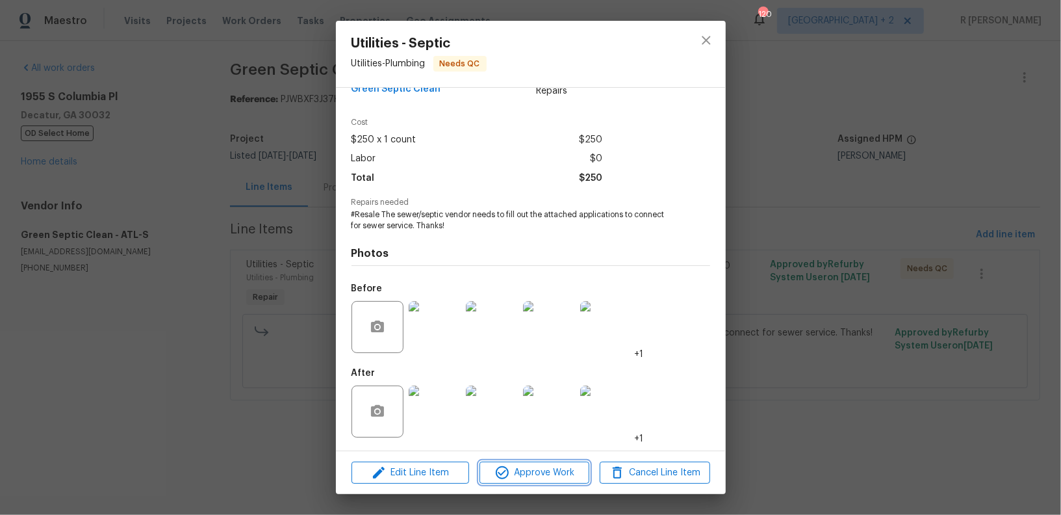
click at [550, 464] on button "Approve Work" at bounding box center [534, 472] width 110 height 23
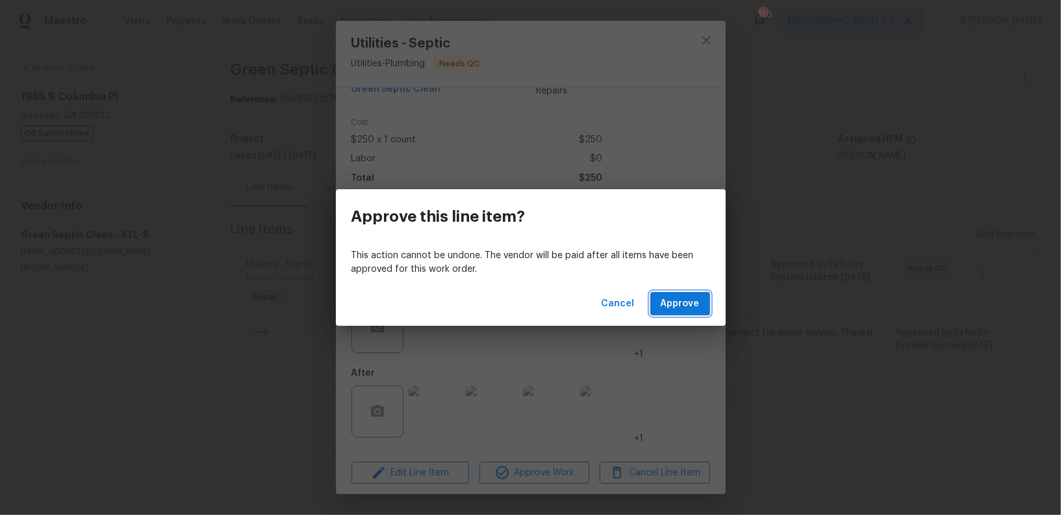
click at [678, 307] on span "Approve" at bounding box center [680, 304] width 39 height 16
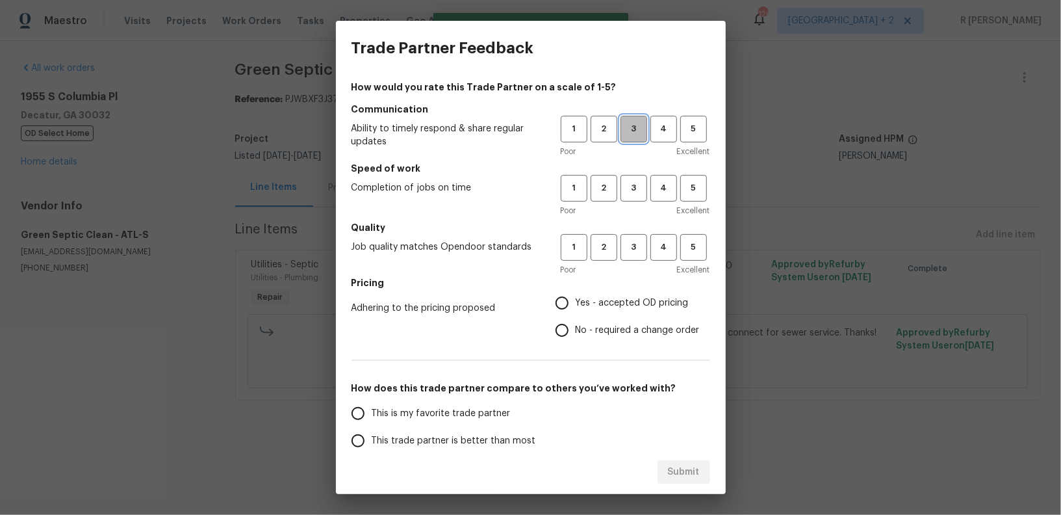
click at [633, 130] on span "3" at bounding box center [634, 128] width 24 height 15
click at [638, 200] on button "3" at bounding box center [633, 188] width 27 height 27
click at [637, 261] on div "1 2 3 4 5 Poor Excellent" at bounding box center [635, 255] width 149 height 42
click at [638, 250] on span "3" at bounding box center [634, 247] width 24 height 15
click at [602, 316] on label "No - required a change order" at bounding box center [623, 329] width 151 height 27
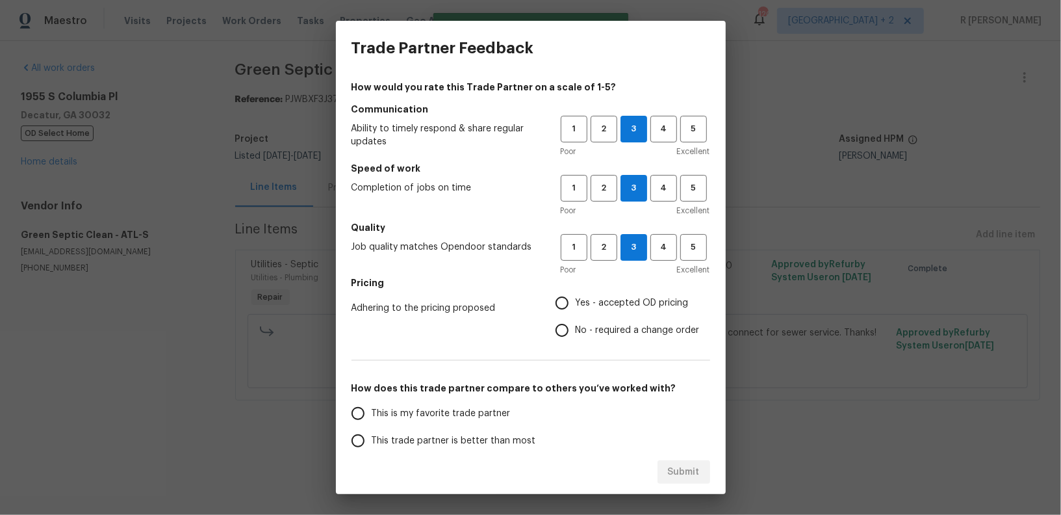
click at [576, 316] on input "No - required a change order" at bounding box center [561, 329] width 27 height 27
radio input "true"
click at [597, 130] on span "2" at bounding box center [604, 128] width 24 height 15
click at [609, 194] on span "2" at bounding box center [604, 188] width 24 height 15
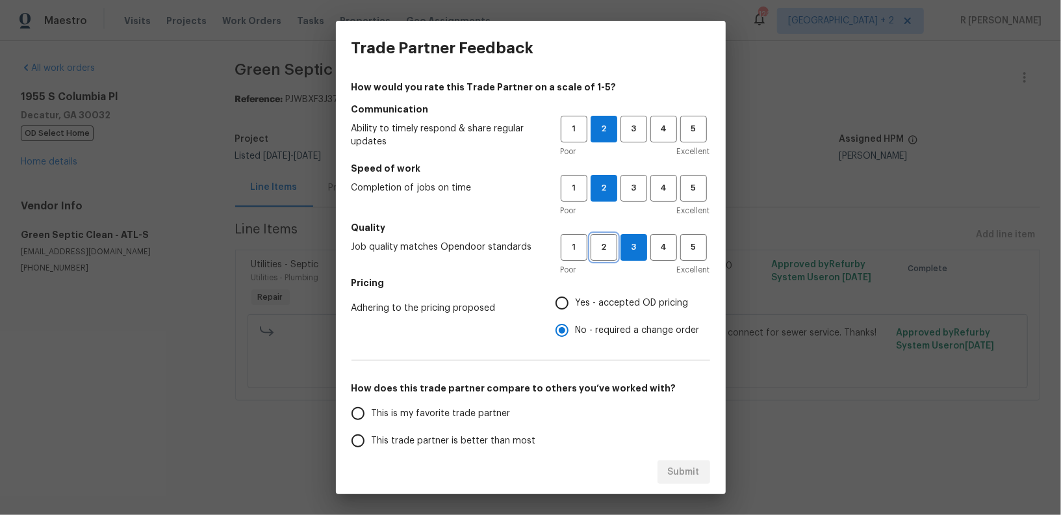
click at [609, 236] on button "2" at bounding box center [604, 247] width 27 height 27
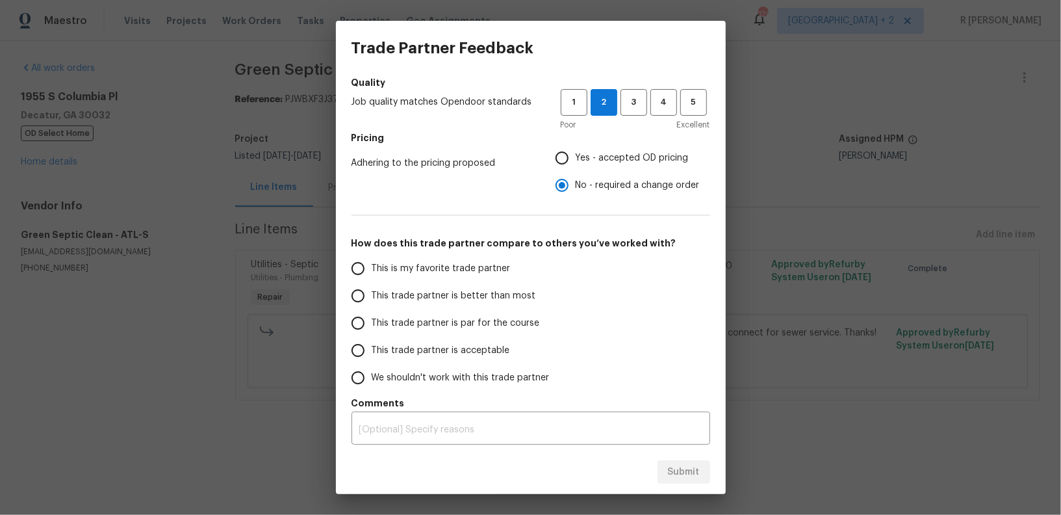
click at [415, 349] on span "This trade partner is acceptable" at bounding box center [441, 351] width 138 height 14
click at [372, 349] on input "This trade partner is acceptable" at bounding box center [357, 350] width 27 height 27
click at [681, 468] on span "Submit" at bounding box center [684, 472] width 32 height 16
radio input "true"
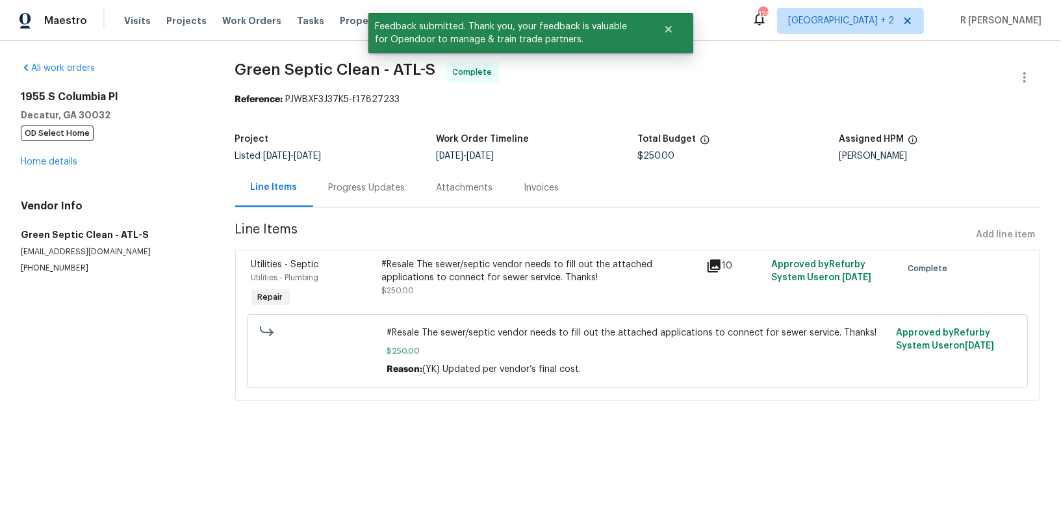
click at [366, 188] on div "Progress Updates" at bounding box center [367, 187] width 77 height 13
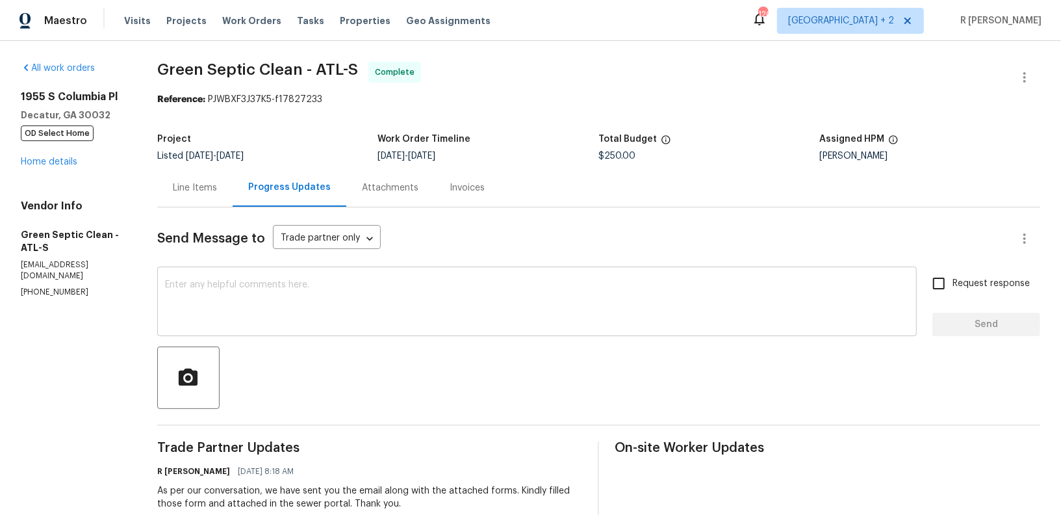
click at [398, 322] on textarea at bounding box center [537, 302] width 744 height 45
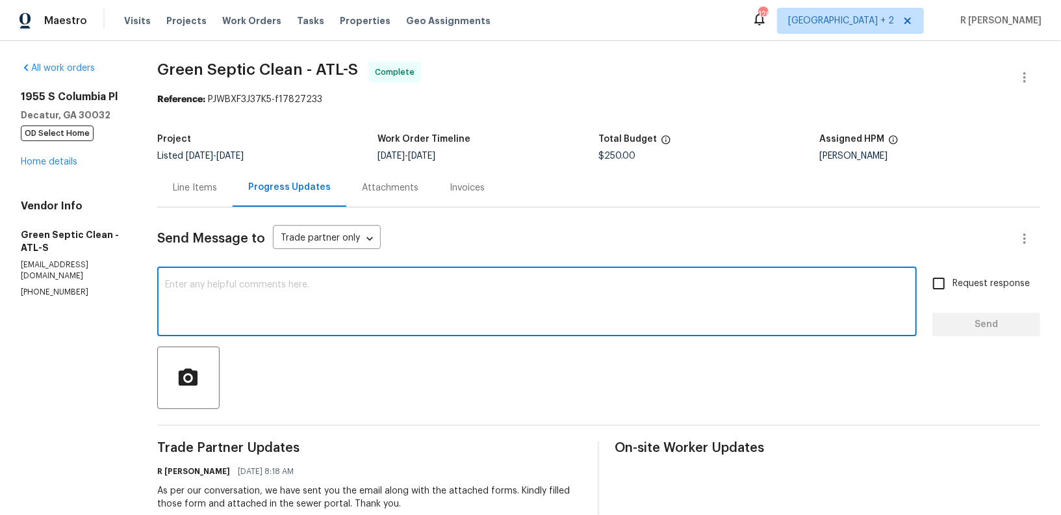
paste textarea "Hi Team, the work order has been approved. Kindly upload the detailed invoice. …"
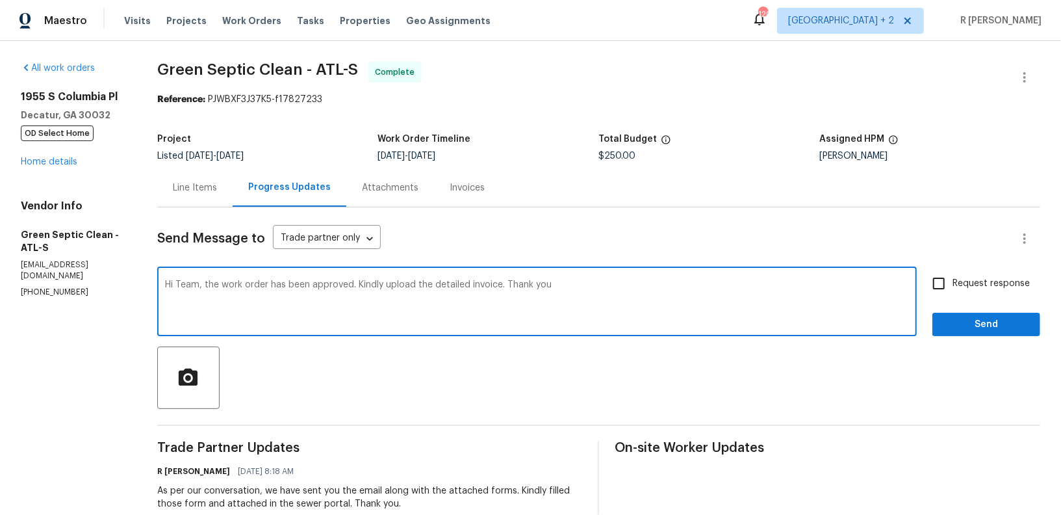
type textarea "Hi Team, the work order has been approved. Kindly upload the detailed invoice. …"
click at [1008, 321] on span "Send" at bounding box center [986, 324] width 87 height 16
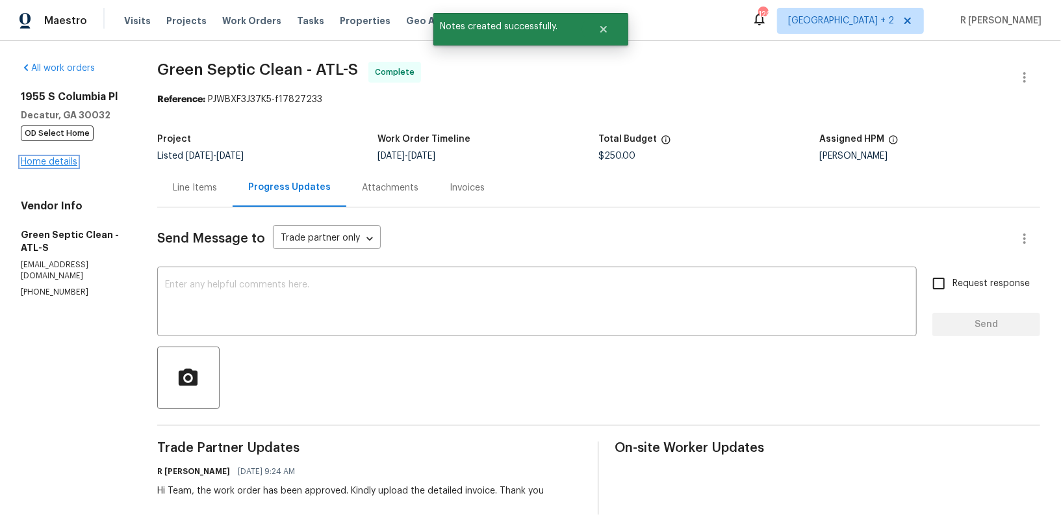
click at [38, 163] on link "Home details" at bounding box center [49, 161] width 57 height 9
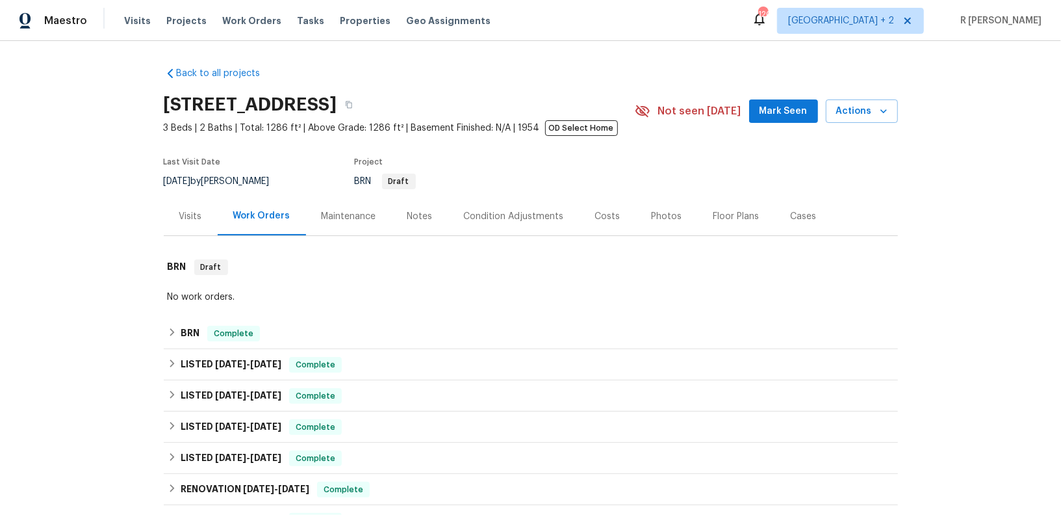
scroll to position [250, 0]
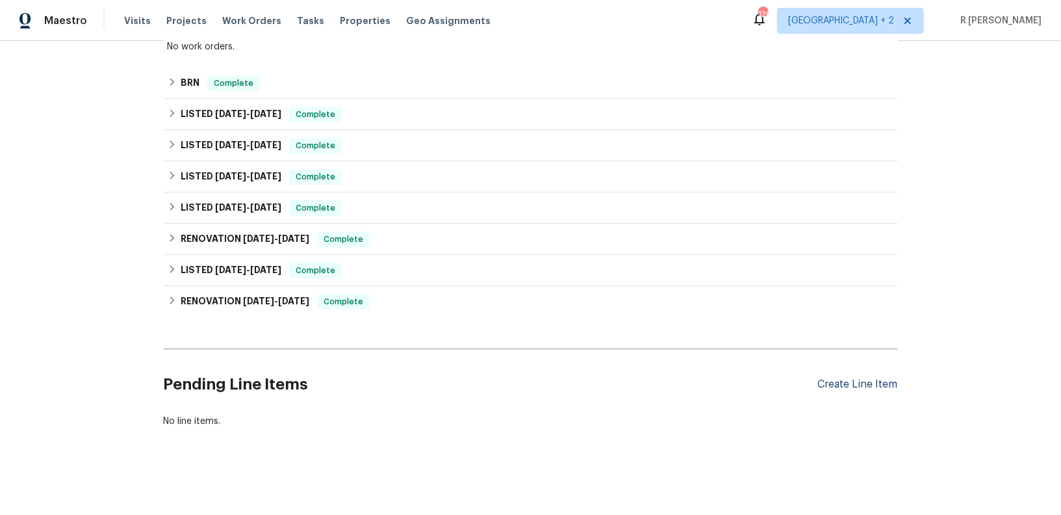
click at [867, 381] on div "Create Line Item" at bounding box center [858, 384] width 80 height 12
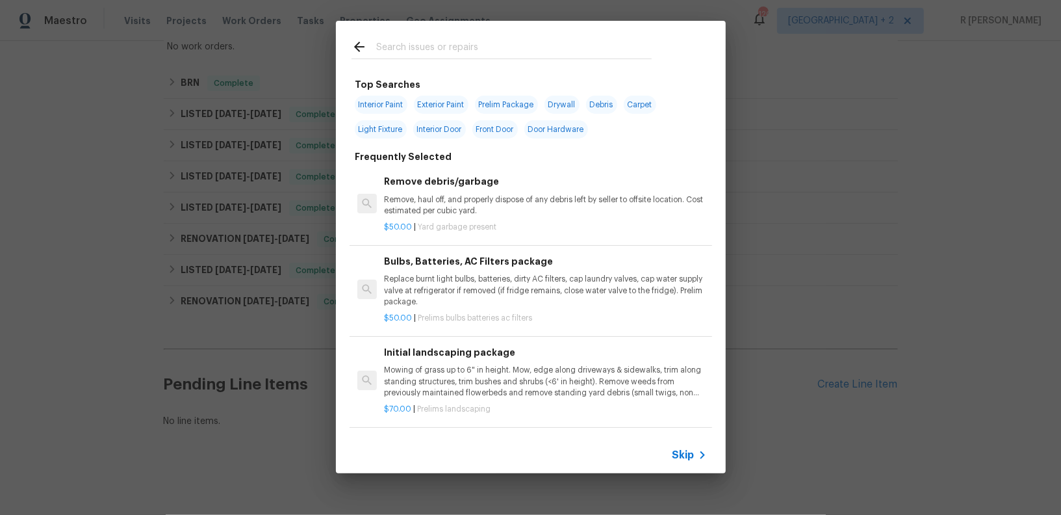
click at [473, 58] on input "text" at bounding box center [513, 48] width 275 height 19
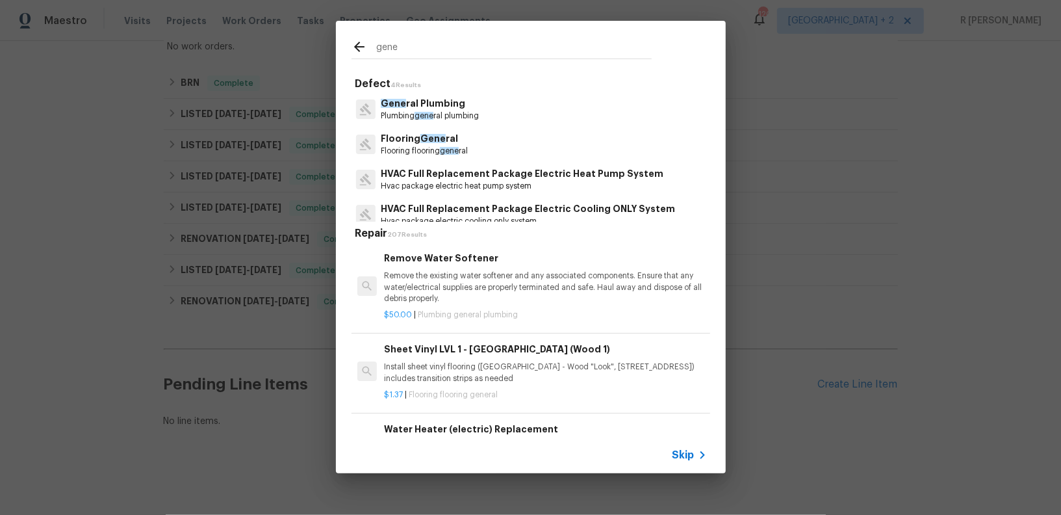
type input "gene"
click at [445, 116] on p "Plumbing gene ral plumbing" at bounding box center [430, 115] width 98 height 11
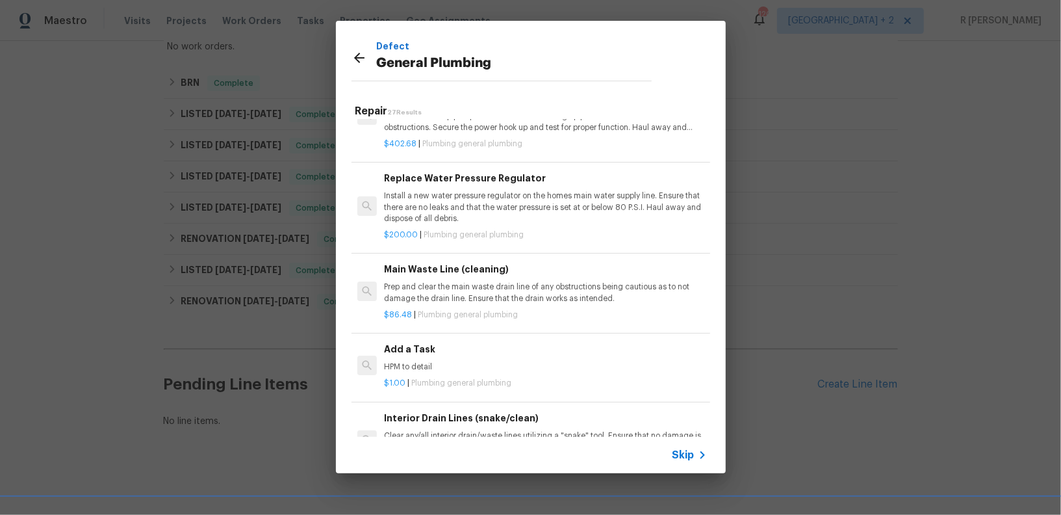
scroll to position [1258, 0]
click at [435, 350] on div "Add a Task HPM to detail" at bounding box center [545, 355] width 322 height 31
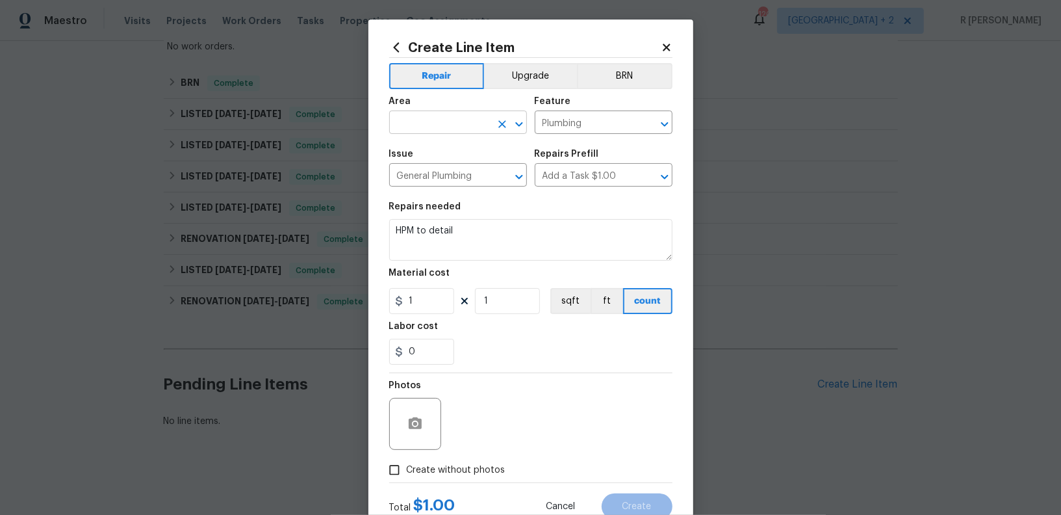
click at [427, 122] on input "text" at bounding box center [439, 124] width 101 height 20
click at [457, 169] on li "Exterior Overall" at bounding box center [458, 174] width 138 height 21
type input "Exterior Overall"
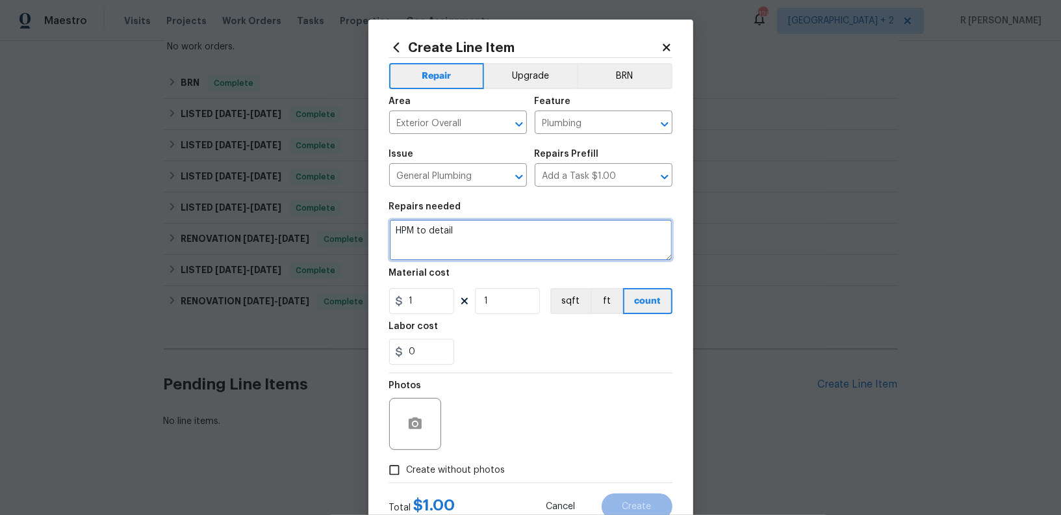
click at [608, 246] on textarea "HPM to detail" at bounding box center [530, 240] width 283 height 42
click at [537, 229] on textarea "#Resale Kindly filled out the attaced applicate" at bounding box center [530, 240] width 283 height 42
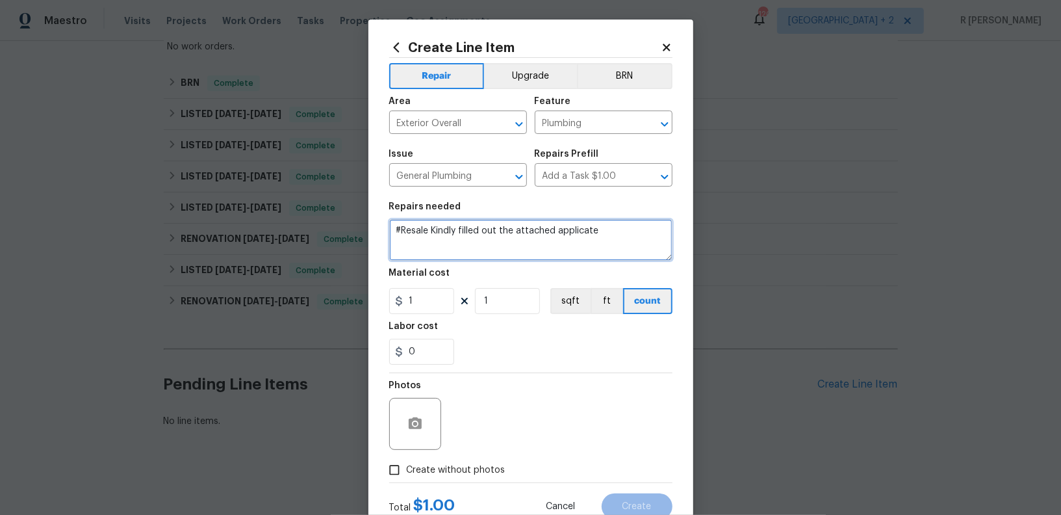
click at [618, 225] on textarea "#Resale Kindly filled out the attached applicate" at bounding box center [530, 240] width 283 height 42
click at [618, 234] on textarea "#Resale Kindly filled out the attached applicate" at bounding box center [530, 240] width 283 height 42
click at [542, 231] on textarea "#Resale Kindly filled out the attached application a" at bounding box center [530, 240] width 283 height 42
drag, startPoint x: 641, startPoint y: 231, endPoint x: 606, endPoint y: 231, distance: 35.7
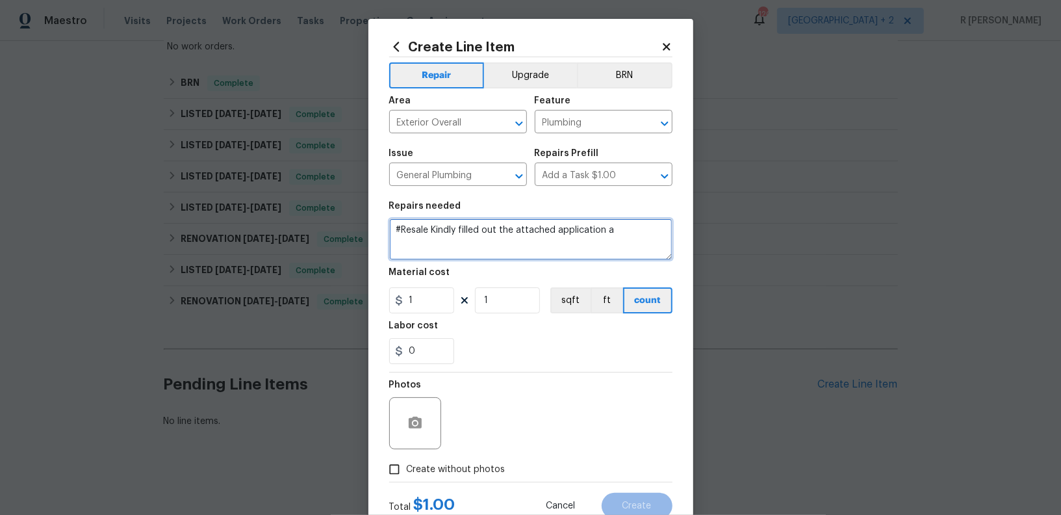
click at [606, 231] on textarea "#Resale Kindly filled out the attached application a" at bounding box center [530, 239] width 283 height 42
paste textarea "pplications to connect for sewer service."
click at [619, 231] on textarea "#Resale Kindly filled out the attached application applications to connect for …" at bounding box center [530, 239] width 283 height 42
type textarea "#Resale Kindly filled out the attached application to connect for sewer service."
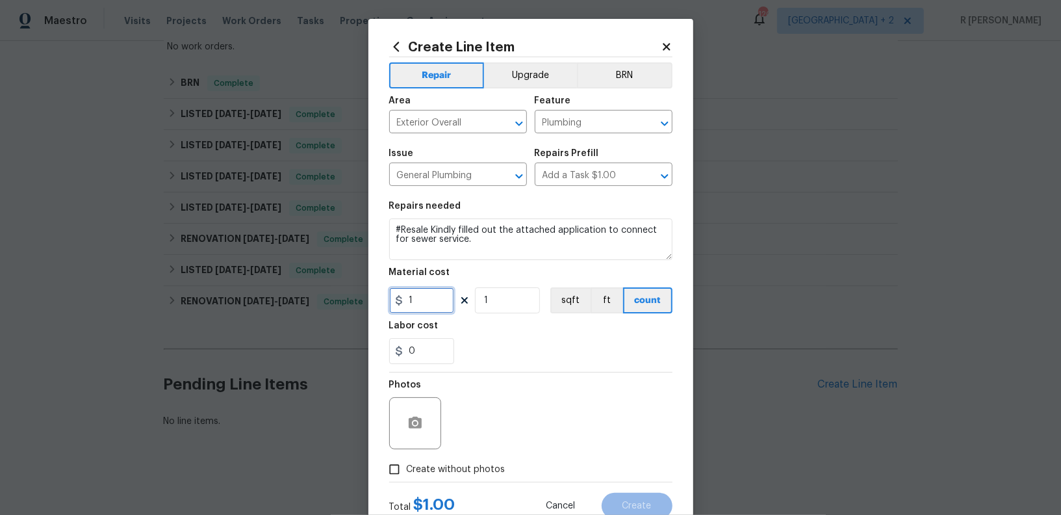
click at [427, 306] on input "1" at bounding box center [421, 300] width 65 height 26
type input "125"
click at [481, 474] on span "Create without photos" at bounding box center [456, 470] width 99 height 14
click at [407, 474] on input "Create without photos" at bounding box center [394, 469] width 25 height 25
checkbox input "true"
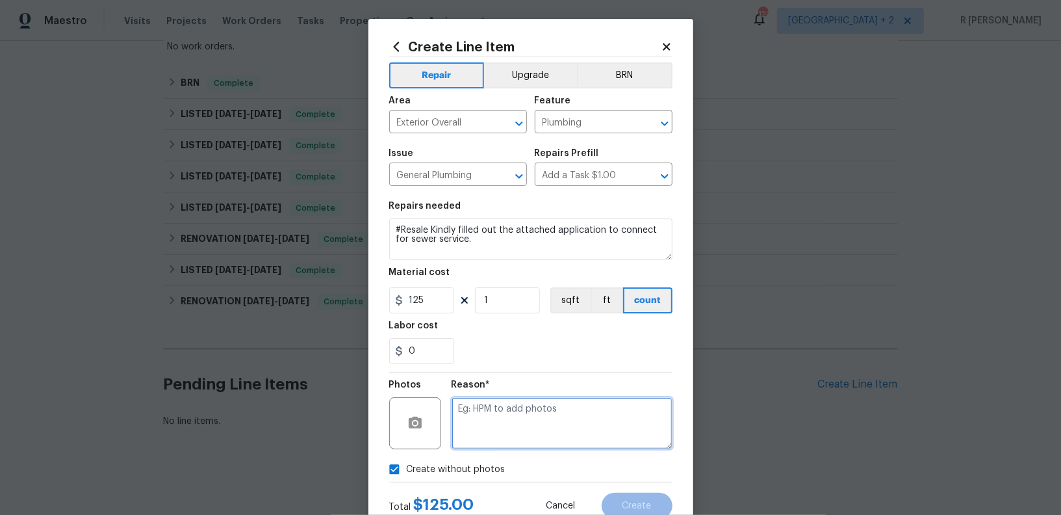
click at [530, 421] on textarea at bounding box center [562, 423] width 221 height 52
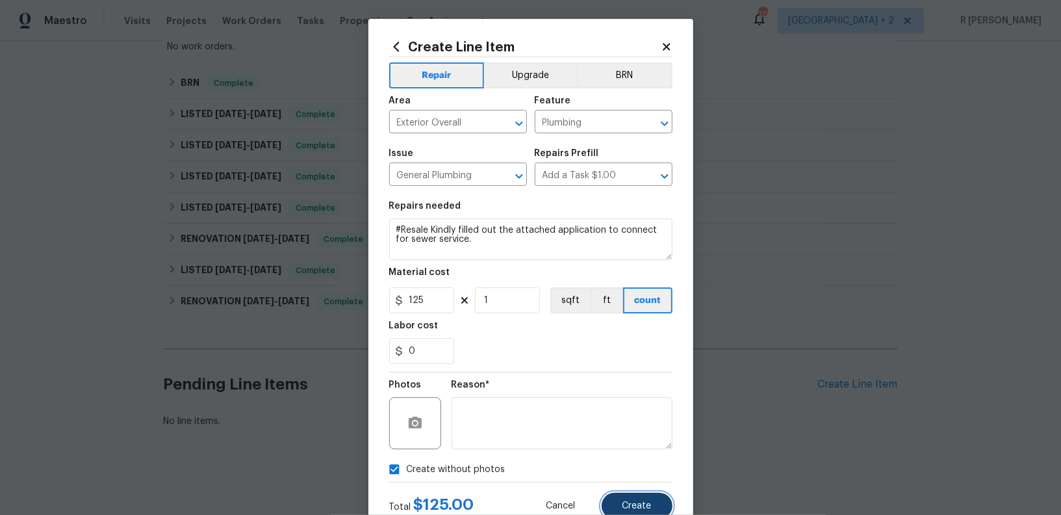
click at [637, 505] on span "Create" at bounding box center [636, 506] width 29 height 10
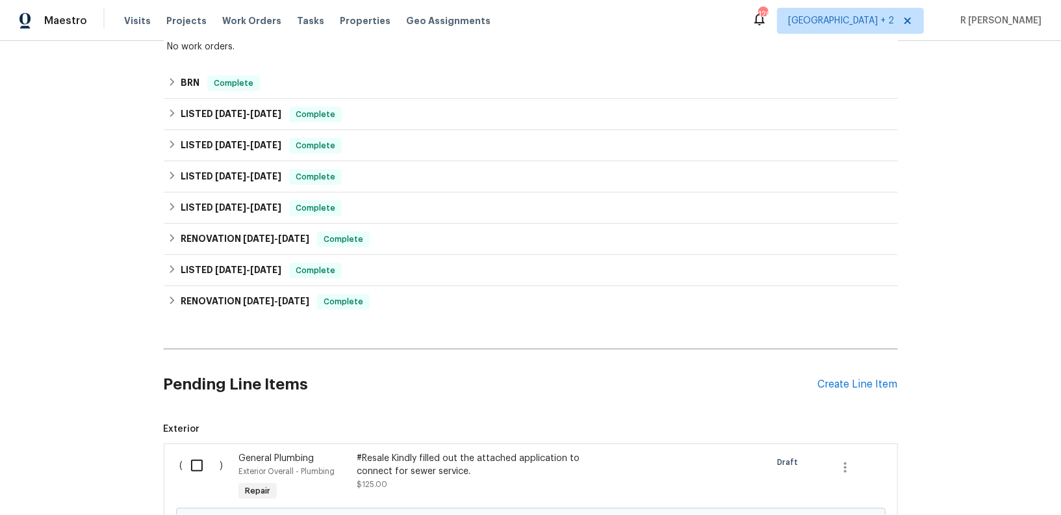
click at [180, 468] on div "( )" at bounding box center [205, 478] width 59 height 60
click at [213, 463] on input "checkbox" at bounding box center [201, 465] width 37 height 27
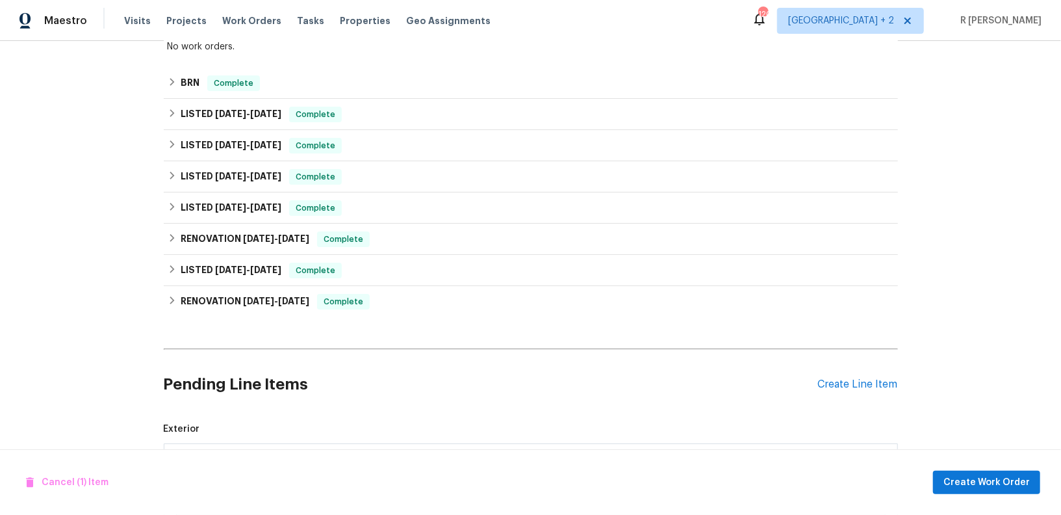
scroll to position [398, 0]
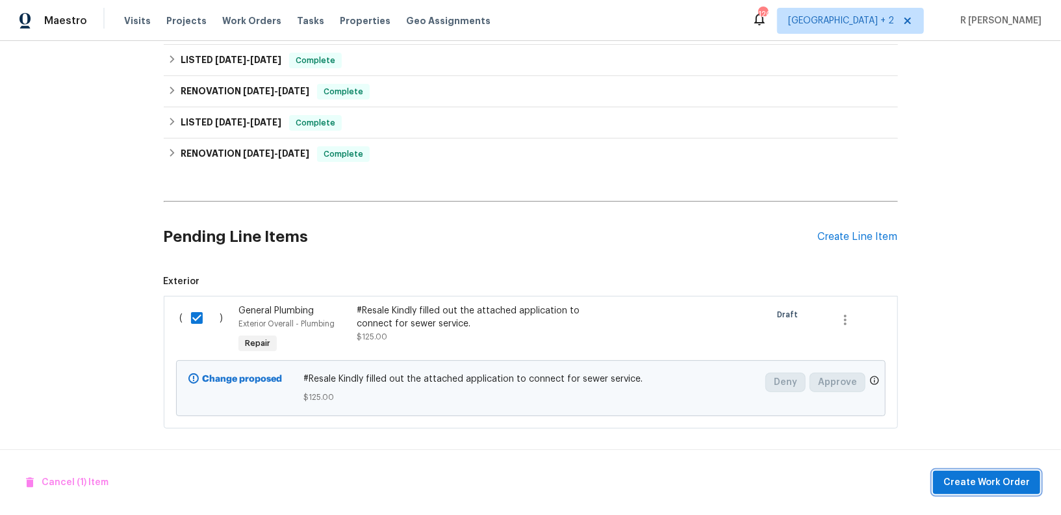
click at [981, 487] on span "Create Work Order" at bounding box center [986, 482] width 86 height 16
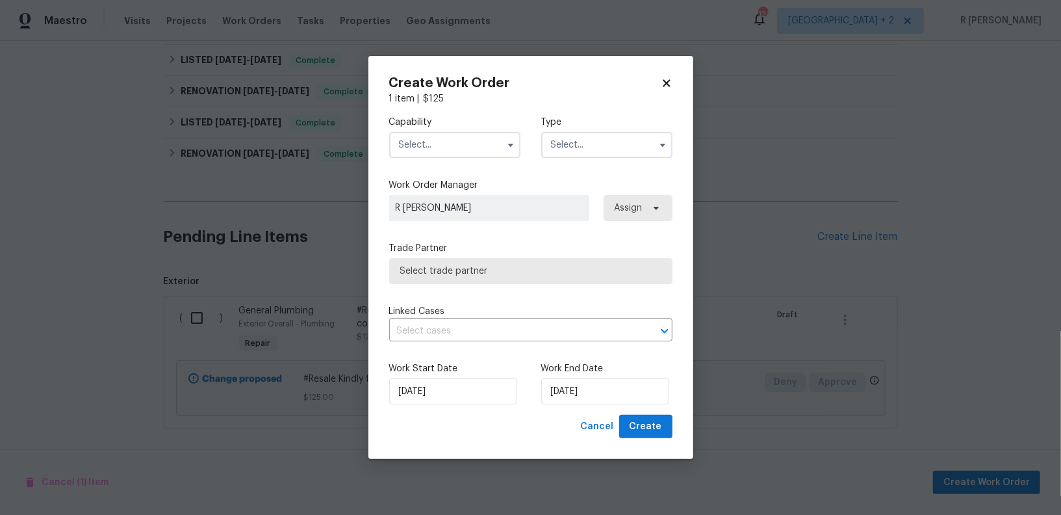
checkbox input "false"
click at [463, 151] on input "text" at bounding box center [454, 145] width 131 height 26
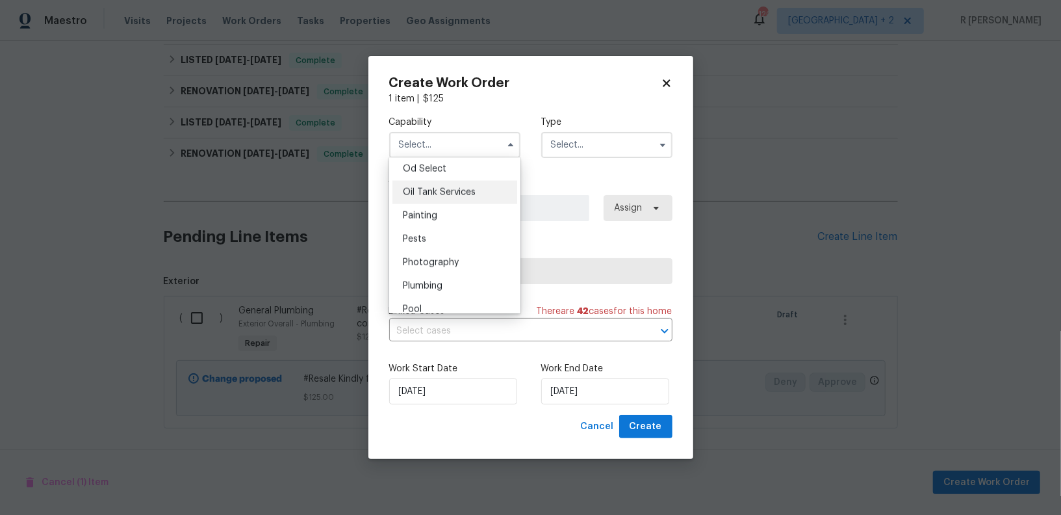
scroll to position [1054, 0]
click at [439, 277] on span "Plumbing" at bounding box center [423, 279] width 40 height 9
type input "Plumbing"
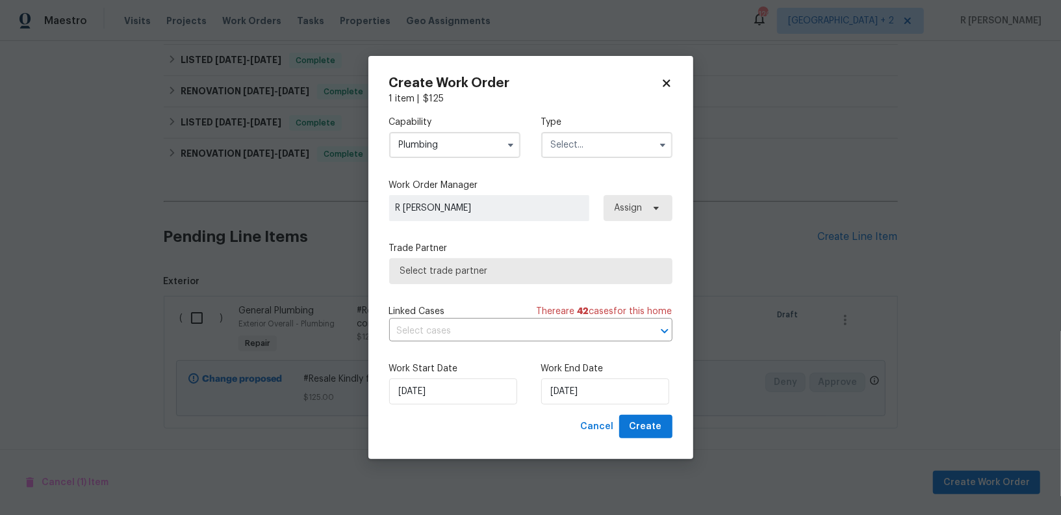
click at [575, 153] on input "text" at bounding box center [606, 145] width 131 height 26
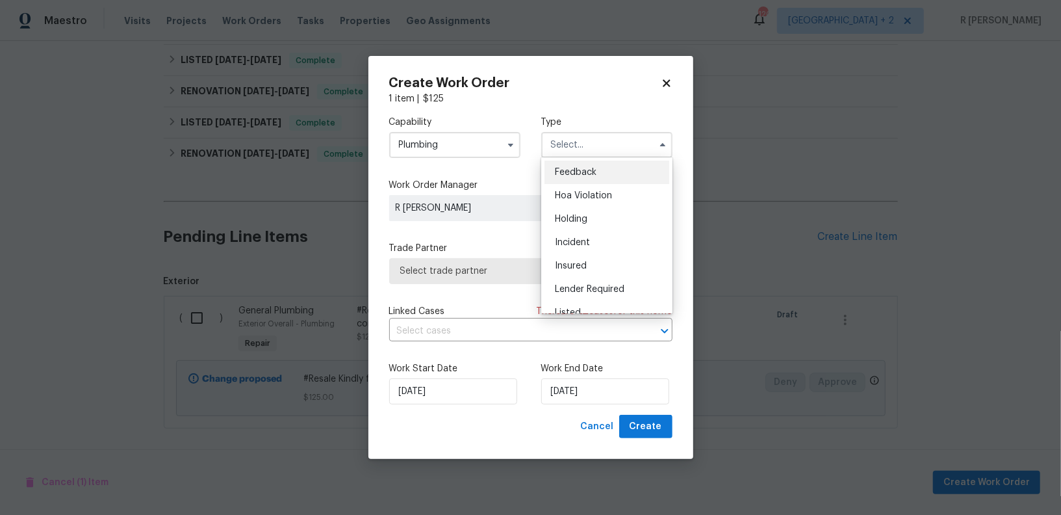
click at [573, 170] on span "Feedback" at bounding box center [576, 172] width 42 height 9
type input "Feedback"
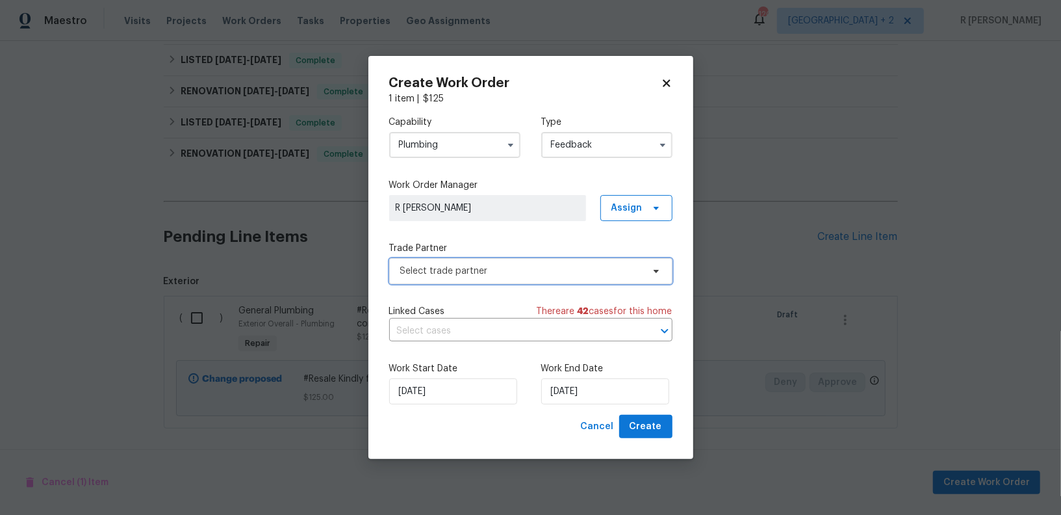
click at [488, 263] on span "Select trade partner" at bounding box center [530, 271] width 283 height 26
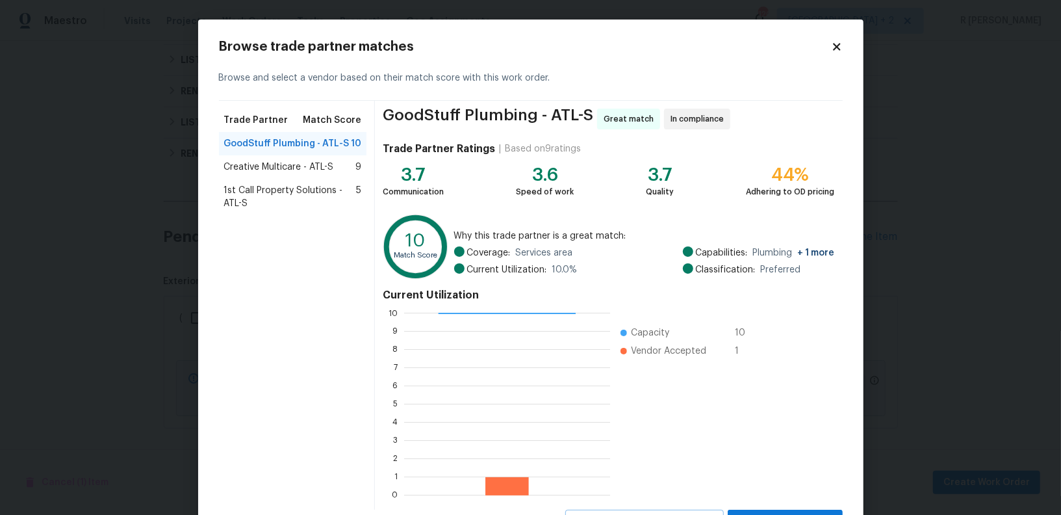
scroll to position [58, 0]
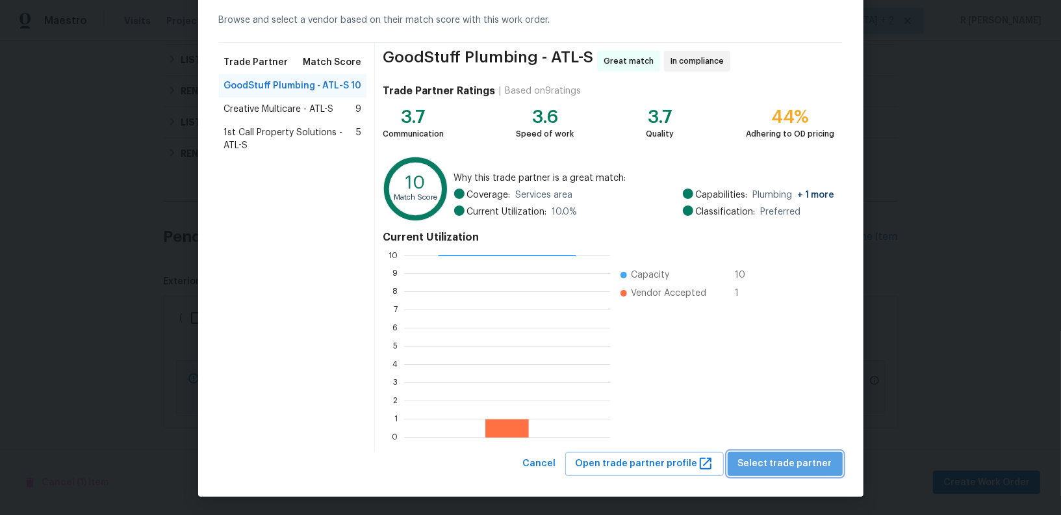
click at [798, 464] on span "Select trade partner" at bounding box center [785, 463] width 94 height 16
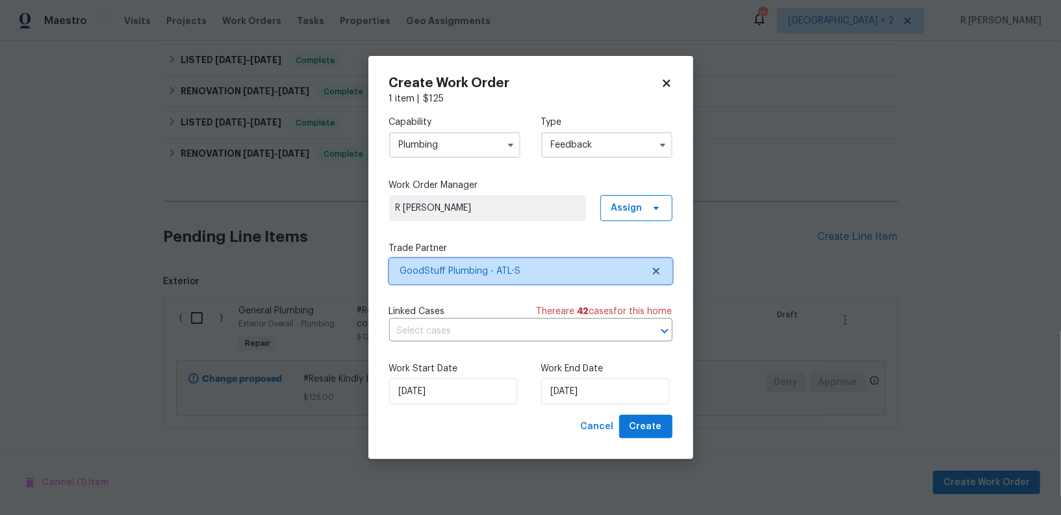
scroll to position [0, 0]
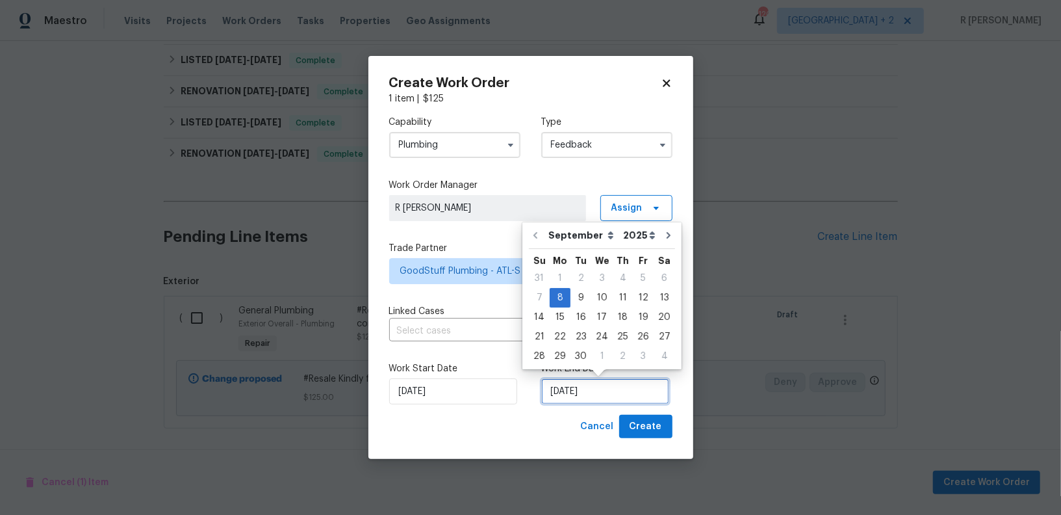
click at [587, 389] on input "08/09/2025" at bounding box center [605, 391] width 128 height 26
click at [606, 297] on div "10" at bounding box center [601, 297] width 21 height 18
type input "10/09/2025"
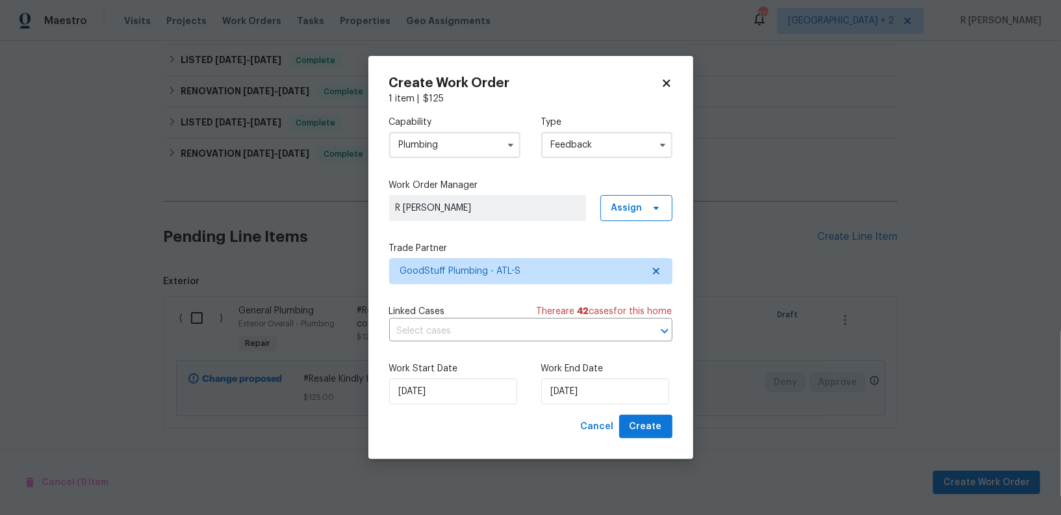
click at [661, 442] on div "Create Work Order 1 item | $ 125 Capability Plumbing Type Feedback Work Order M…" at bounding box center [530, 257] width 325 height 403
click at [649, 422] on span "Create" at bounding box center [646, 426] width 32 height 16
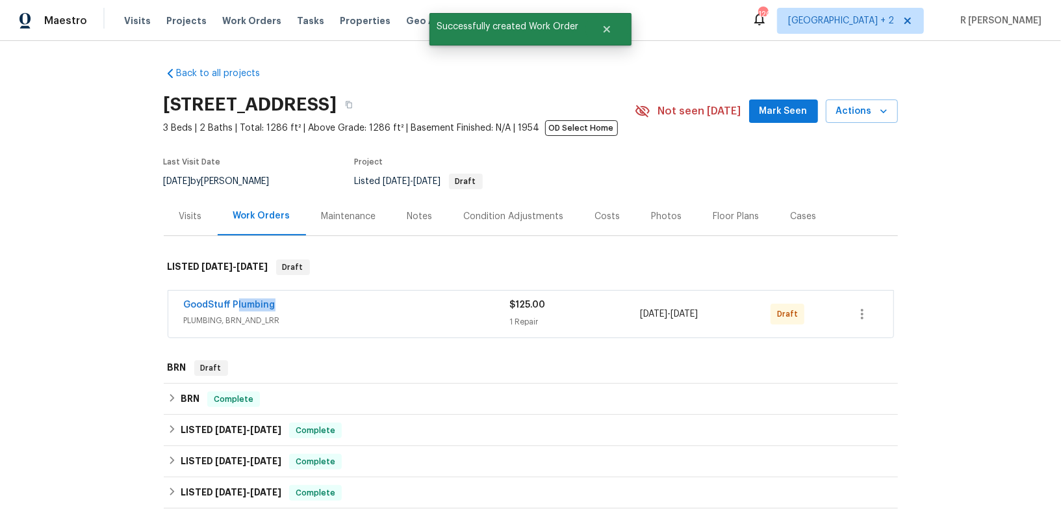
drag, startPoint x: 290, startPoint y: 299, endPoint x: 214, endPoint y: 299, distance: 76.0
click at [214, 299] on div "GoodStuff Plumbing" at bounding box center [347, 306] width 326 height 16
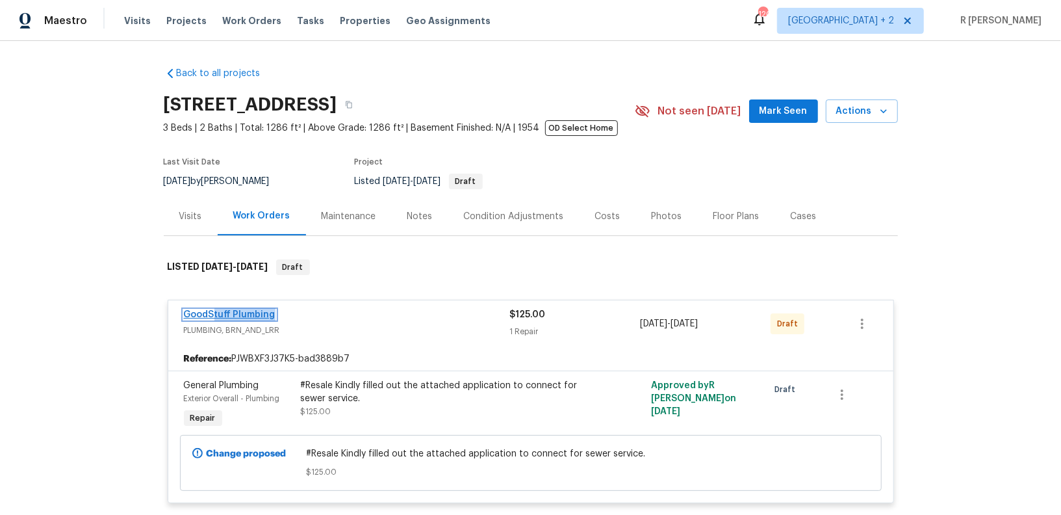
click at [203, 314] on link "GoodStuff Plumbing" at bounding box center [230, 314] width 92 height 9
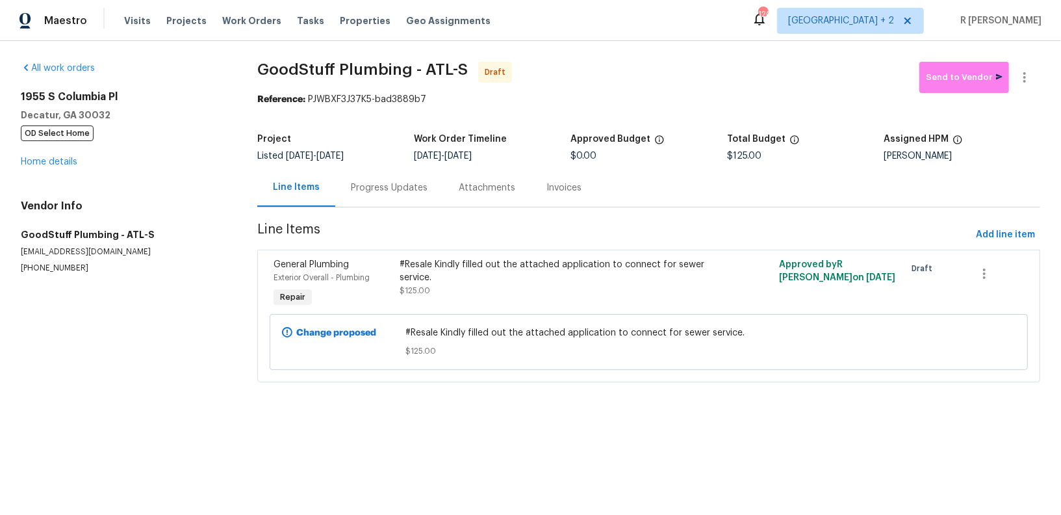
click at [335, 293] on div "General Plumbing Exterior Overall - Plumbing Repair" at bounding box center [333, 284] width 127 height 60
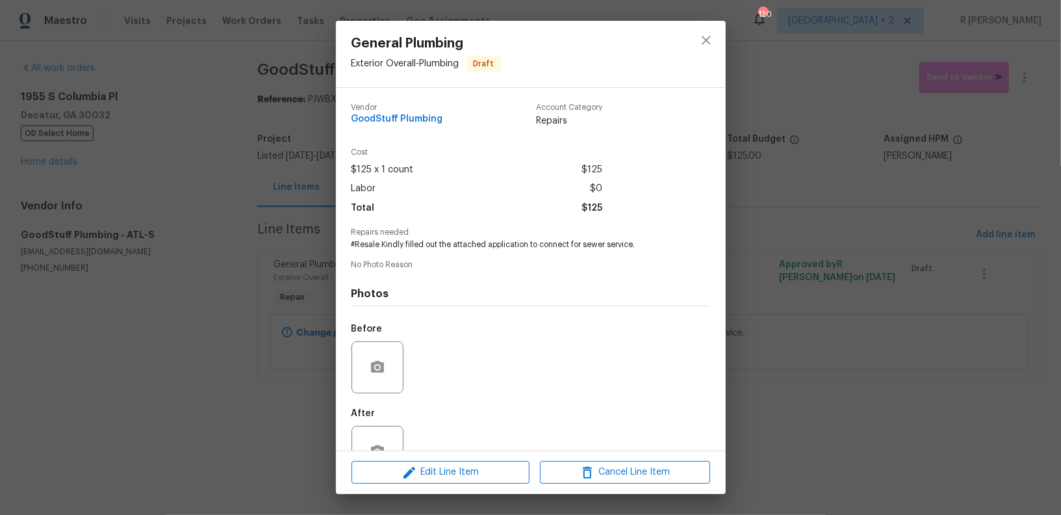
scroll to position [40, 0]
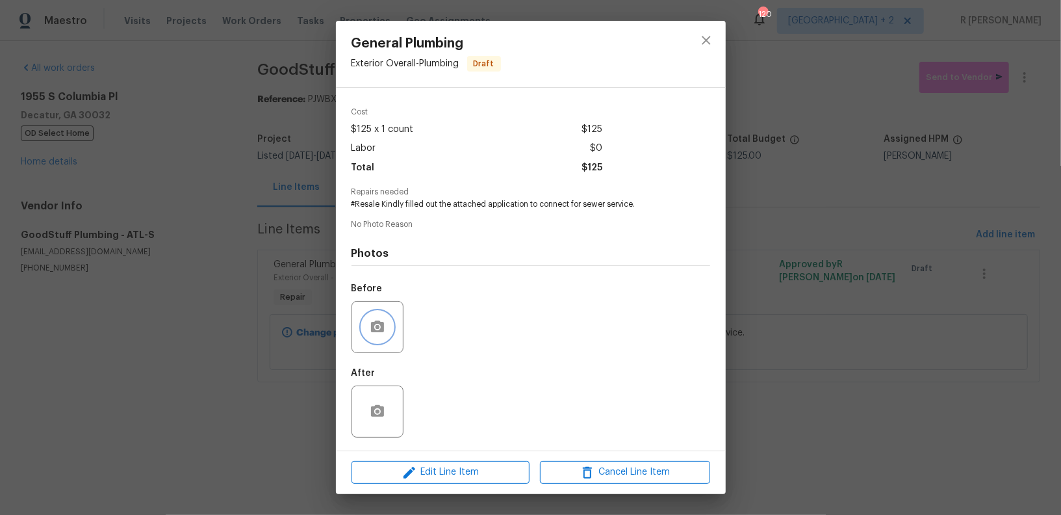
click at [383, 323] on icon "button" at bounding box center [377, 326] width 13 height 12
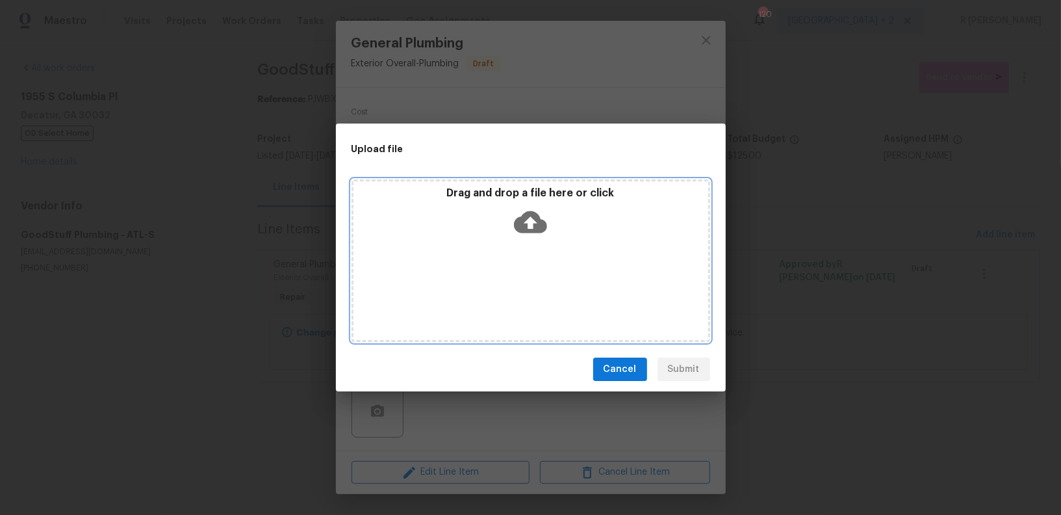
click at [540, 227] on icon at bounding box center [530, 222] width 33 height 22
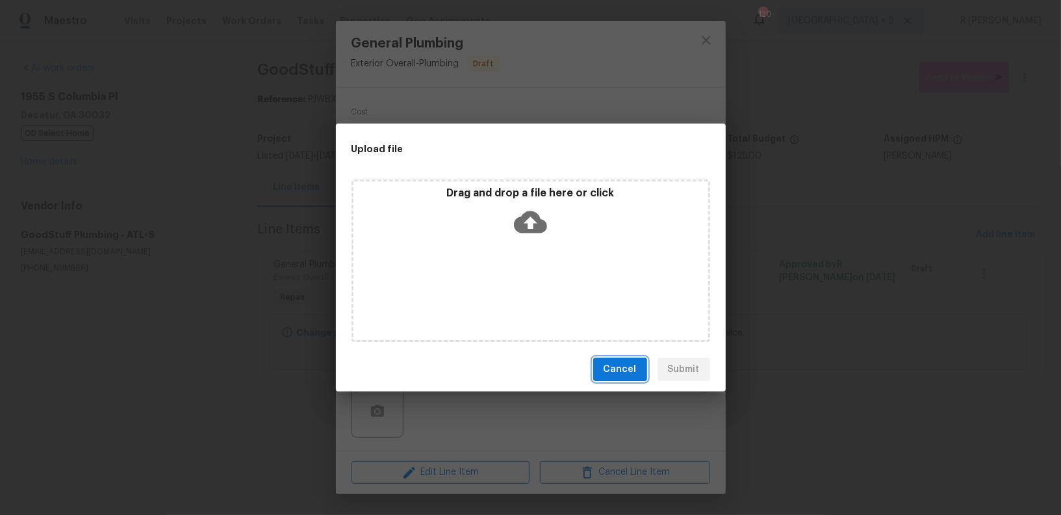
click at [639, 373] on button "Cancel" at bounding box center [620, 369] width 54 height 24
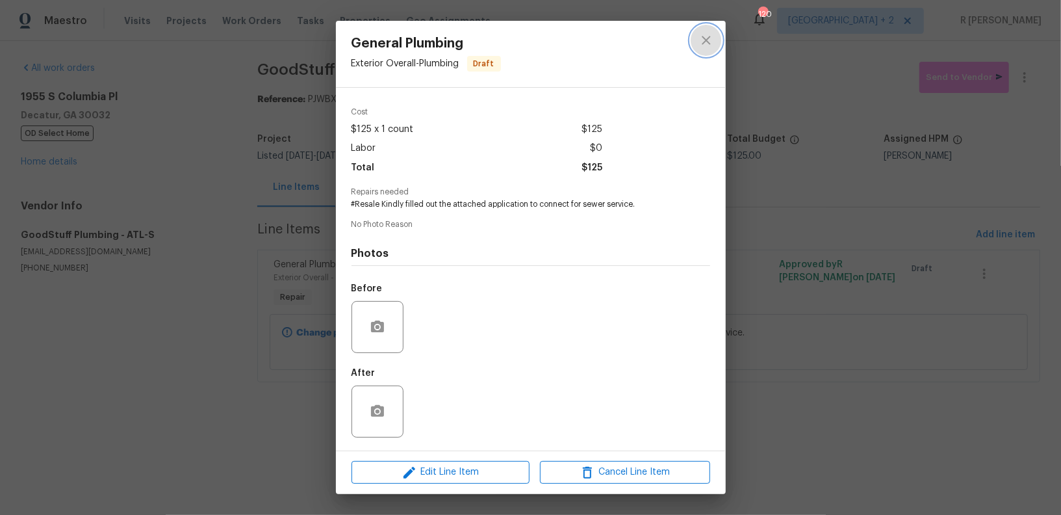
click at [715, 43] on button "close" at bounding box center [706, 40] width 31 height 31
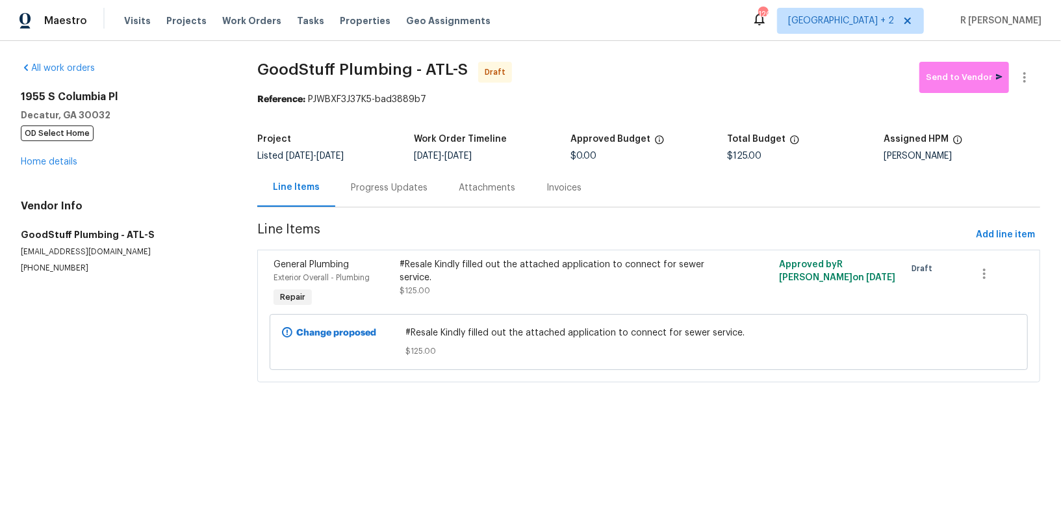
click at [368, 196] on div "Progress Updates" at bounding box center [389, 187] width 108 height 38
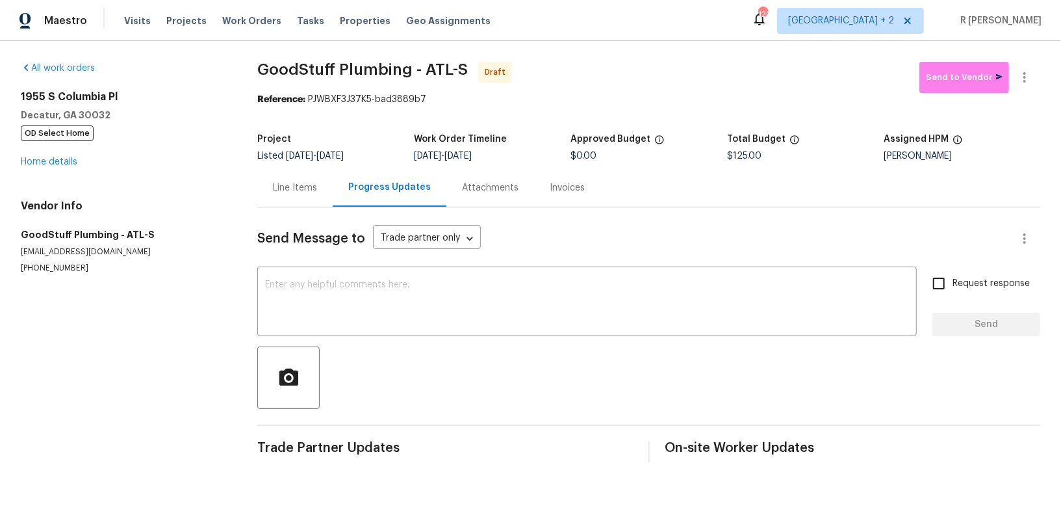
click at [489, 346] on div at bounding box center [648, 377] width 783 height 62
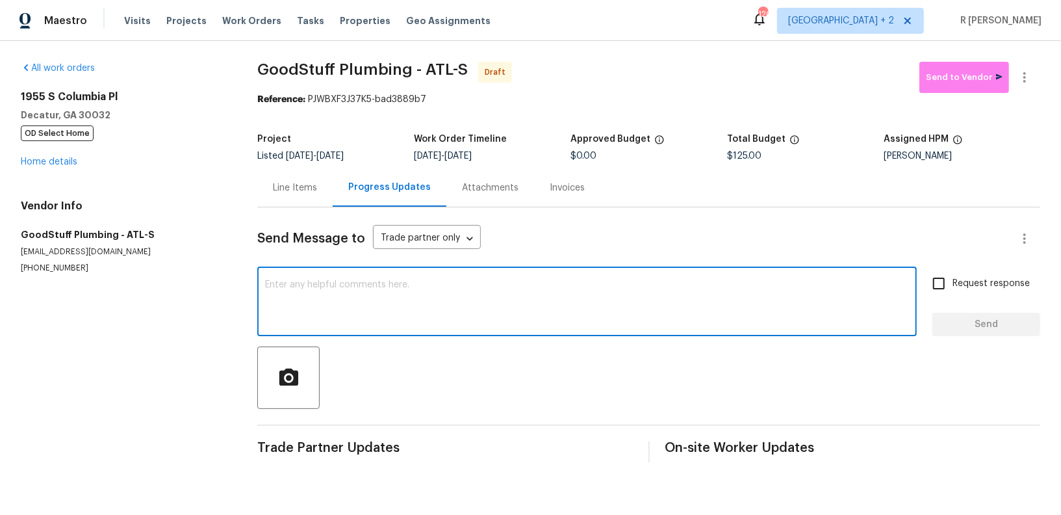
click at [503, 295] on textarea at bounding box center [587, 302] width 644 height 45
paste textarea "Hey, this is Yogesh from Opendoor. I’m confirming you received the WO for the p…"
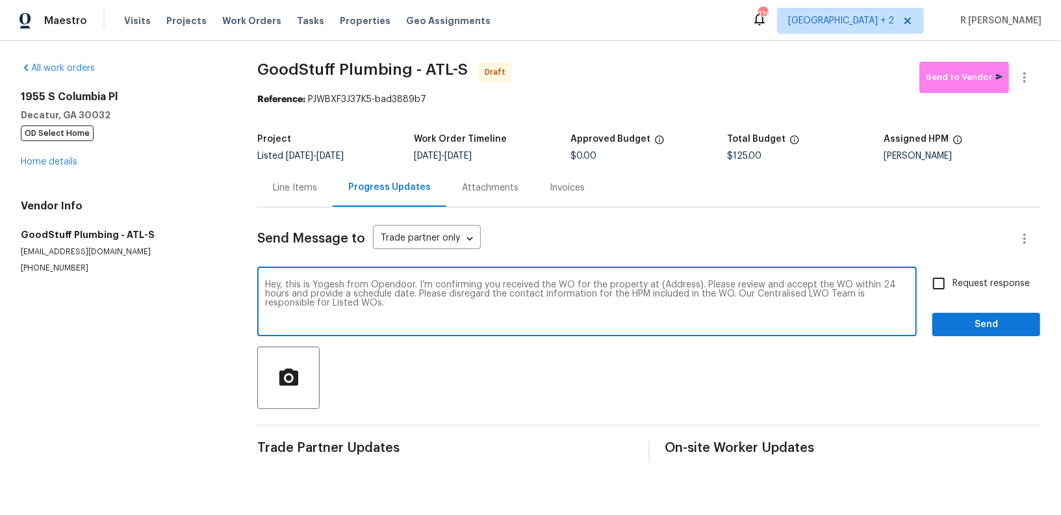
click at [677, 281] on textarea "Hey, this is Yogesh from Opendoor. I’m confirming you received the WO for the p…" at bounding box center [587, 302] width 644 height 45
paste textarea "1955 S Columbia Pl, Decatur, GA 30032"
type textarea "Hey, this is Yogesh from Opendoor. I’m confirming you received the WO for the p…"
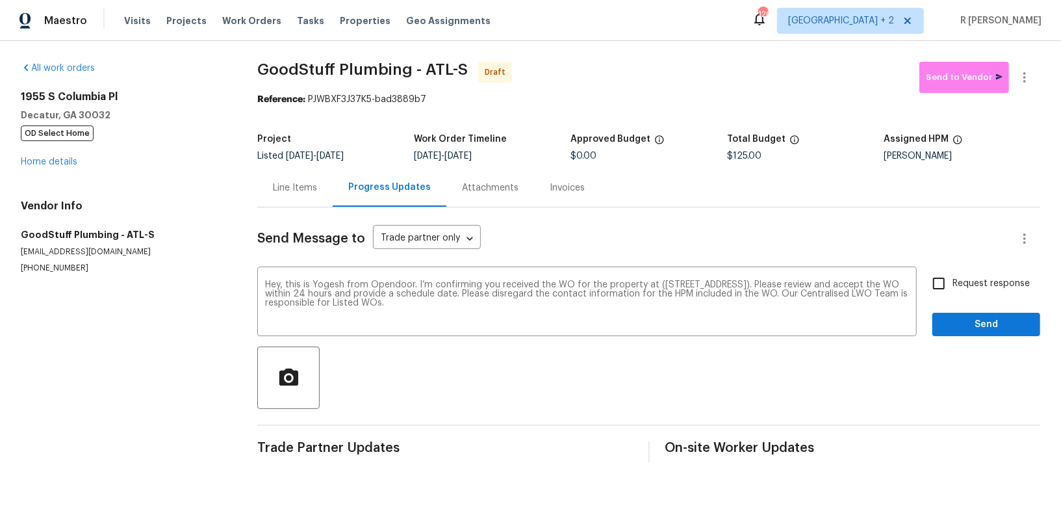
click at [965, 279] on span "Request response" at bounding box center [990, 284] width 77 height 14
click at [952, 279] on input "Request response" at bounding box center [938, 283] width 27 height 27
checkbox input "true"
click at [965, 321] on span "Send" at bounding box center [986, 324] width 87 height 16
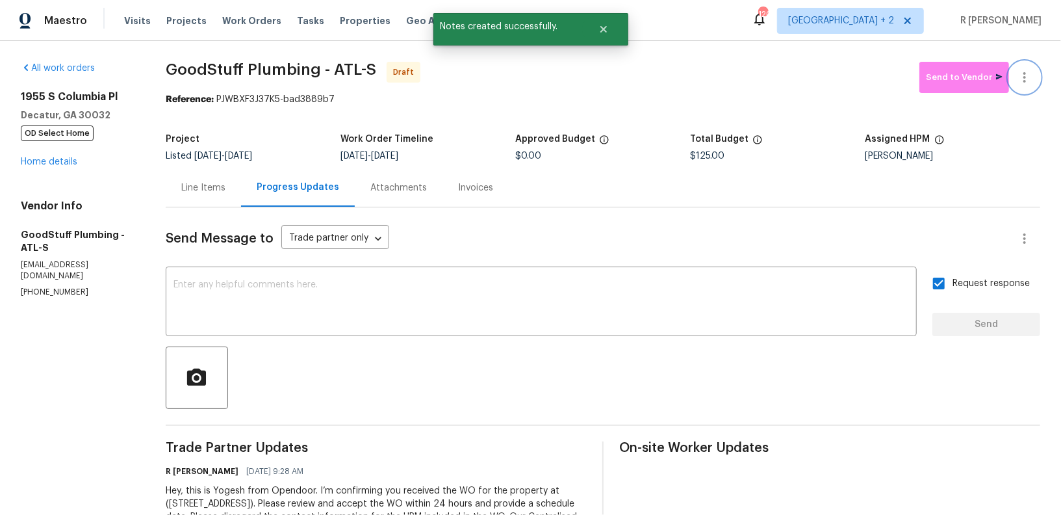
click at [1031, 72] on icon "button" at bounding box center [1025, 78] width 16 height 16
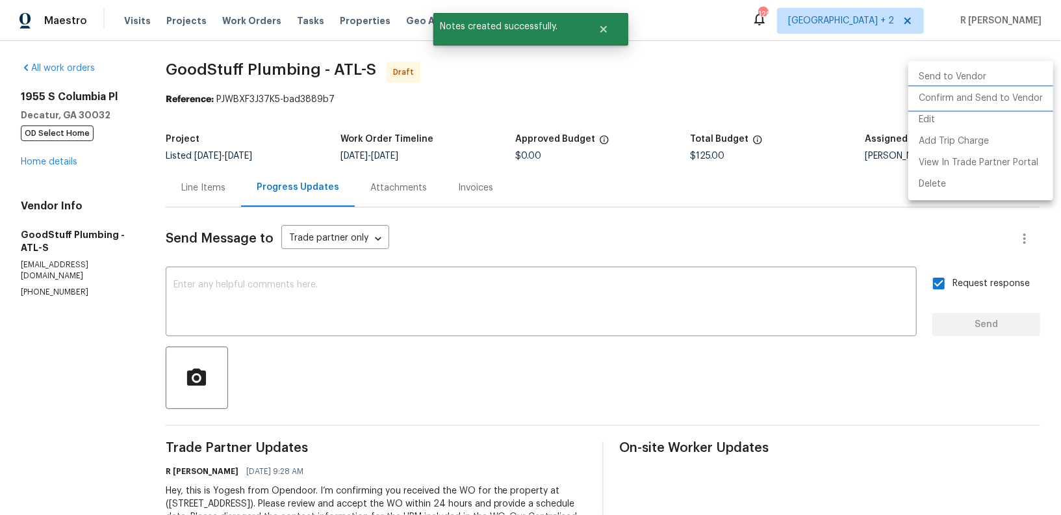
click at [982, 92] on li "Confirm and Send to Vendor" at bounding box center [980, 98] width 145 height 21
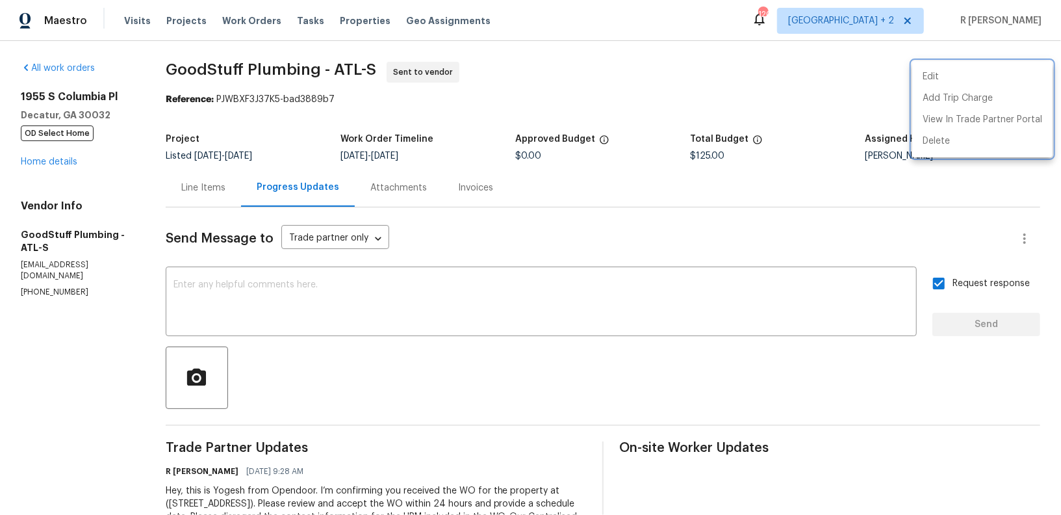
click at [479, 315] on div at bounding box center [530, 257] width 1061 height 515
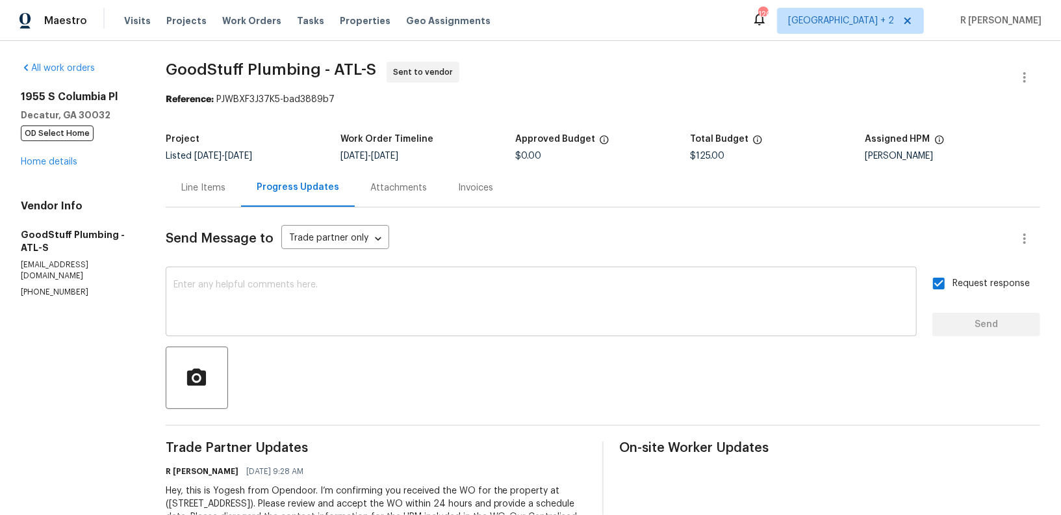
click at [454, 309] on textarea at bounding box center [540, 302] width 735 height 45
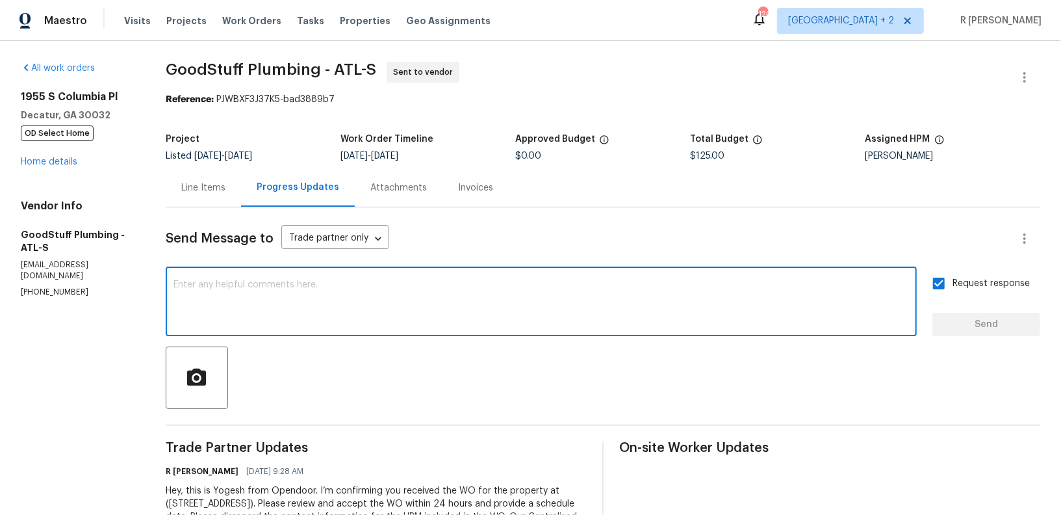
paste textarea "Attention All Work Orders must include before-photos (both close-up and wide-an…"
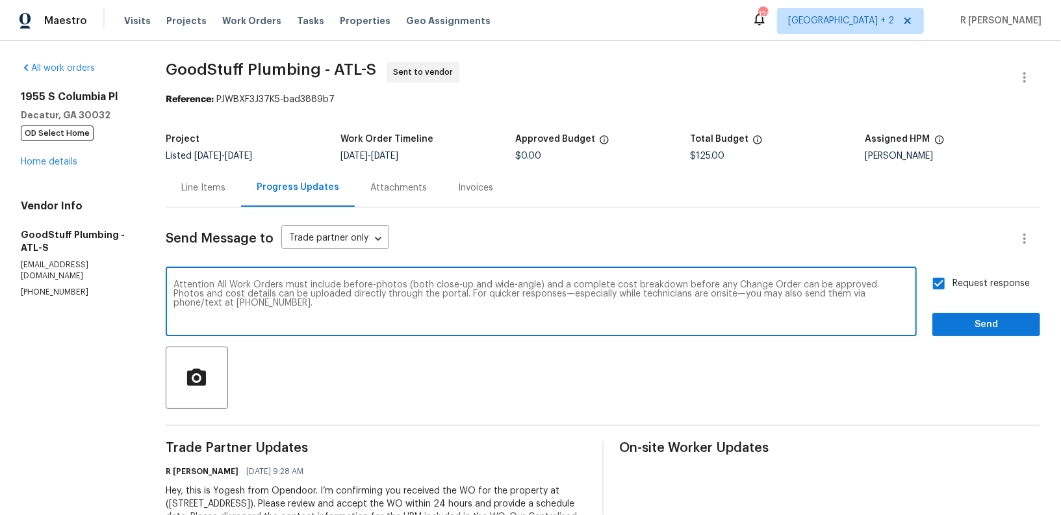
type textarea "Attention All Work Orders must include before-photos (both close-up and wide-an…"
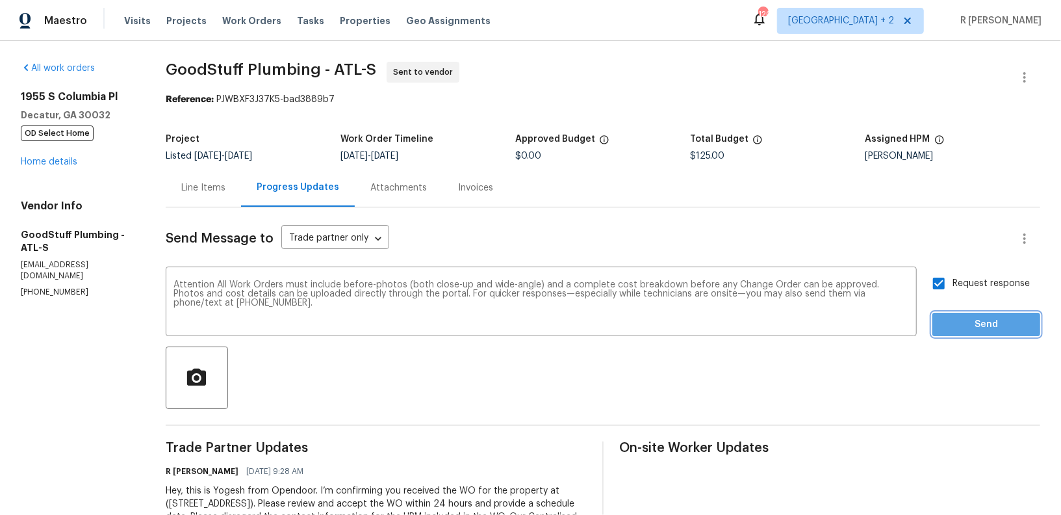
click at [976, 327] on span "Send" at bounding box center [986, 324] width 87 height 16
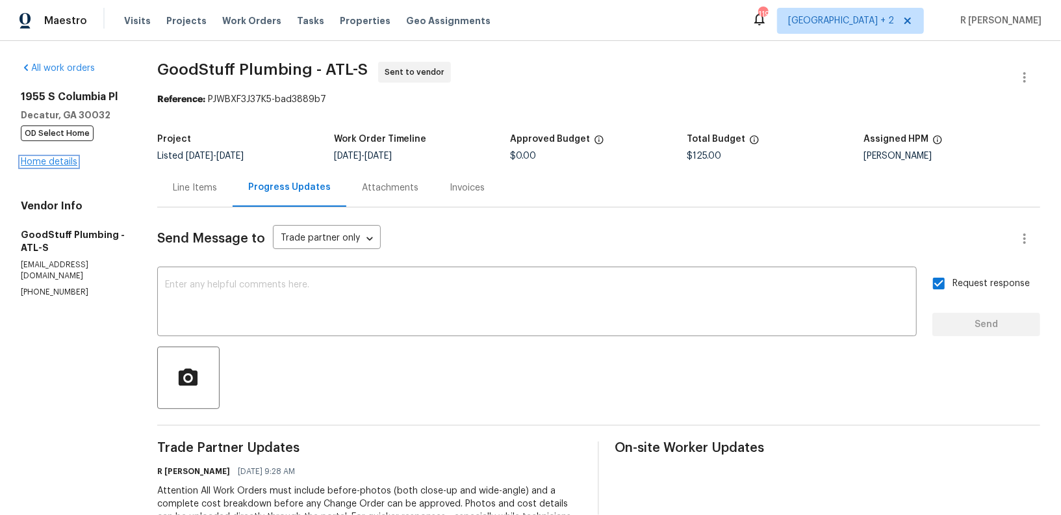
click at [40, 163] on link "Home details" at bounding box center [49, 161] width 57 height 9
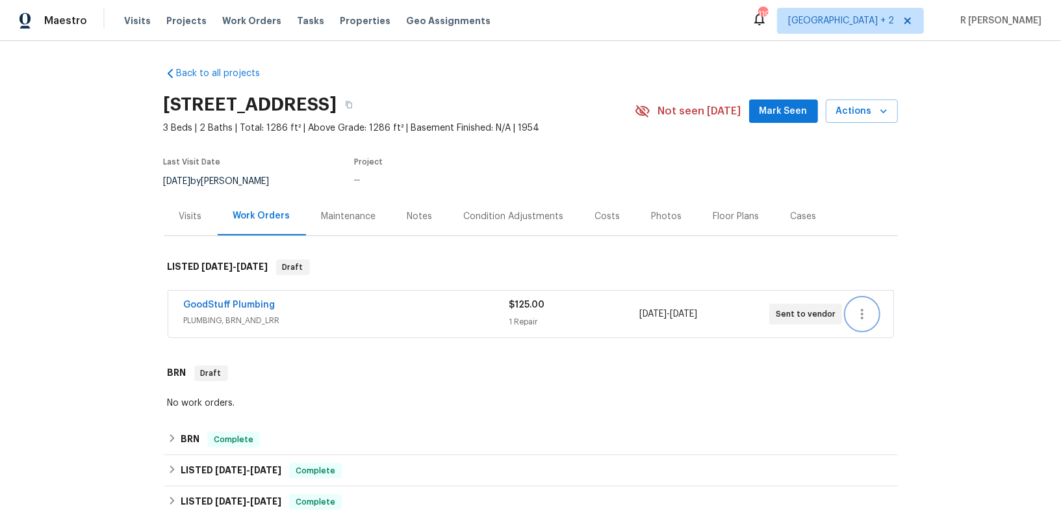
click at [858, 312] on icon "button" at bounding box center [862, 314] width 16 height 16
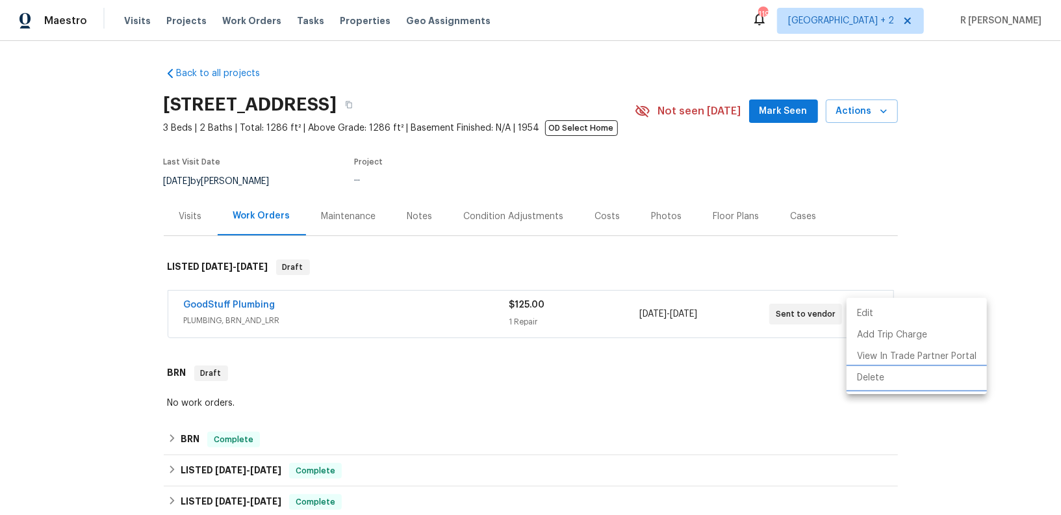
click at [891, 383] on li "Delete" at bounding box center [917, 377] width 140 height 21
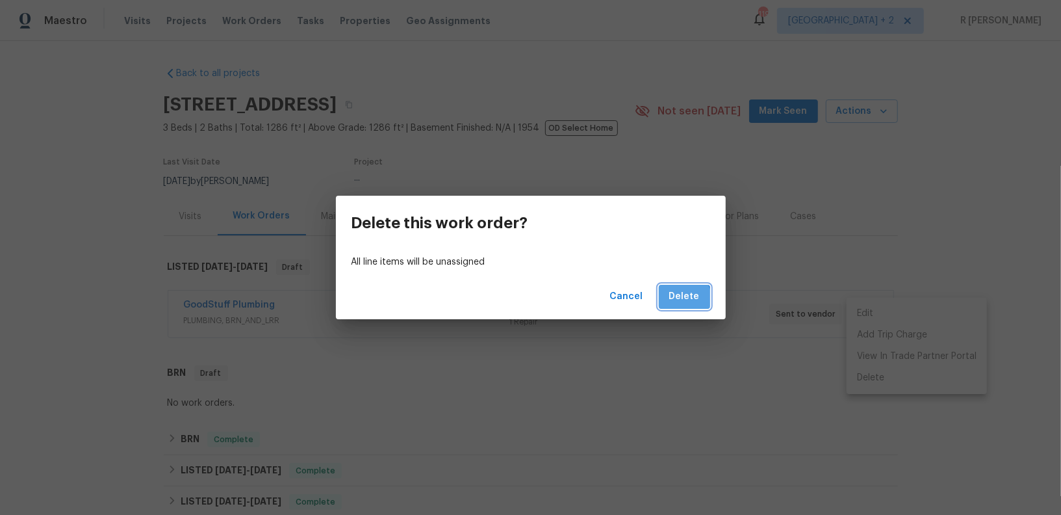
click at [680, 300] on span "Delete" at bounding box center [684, 296] width 31 height 16
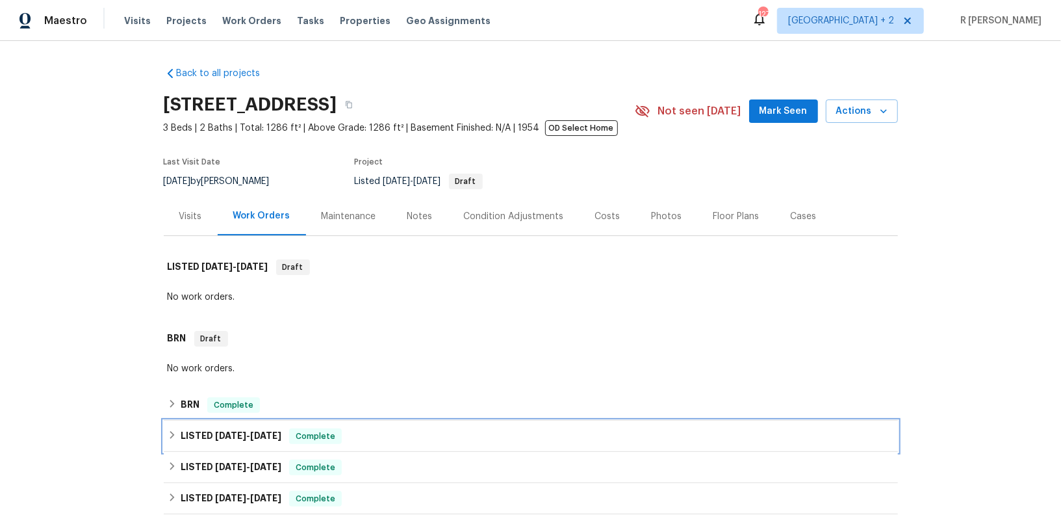
click at [225, 431] on span "[DATE]" at bounding box center [230, 435] width 31 height 9
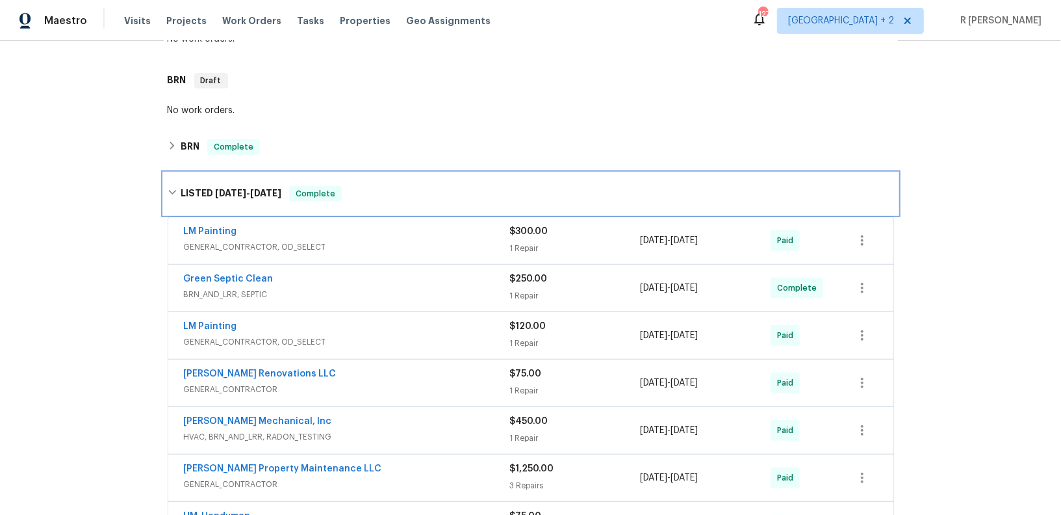
scroll to position [259, 0]
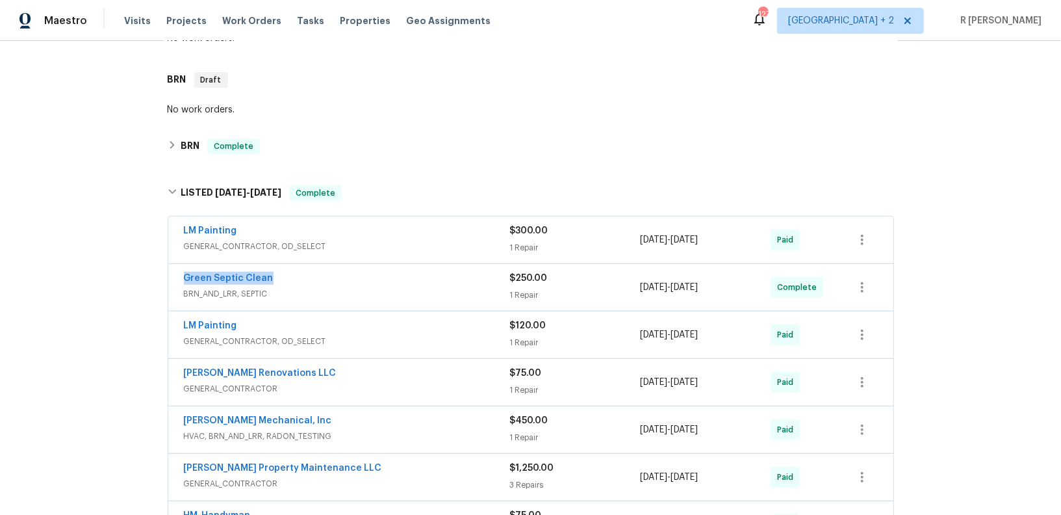
drag, startPoint x: 277, startPoint y: 279, endPoint x: 92, endPoint y: 277, distance: 185.2
click at [92, 277] on div "Back to all projects [STREET_ADDRESS] 3 Beds | 2 Baths | Total: 1286 ft² | Abov…" at bounding box center [530, 278] width 1061 height 474
copy link "Green Septic Clean"
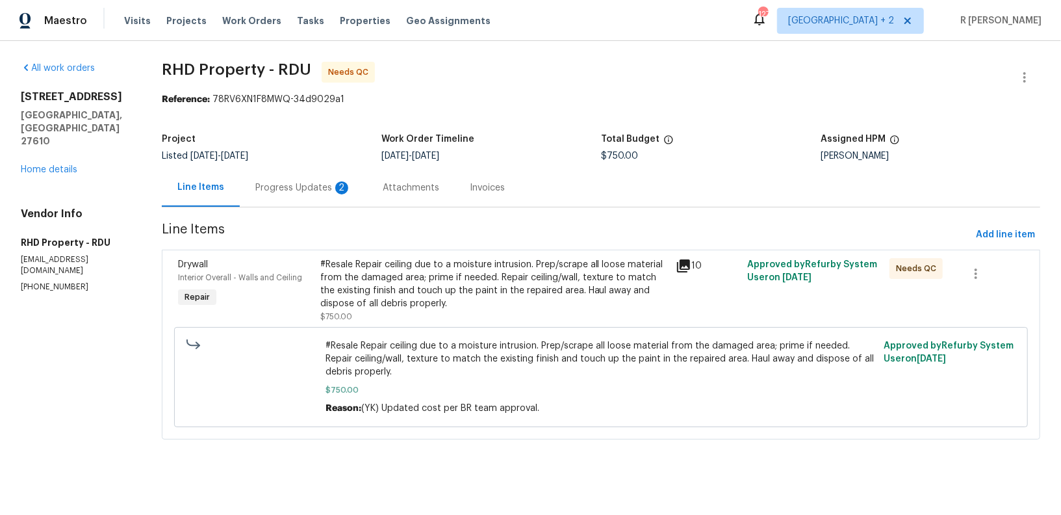
click at [316, 180] on div "Progress Updates 2" at bounding box center [303, 187] width 127 height 38
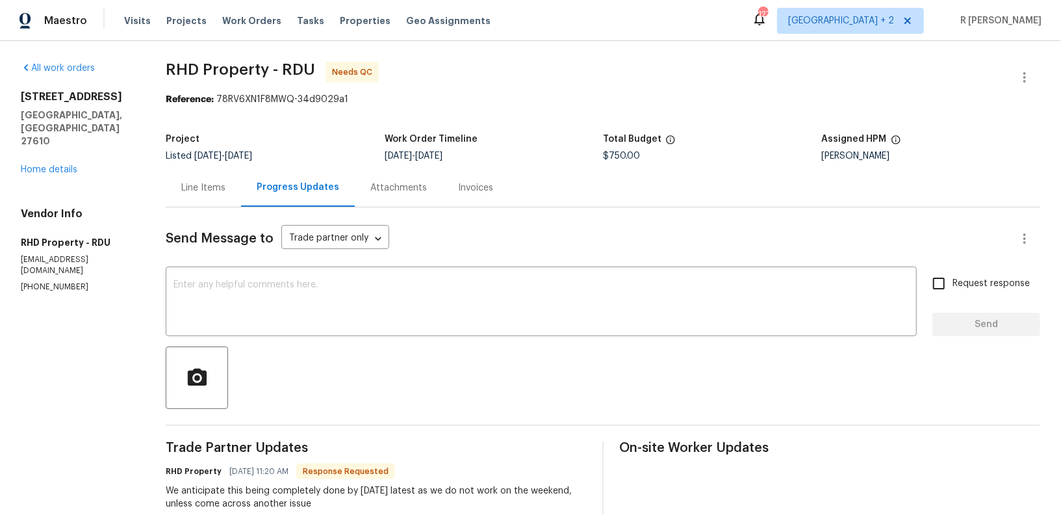
click at [54, 138] on div "[STREET_ADDRESS][PERSON_NAME] Home details" at bounding box center [78, 133] width 114 height 86
click at [47, 165] on link "Home details" at bounding box center [49, 169] width 57 height 9
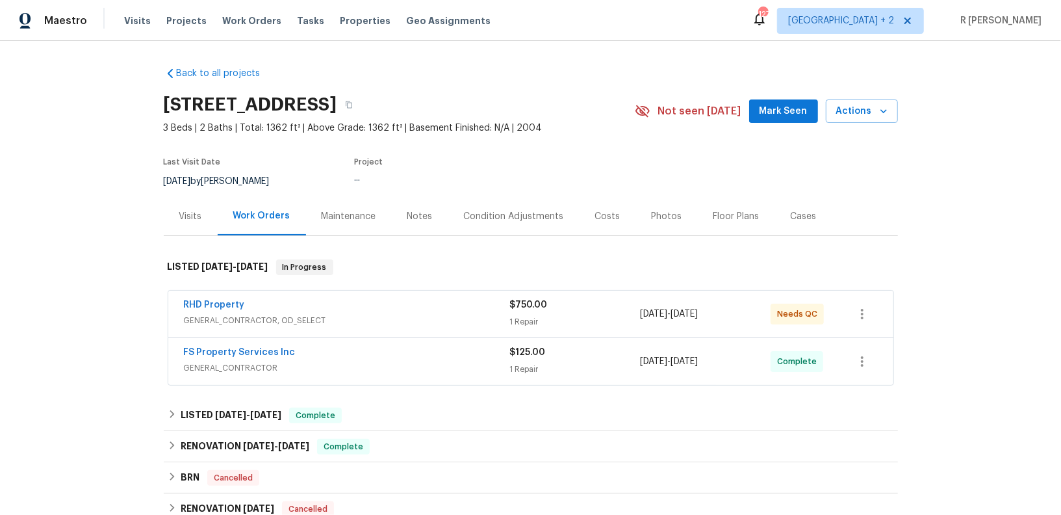
click at [225, 298] on span "RHD Property" at bounding box center [214, 304] width 61 height 13
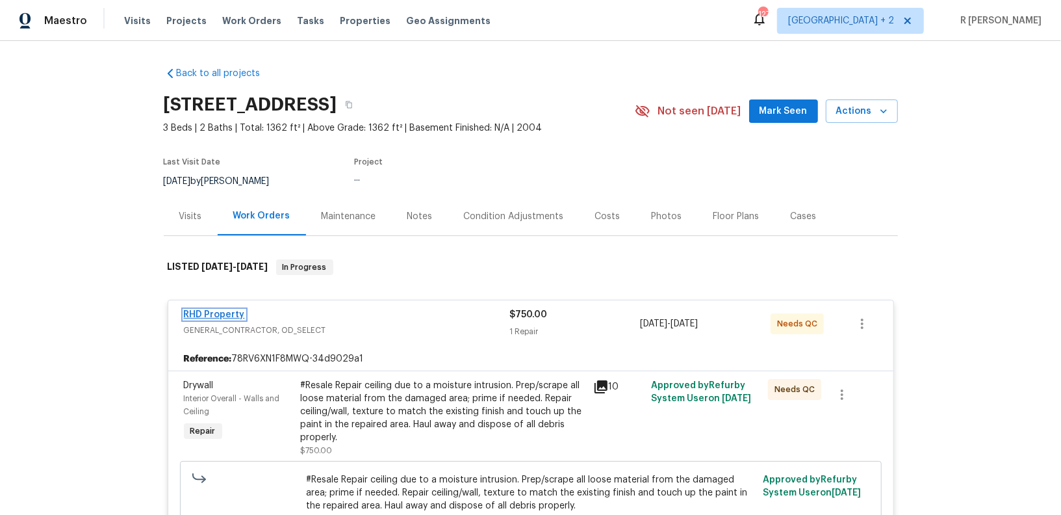
click at [213, 310] on link "RHD Property" at bounding box center [214, 314] width 61 height 9
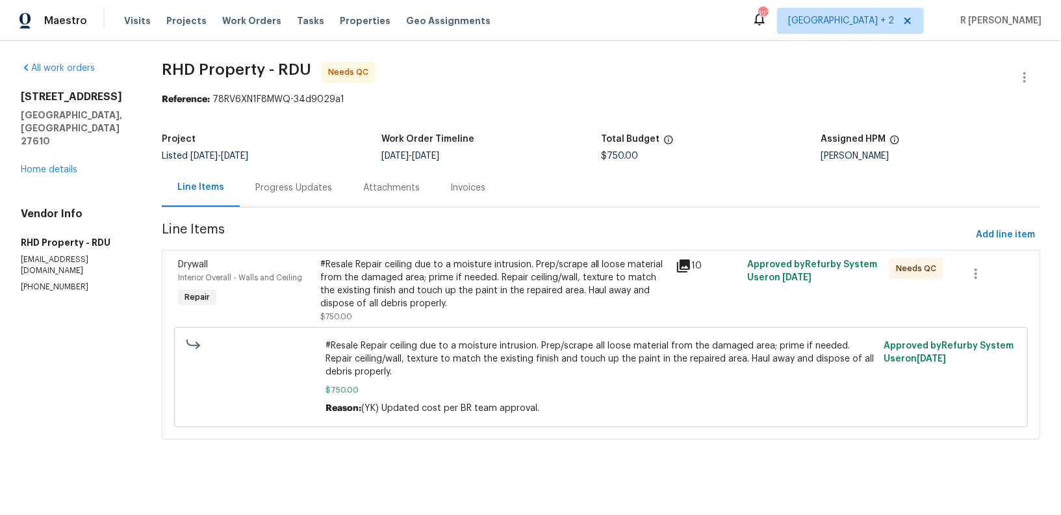
click at [452, 275] on div "#Resale Repair ceiling due to a moisture intrusion. Prep/scrape all loose mater…" at bounding box center [494, 284] width 348 height 52
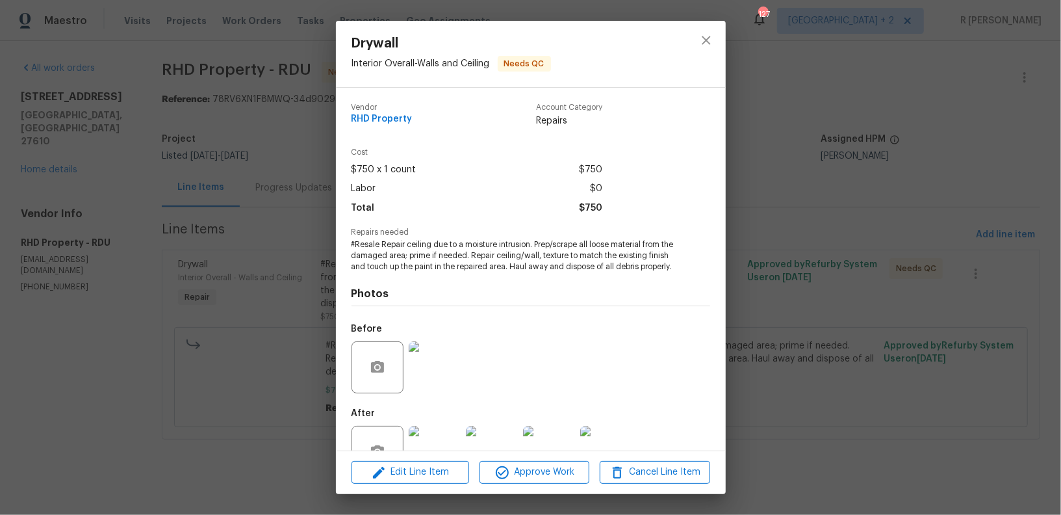
scroll to position [51, 0]
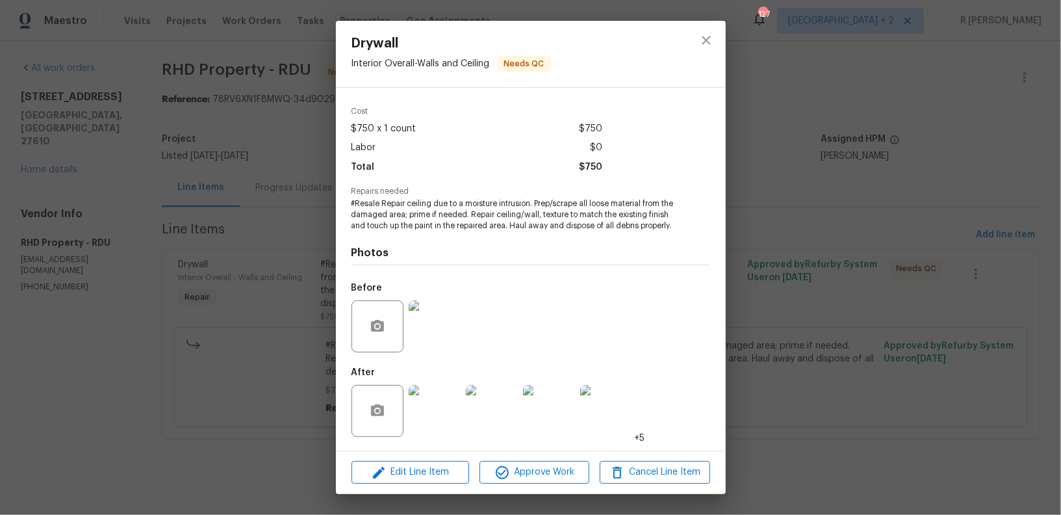
click at [422, 431] on img at bounding box center [435, 411] width 52 height 52
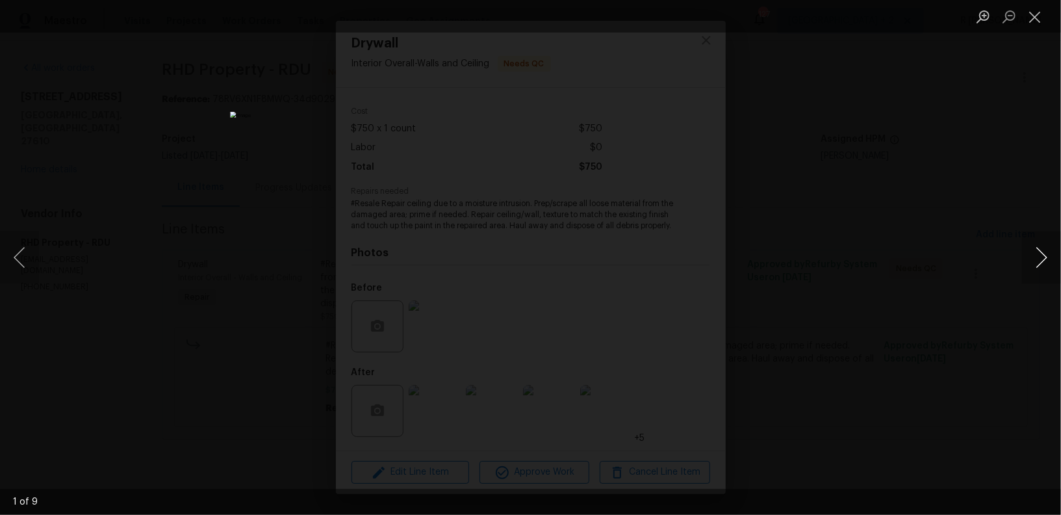
click at [1033, 266] on button "Next image" at bounding box center [1041, 257] width 39 height 52
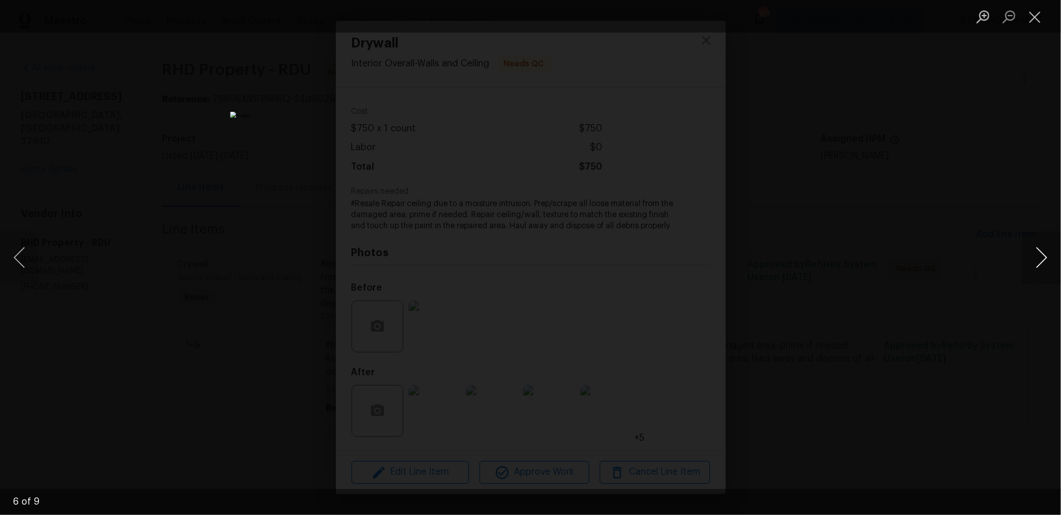
click at [1033, 266] on button "Next image" at bounding box center [1041, 257] width 39 height 52
click at [1033, 31] on li "Lightbox" at bounding box center [1035, 16] width 26 height 32
click at [1033, 19] on button "Close lightbox" at bounding box center [1035, 16] width 26 height 23
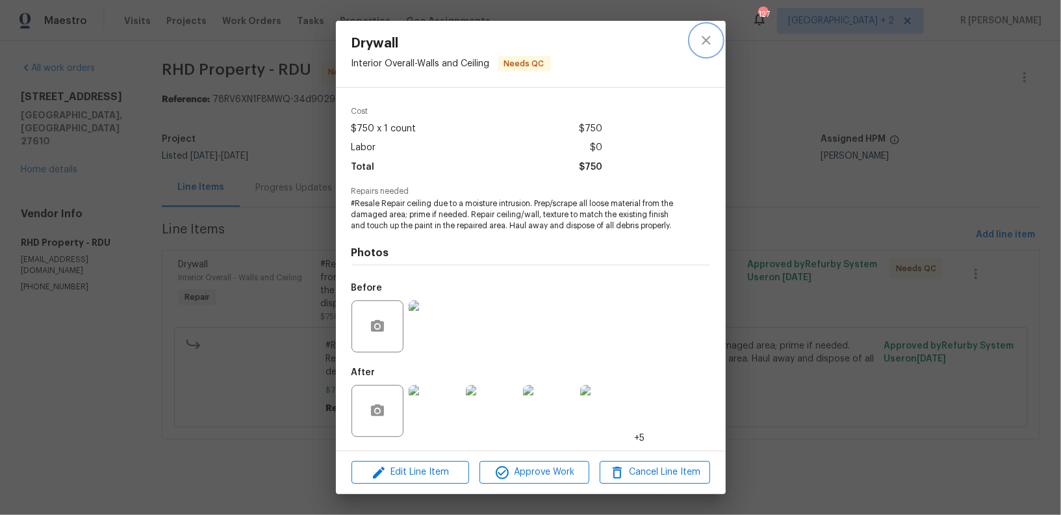
click at [711, 47] on icon "close" at bounding box center [706, 40] width 16 height 16
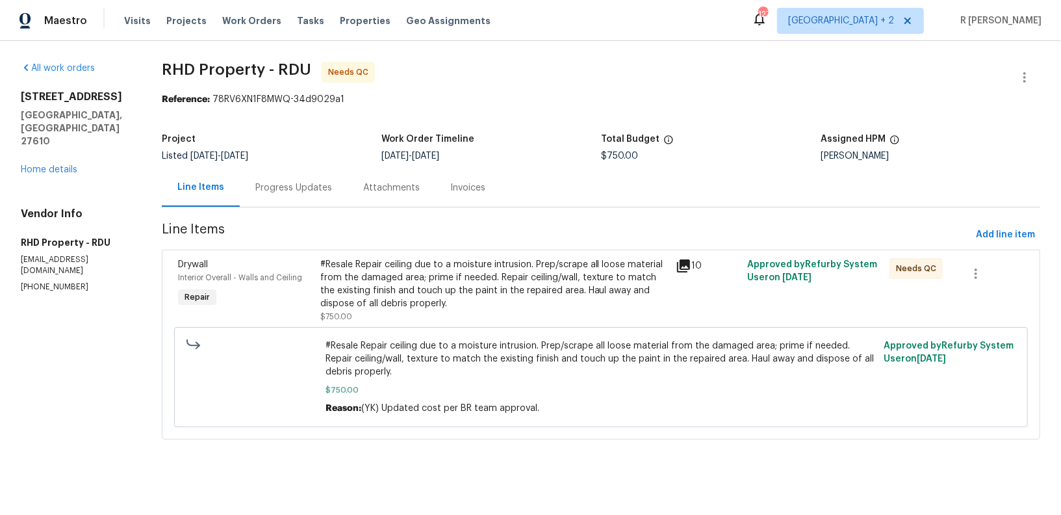
click at [324, 188] on div "Progress Updates" at bounding box center [293, 187] width 77 height 13
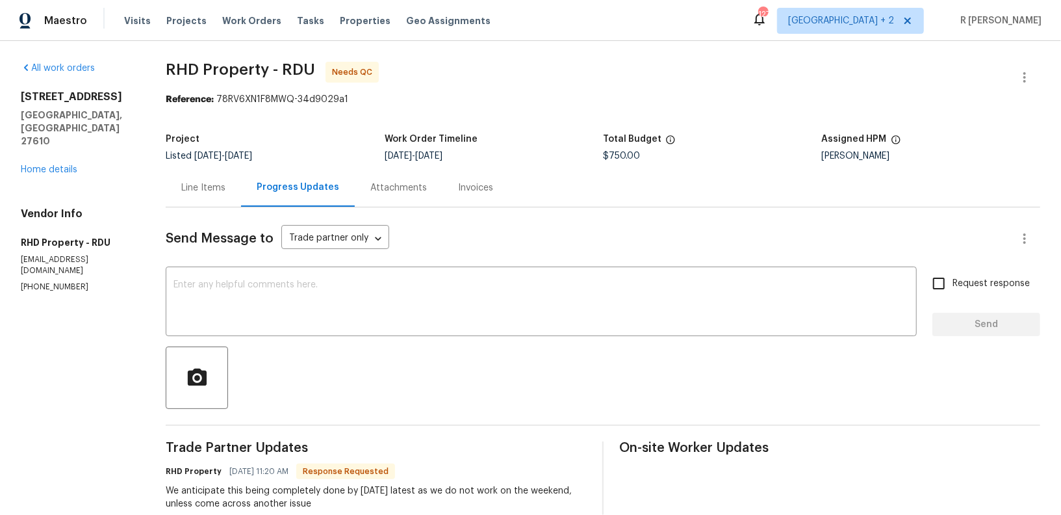
copy p "[PHONE_NUMBER]"
click at [211, 194] on div "Line Items" at bounding box center [203, 187] width 44 height 13
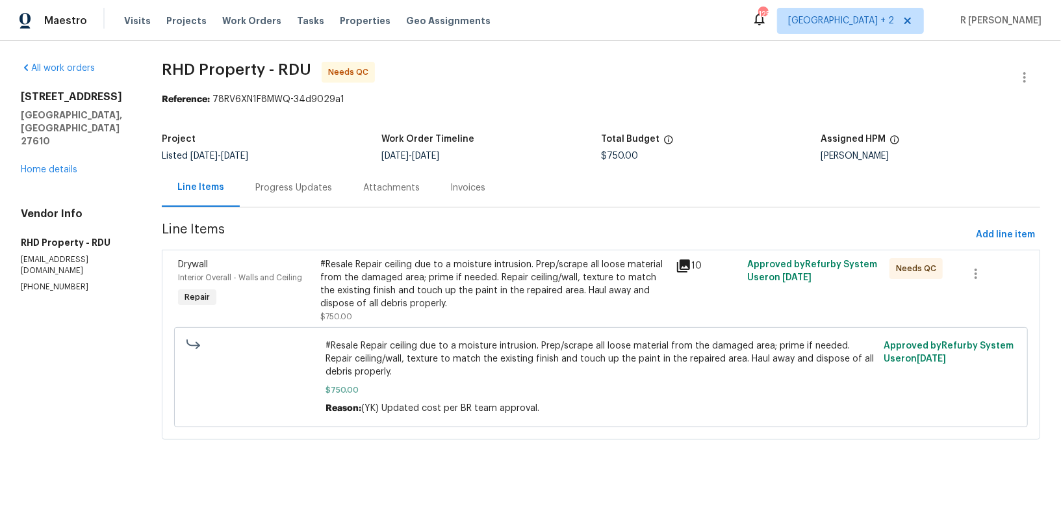
click at [290, 188] on div "Progress Updates" at bounding box center [293, 187] width 77 height 13
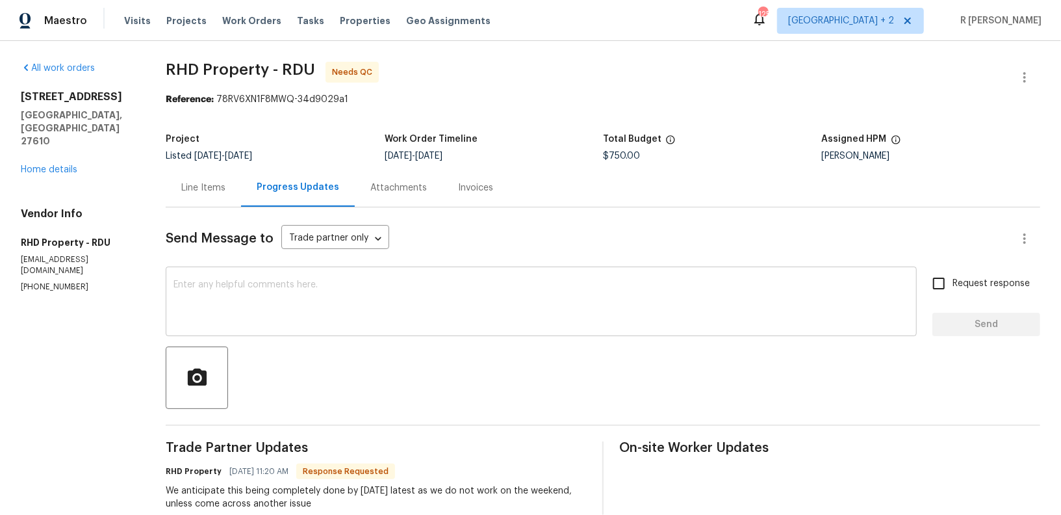
click at [380, 315] on textarea at bounding box center [540, 302] width 735 height 45
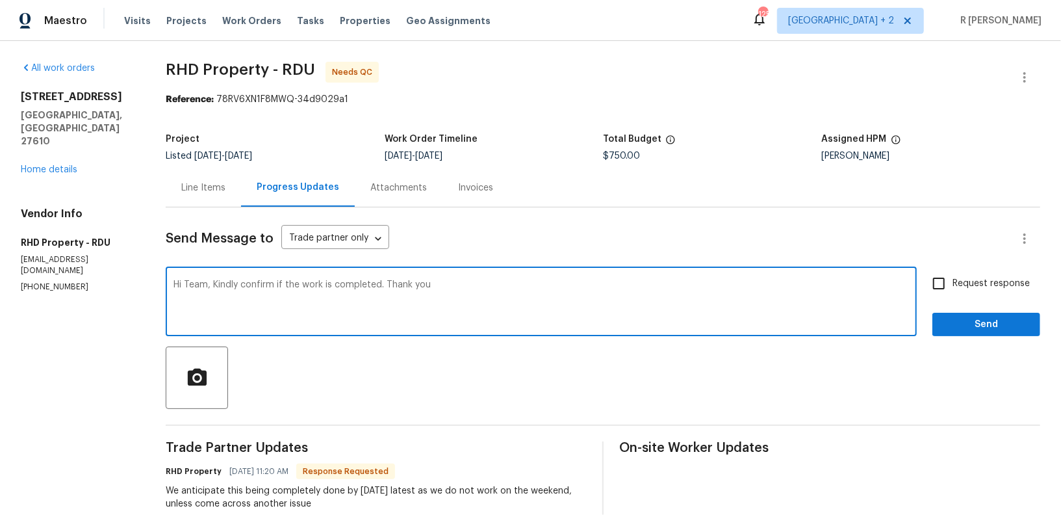
type textarea "Hi Team, Kindly confirm if the work is completed. Thank you"
click at [952, 279] on input "Request response" at bounding box center [938, 283] width 27 height 27
checkbox input "true"
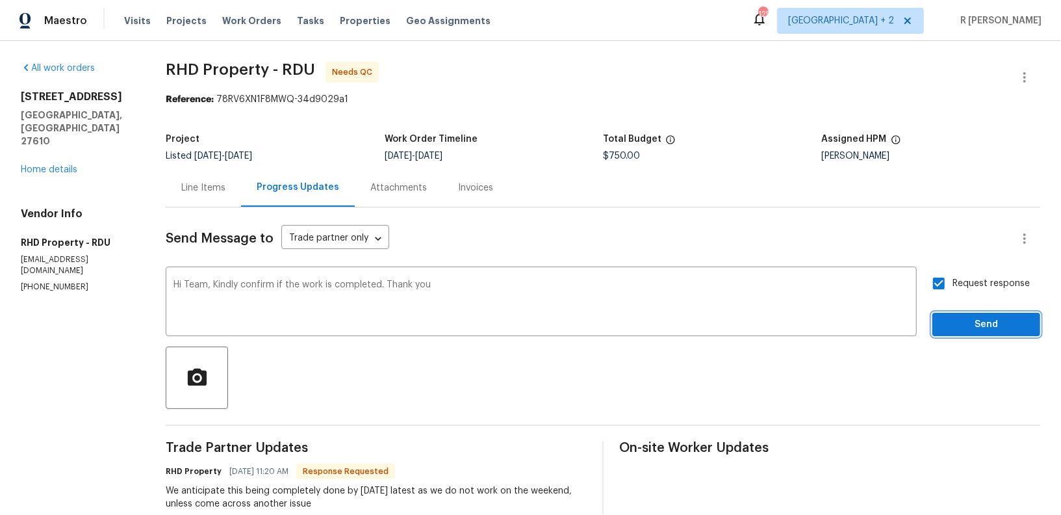
click at [960, 332] on button "Send" at bounding box center [986, 324] width 108 height 24
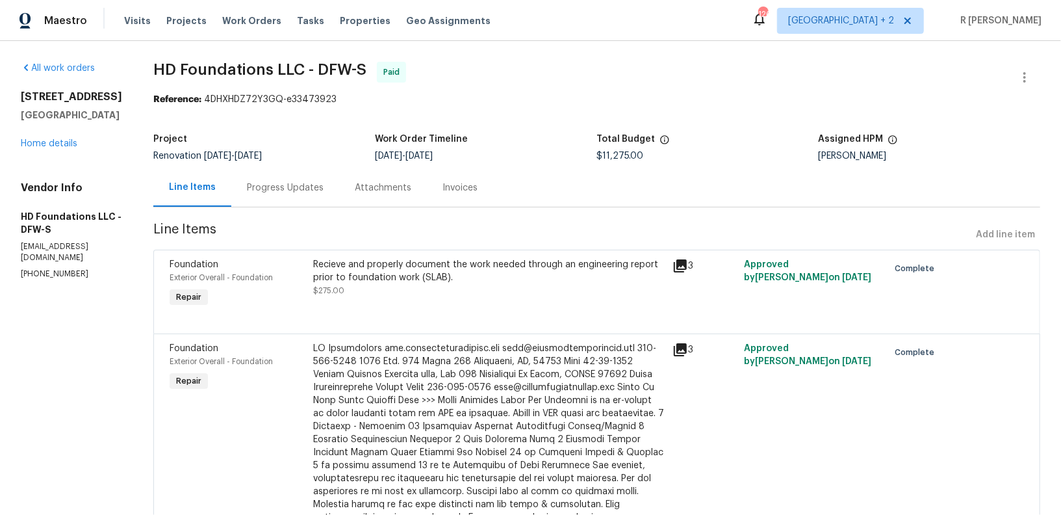
click at [293, 186] on div "Progress Updates" at bounding box center [285, 187] width 77 height 13
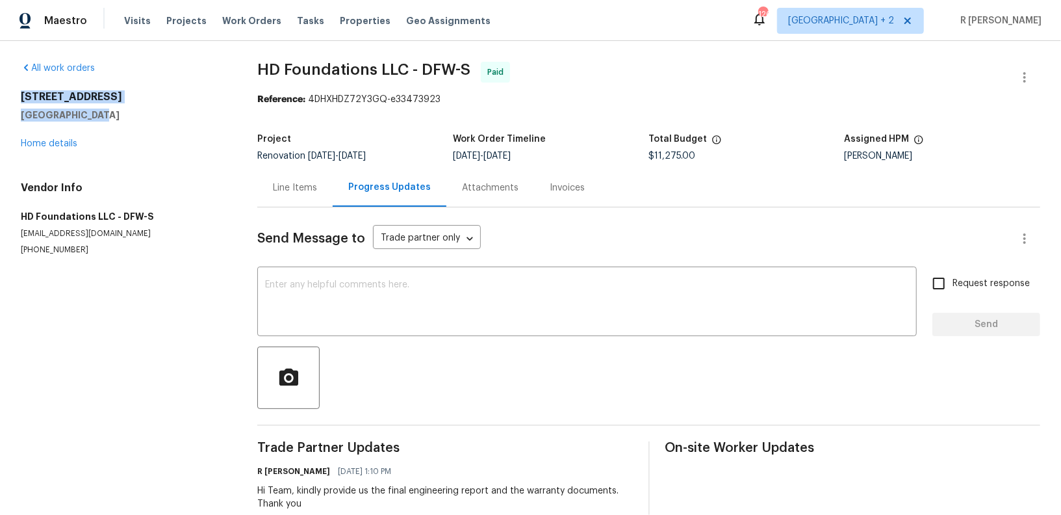
drag, startPoint x: 108, startPoint y: 117, endPoint x: 7, endPoint y: 94, distance: 104.0
click at [7, 94] on div "All work orders 720 Tanglewood Dr Hurst, TX 76053 Home details Vendor Info HD F…" at bounding box center [530, 325] width 1061 height 569
drag, startPoint x: 118, startPoint y: 118, endPoint x: 3, endPoint y: 96, distance: 117.1
click at [3, 95] on div "All work orders 720 Tanglewood Dr Hurst, TX 76053 Home details Vendor Info HD F…" at bounding box center [530, 325] width 1061 height 569
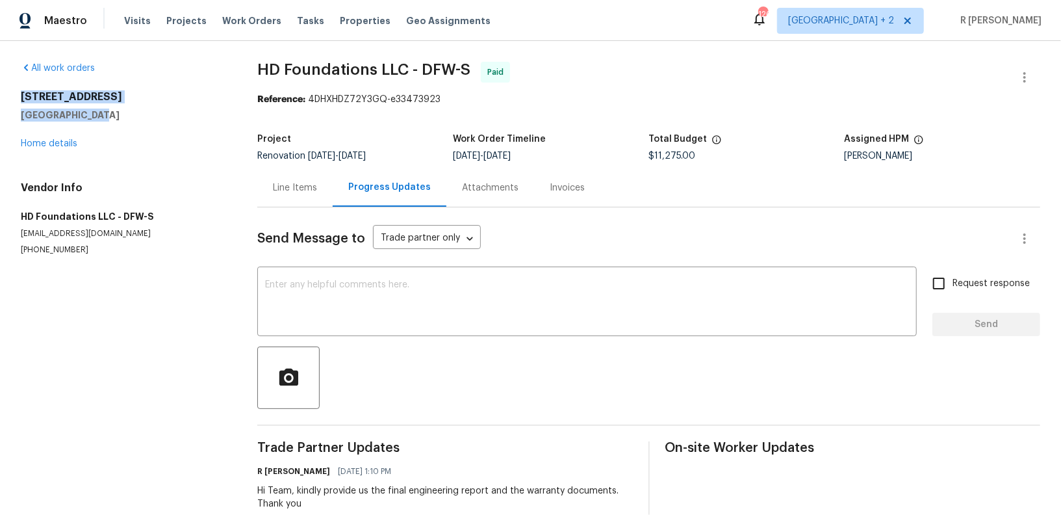
copy div "720 Tanglewood Dr Hurst, TX 76053"
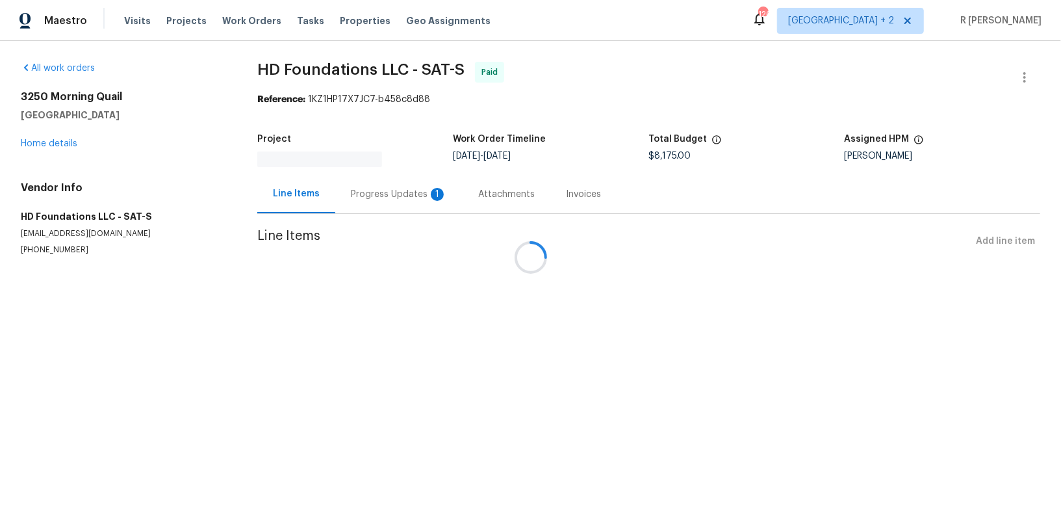
click at [375, 192] on div at bounding box center [530, 257] width 1061 height 515
click at [359, 192] on div at bounding box center [530, 257] width 1061 height 515
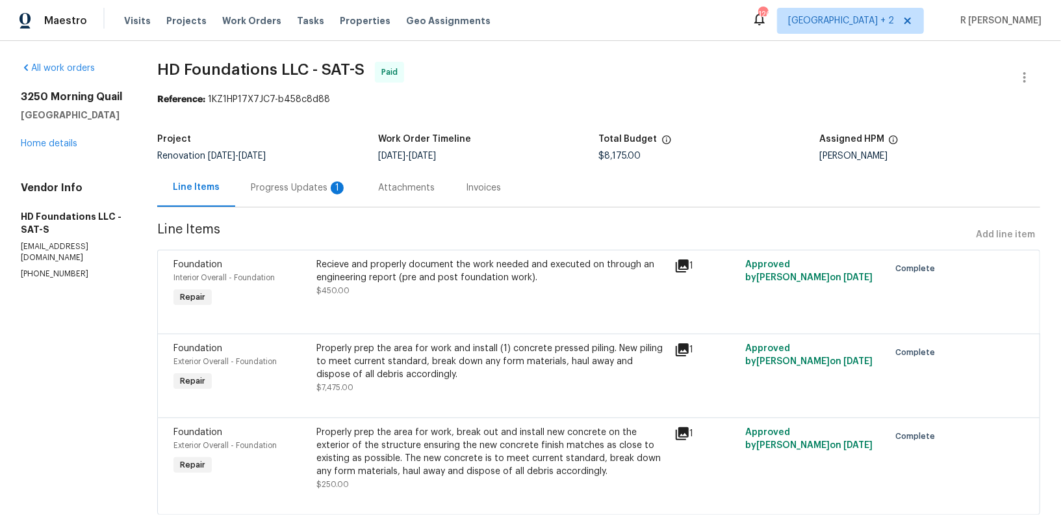
click at [384, 192] on div "Attachments" at bounding box center [407, 187] width 88 height 38
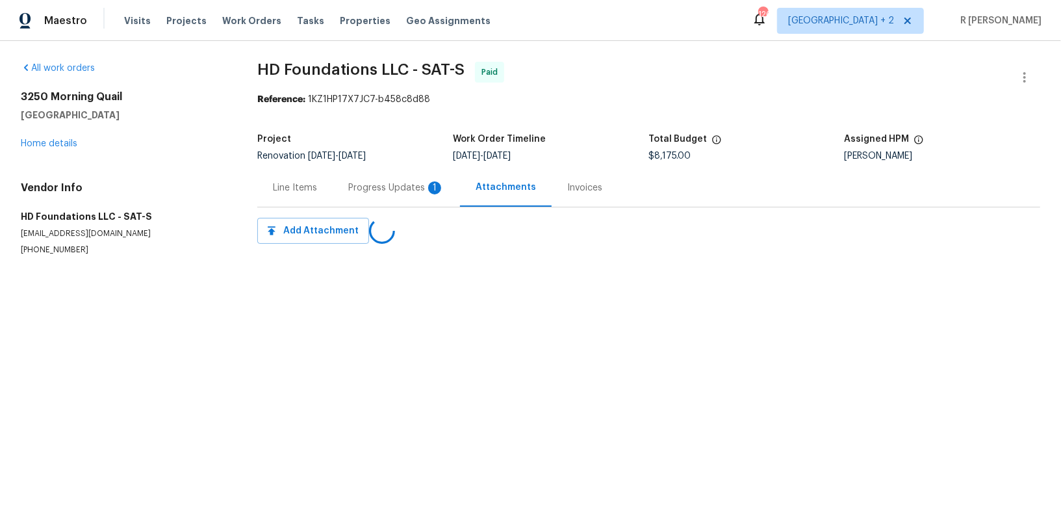
click at [384, 192] on div "Progress Updates 1" at bounding box center [396, 187] width 96 height 13
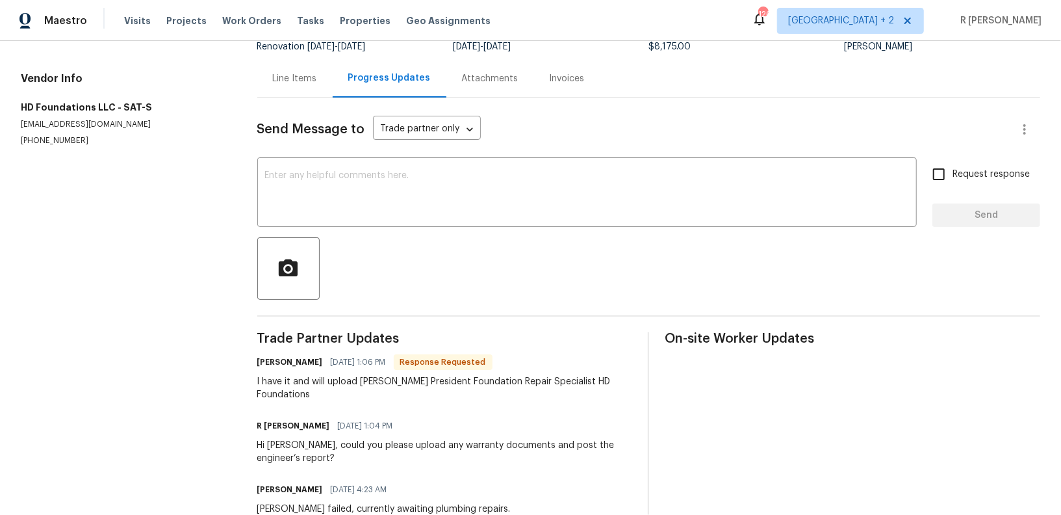
scroll to position [103, 0]
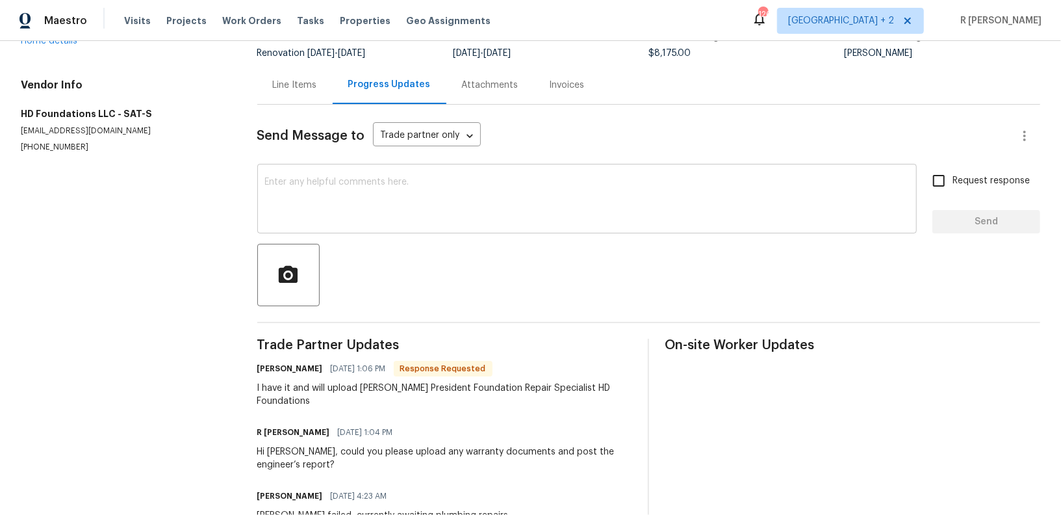
click at [388, 190] on textarea at bounding box center [587, 199] width 644 height 45
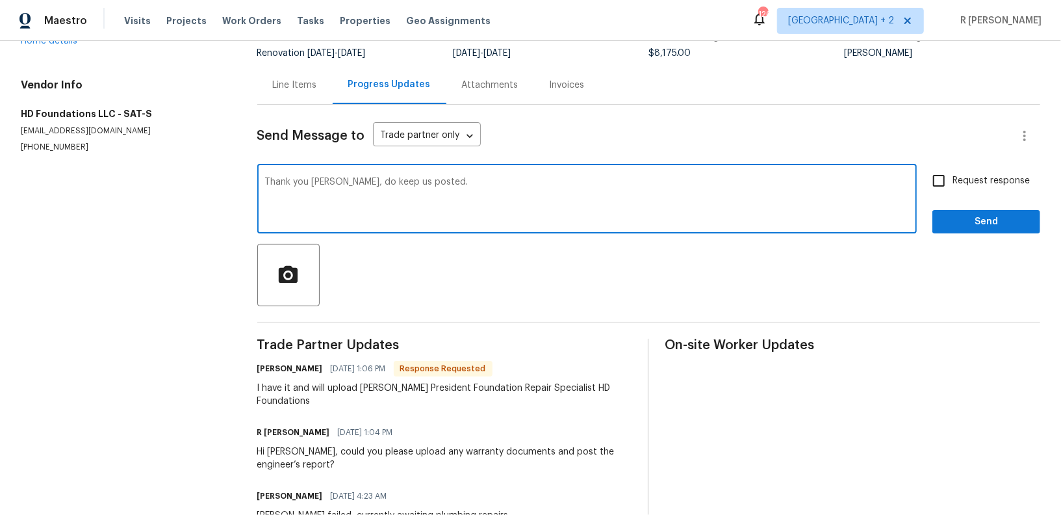
type textarea "Thank you Hunter, do keep us posted."
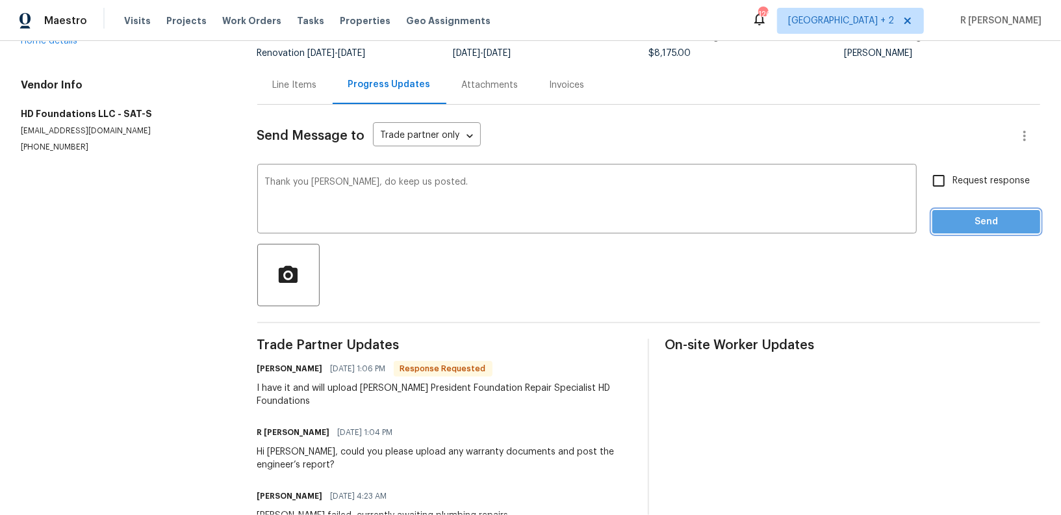
click at [1026, 220] on span "Send" at bounding box center [986, 222] width 87 height 16
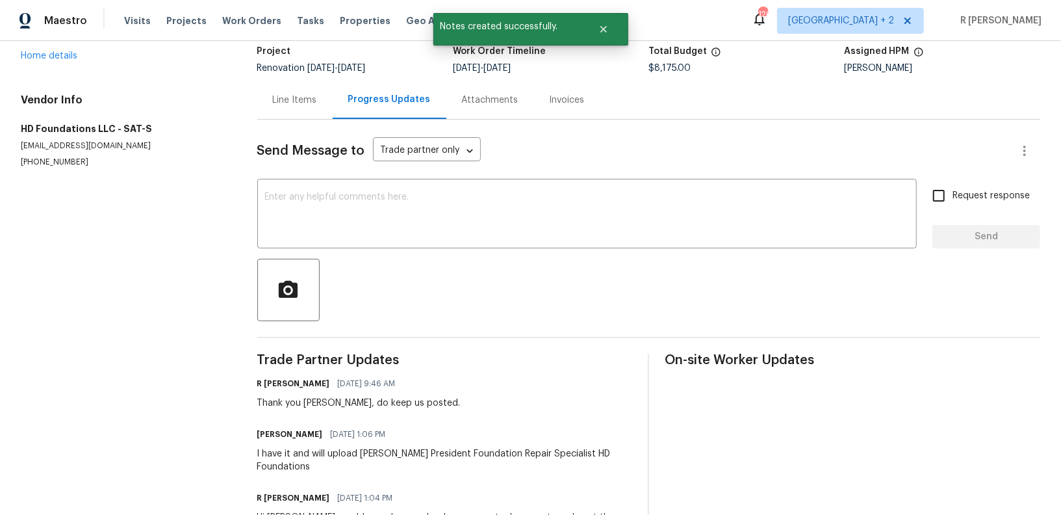
scroll to position [105, 0]
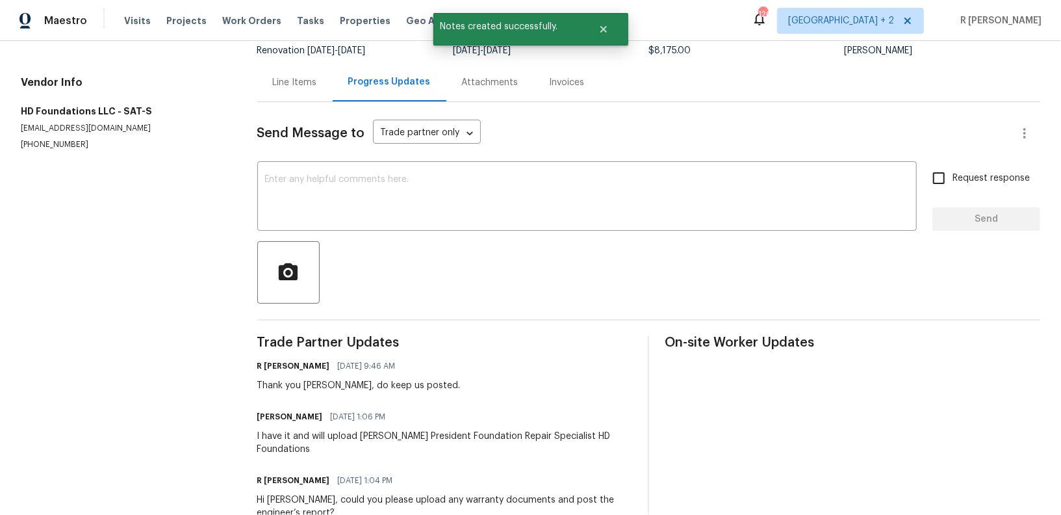
click at [319, 446] on div "I have it and will upload Hunter Davis President Foundation Repair Specialist H…" at bounding box center [445, 442] width 376 height 26
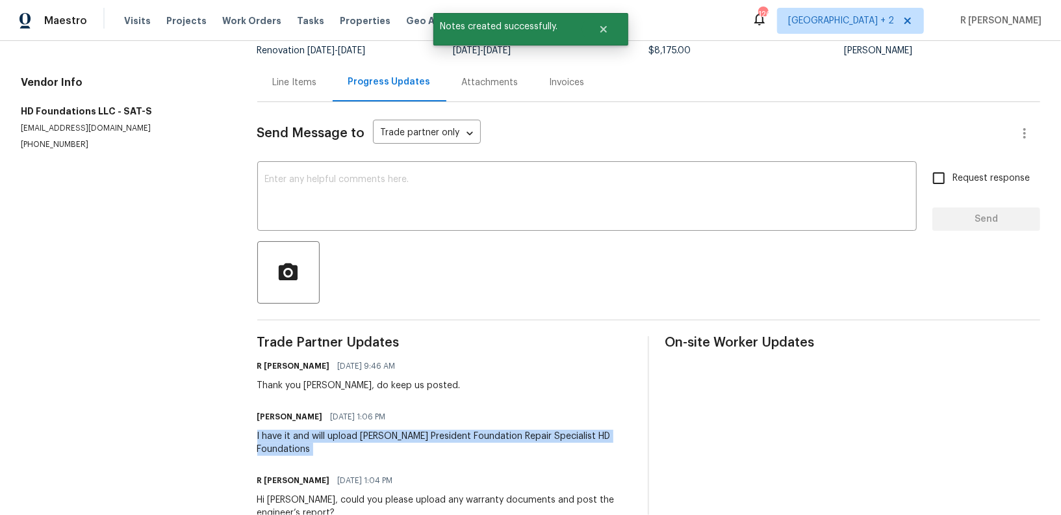
copy div "I have it and will upload Hunter Davis President Foundation Repair Specialist H…"
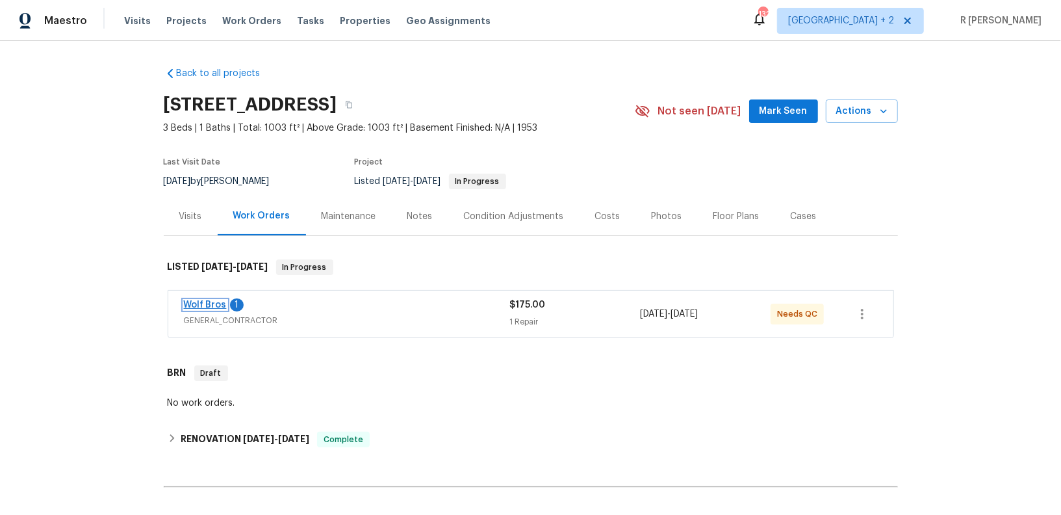
click at [207, 302] on link "Wolf Bros" at bounding box center [205, 304] width 43 height 9
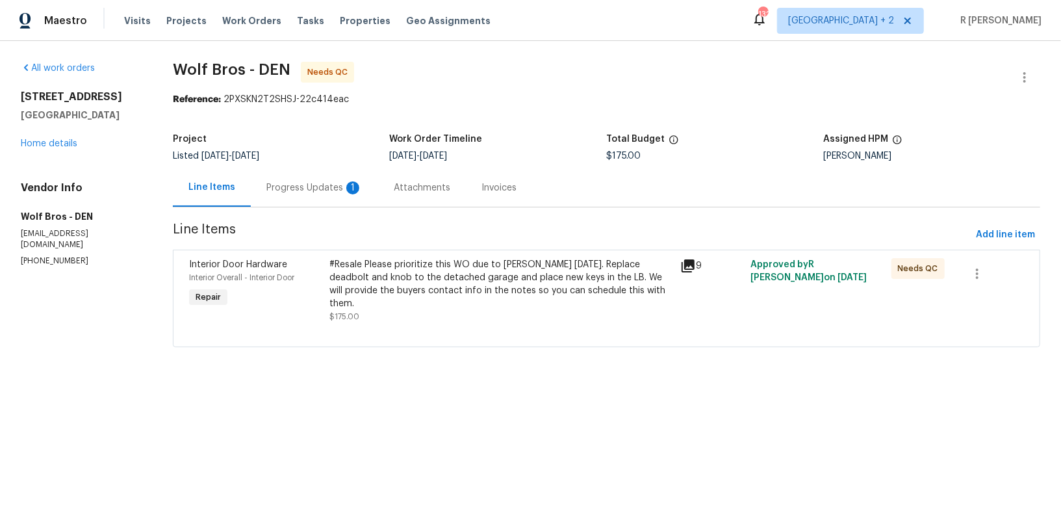
click at [305, 178] on div "Progress Updates 1" at bounding box center [314, 187] width 127 height 38
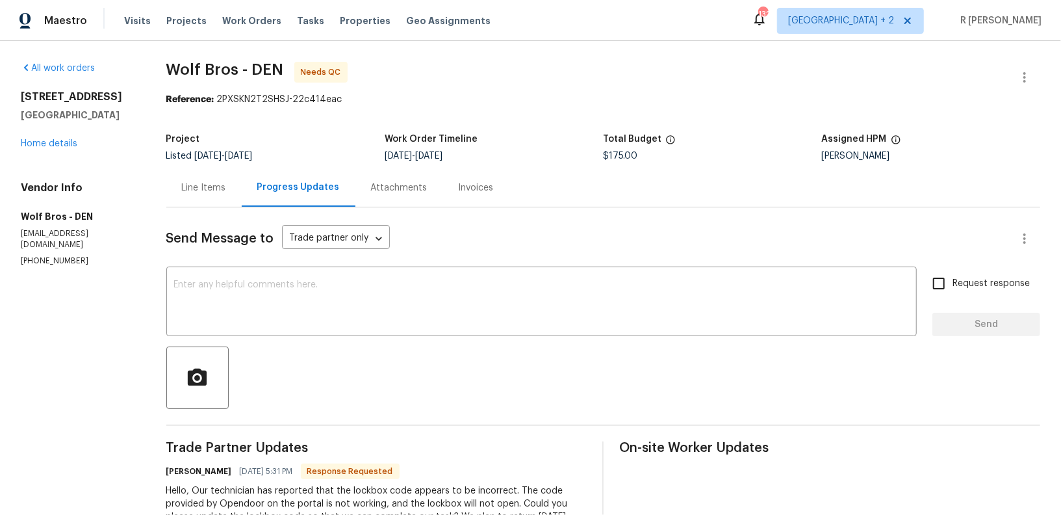
click at [196, 183] on div "Line Items" at bounding box center [204, 187] width 44 height 13
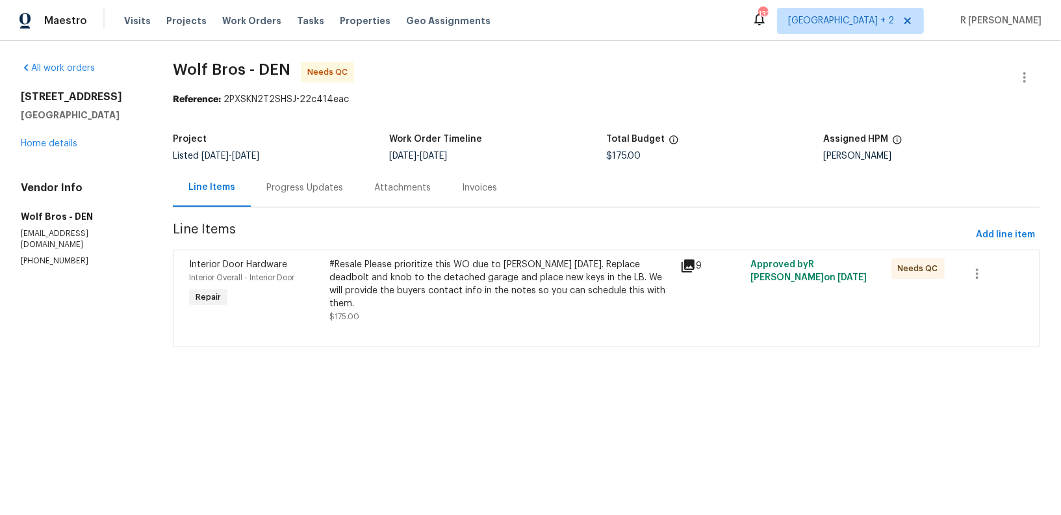
click at [414, 296] on div "#Resale Please prioritize this WO due to COE today. Replace deadbolt and knob t…" at bounding box center [501, 290] width 344 height 65
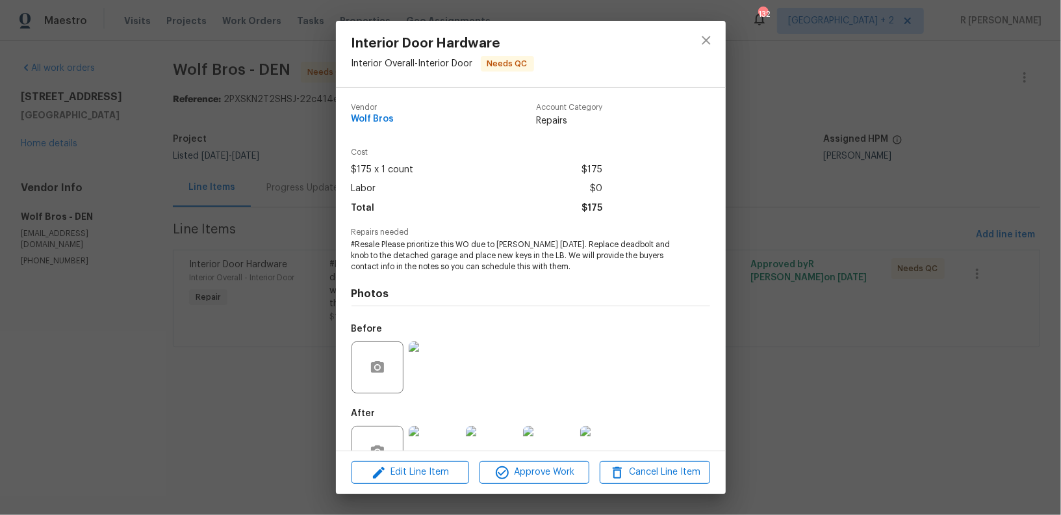
scroll to position [40, 0]
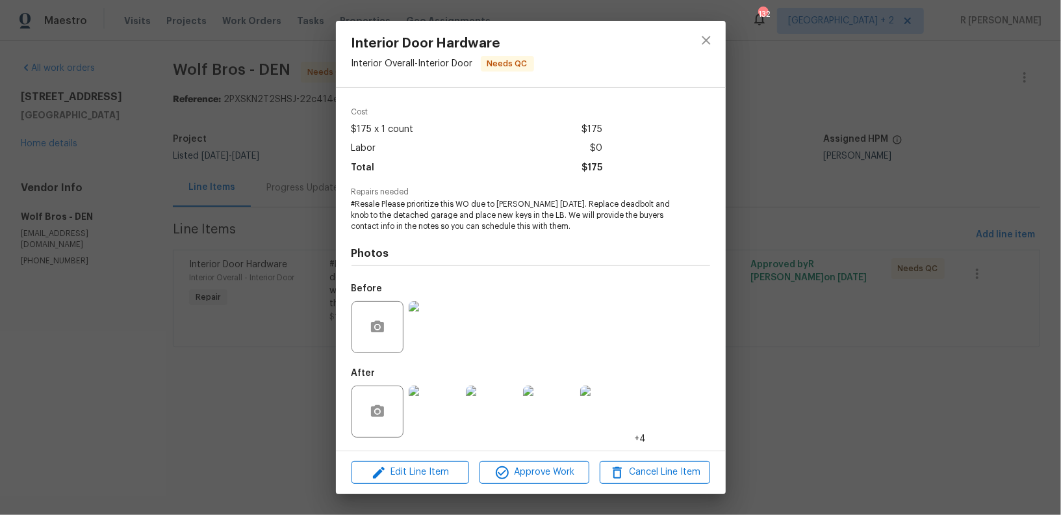
click at [465, 413] on div at bounding box center [491, 411] width 57 height 68
click at [431, 408] on img at bounding box center [435, 411] width 52 height 52
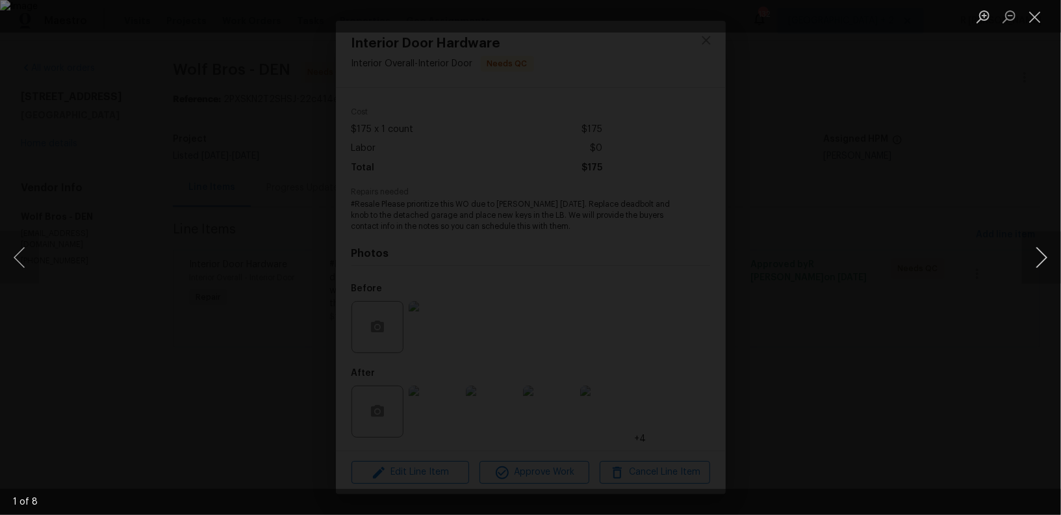
click at [1040, 260] on button "Next image" at bounding box center [1041, 257] width 39 height 52
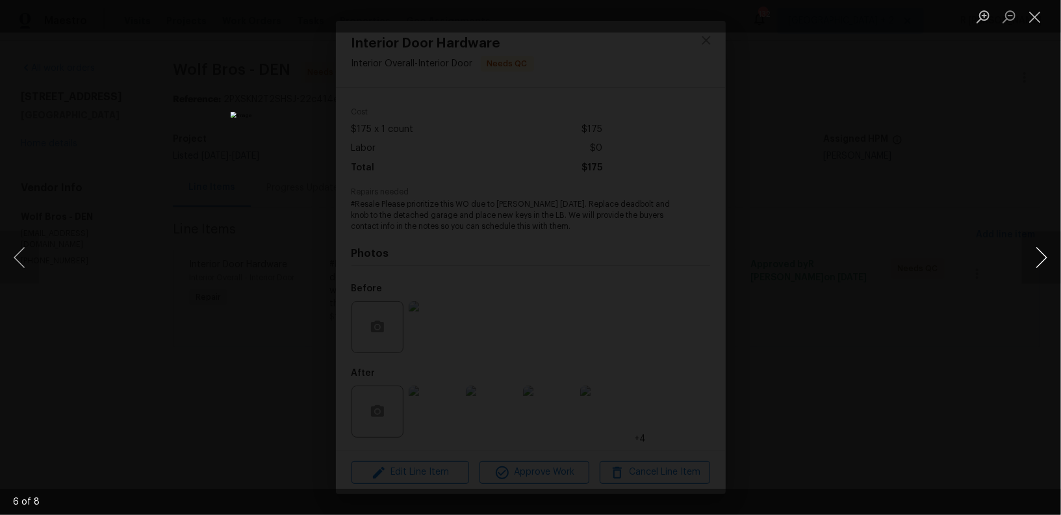
click at [1040, 260] on button "Next image" at bounding box center [1041, 257] width 39 height 52
click at [1033, 6] on button "Close lightbox" at bounding box center [1035, 16] width 26 height 23
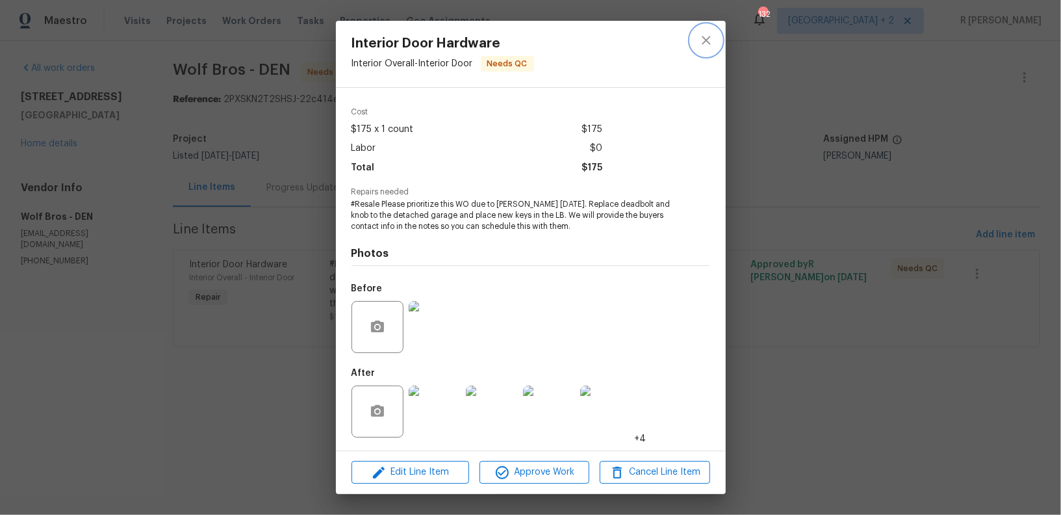
click at [704, 47] on icon "close" at bounding box center [706, 40] width 16 height 16
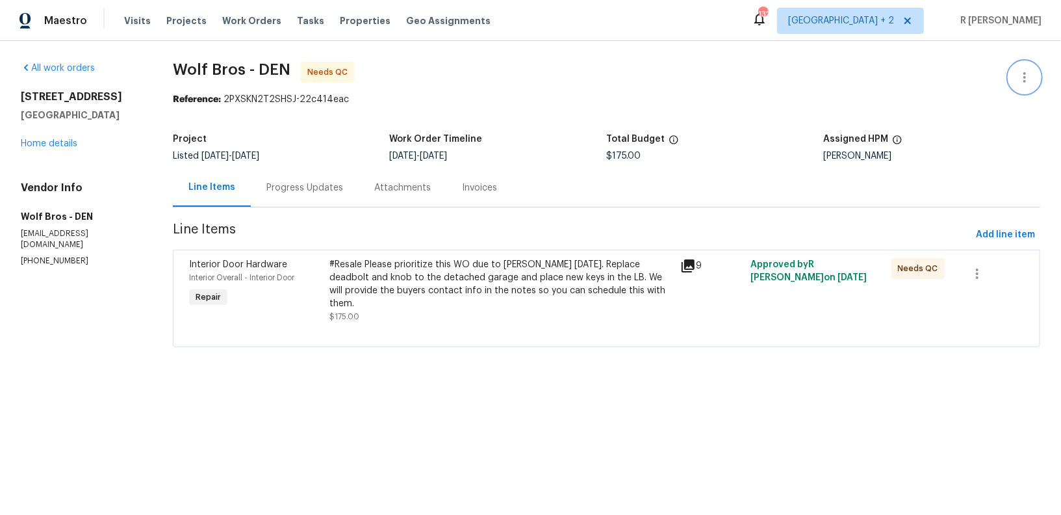
click at [1027, 75] on icon "button" at bounding box center [1025, 78] width 16 height 16
click at [939, 85] on li "Edit" at bounding box center [982, 76] width 140 height 21
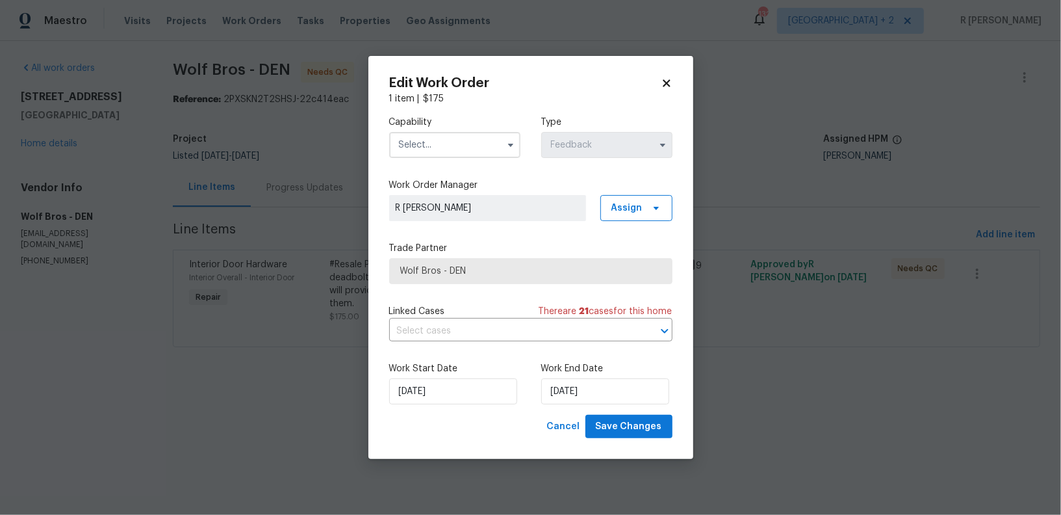
click at [446, 151] on input "text" at bounding box center [454, 145] width 131 height 26
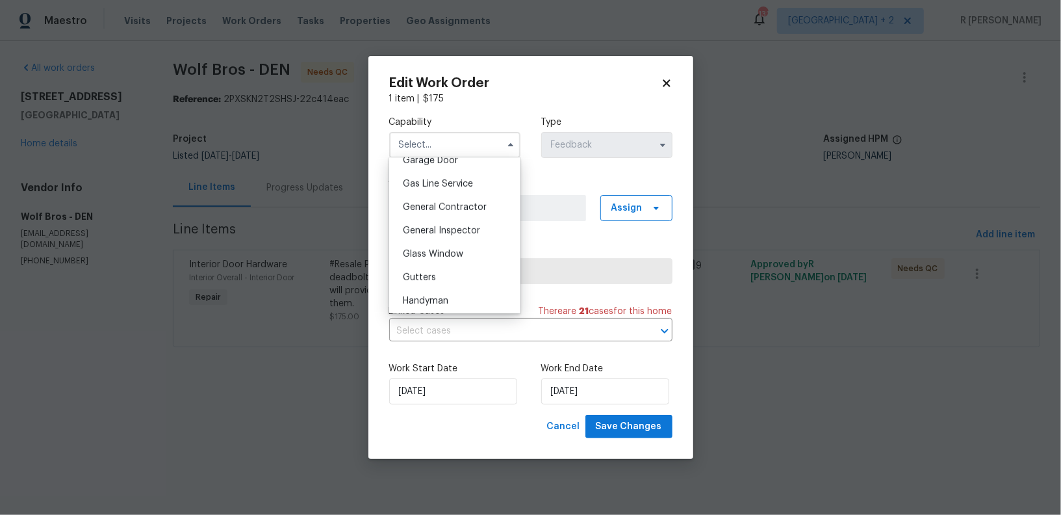
scroll to position [554, 0]
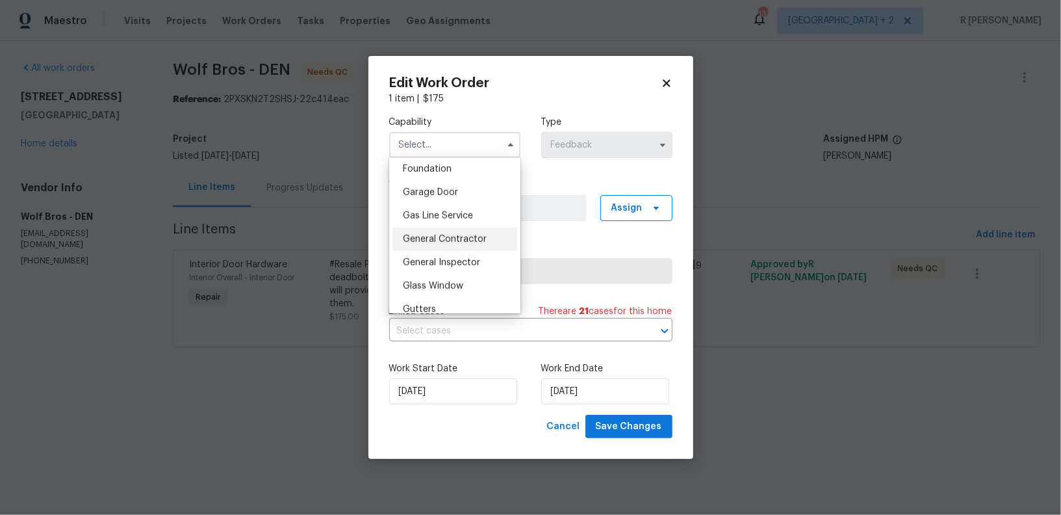
click at [466, 243] on span "General Contractor" at bounding box center [445, 239] width 84 height 9
type input "General Contractor"
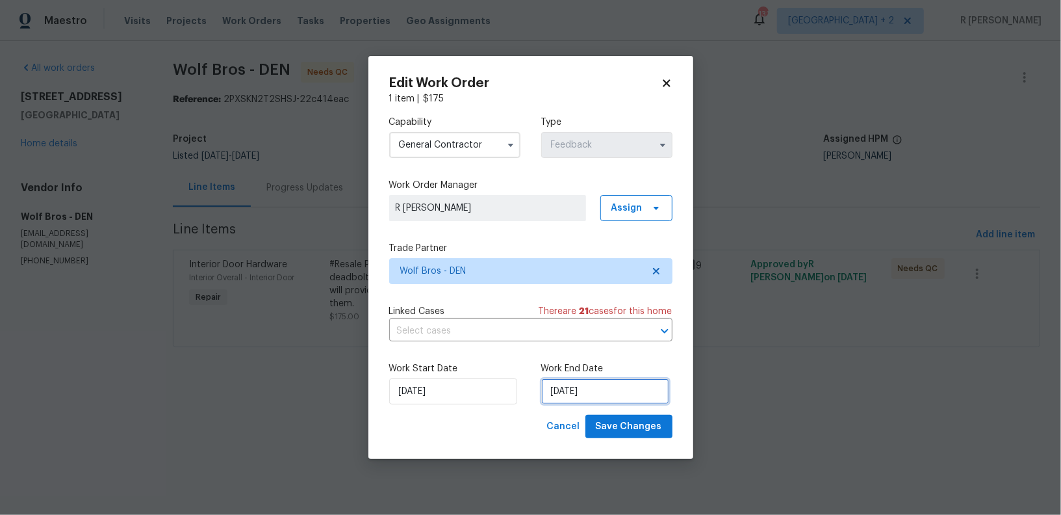
click at [570, 386] on input "06/09/2025" at bounding box center [605, 391] width 128 height 26
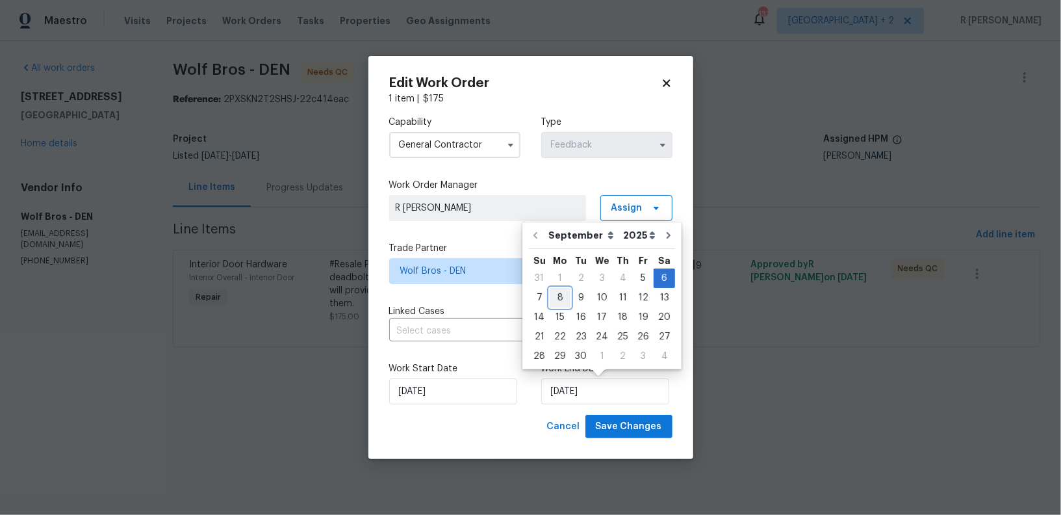
click at [561, 300] on div "8" at bounding box center [560, 297] width 21 height 18
type input "08/09/2025"
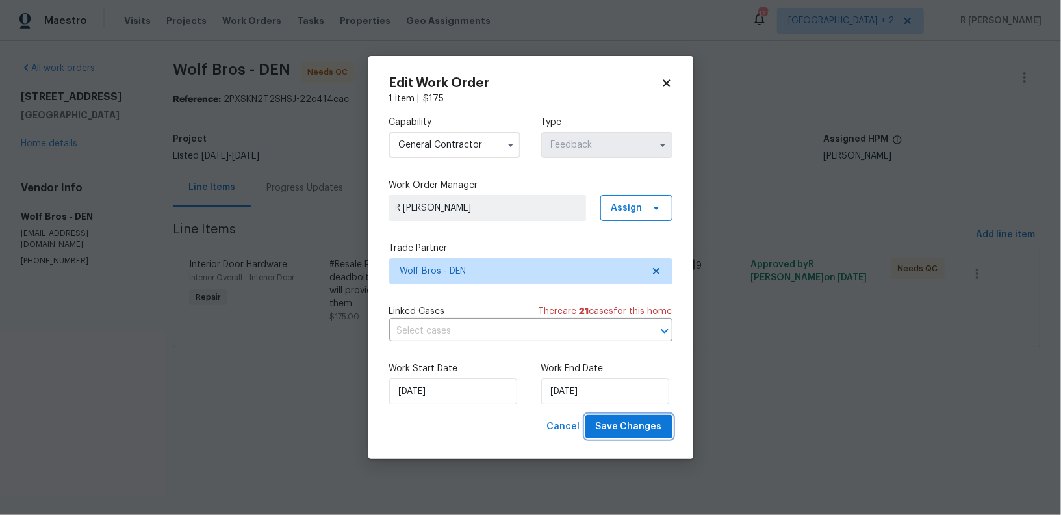
click at [617, 433] on span "Save Changes" at bounding box center [629, 426] width 66 height 16
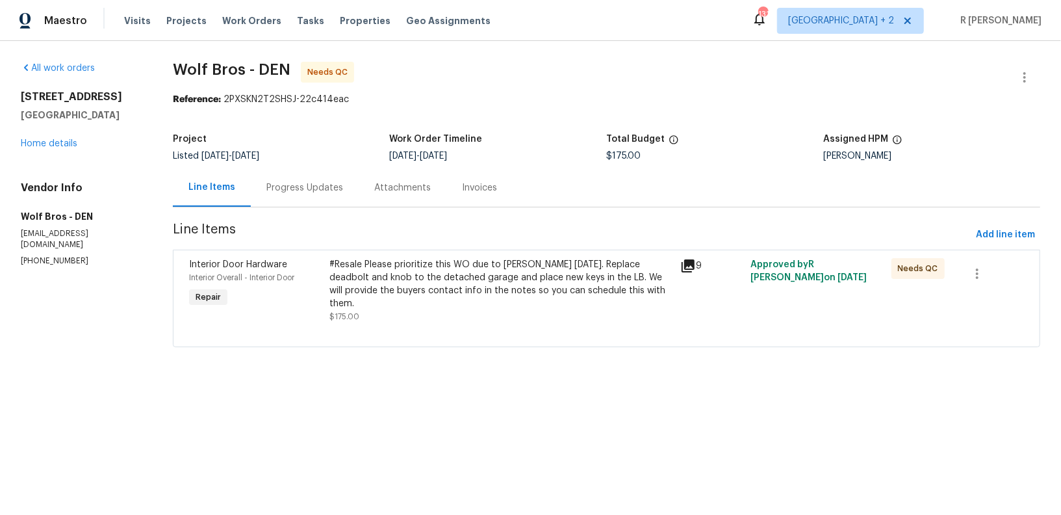
click at [312, 187] on div "Progress Updates" at bounding box center [304, 187] width 77 height 13
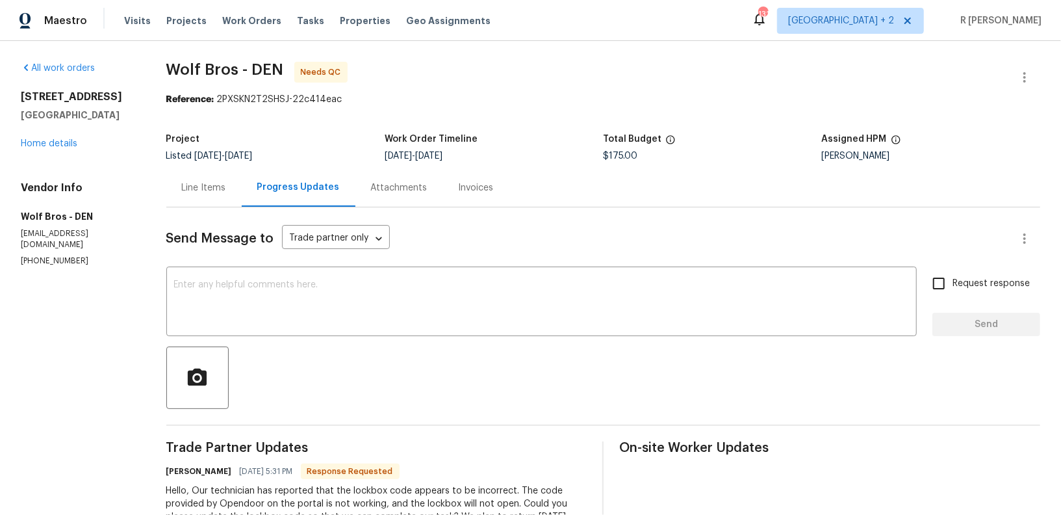
click at [197, 189] on div "Line Items" at bounding box center [204, 187] width 44 height 13
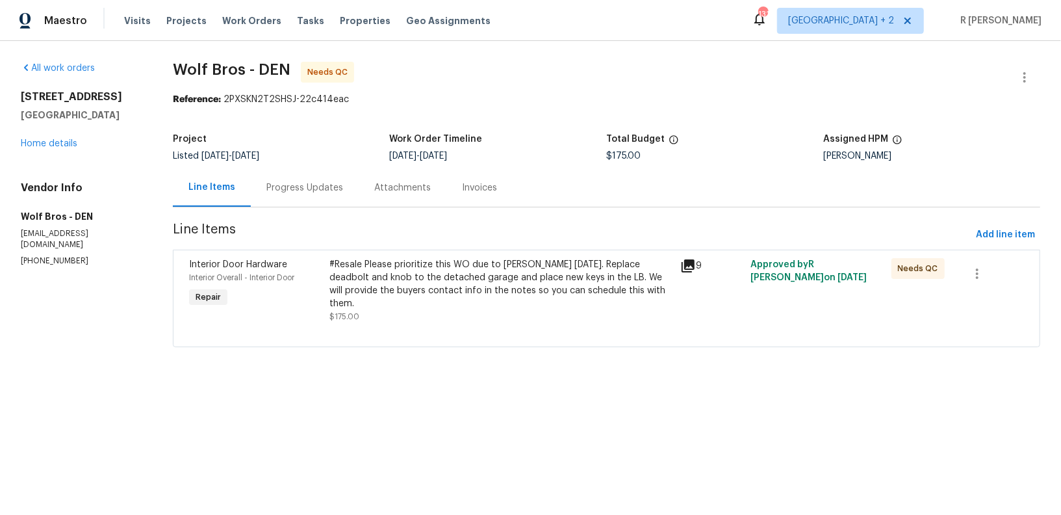
click at [423, 278] on div "#Resale Please prioritize this WO due to COE today. Replace deadbolt and knob t…" at bounding box center [501, 284] width 344 height 52
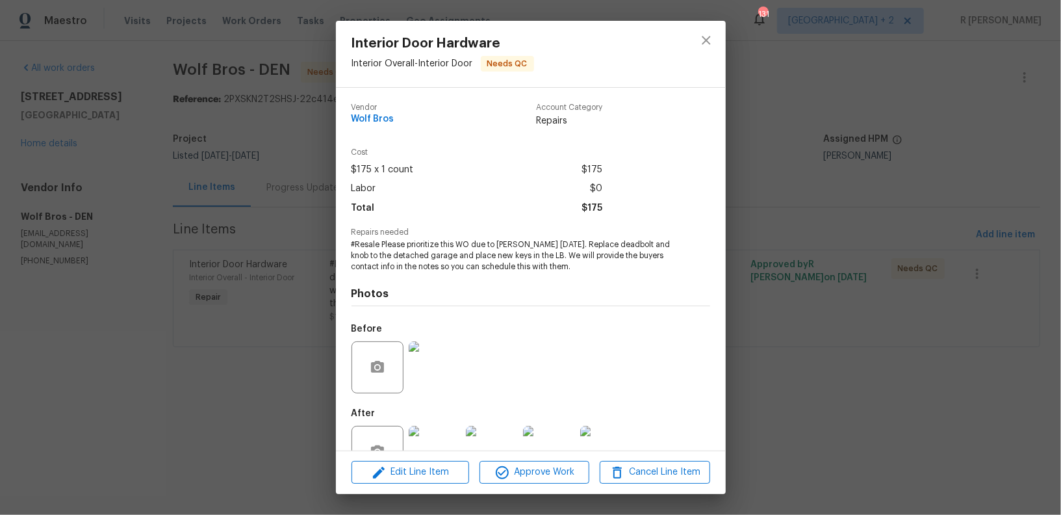
scroll to position [40, 0]
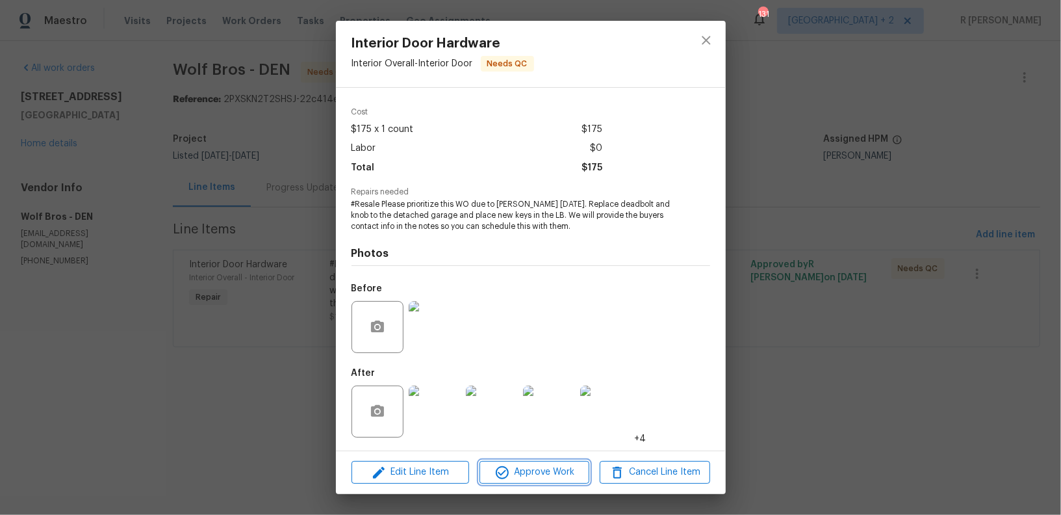
click at [534, 476] on span "Approve Work" at bounding box center [534, 472] width 102 height 16
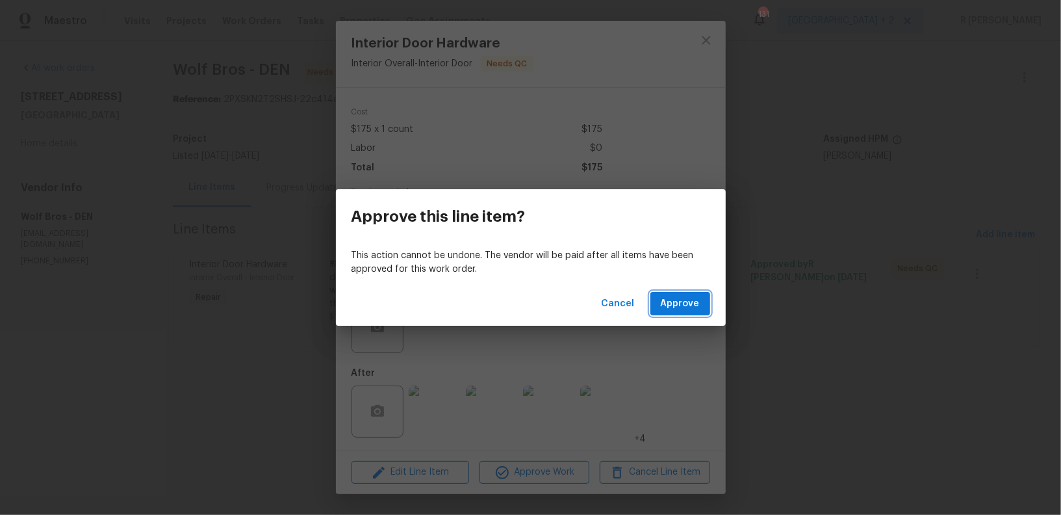
click at [678, 303] on span "Approve" at bounding box center [680, 304] width 39 height 16
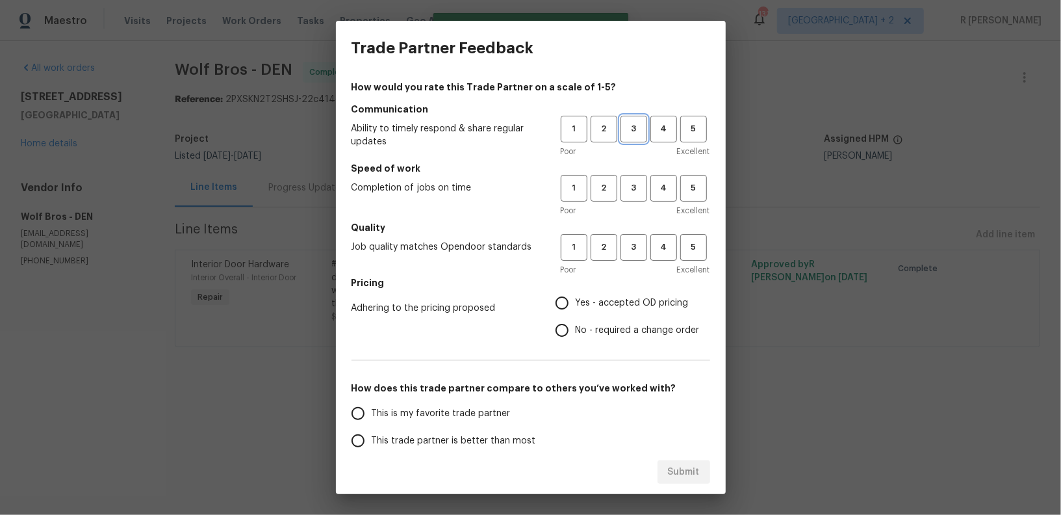
click at [635, 127] on span "3" at bounding box center [634, 128] width 24 height 15
click at [626, 188] on span "3" at bounding box center [634, 188] width 24 height 15
click at [664, 142] on div "1 2 3 4 5 Poor Excellent" at bounding box center [635, 137] width 149 height 42
click at [664, 127] on span "4" at bounding box center [664, 128] width 24 height 15
click at [660, 191] on span "4" at bounding box center [664, 188] width 24 height 15
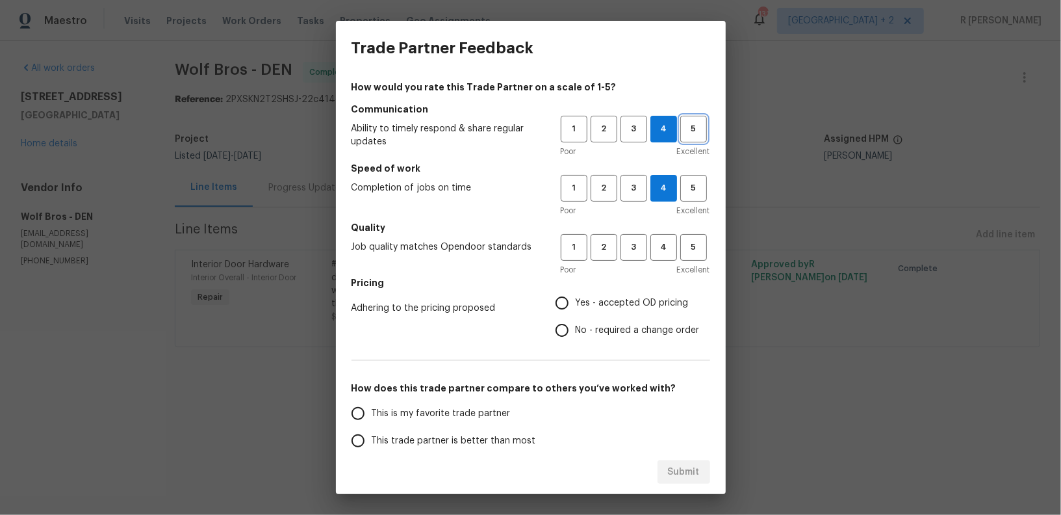
click at [704, 118] on button "5" at bounding box center [693, 129] width 27 height 27
click at [699, 194] on span "5" at bounding box center [694, 188] width 24 height 15
click at [687, 255] on button "5" at bounding box center [693, 247] width 27 height 27
click at [591, 298] on span "Yes - accepted OD pricing" at bounding box center [632, 303] width 113 height 14
click at [576, 298] on input "Yes - accepted OD pricing" at bounding box center [561, 302] width 27 height 27
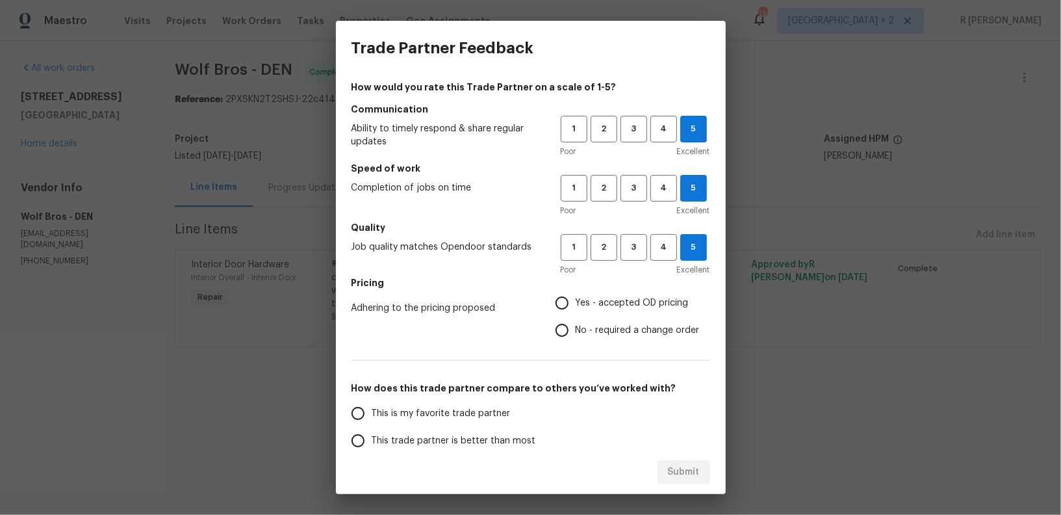
radio input "true"
click at [438, 437] on span "This trade partner is better than most" at bounding box center [454, 441] width 164 height 14
click at [372, 437] on input "This trade partner is better than most" at bounding box center [357, 440] width 27 height 27
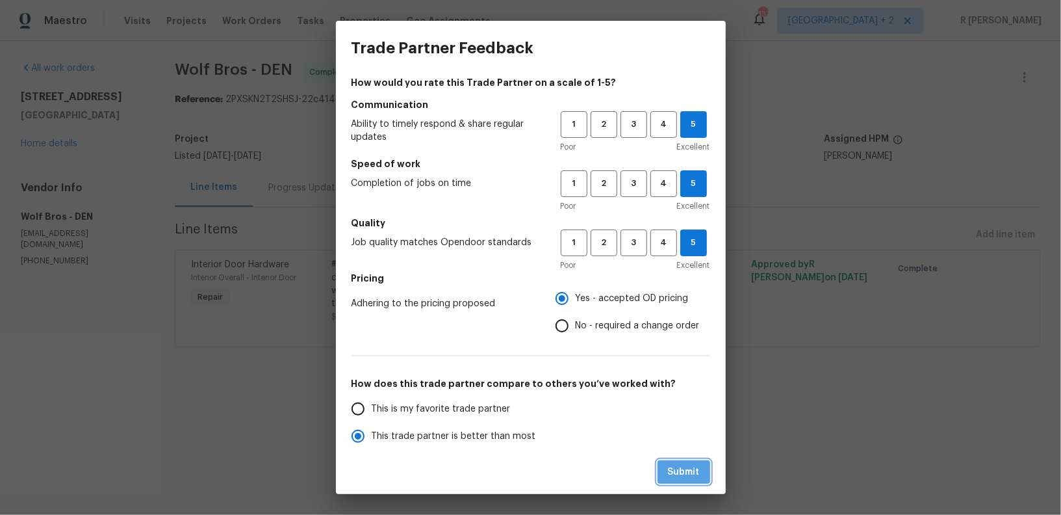
click at [690, 470] on span "Submit" at bounding box center [684, 472] width 32 height 16
radio input "true"
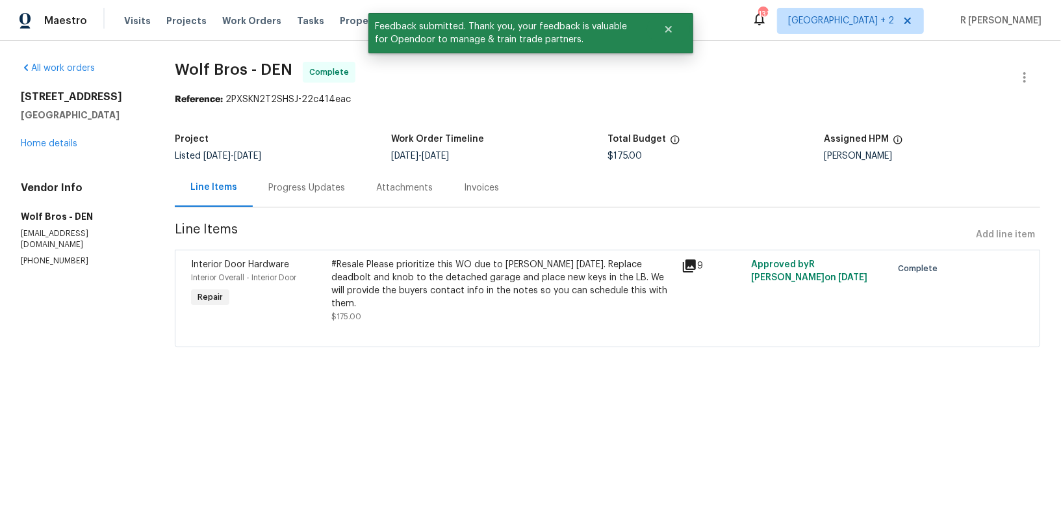
click at [322, 194] on div "Progress Updates" at bounding box center [306, 187] width 77 height 13
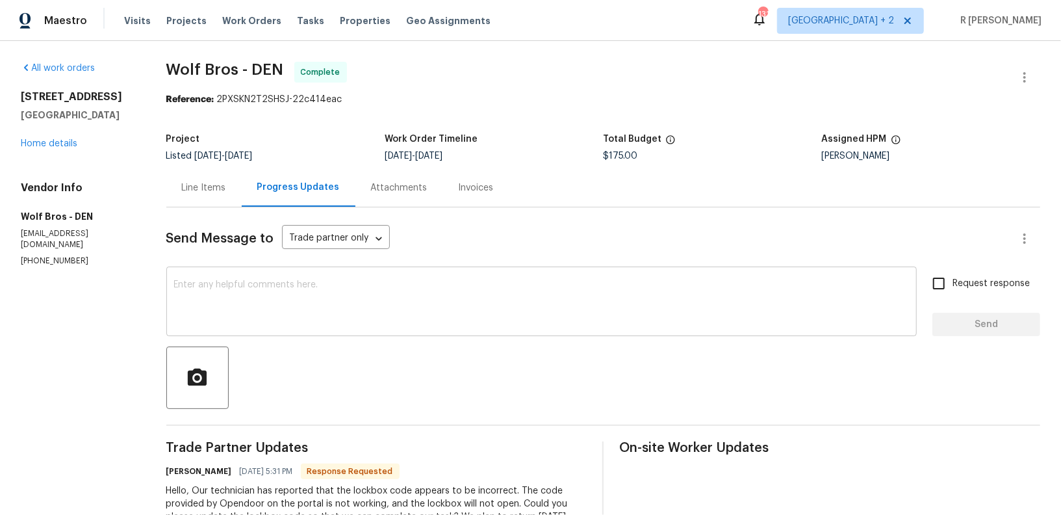
click at [370, 293] on textarea at bounding box center [541, 302] width 735 height 45
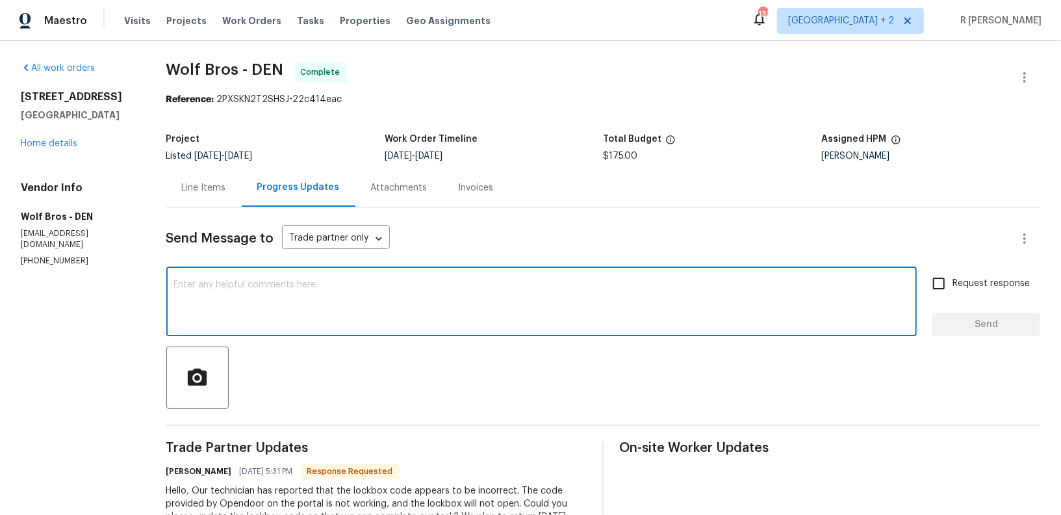
paste textarea "Final cost updated and work order approved. Kindly upload the detailed invoice.…"
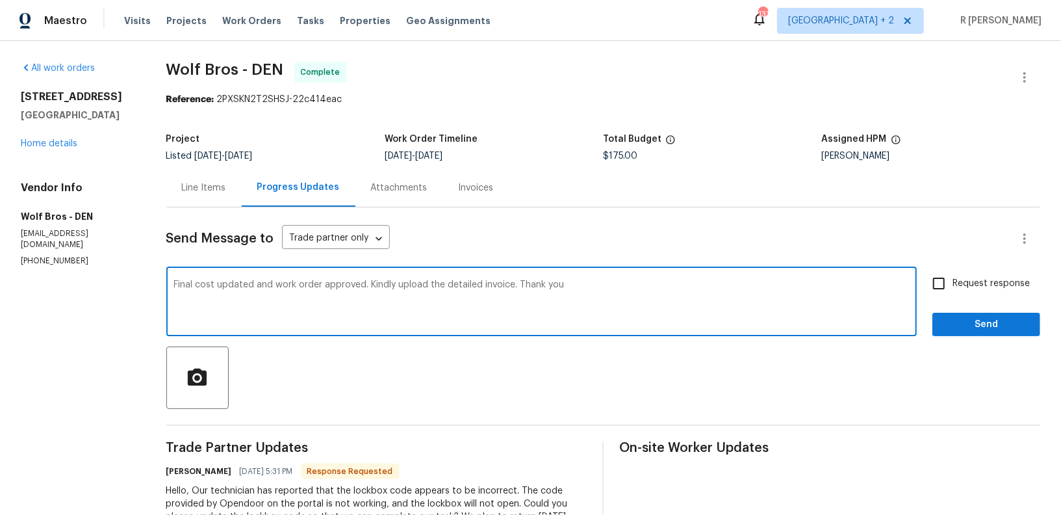
type textarea "Final cost updated and work order approved. Kindly upload the detailed invoice.…"
click at [968, 275] on label "Request response" at bounding box center [977, 283] width 105 height 27
click at [952, 275] on input "Request response" at bounding box center [938, 283] width 27 height 27
checkbox input "true"
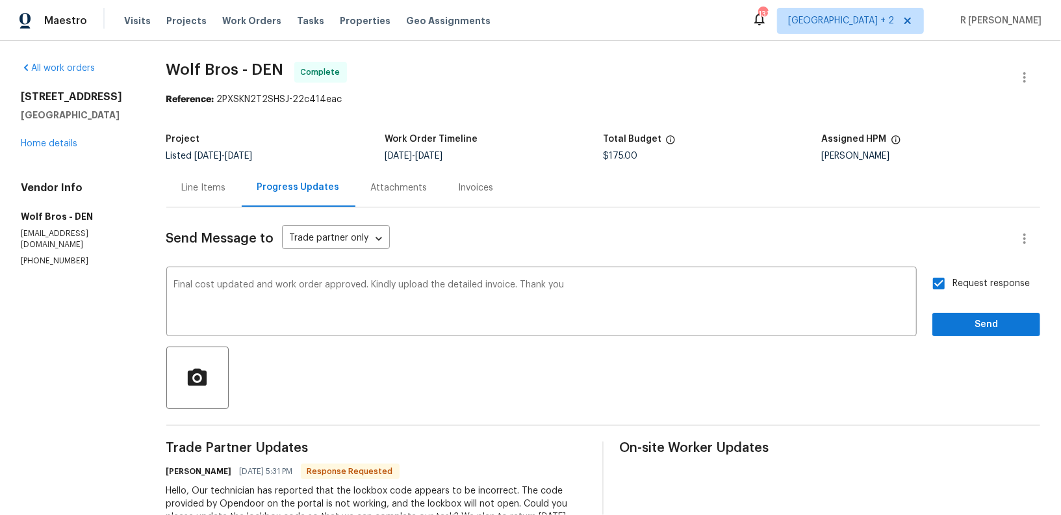
click at [971, 342] on div "Send Message to Trade partner only Trade partner only ​ Final cost updated and …" at bounding box center [603, 424] width 874 height 434
click at [965, 319] on span "Send" at bounding box center [986, 324] width 87 height 16
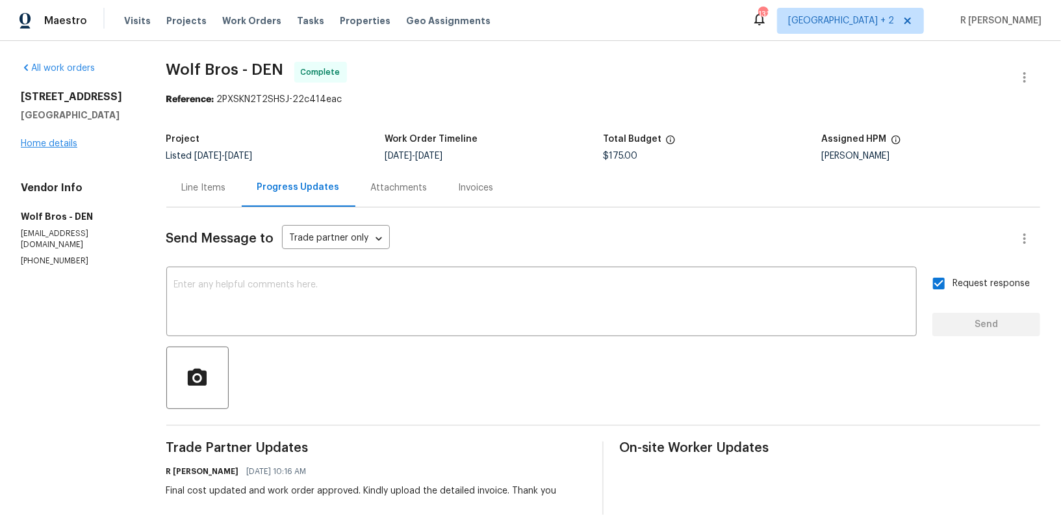
click at [45, 147] on div "1298 S Seneca Way Denver, CO 80223 Home details" at bounding box center [78, 120] width 114 height 60
click at [45, 147] on link "Home details" at bounding box center [49, 143] width 57 height 9
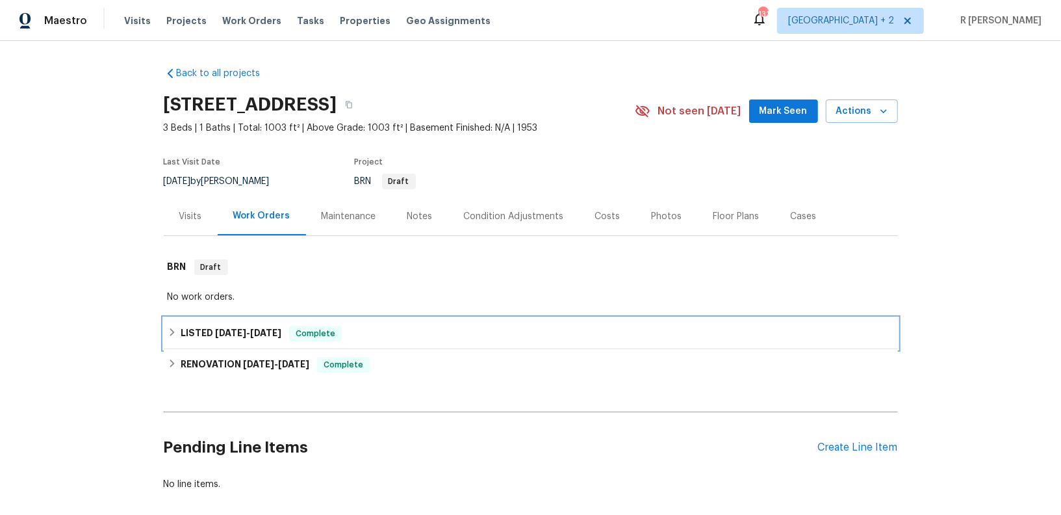
click at [229, 339] on h6 "LISTED 8/15/25 - 9/8/25" at bounding box center [231, 333] width 101 height 16
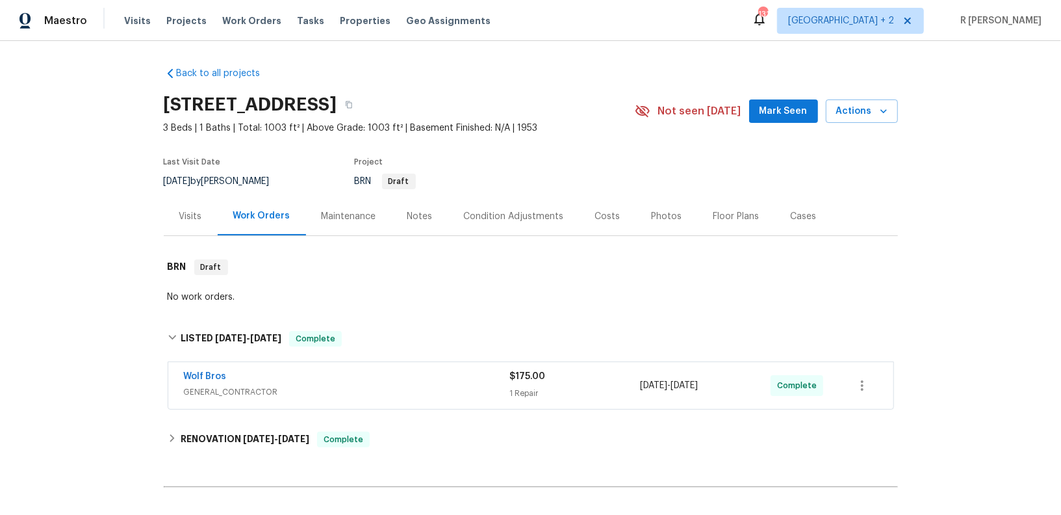
drag, startPoint x: 247, startPoint y: 367, endPoint x: 60, endPoint y: 365, distance: 187.1
click at [60, 365] on div "Back to all projects 1298 S Seneca Way, Denver, CO 80223 3 Beds | 1 Baths | Tot…" at bounding box center [530, 278] width 1061 height 474
drag, startPoint x: 241, startPoint y: 373, endPoint x: 147, endPoint y: 373, distance: 93.6
click at [147, 373] on div "Back to all projects 1298 S Seneca Way, Denver, CO 80223 3 Beds | 1 Baths | Tot…" at bounding box center [530, 278] width 1061 height 474
copy link "Wolf Bros"
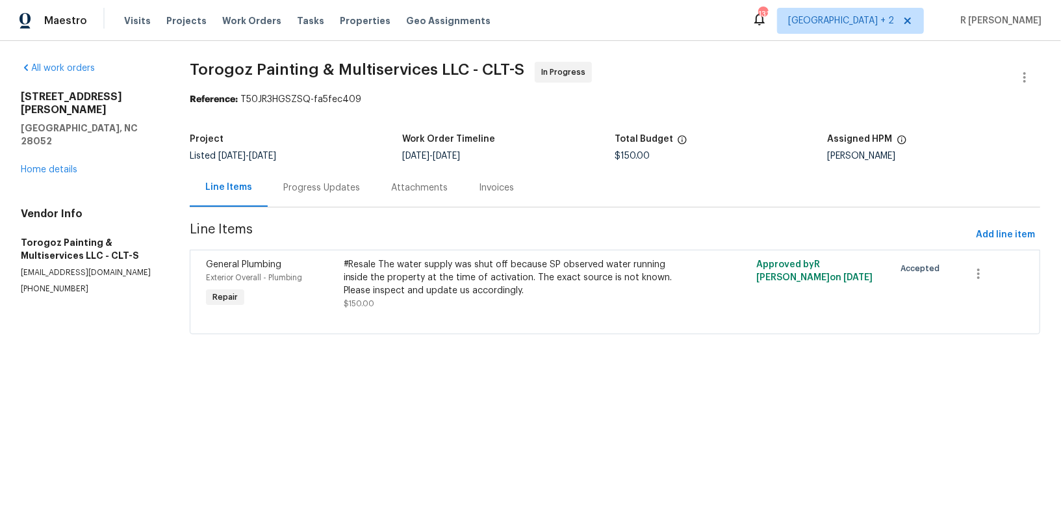
click at [305, 188] on div "Progress Updates" at bounding box center [321, 187] width 77 height 13
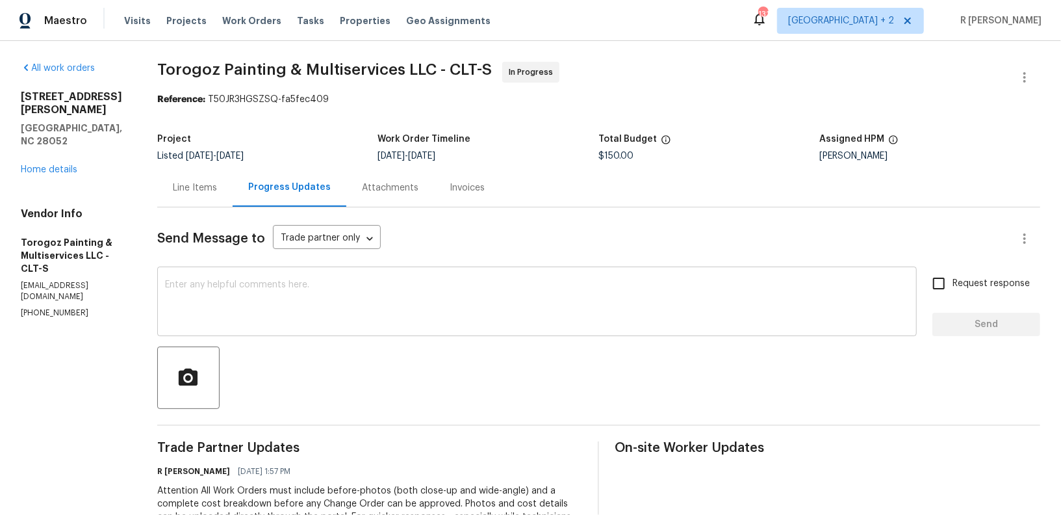
click at [407, 331] on div "x ​" at bounding box center [536, 303] width 759 height 66
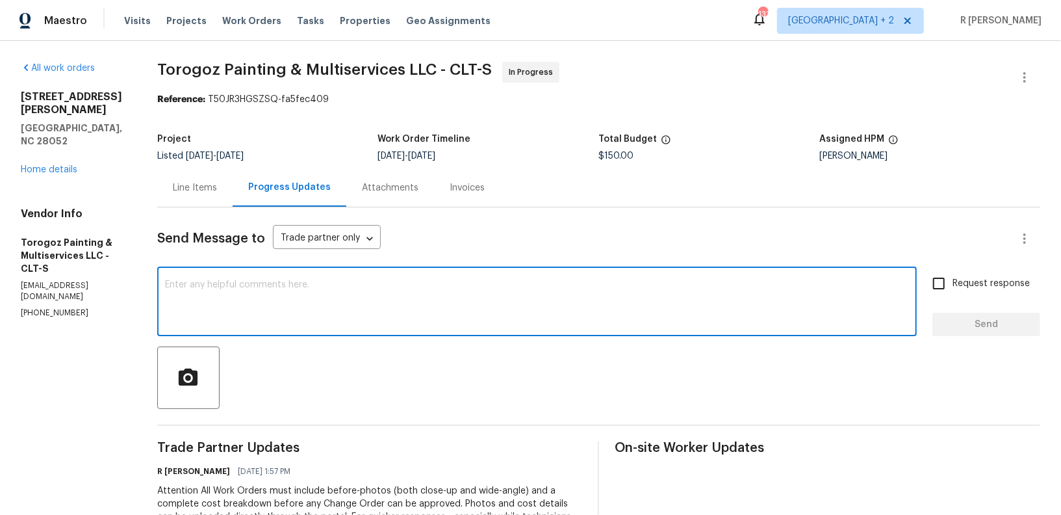
paste textarea "Hi Team, can we get a status update on the work order? Thanks!"
type textarea "Hi Team, can we get a status update on the work order? Thanks!"
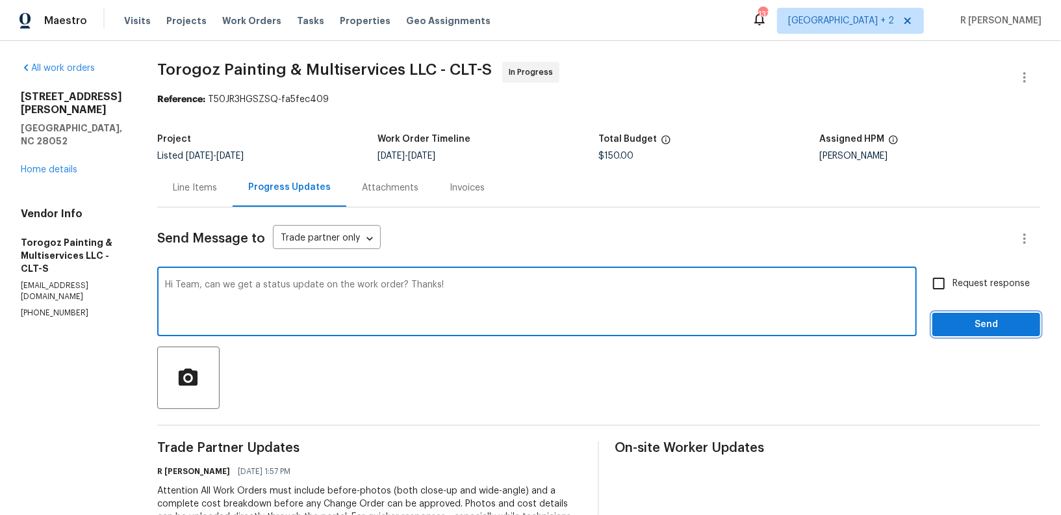
click at [967, 333] on button "Send" at bounding box center [986, 324] width 108 height 24
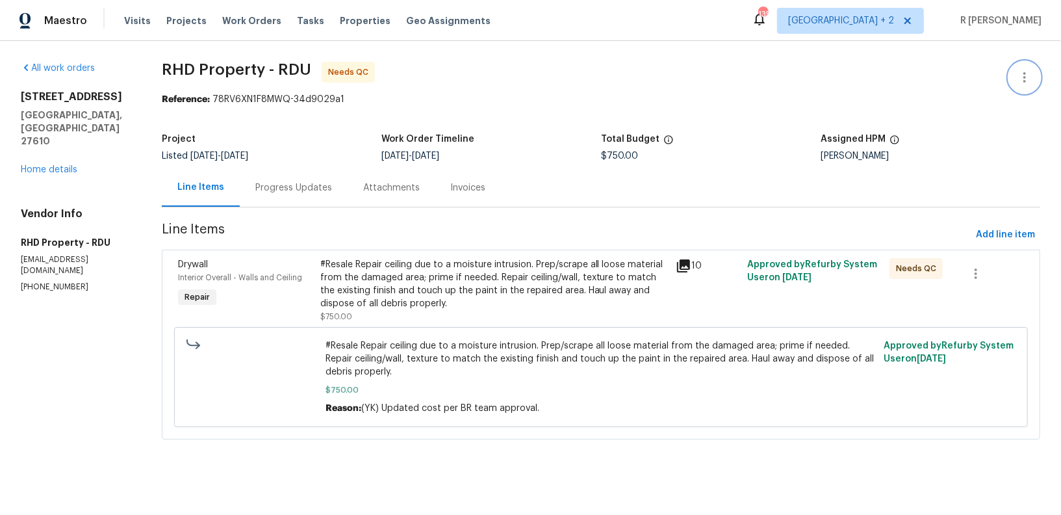
click at [1025, 84] on button "button" at bounding box center [1024, 77] width 31 height 31
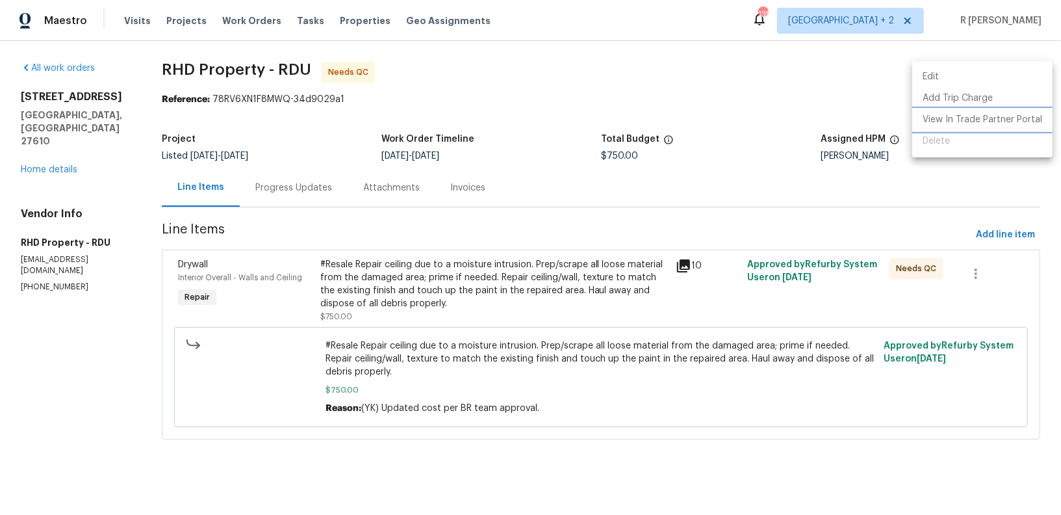
click at [942, 115] on li "View In Trade Partner Portal" at bounding box center [982, 119] width 140 height 21
click at [615, 101] on div at bounding box center [530, 257] width 1061 height 515
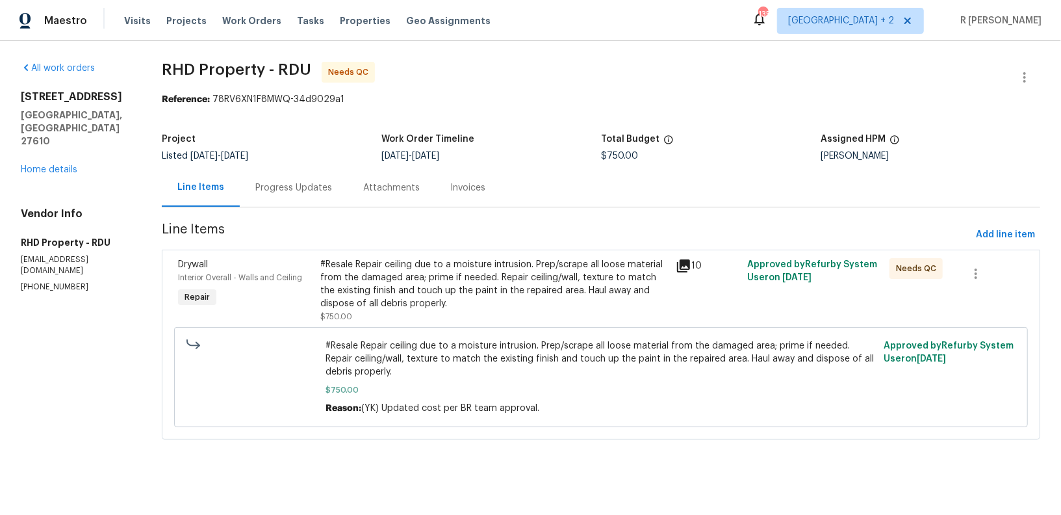
click at [1046, 80] on div "All work orders 5612 Tealbrook Dr Raleigh, NC 27610 Home details Vendor Info RH…" at bounding box center [530, 258] width 1061 height 435
click at [1026, 79] on icon "button" at bounding box center [1025, 78] width 16 height 16
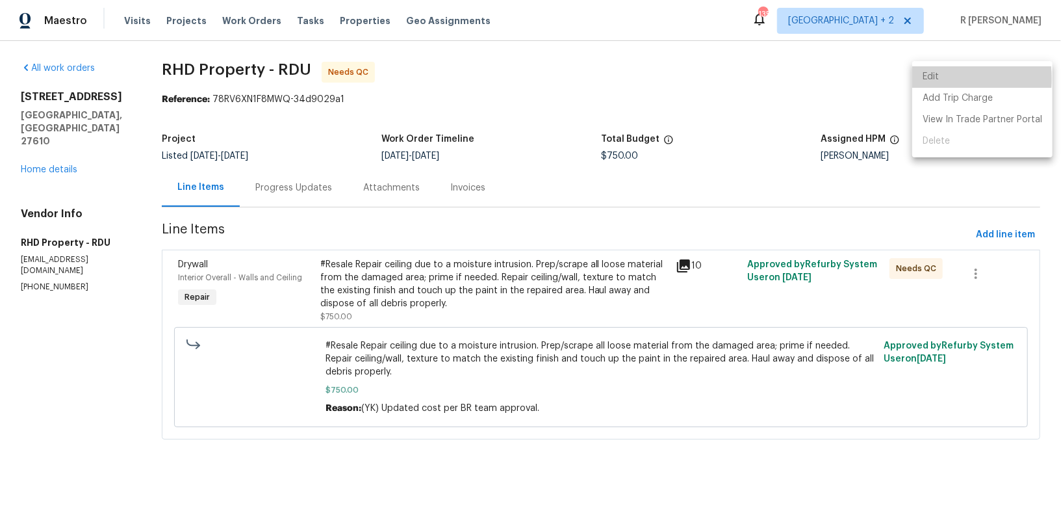
click at [917, 79] on li "Edit" at bounding box center [982, 76] width 140 height 21
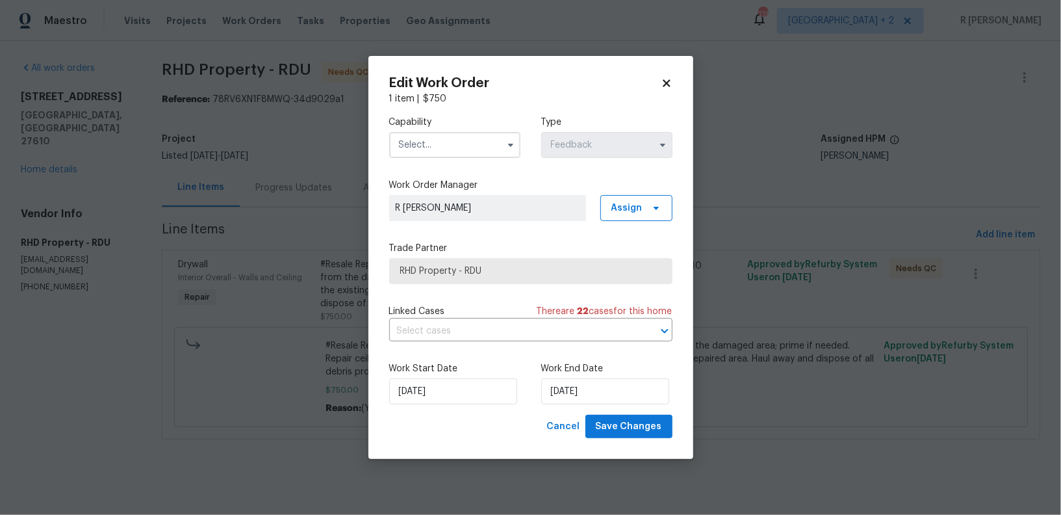
click at [426, 129] on div "Capability" at bounding box center [454, 137] width 131 height 42
click at [431, 147] on input "text" at bounding box center [454, 145] width 131 height 26
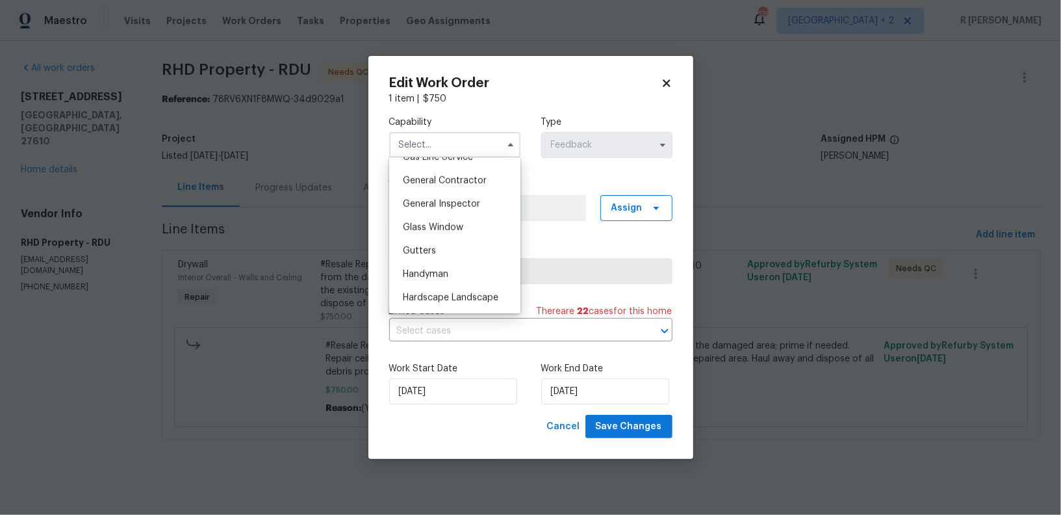
scroll to position [607, 0]
click at [451, 194] on div "General Contractor" at bounding box center [454, 185] width 125 height 23
type input "General Contractor"
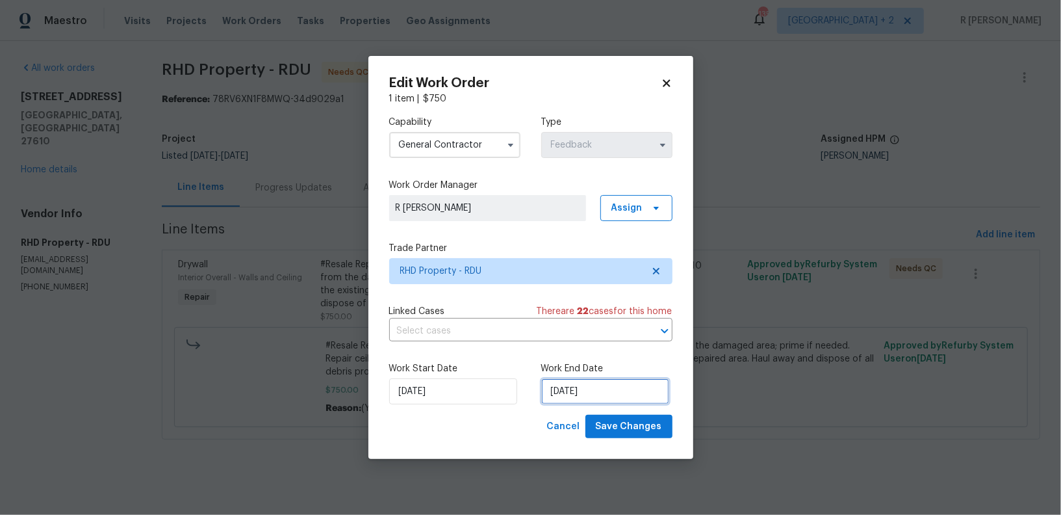
click at [589, 388] on input "05/09/2025" at bounding box center [605, 391] width 128 height 26
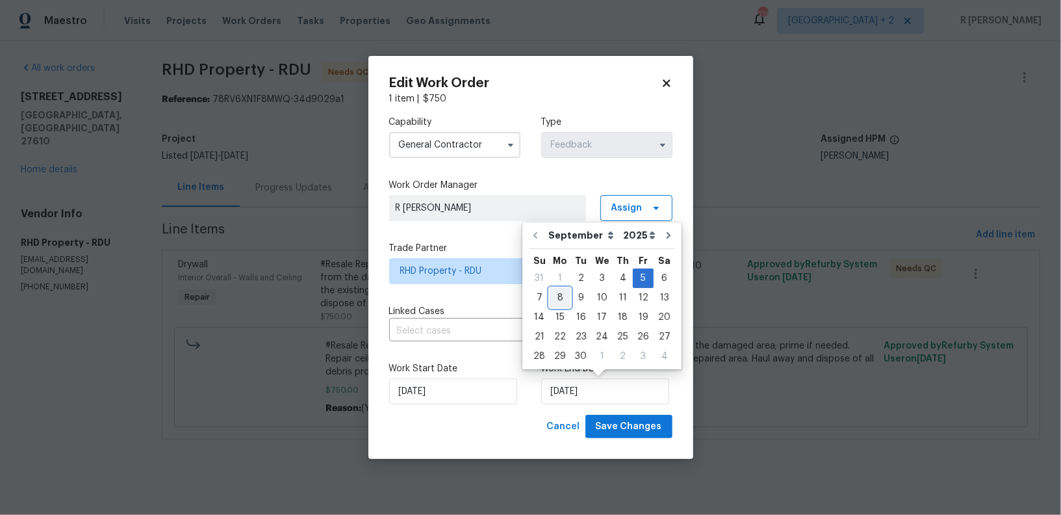
click at [561, 298] on div "8" at bounding box center [560, 297] width 21 height 18
type input "08/09/2025"
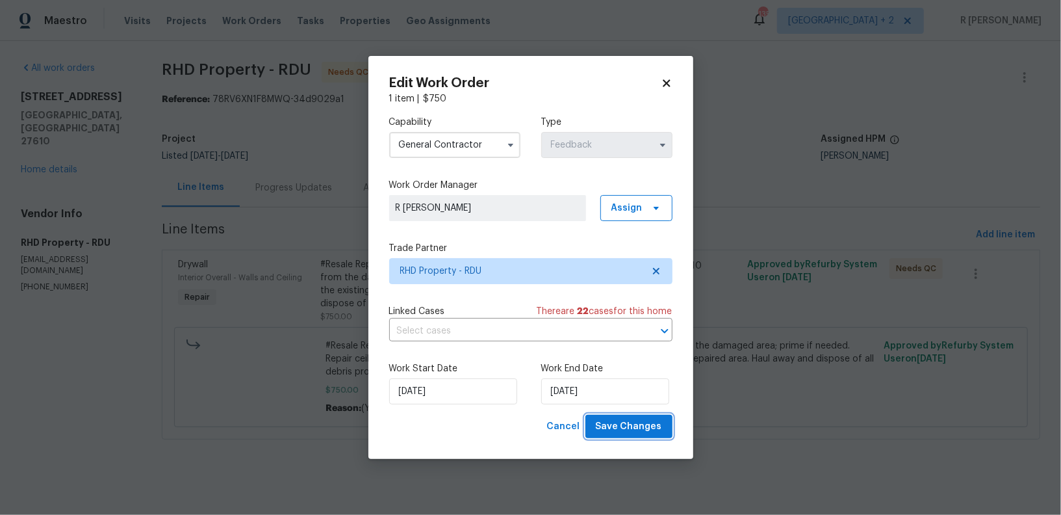
click at [629, 433] on span "Save Changes" at bounding box center [629, 426] width 66 height 16
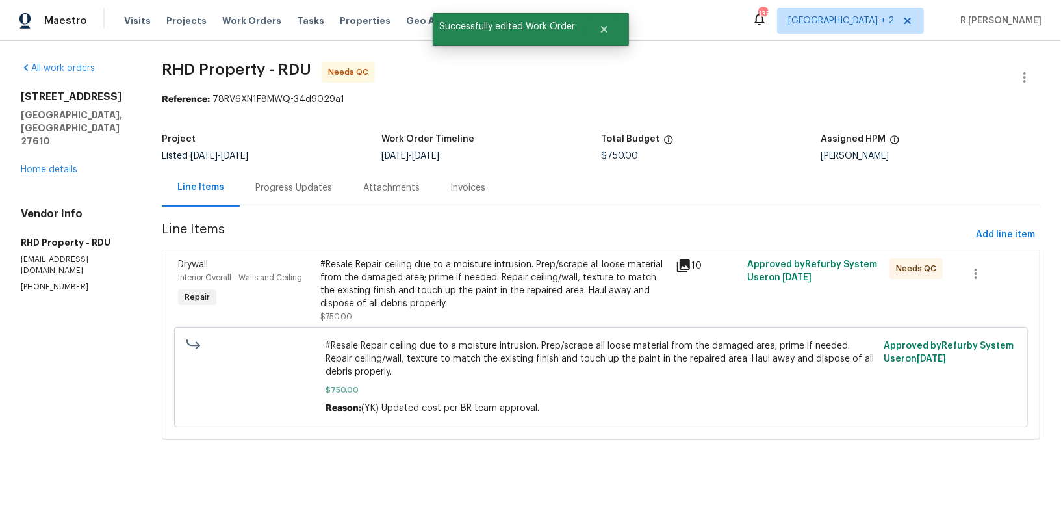
click at [418, 288] on div "#Resale Repair ceiling due to a moisture intrusion. Prep/scrape all loose mater…" at bounding box center [494, 284] width 348 height 52
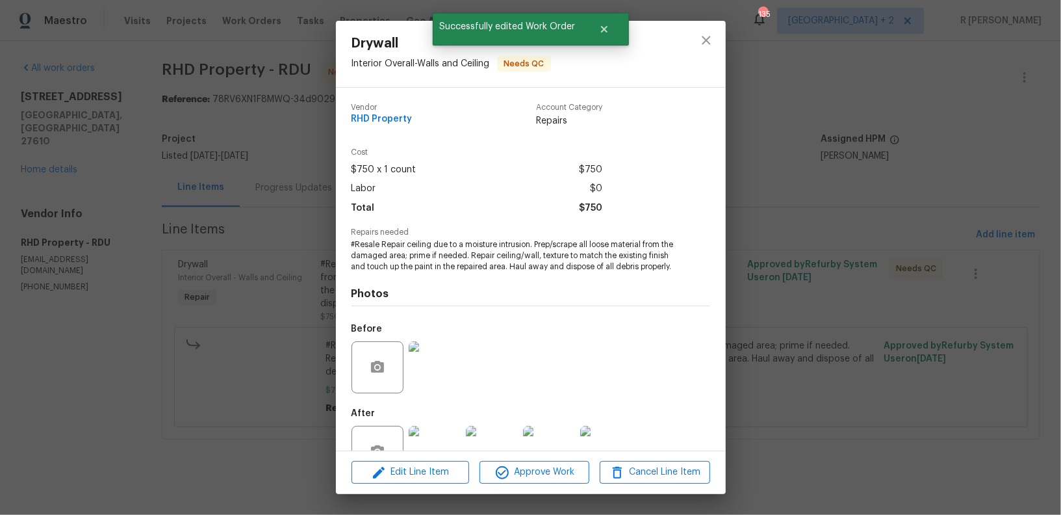
scroll to position [51, 0]
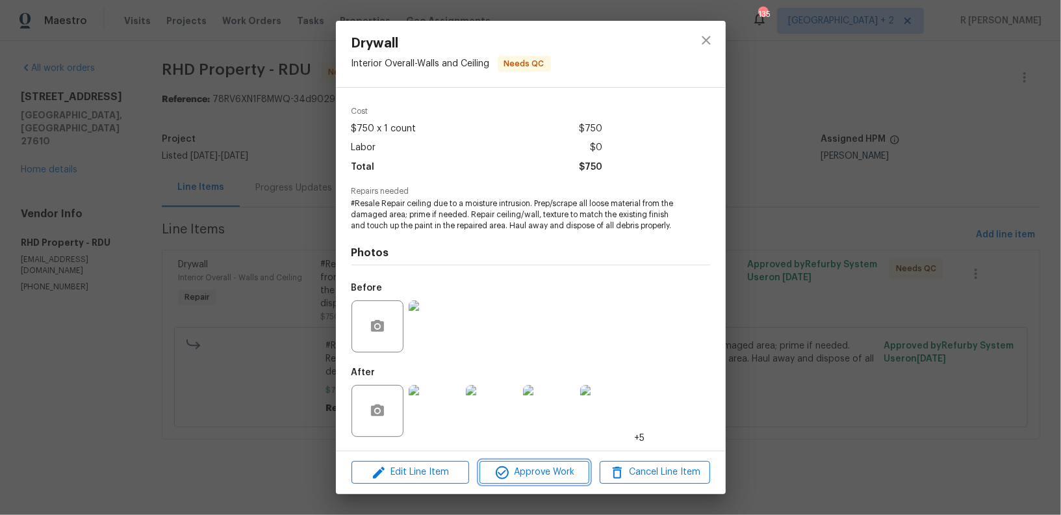
click at [518, 483] on button "Approve Work" at bounding box center [534, 472] width 110 height 23
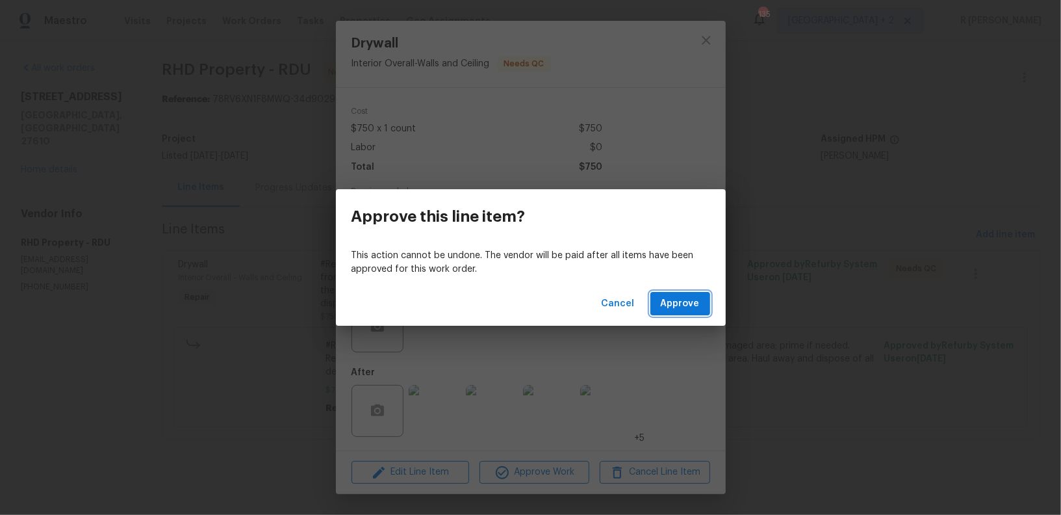
click at [674, 307] on span "Approve" at bounding box center [680, 304] width 39 height 16
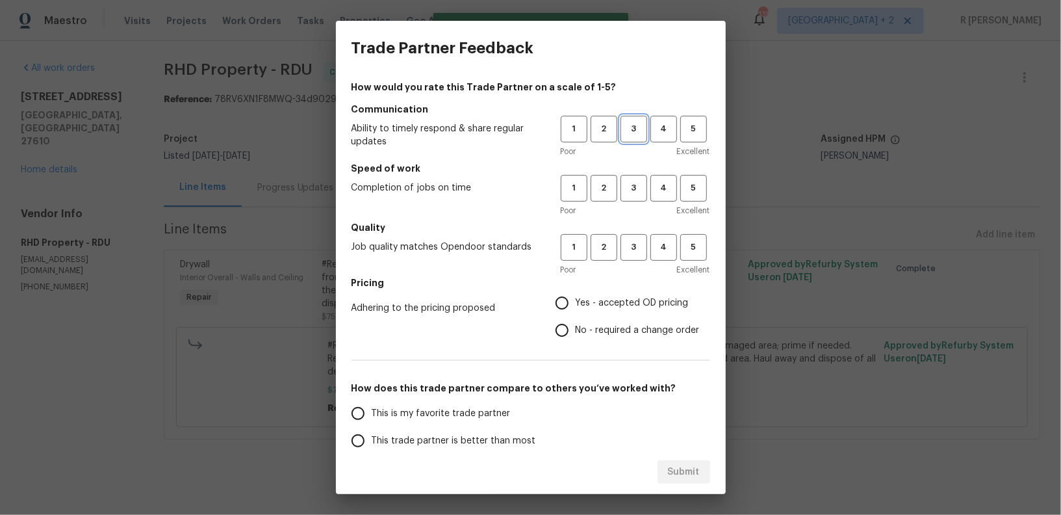
click at [638, 128] on span "3" at bounding box center [634, 128] width 24 height 15
click at [644, 179] on button "3" at bounding box center [633, 188] width 27 height 27
click at [629, 246] on span "3" at bounding box center [634, 247] width 24 height 15
click at [604, 335] on span "No - required a change order" at bounding box center [638, 331] width 124 height 14
click at [576, 335] on input "No - required a change order" at bounding box center [561, 329] width 27 height 27
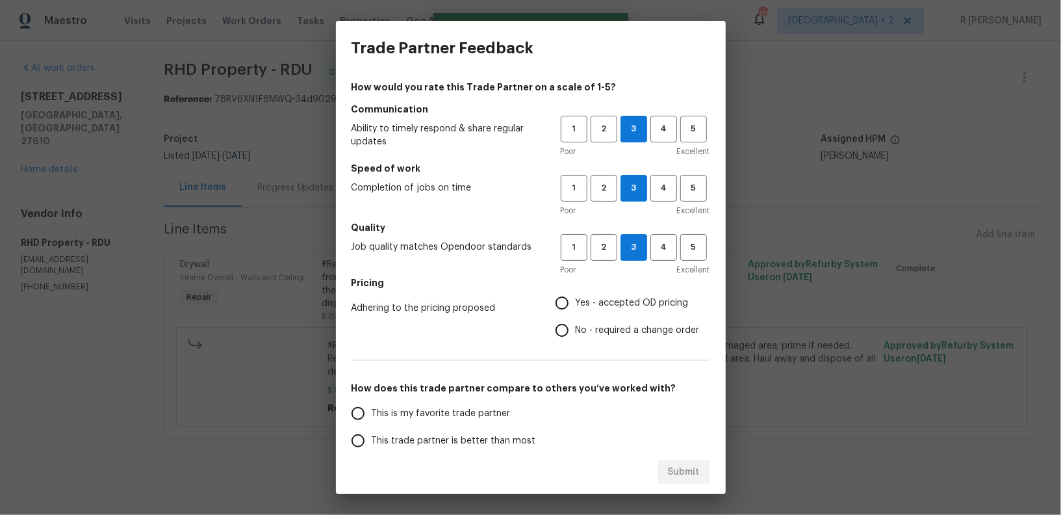
radio input "true"
click at [491, 434] on span "This trade partner is better than most" at bounding box center [454, 441] width 164 height 14
click at [372, 433] on input "This trade partner is better than most" at bounding box center [357, 440] width 27 height 27
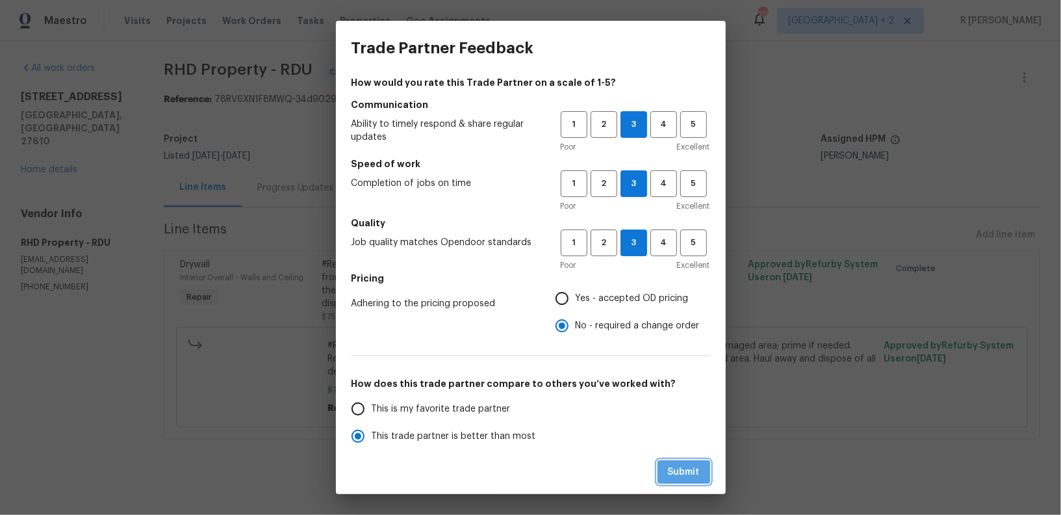
click at [688, 472] on span "Submit" at bounding box center [684, 472] width 32 height 16
radio input "true"
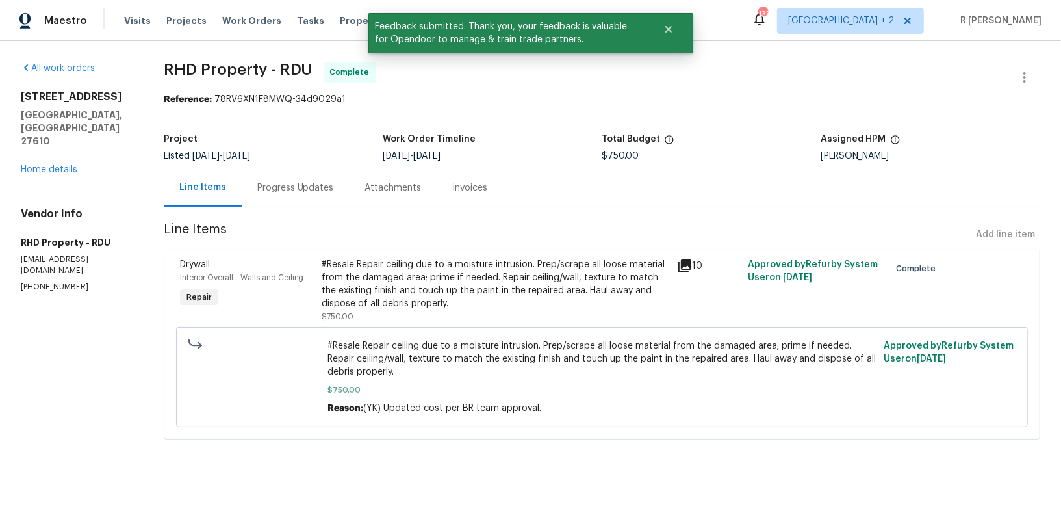
click at [311, 174] on div "Progress Updates" at bounding box center [296, 187] width 108 height 38
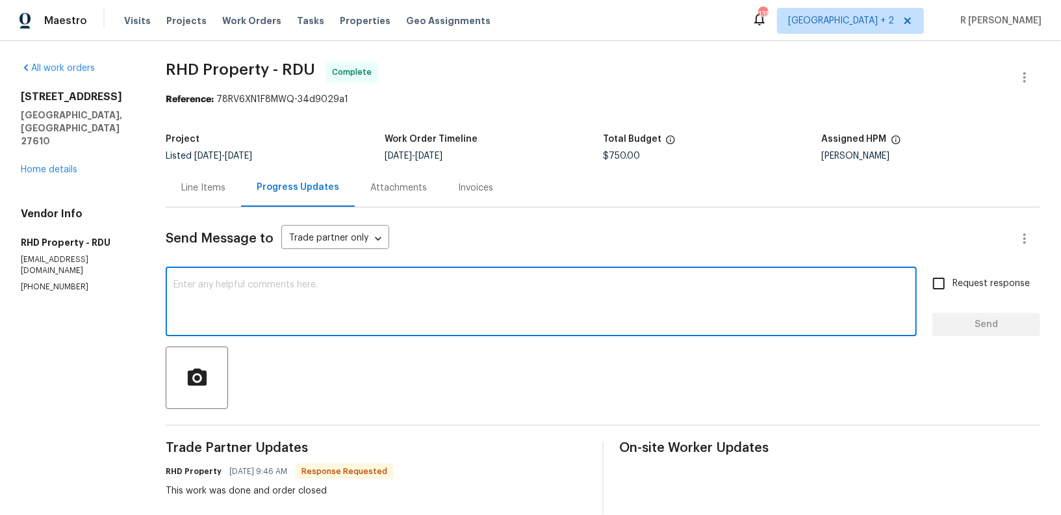
click at [402, 322] on textarea at bounding box center [540, 302] width 735 height 45
paste textarea "Hi Team, the work order has been approved. Kindly upload the detailed invoice. …"
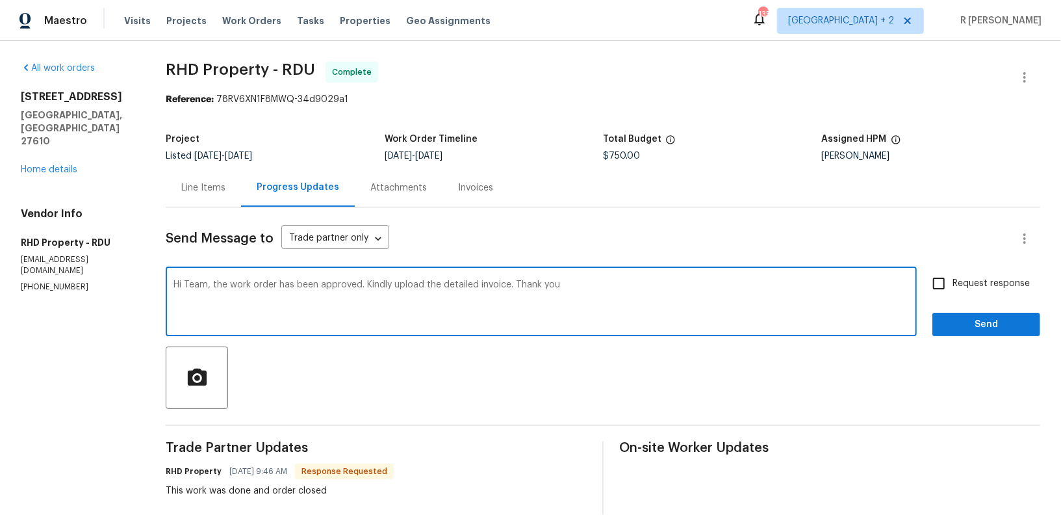
type textarea "Hi Team, the work order has been approved. Kindly upload the detailed invoice. …"
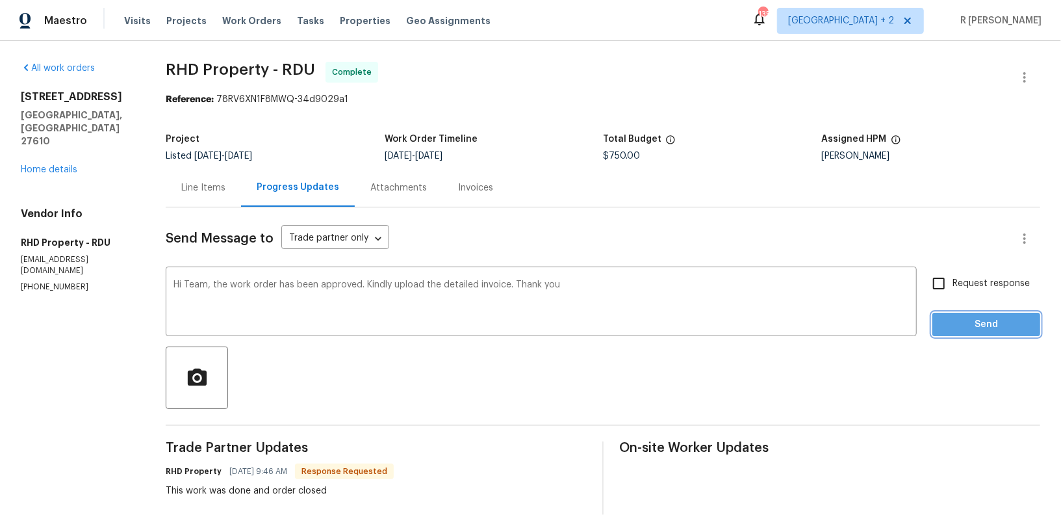
click at [970, 333] on button "Send" at bounding box center [986, 324] width 108 height 24
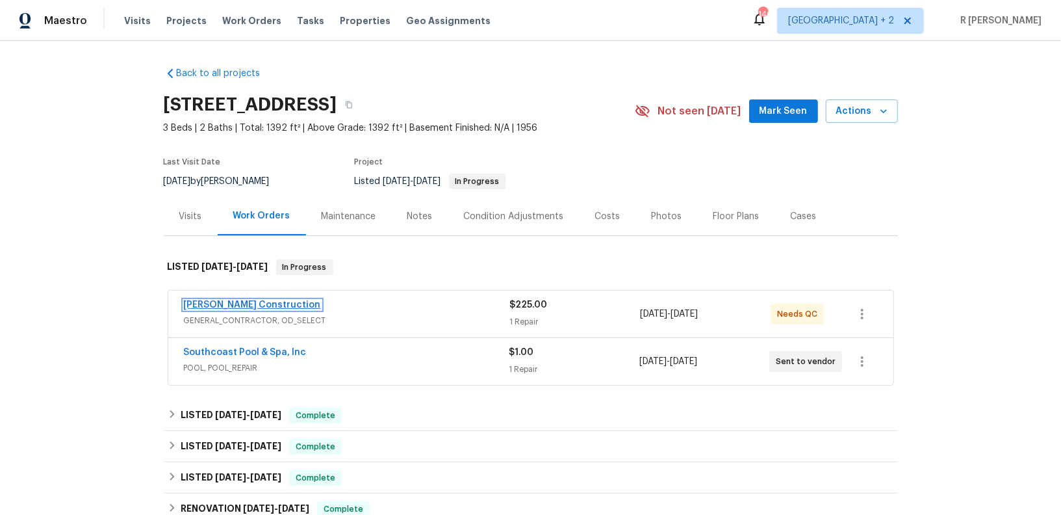
click at [247, 304] on link "[PERSON_NAME] Construction" at bounding box center [252, 304] width 137 height 9
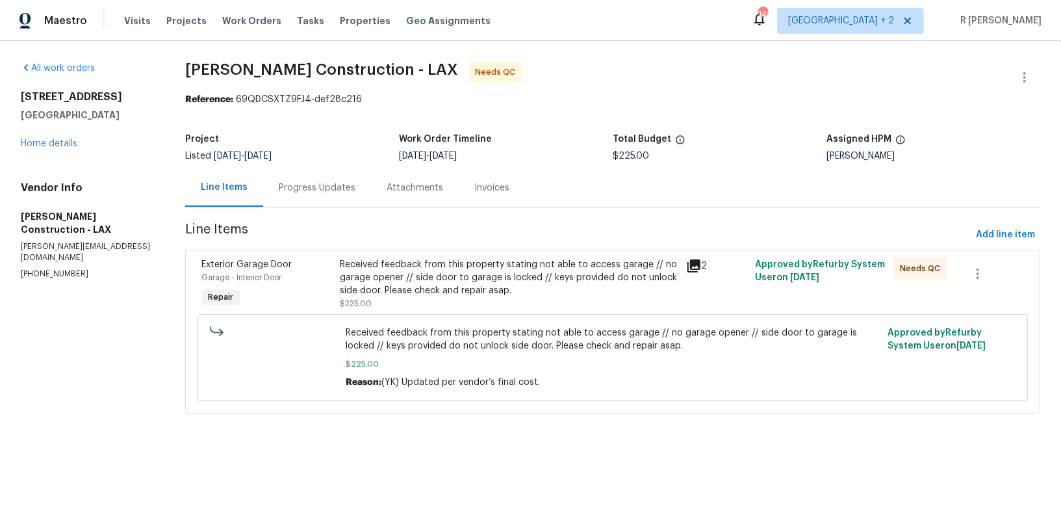
click at [327, 185] on div "Progress Updates" at bounding box center [317, 187] width 77 height 13
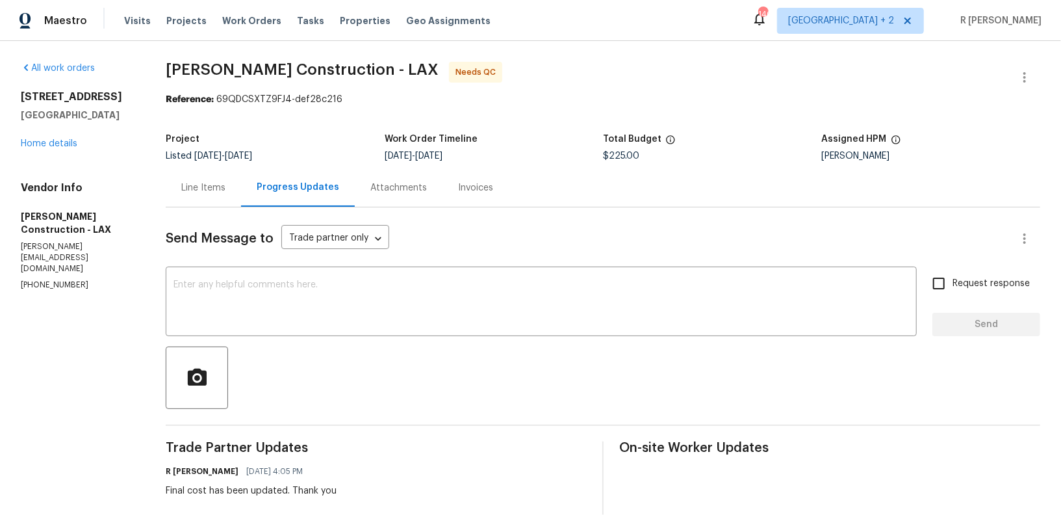
click at [222, 192] on div "Line Items" at bounding box center [203, 187] width 44 height 13
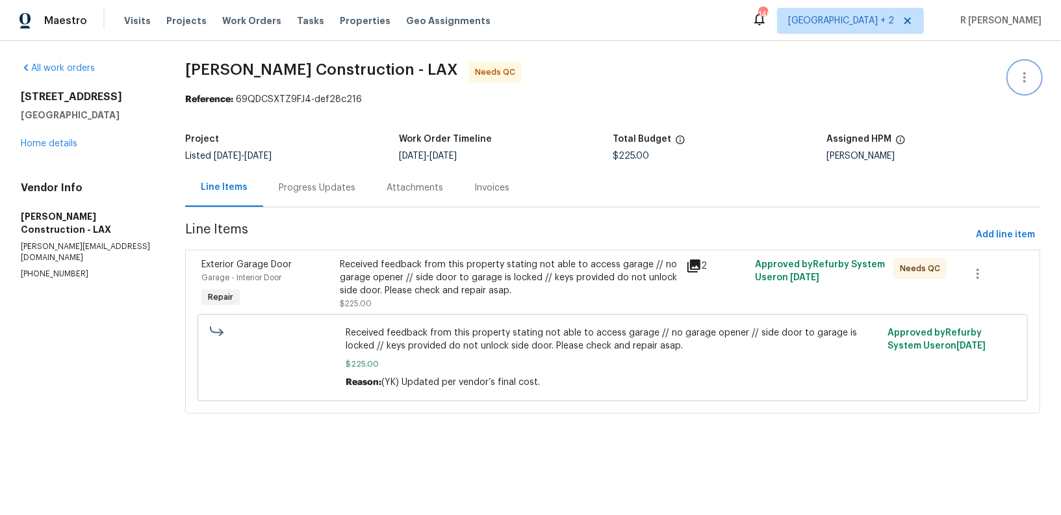
click at [1017, 70] on icon "button" at bounding box center [1025, 78] width 16 height 16
click at [941, 75] on li "Edit" at bounding box center [982, 76] width 140 height 21
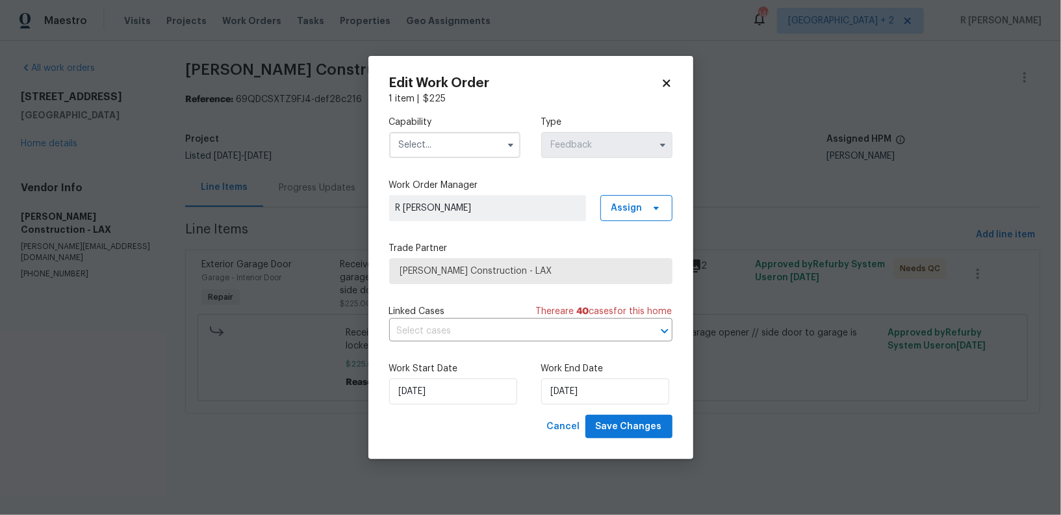
click at [464, 151] on input "text" at bounding box center [454, 145] width 131 height 26
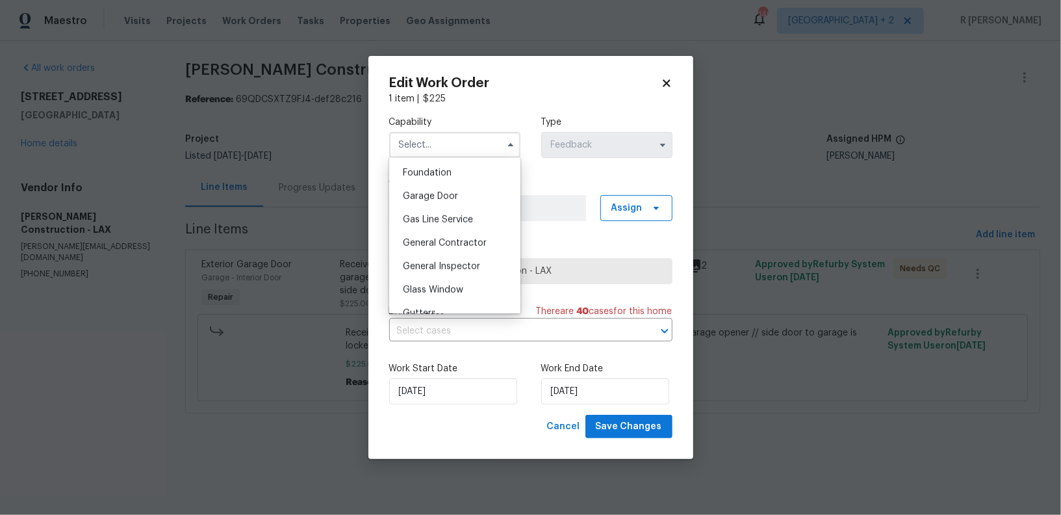
scroll to position [544, 0]
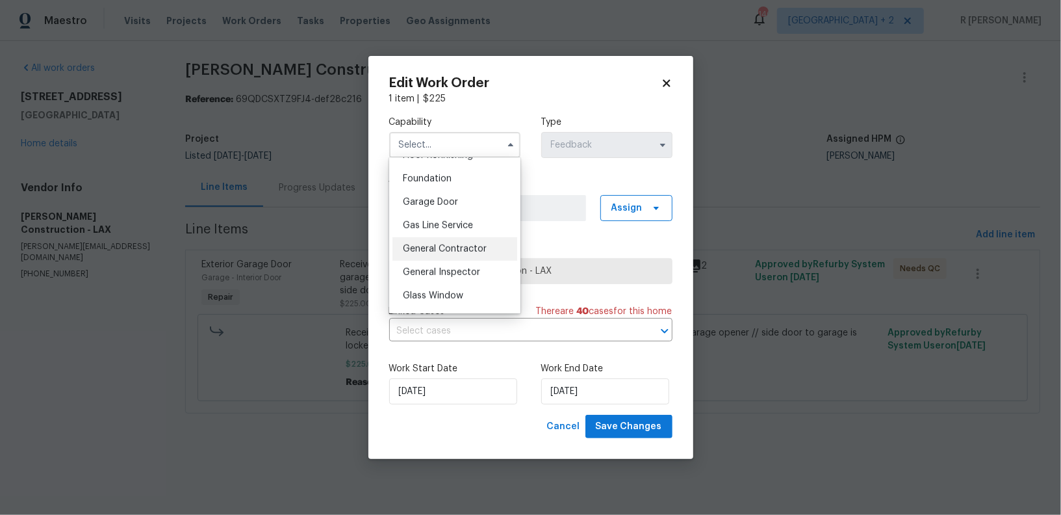
click at [469, 245] on span "General Contractor" at bounding box center [445, 248] width 84 height 9
type input "General Contractor"
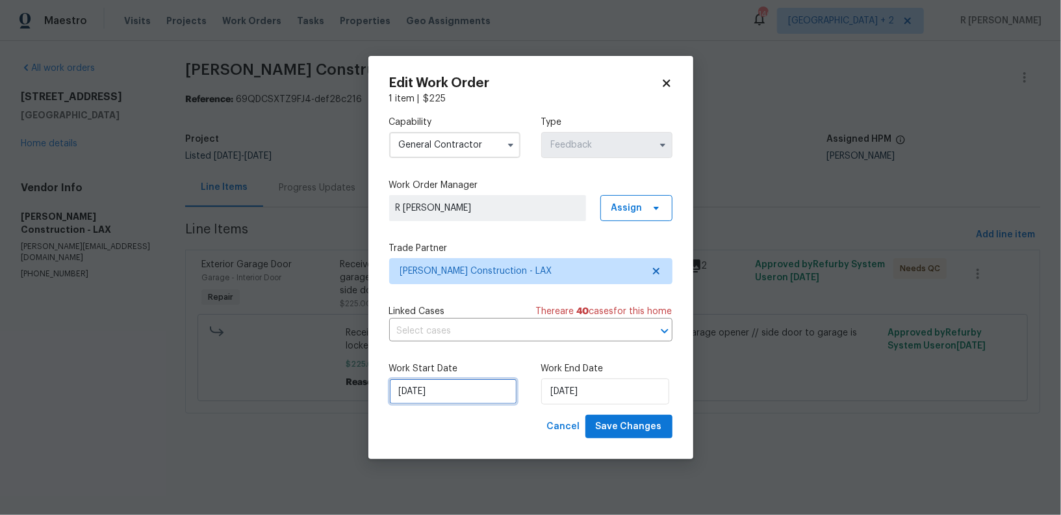
click at [437, 392] on input "02/09/2025" at bounding box center [453, 391] width 128 height 26
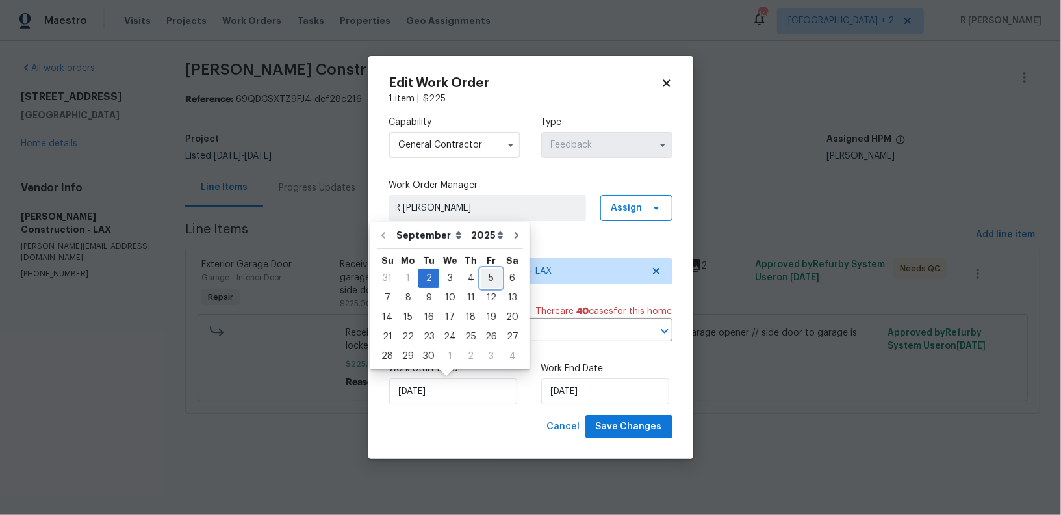
click at [489, 276] on div "5" at bounding box center [491, 278] width 21 height 18
type input "05/09/2025"
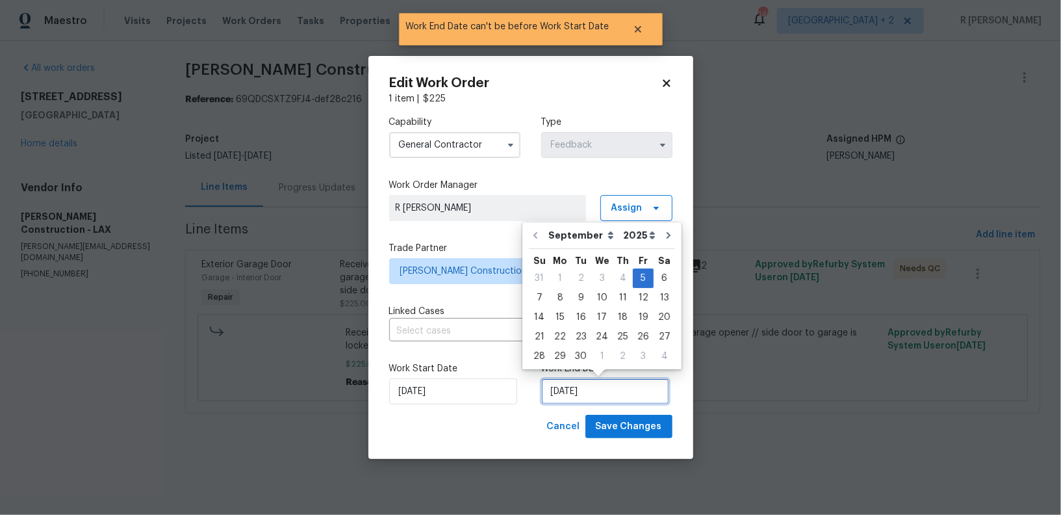
click at [591, 387] on input "05/09/2025" at bounding box center [605, 391] width 128 height 26
click at [562, 301] on div "8" at bounding box center [560, 297] width 21 height 18
type input "08/09/2025"
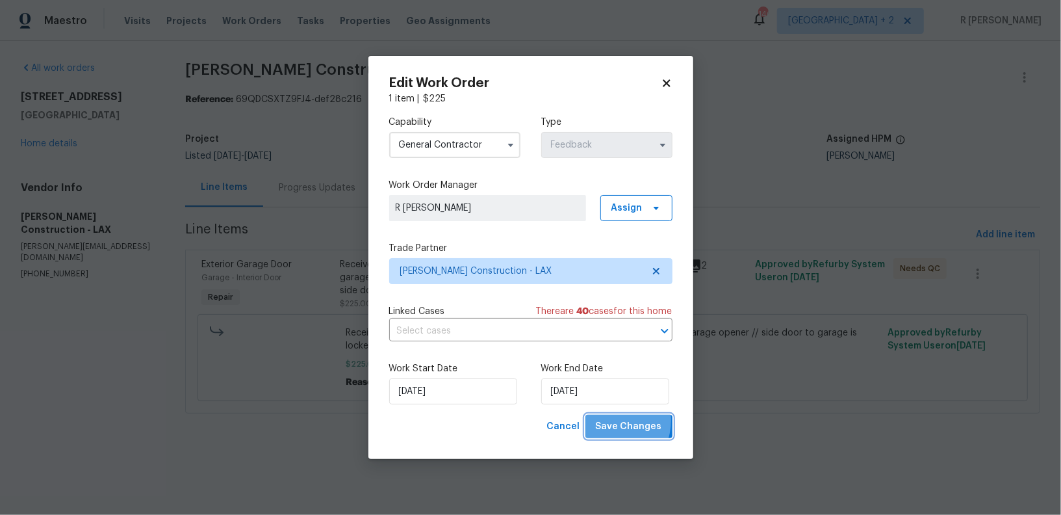
click at [614, 422] on span "Save Changes" at bounding box center [629, 426] width 66 height 16
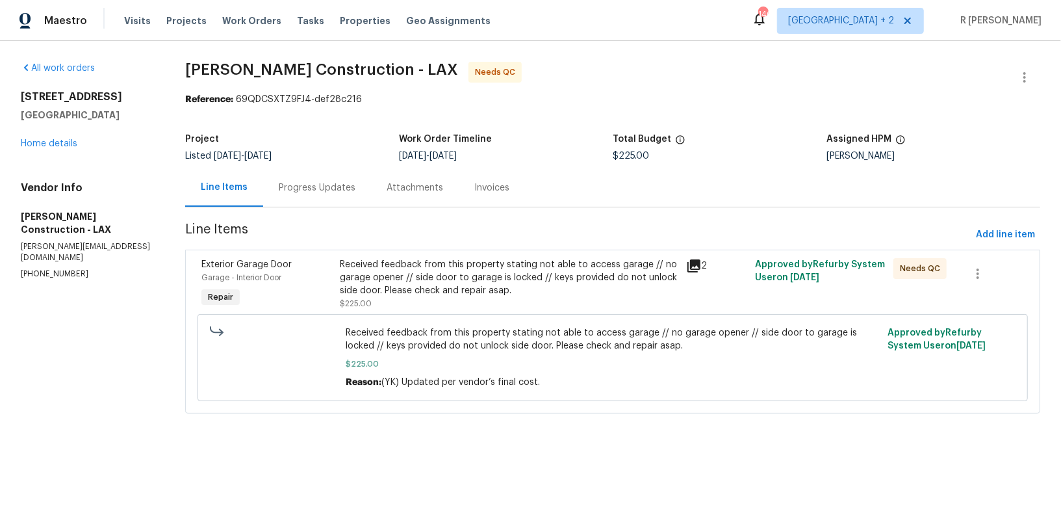
click at [339, 177] on div "Progress Updates" at bounding box center [317, 187] width 108 height 38
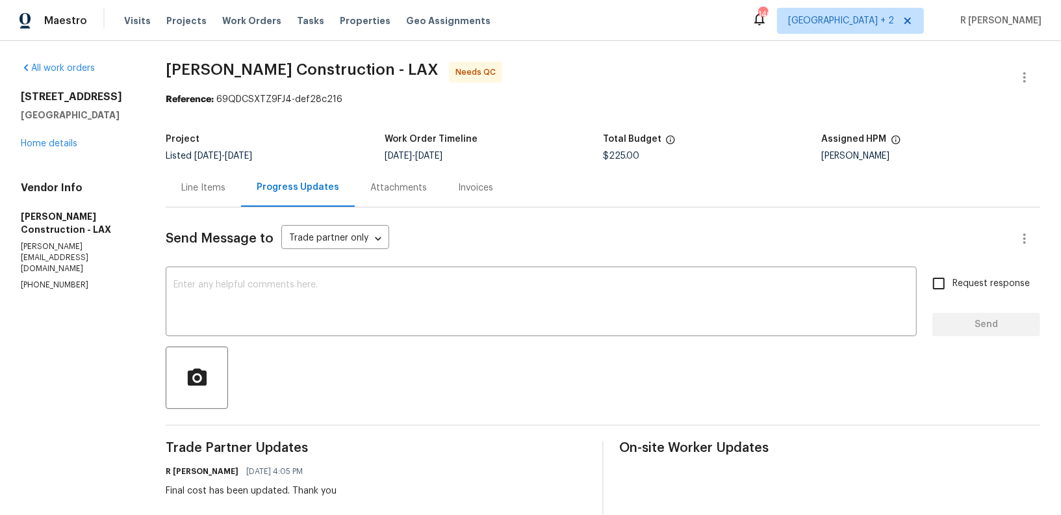
click at [218, 189] on div "Line Items" at bounding box center [203, 187] width 44 height 13
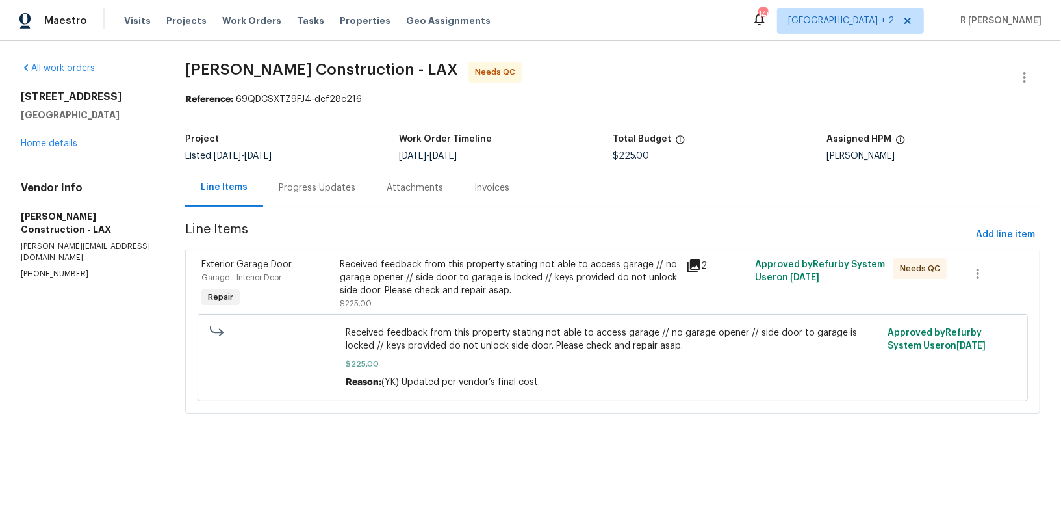
click at [438, 260] on div "Received feedback from this property stating not able to access garage // no ga…" at bounding box center [509, 277] width 338 height 39
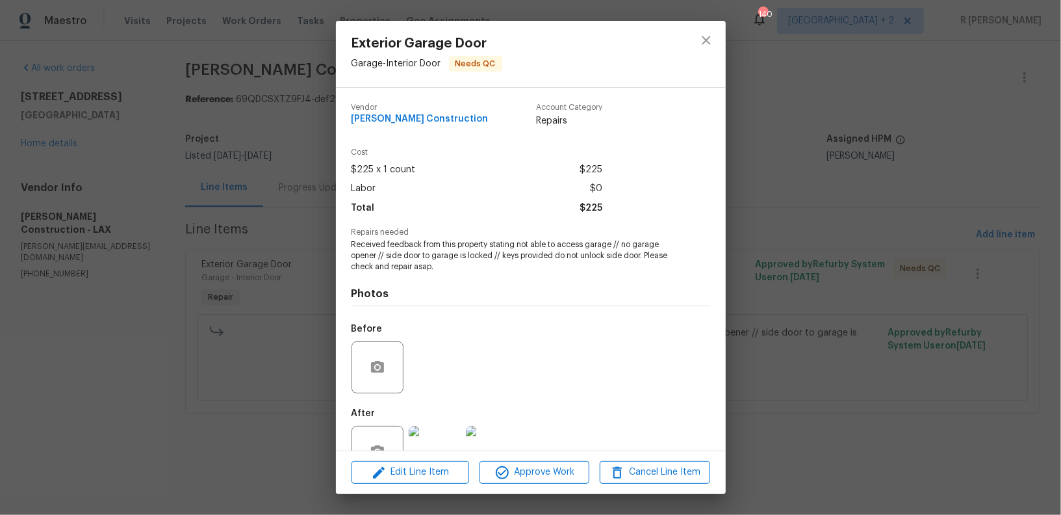
scroll to position [40, 0]
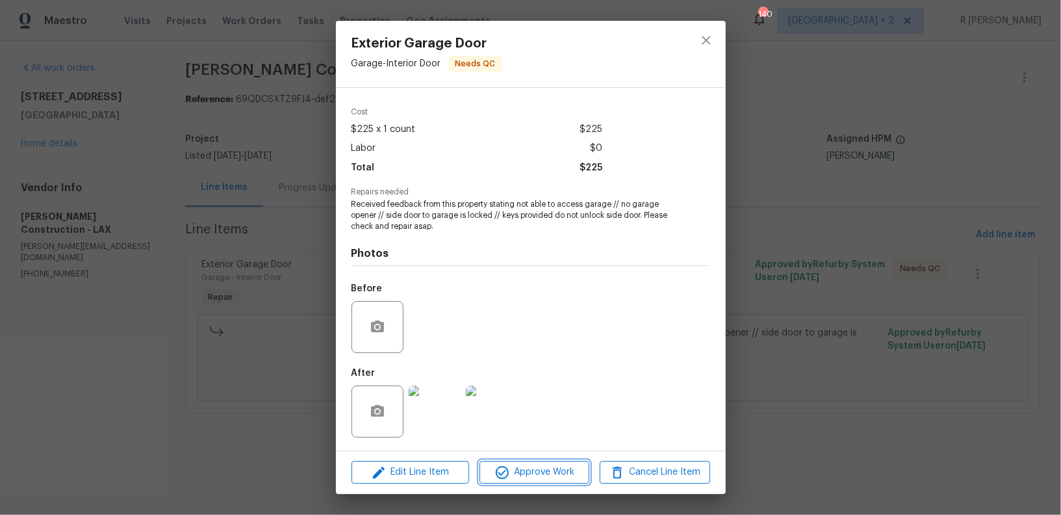
click at [531, 463] on button "Approve Work" at bounding box center [534, 472] width 110 height 23
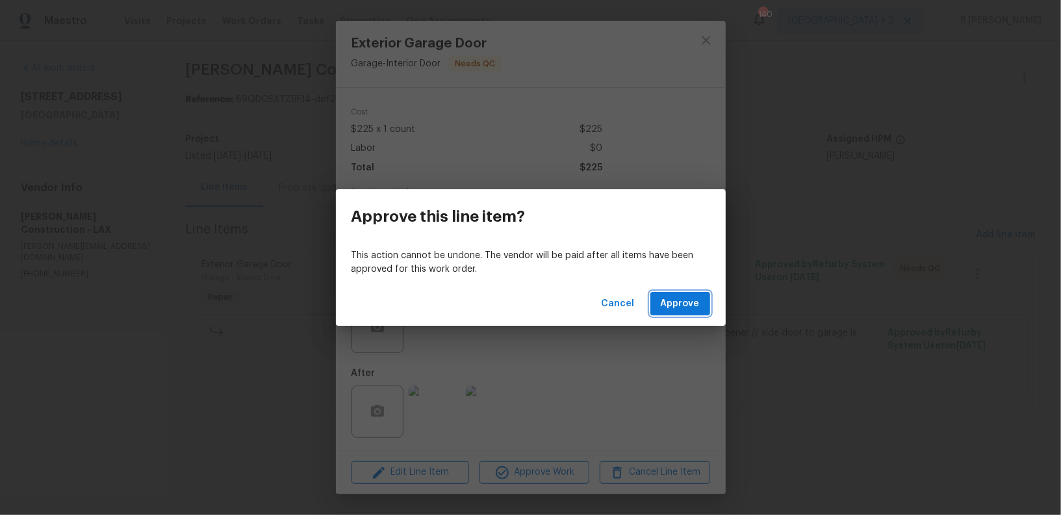
click at [685, 305] on span "Approve" at bounding box center [680, 304] width 39 height 16
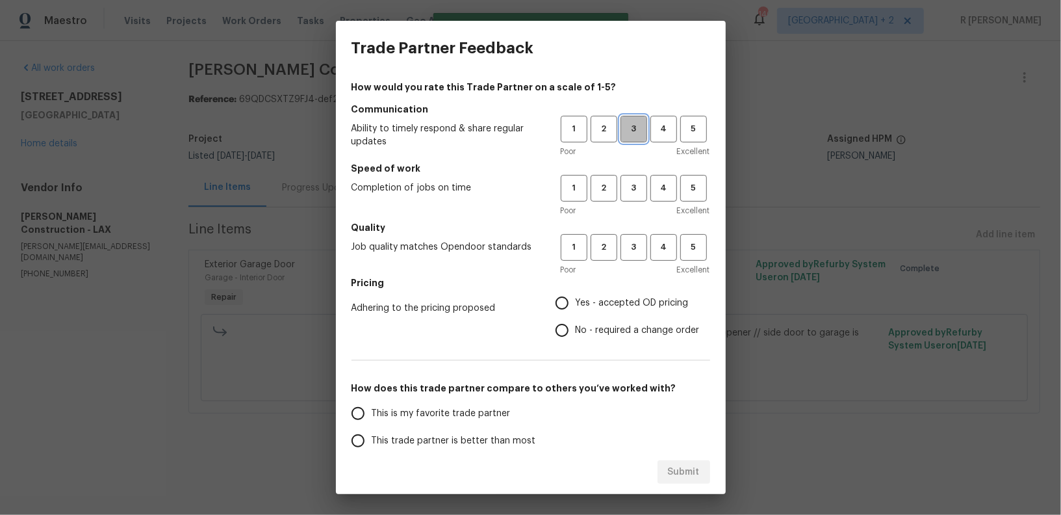
click at [637, 125] on span "3" at bounding box center [634, 128] width 24 height 15
click at [636, 194] on span "3" at bounding box center [634, 188] width 24 height 15
click at [635, 242] on span "3" at bounding box center [634, 247] width 24 height 15
click at [578, 305] on span "Yes - accepted OD pricing" at bounding box center [632, 303] width 113 height 14
click at [576, 305] on input "Yes - accepted OD pricing" at bounding box center [561, 302] width 27 height 27
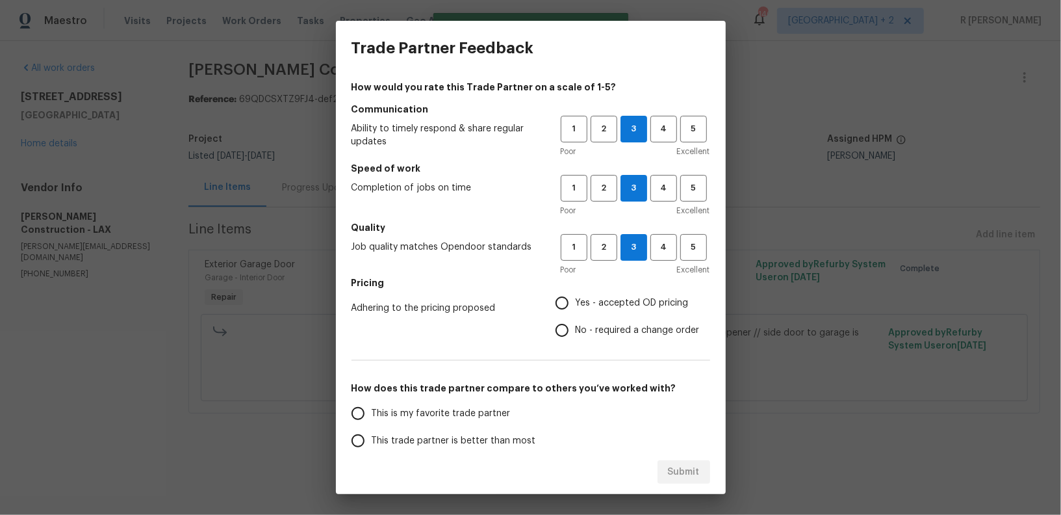
radio input "true"
click at [578, 337] on label "No - required a change order" at bounding box center [623, 329] width 151 height 27
click at [576, 337] on input "No - required a change order" at bounding box center [561, 329] width 27 height 27
radio input "true"
click at [425, 432] on label "This trade partner is better than most" at bounding box center [446, 440] width 205 height 27
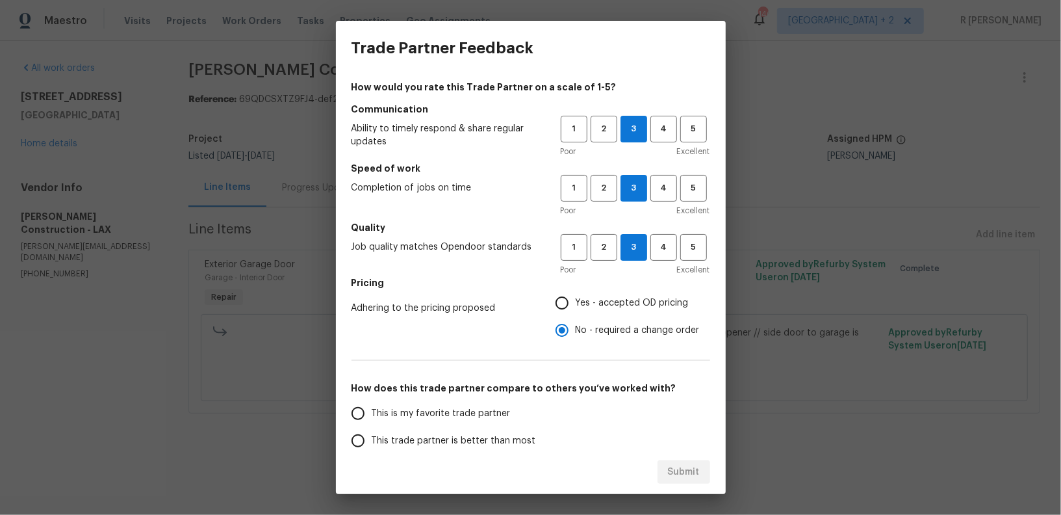
click at [372, 432] on input "This trade partner is better than most" at bounding box center [357, 440] width 27 height 27
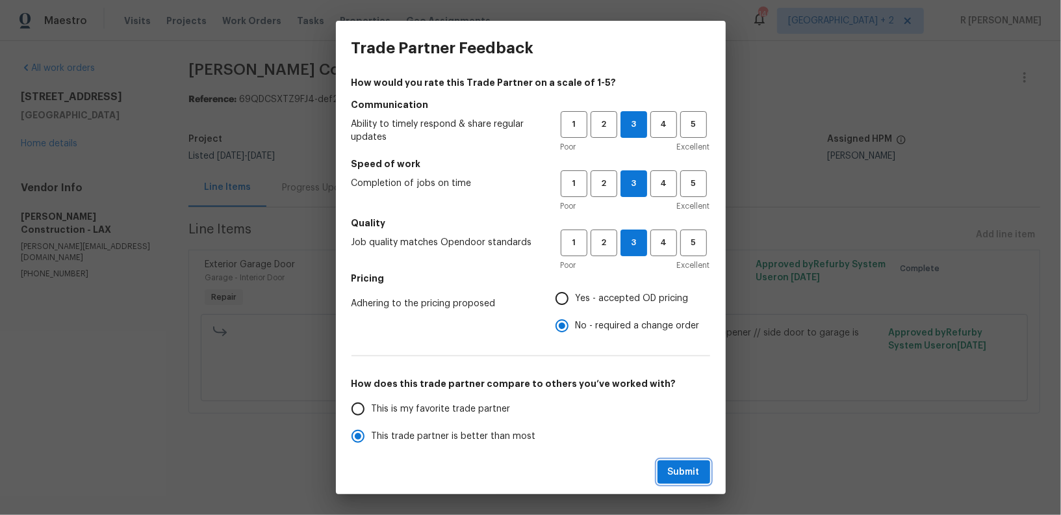
click at [662, 476] on button "Submit" at bounding box center [683, 472] width 53 height 24
radio input "true"
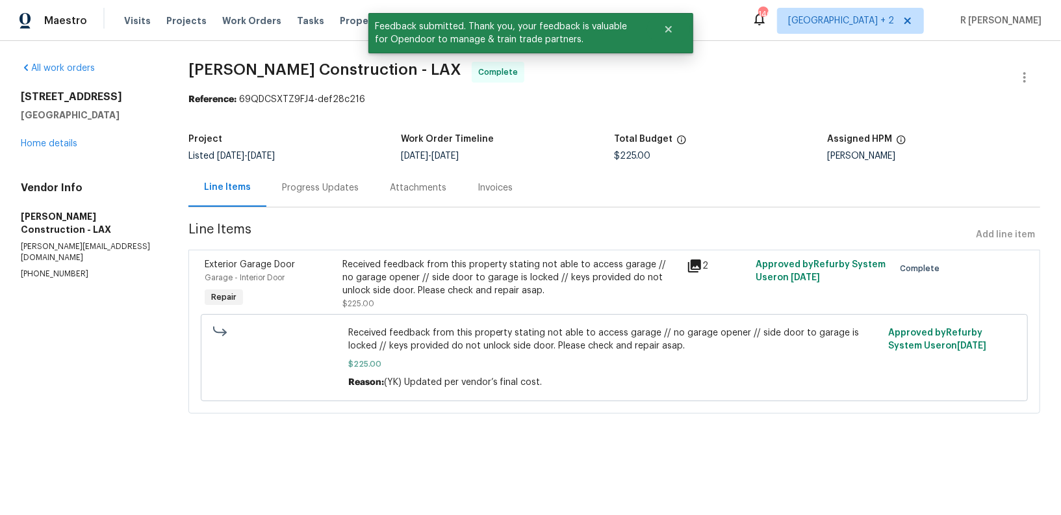
click at [339, 179] on div "Progress Updates" at bounding box center [320, 187] width 108 height 38
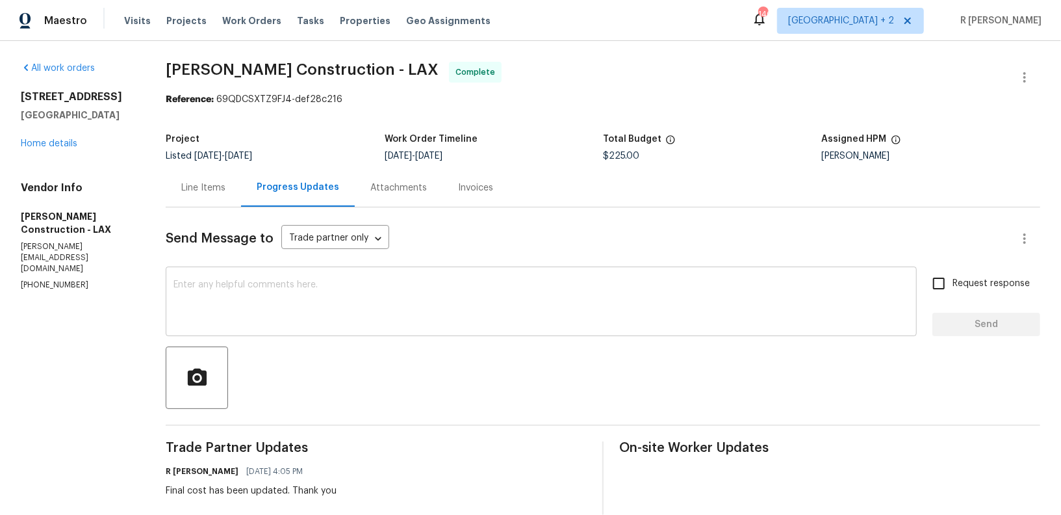
click at [418, 303] on textarea at bounding box center [540, 302] width 735 height 45
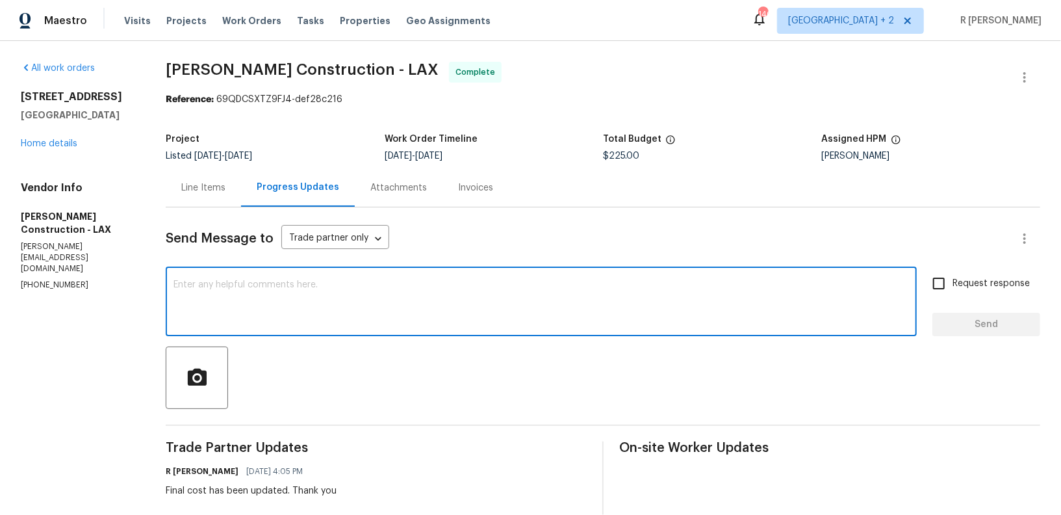
paste textarea "Hi Team, the work order has been approved. Kindly upload the detailed invoice. …"
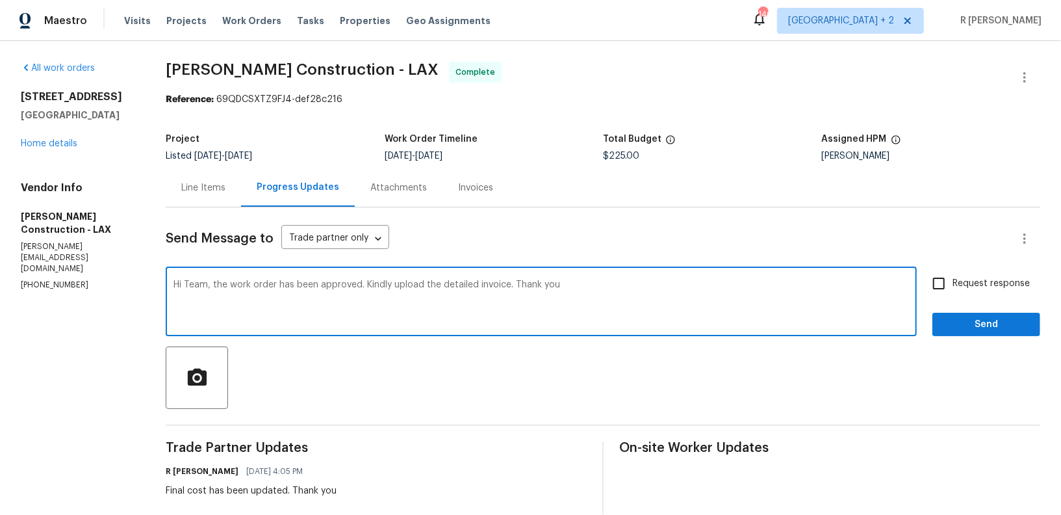
type textarea "Hi Team, the work order has been approved. Kindly upload the detailed invoice. …"
click at [986, 325] on span "Send" at bounding box center [986, 324] width 87 height 16
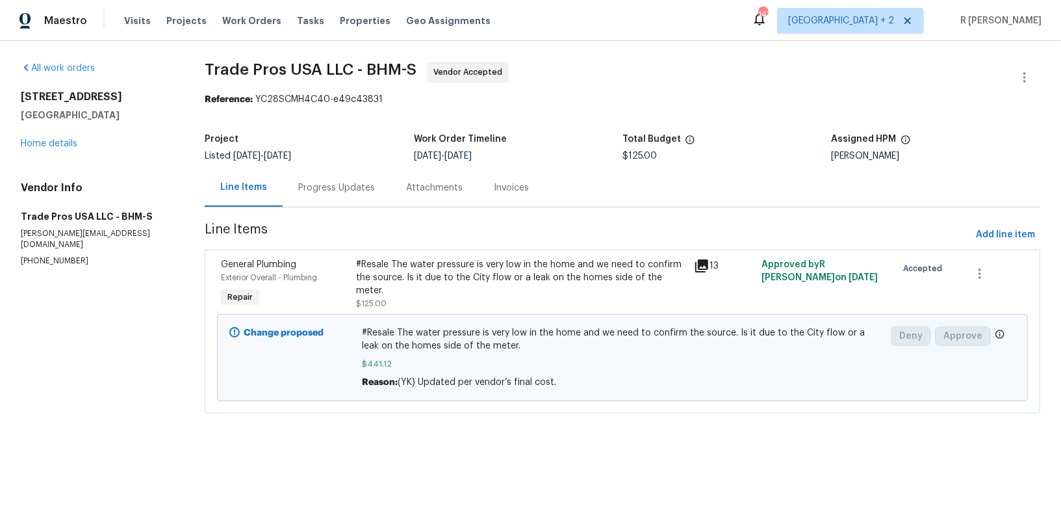
click at [327, 204] on div "Progress Updates" at bounding box center [337, 187] width 108 height 38
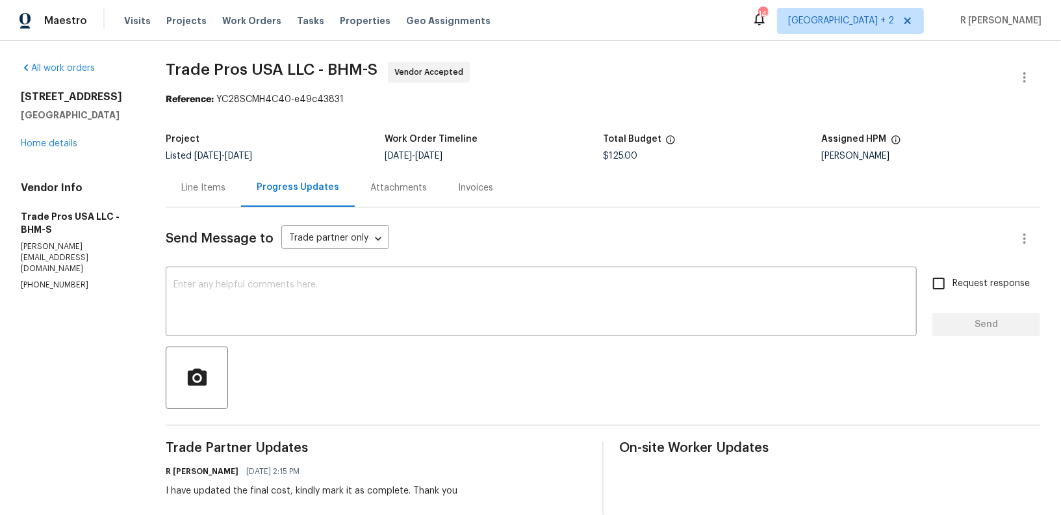
click at [213, 189] on div "Line Items" at bounding box center [203, 187] width 44 height 13
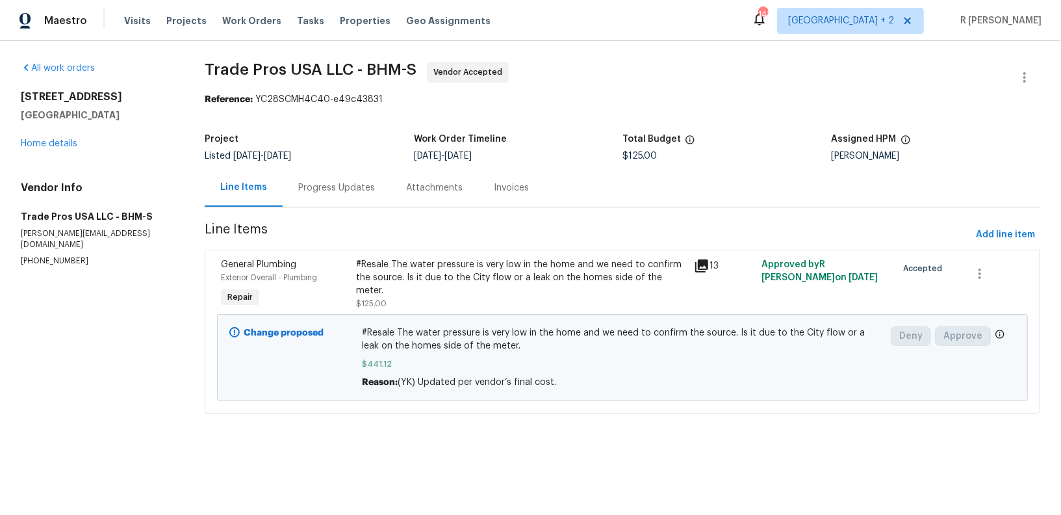
click at [104, 198] on div "Vendor Info Trade Pros USA LLC - BHM-S trevor@tradeprosusa.com (256) 910-1247" at bounding box center [97, 223] width 153 height 85
click at [70, 143] on link "Home details" at bounding box center [49, 143] width 57 height 9
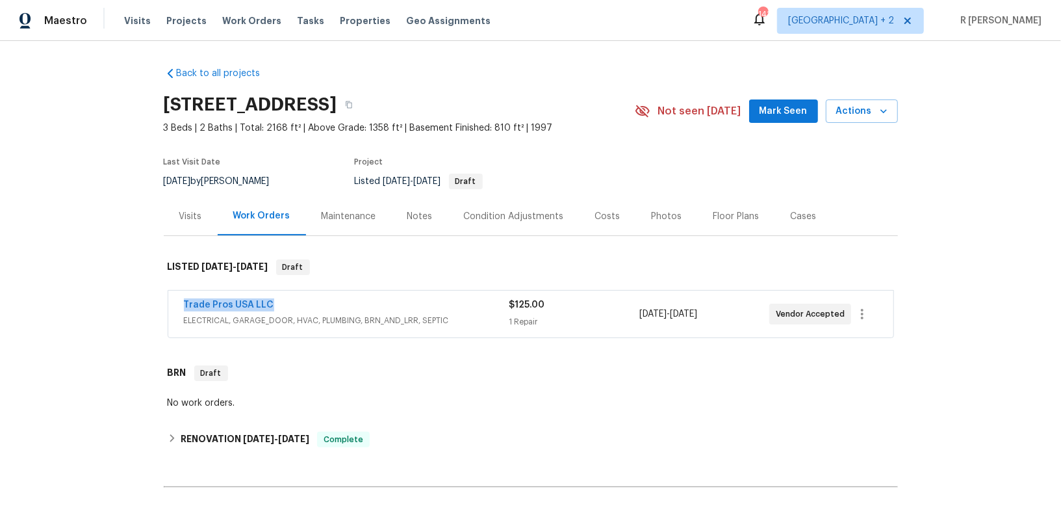
drag, startPoint x: 301, startPoint y: 301, endPoint x: 58, endPoint y: 301, distance: 242.3
click at [58, 301] on div "Back to all projects 104 8th St, Pleasant Grove, AL 35127 3 Beds | 2 Baths | To…" at bounding box center [530, 278] width 1061 height 474
copy link "Trade Pros USA LLC"
click at [241, 292] on div "Trade Pros USA LLC ELECTRICAL, GARAGE_DOOR, HVAC, PLUMBING, BRN_AND_LRR, SEPTIC…" at bounding box center [530, 313] width 725 height 47
click at [230, 312] on div "Trade Pros USA LLC" at bounding box center [346, 306] width 325 height 16
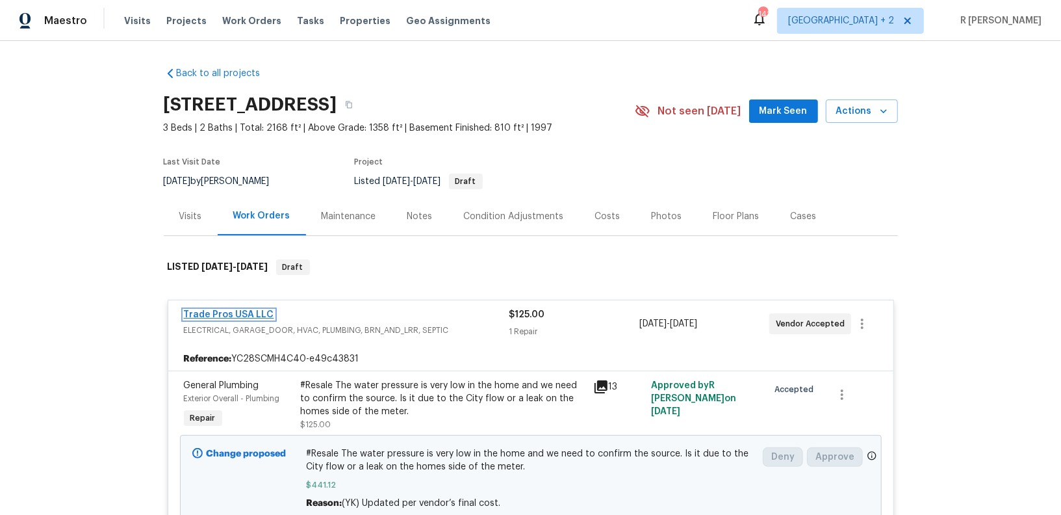
click at [222, 312] on link "Trade Pros USA LLC" at bounding box center [229, 314] width 90 height 9
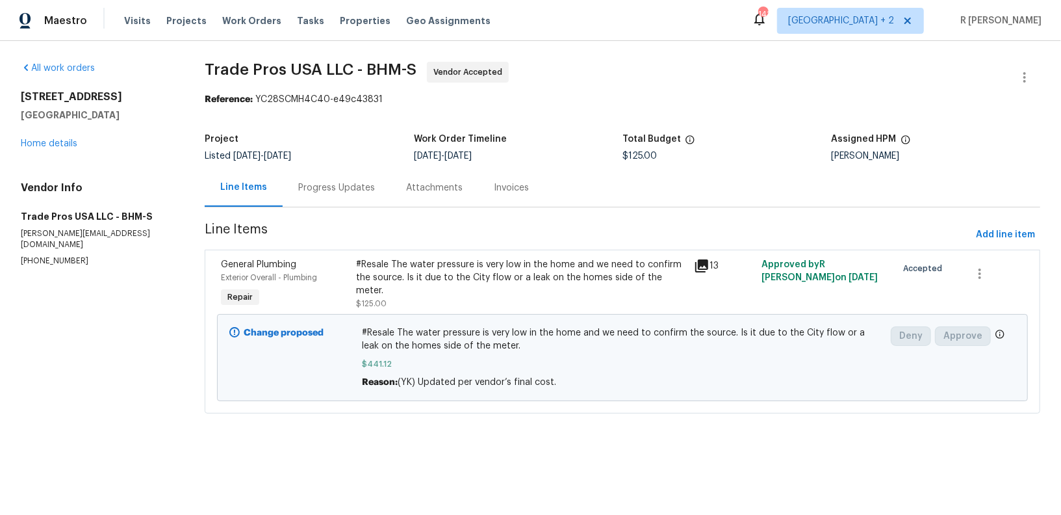
click at [327, 188] on div "Progress Updates" at bounding box center [336, 187] width 77 height 13
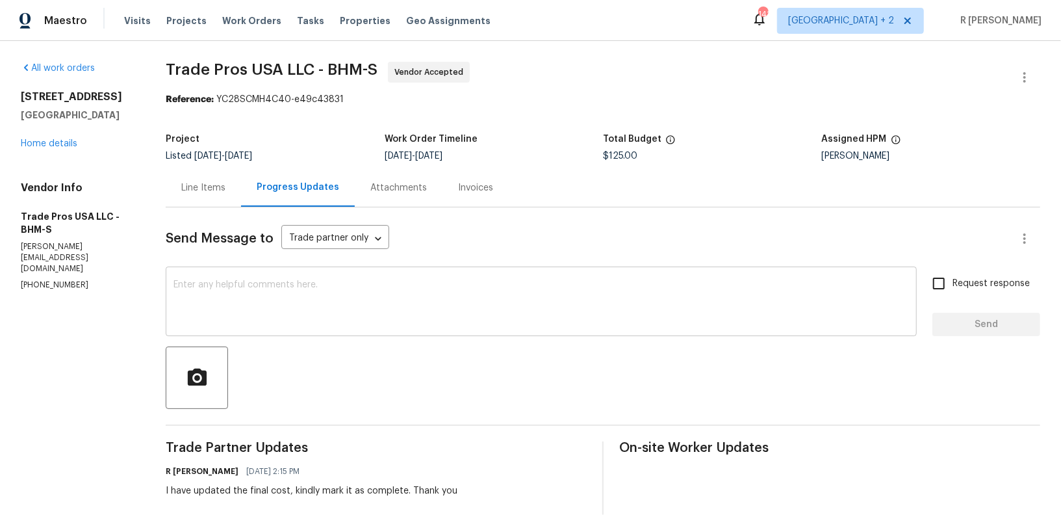
click at [437, 326] on div "x ​" at bounding box center [541, 303] width 751 height 66
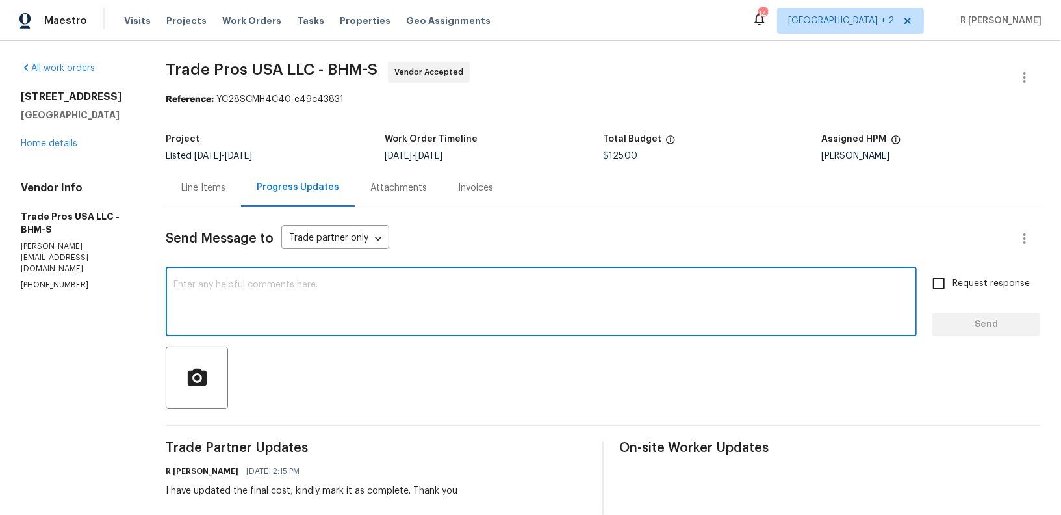
paste textarea "Hi Team, can we get a status update on the work order? Thanks!"
type textarea "Hi Team, can we get a status update on the work order? Thanks!"
click at [969, 305] on div "Request response Send" at bounding box center [986, 303] width 108 height 66
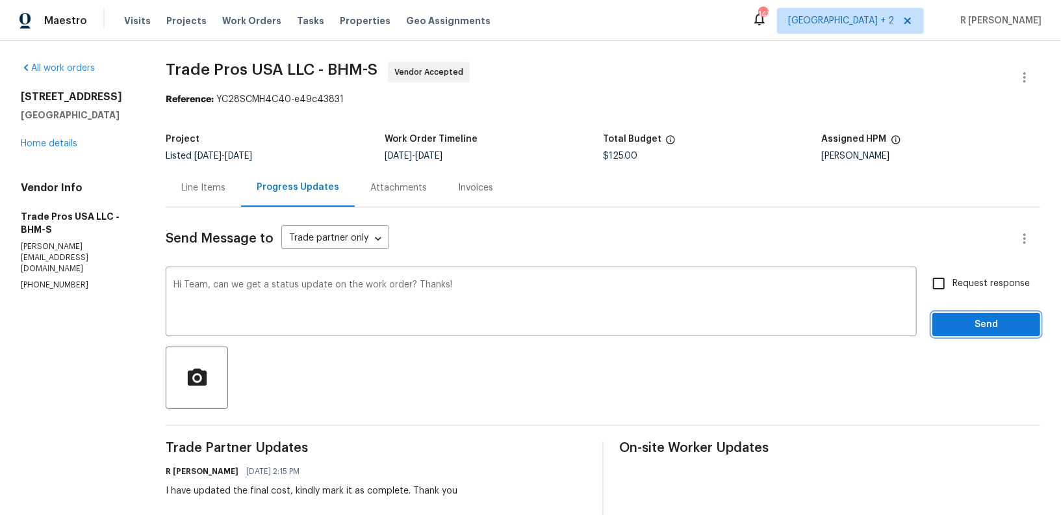
click at [967, 322] on span "Send" at bounding box center [986, 324] width 87 height 16
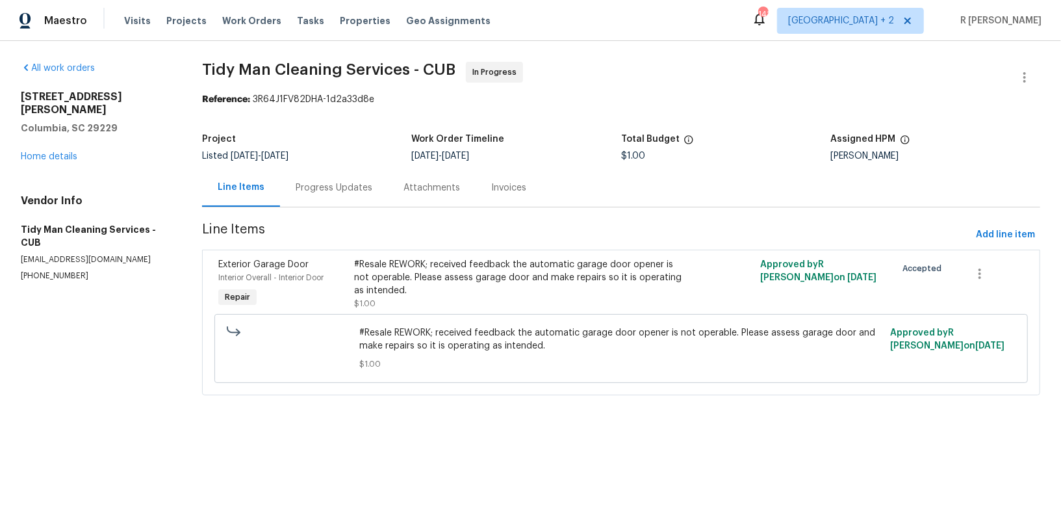
click at [343, 187] on div "Progress Updates" at bounding box center [334, 187] width 77 height 13
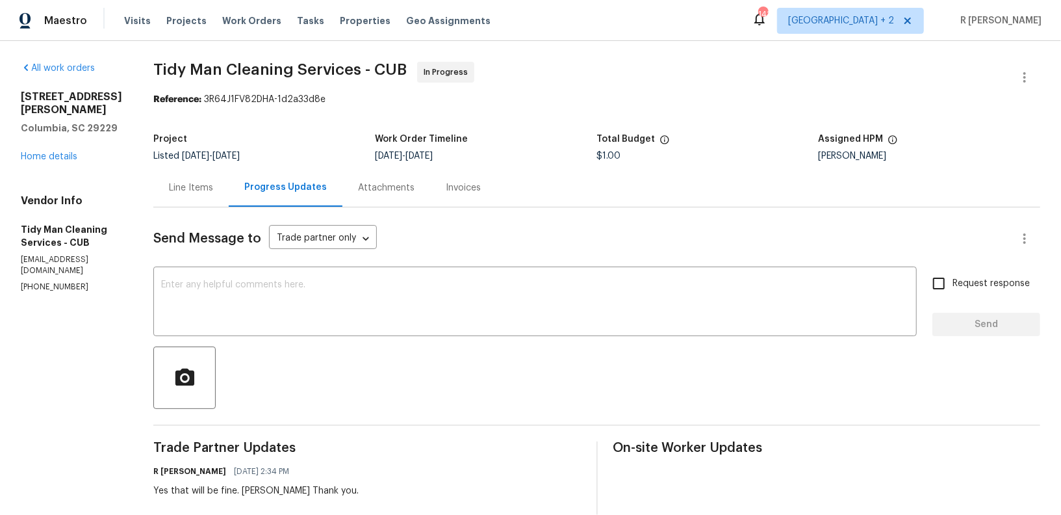
click at [43, 281] on p "[PHONE_NUMBER]" at bounding box center [71, 286] width 101 height 11
copy p "[PHONE_NUMBER]"
click at [698, 52] on div "All work orders 605 Thornhill Dr Columbia, SC 29229 Home details Vendor Info Ti…" at bounding box center [530, 517] width 1061 height 952
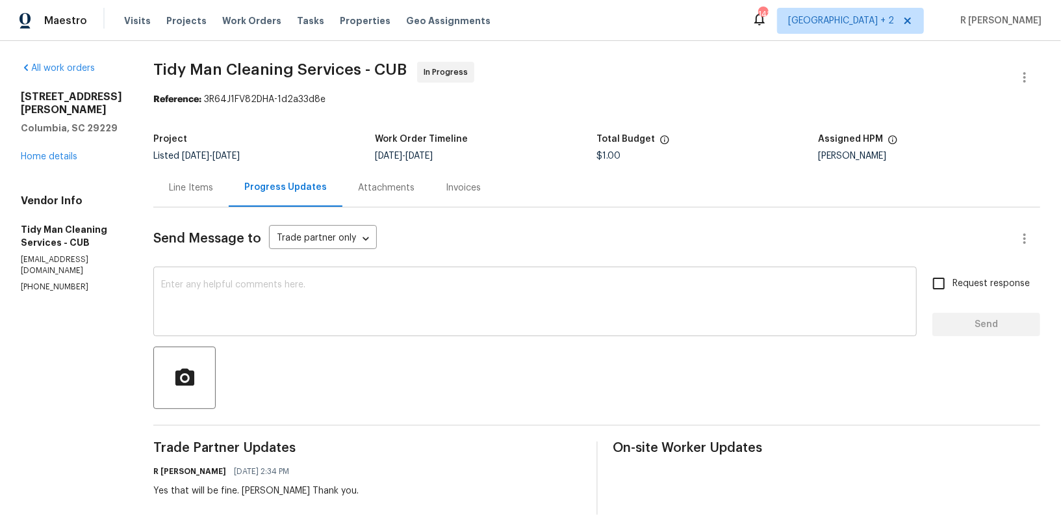
click at [418, 318] on textarea at bounding box center [535, 302] width 748 height 45
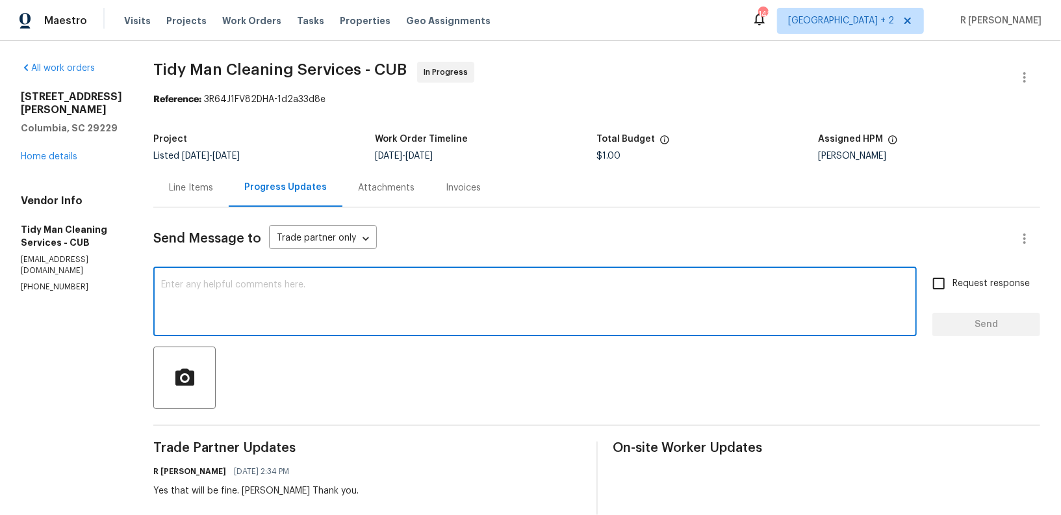
paste textarea "Hi Team, we sent you a text message through RingCentral to get a status update …"
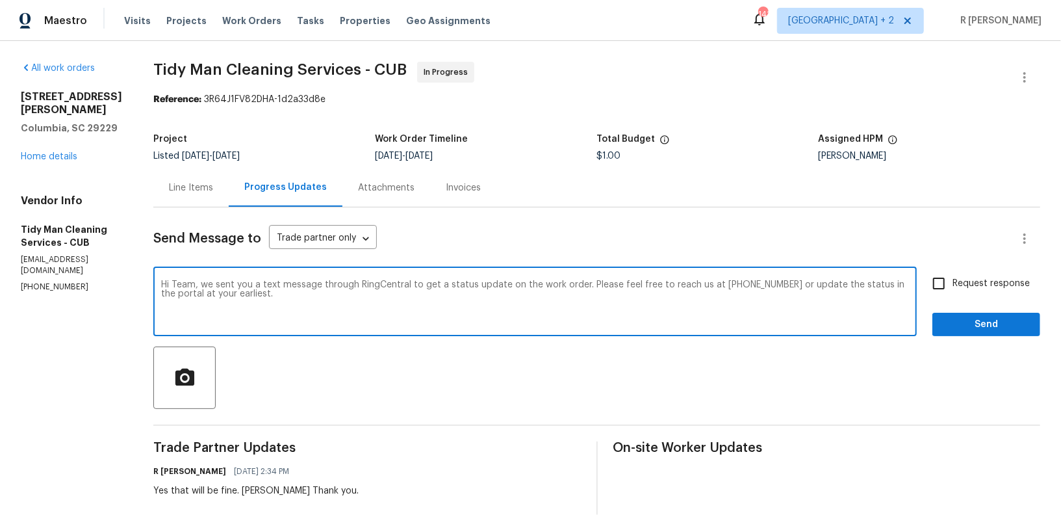
type textarea "Hi Team, we sent you a text message through RingCentral to get a status update …"
click at [977, 281] on span "Request response" at bounding box center [990, 284] width 77 height 14
click at [952, 281] on input "Request response" at bounding box center [938, 283] width 27 height 27
checkbox input "true"
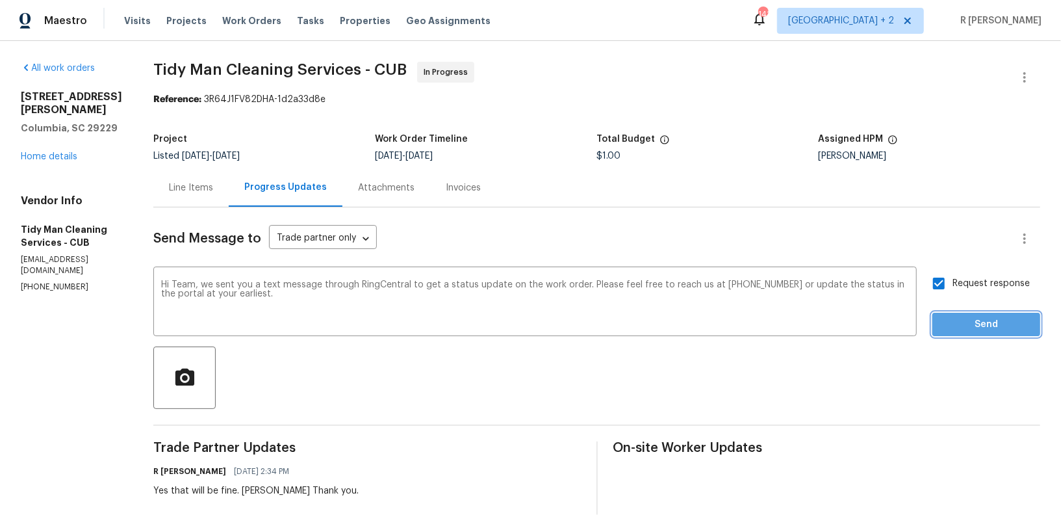
click at [966, 328] on span "Send" at bounding box center [986, 324] width 87 height 16
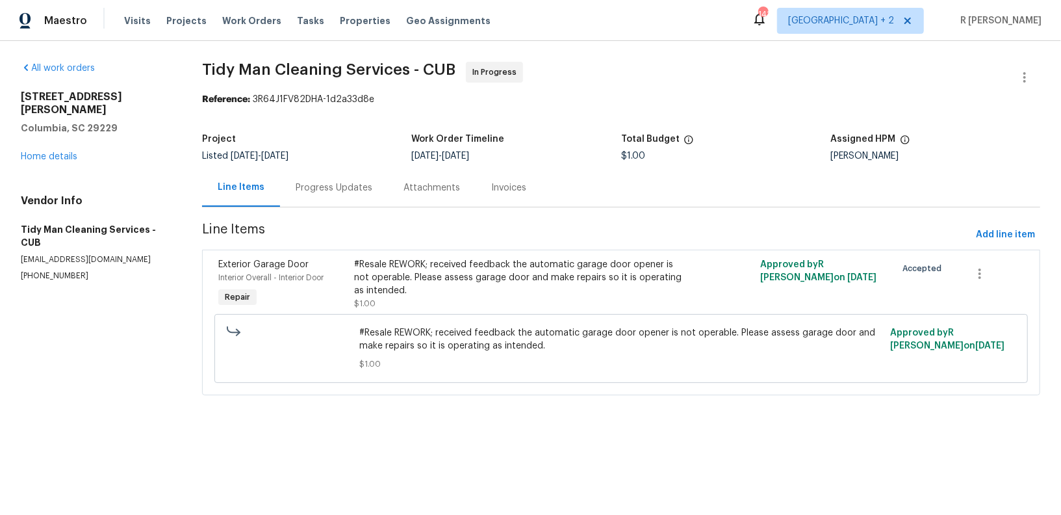
click at [62, 137] on div "[STREET_ADDRESS][PERSON_NAME] Home details" at bounding box center [96, 126] width 150 height 73
click at [60, 152] on link "Home details" at bounding box center [49, 156] width 57 height 9
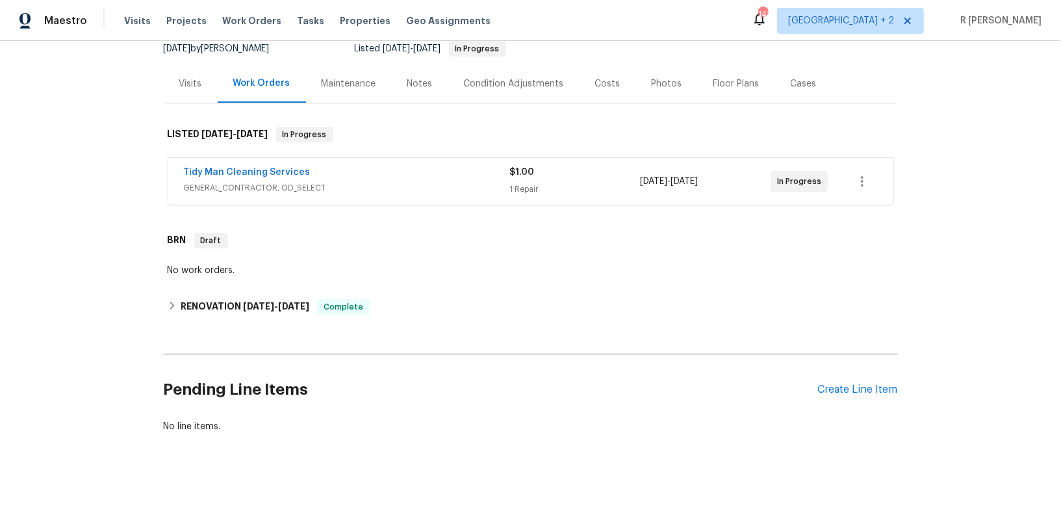
scroll to position [137, 0]
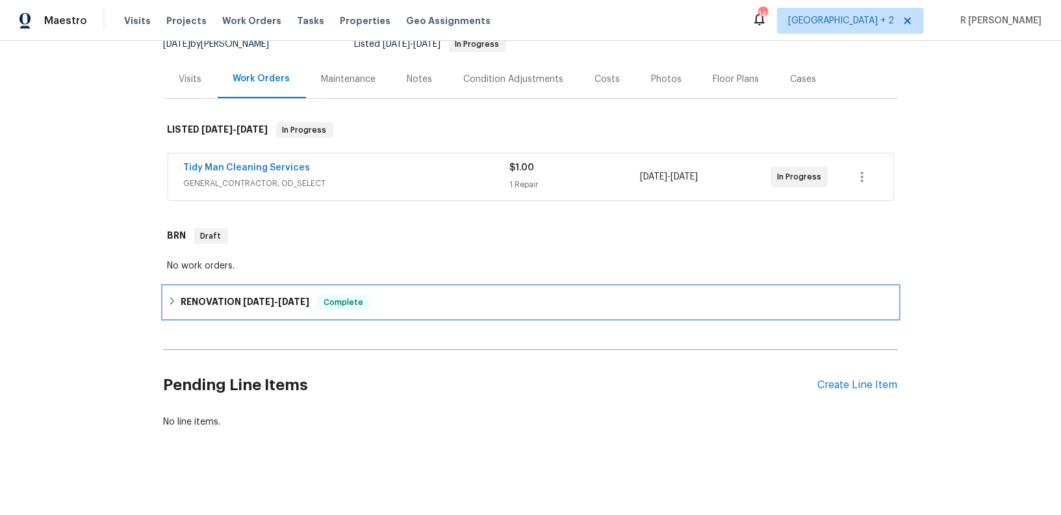
click at [286, 304] on span "[DATE]" at bounding box center [293, 301] width 31 height 9
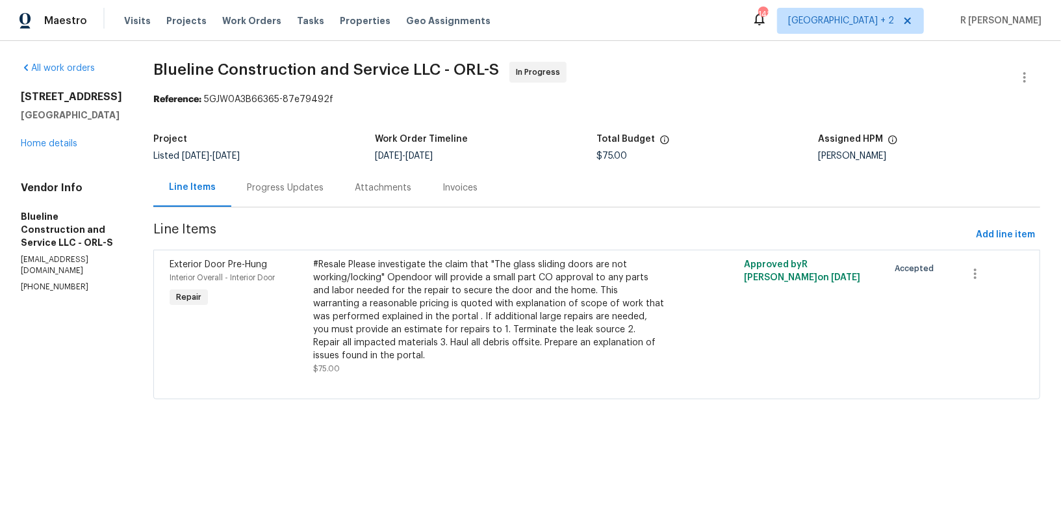
click at [275, 186] on div "Progress Updates" at bounding box center [285, 187] width 77 height 13
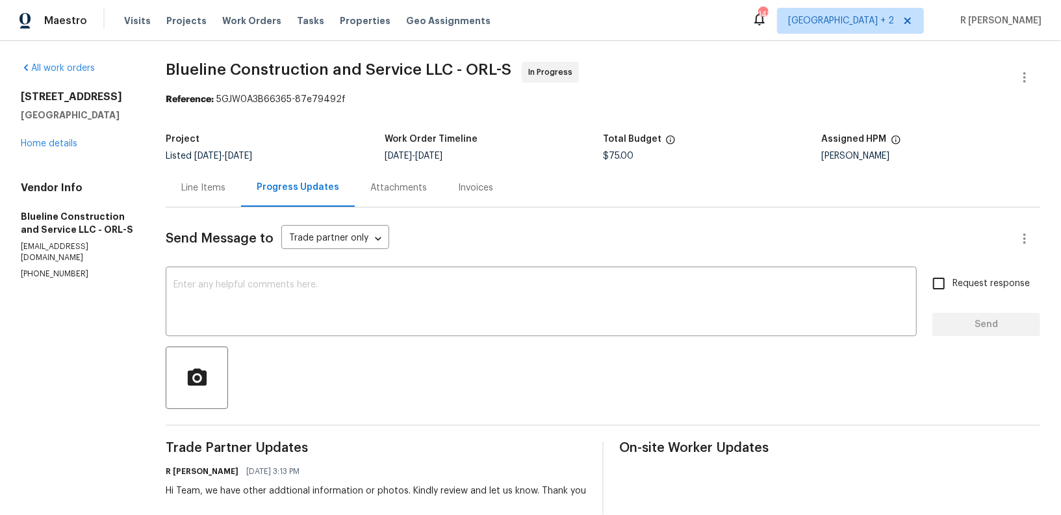
click at [241, 205] on div "Line Items" at bounding box center [203, 187] width 75 height 38
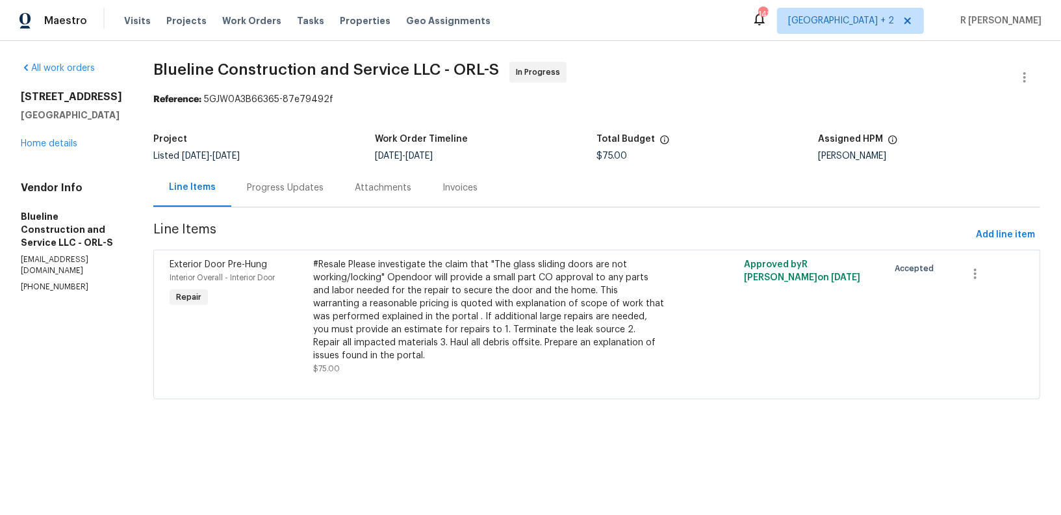
click at [231, 205] on div "Line Items" at bounding box center [192, 187] width 78 height 38
click at [324, 194] on div "Progress Updates" at bounding box center [285, 187] width 77 height 13
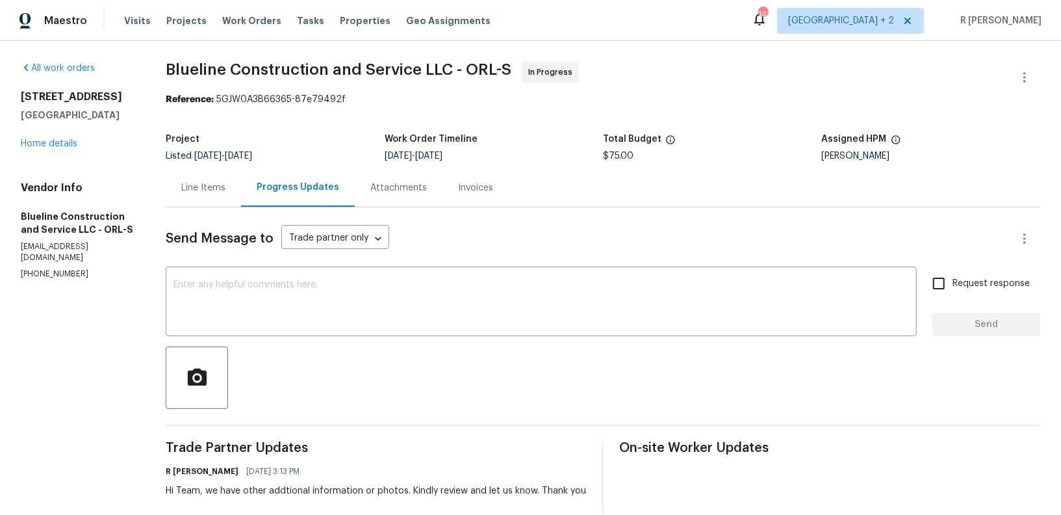
scroll to position [163, 0]
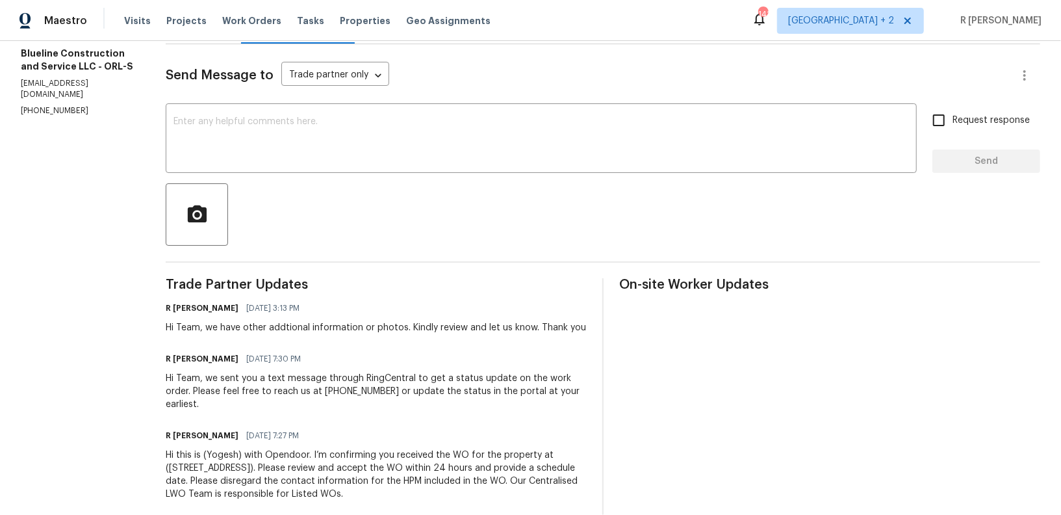
click at [379, 328] on div "Hi Team, we have other addtional information or photos. Kindly review and let u…" at bounding box center [376, 327] width 420 height 13
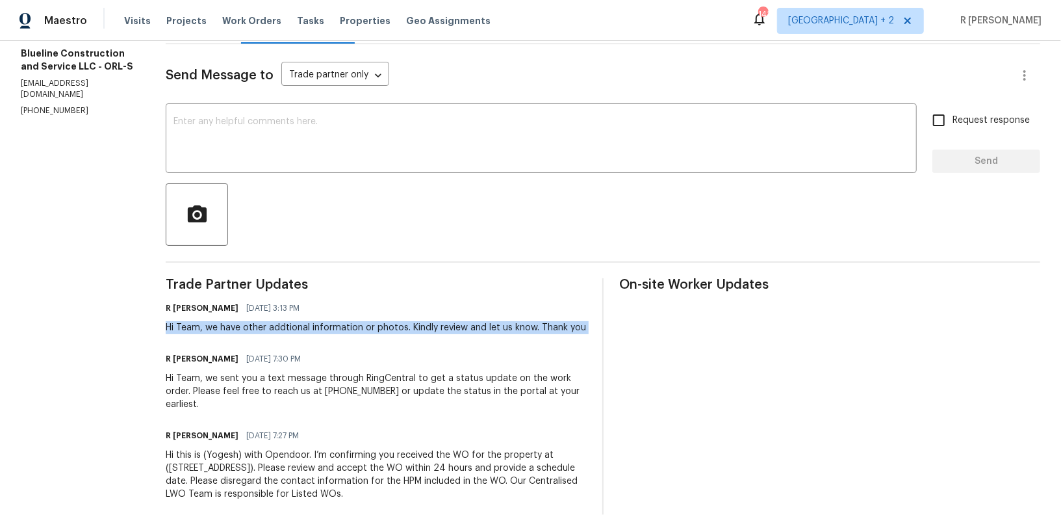
click at [379, 328] on div "Hi Team, we have other addtional information or photos. Kindly review and let u…" at bounding box center [376, 327] width 420 height 13
copy div "Hi Team, we have other addtional information or photos. Kindly review and let u…"
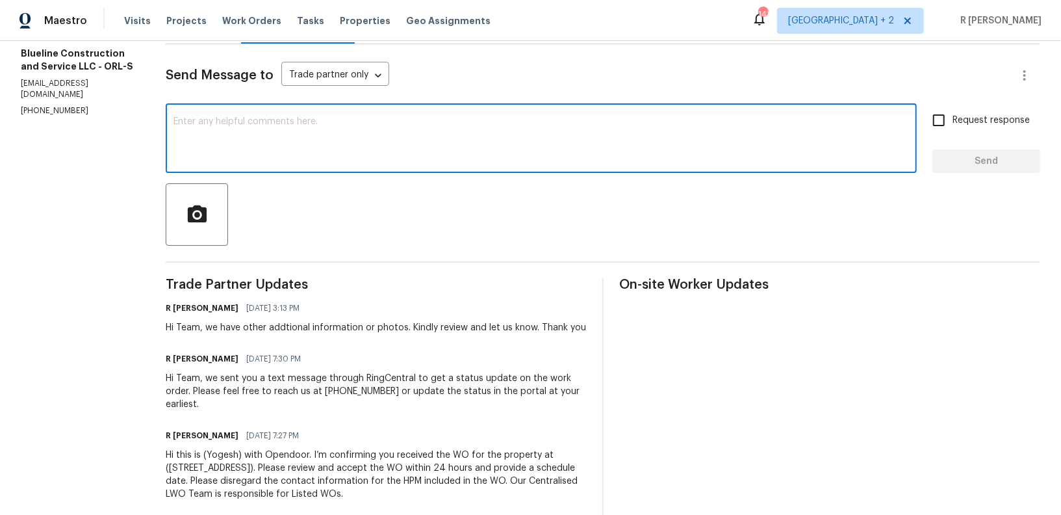
click at [446, 155] on textarea at bounding box center [540, 139] width 735 height 45
paste textarea "Hi Team, we have other addtional information or photos. Kindly review and let u…"
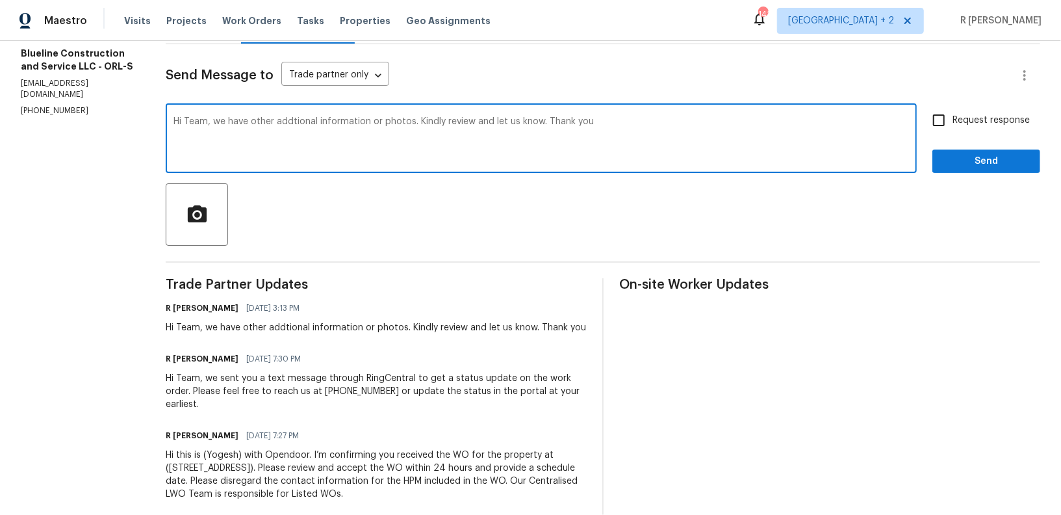
click at [258, 125] on textarea "Hi Team, we have other addtional information or photos. Kindly review and let u…" at bounding box center [540, 139] width 735 height 45
click at [236, 119] on textarea "Hi Team, we have other addtional information or photos. Kindly review and let u…" at bounding box center [540, 139] width 735 height 45
click at [295, 121] on textarea "Hi Team, we don't have other addtional information or photos. Kindly review and…" at bounding box center [540, 139] width 735 height 45
click at [315, 121] on textarea "Hi Team, we don't have any addtional information or photos. Kindly review and l…" at bounding box center [540, 139] width 735 height 45
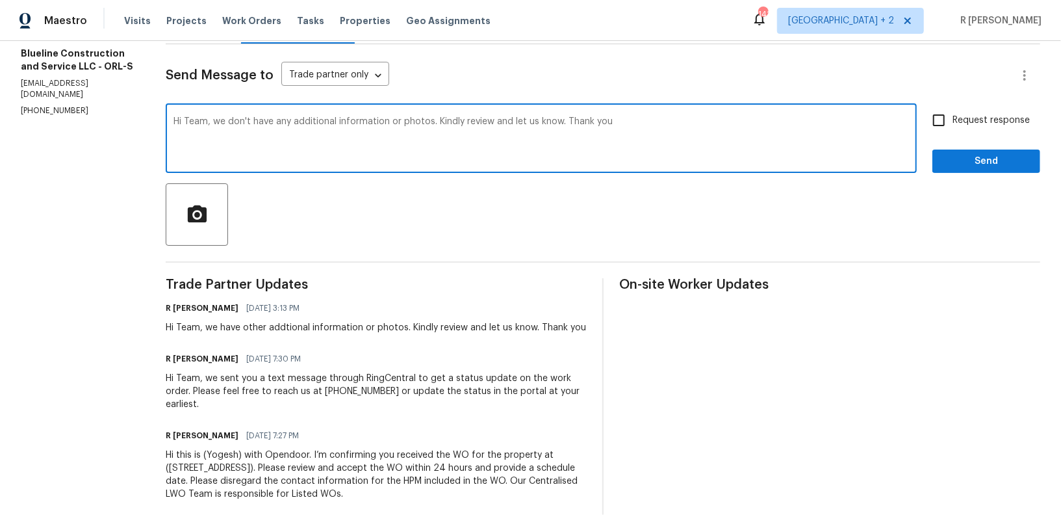
type textarea "Hi Team, we don't have any additional information or photos. Kindly review and …"
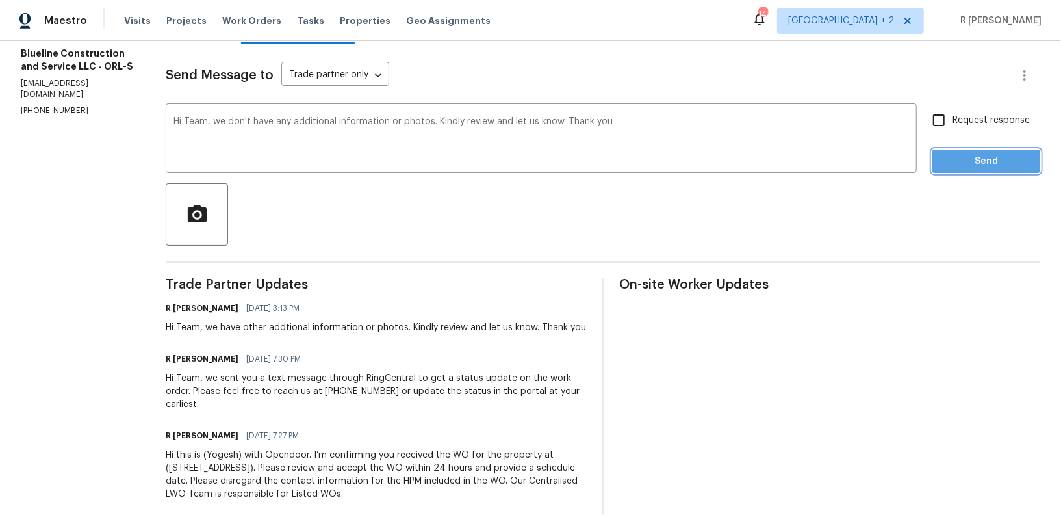
click at [990, 151] on button "Send" at bounding box center [986, 161] width 108 height 24
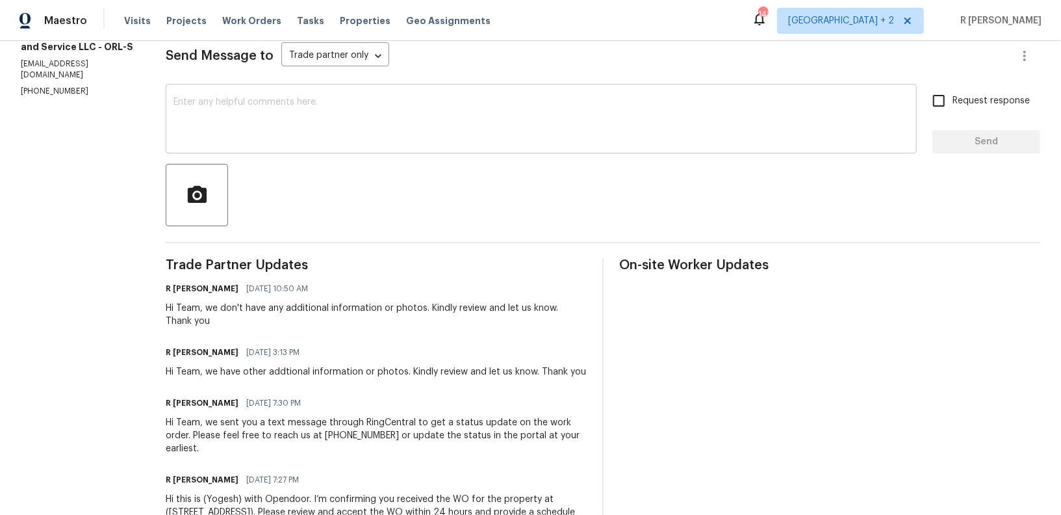
scroll to position [0, 0]
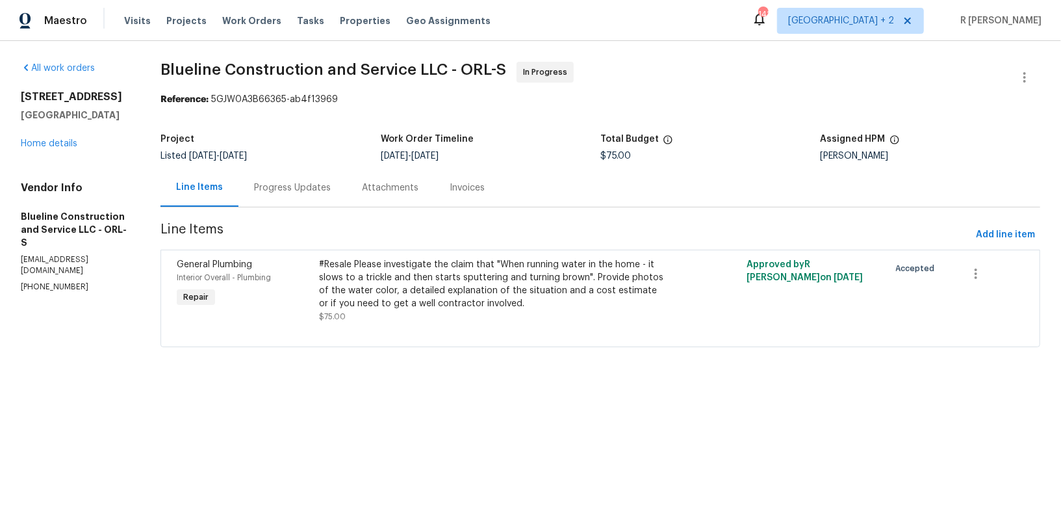
click at [299, 198] on div "Progress Updates" at bounding box center [292, 187] width 108 height 38
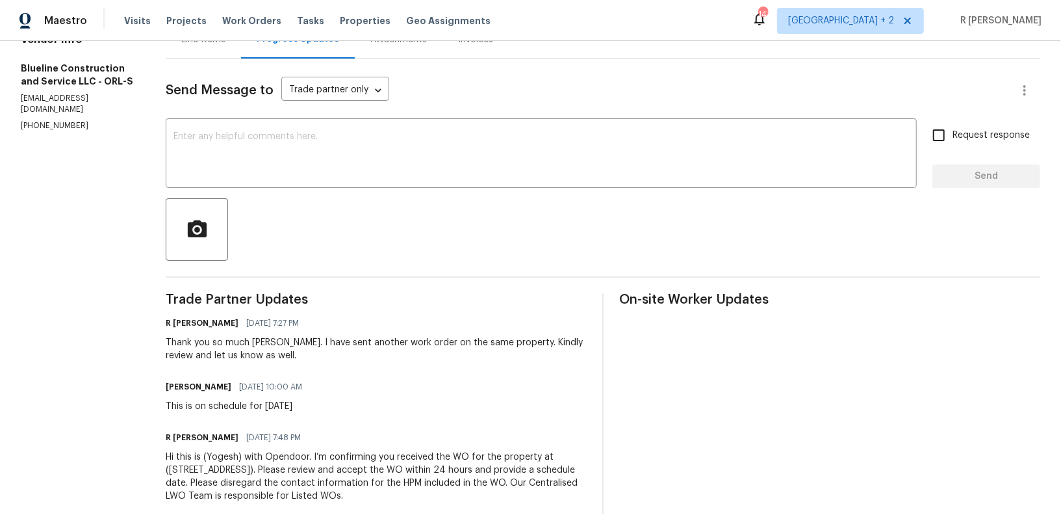
scroll to position [165, 0]
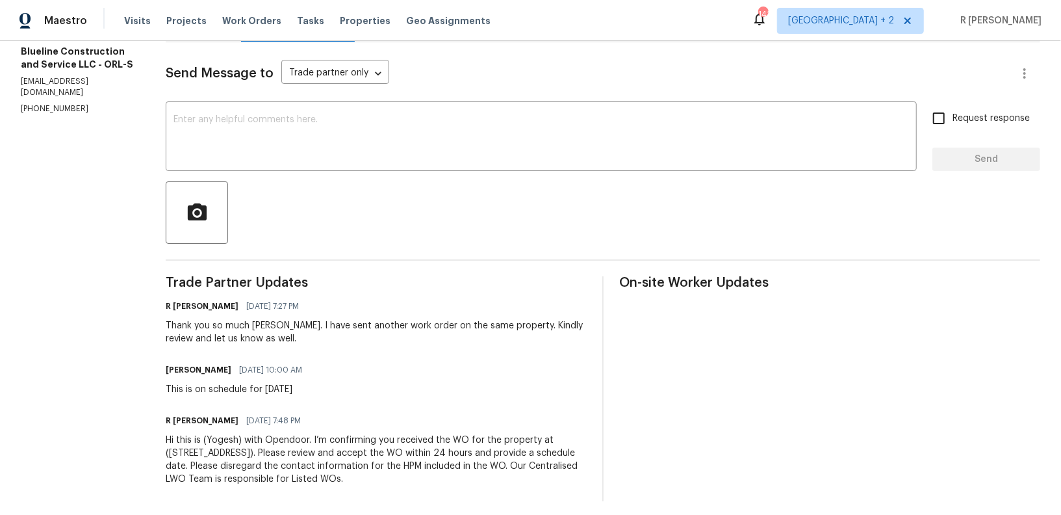
click at [419, 176] on div "Send Message to Trade partner only Trade partner only ​ x ​ Request response Se…" at bounding box center [603, 271] width 874 height 459
click at [390, 154] on textarea at bounding box center [540, 137] width 735 height 45
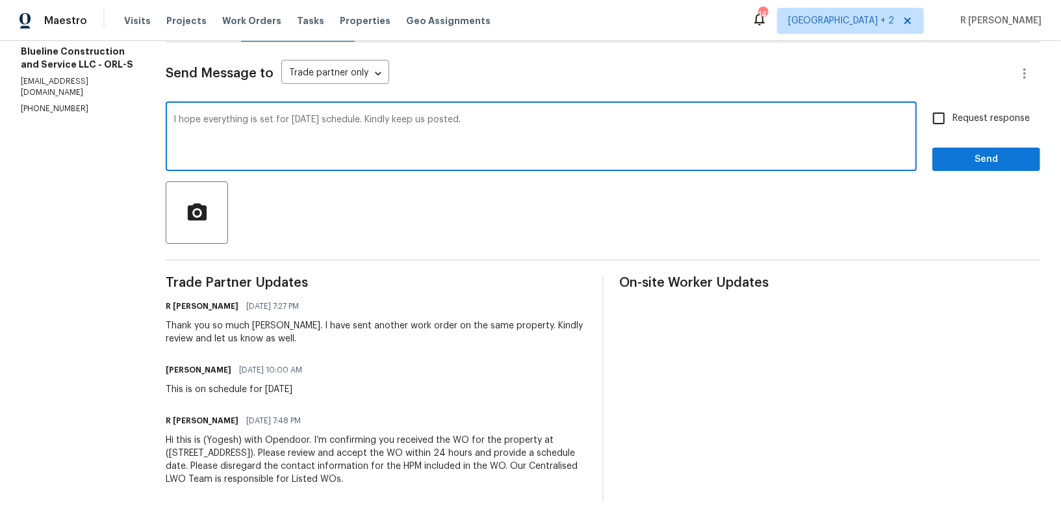
click at [811, 115] on textarea "I hope everything is set for [DATE] schedule. Kindly keep us posted." at bounding box center [540, 137] width 735 height 45
type textarea "I hope everything is set for [DATE] schedule. Kindly keep us posted."
click at [961, 121] on span "Request response" at bounding box center [990, 119] width 77 height 14
click at [952, 121] on input "Request response" at bounding box center [938, 118] width 27 height 27
checkbox input "true"
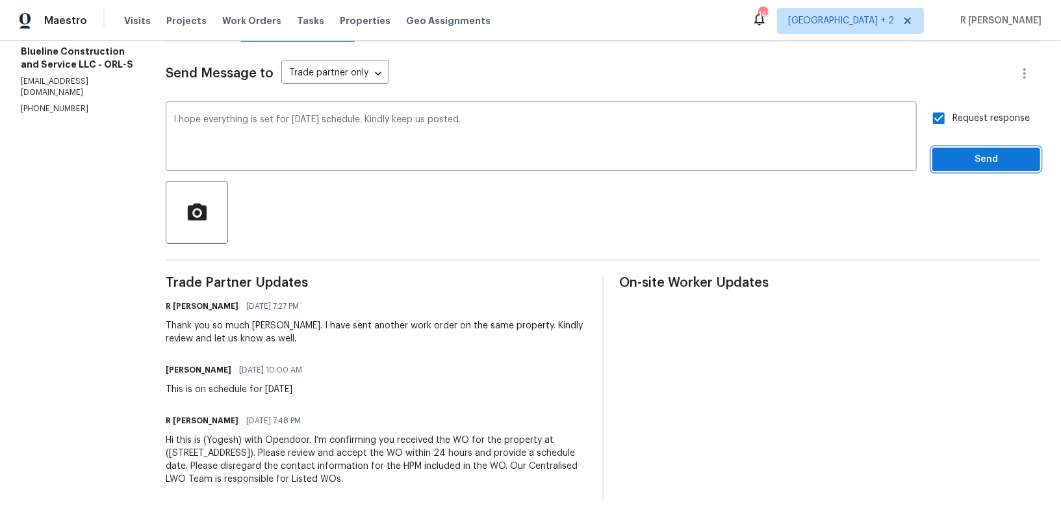
click at [956, 149] on button "Send" at bounding box center [986, 159] width 108 height 24
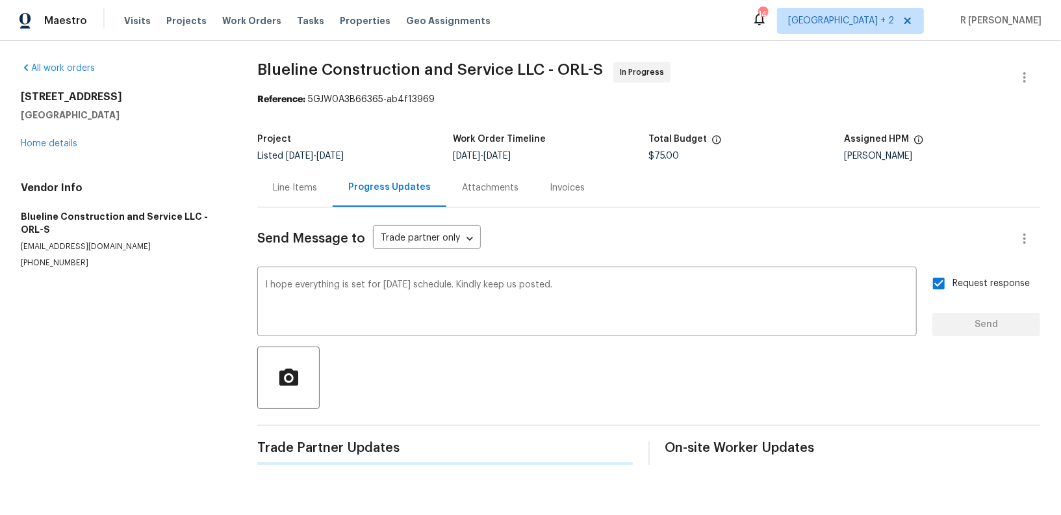
scroll to position [0, 0]
